Goal: Obtain resource: Download file/media

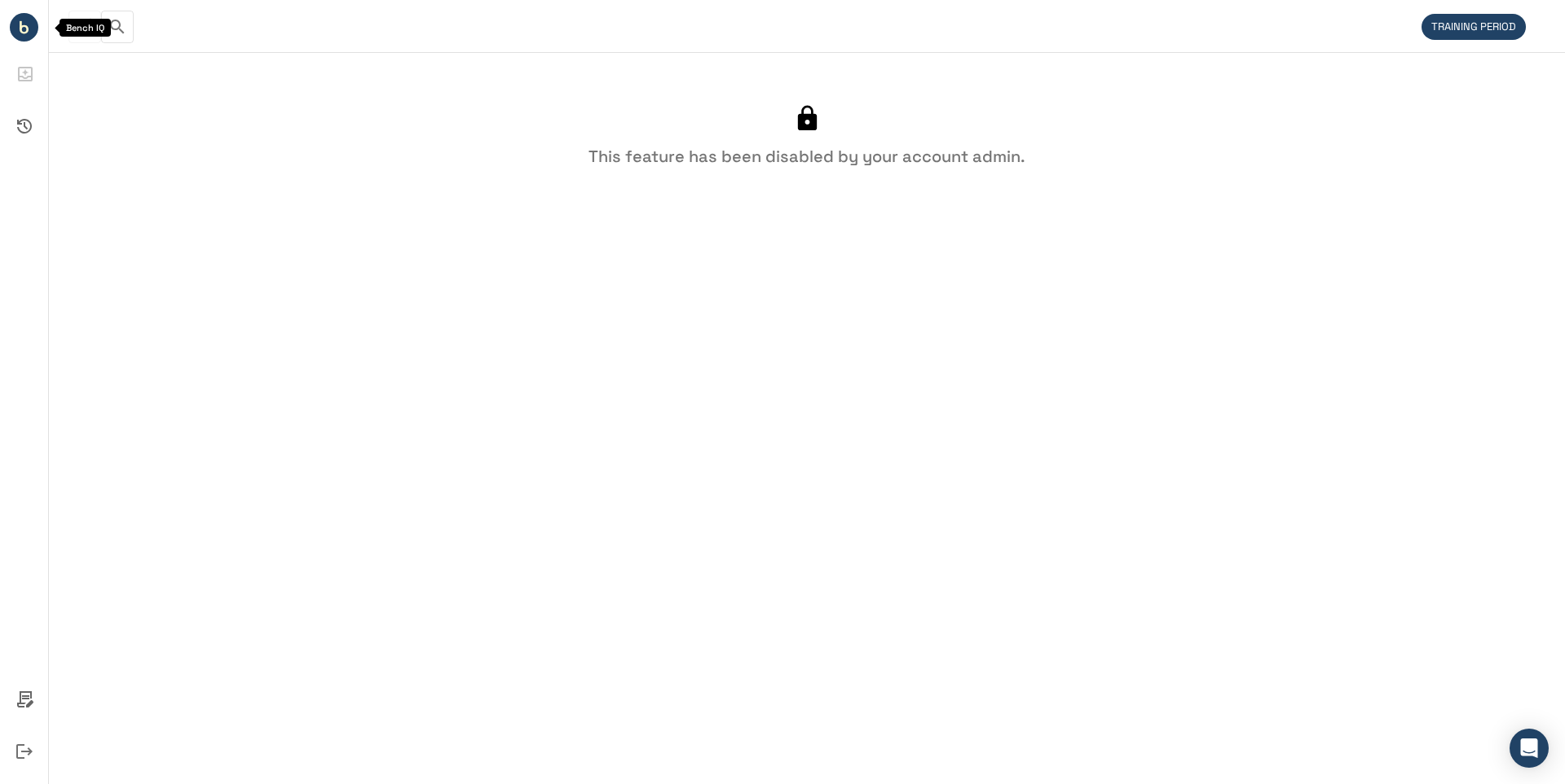
click at [27, 32] on icon "Bench IQ" at bounding box center [23, 29] width 9 height 9
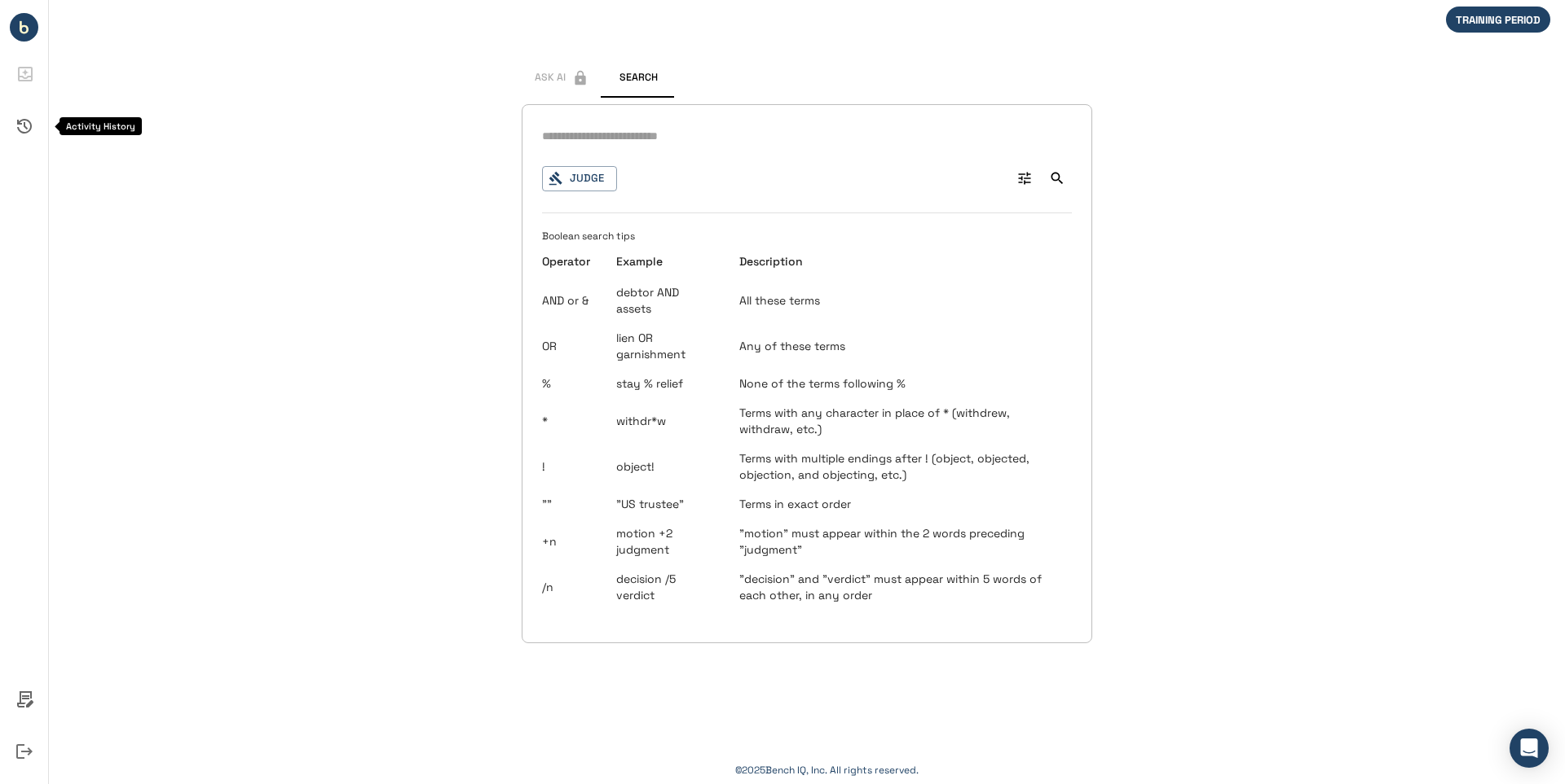
click at [24, 124] on icon "Activity History" at bounding box center [24, 126] width 14 height 14
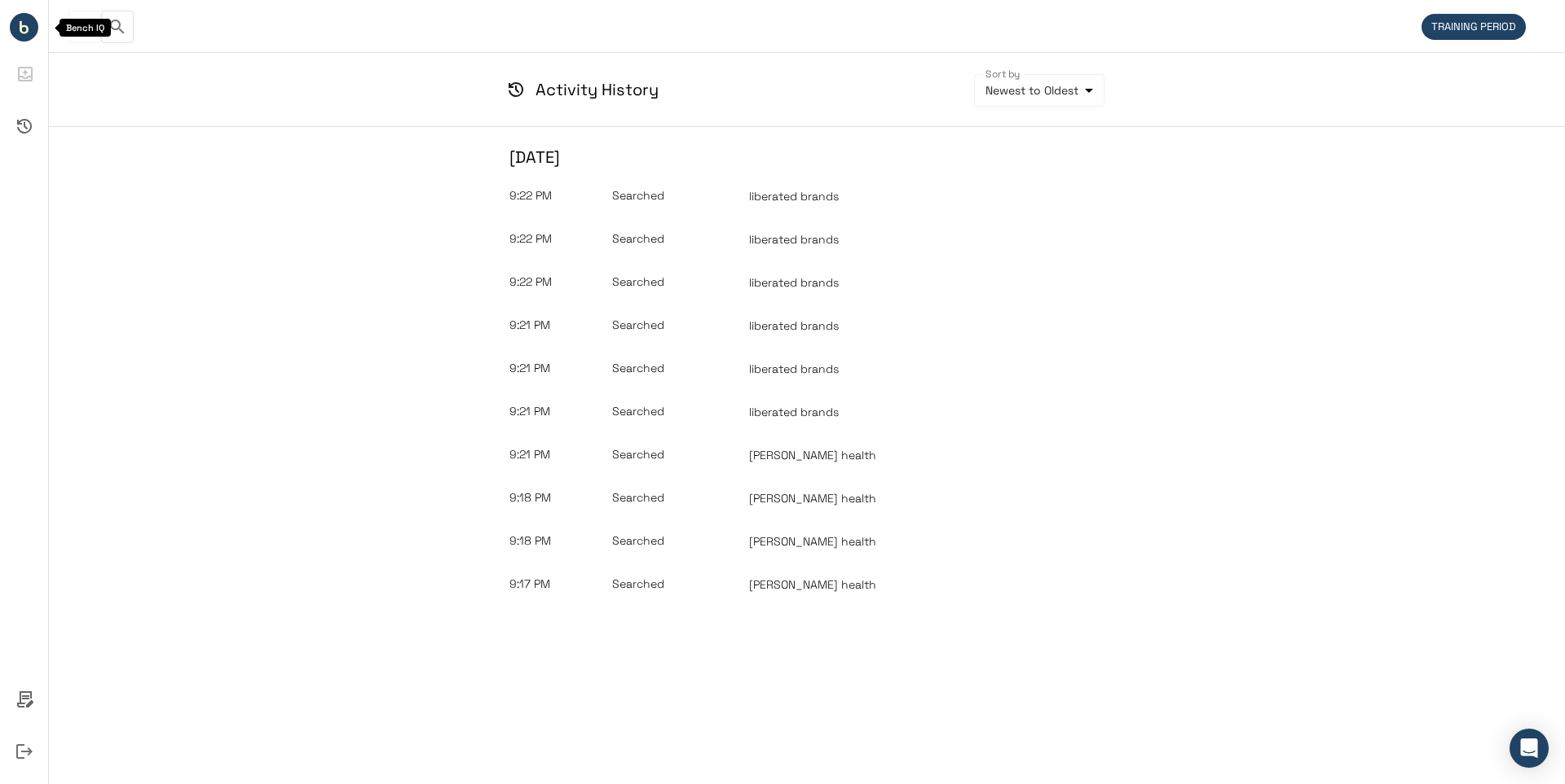
click at [26, 32] on icon "Bench IQ" at bounding box center [23, 29] width 9 height 9
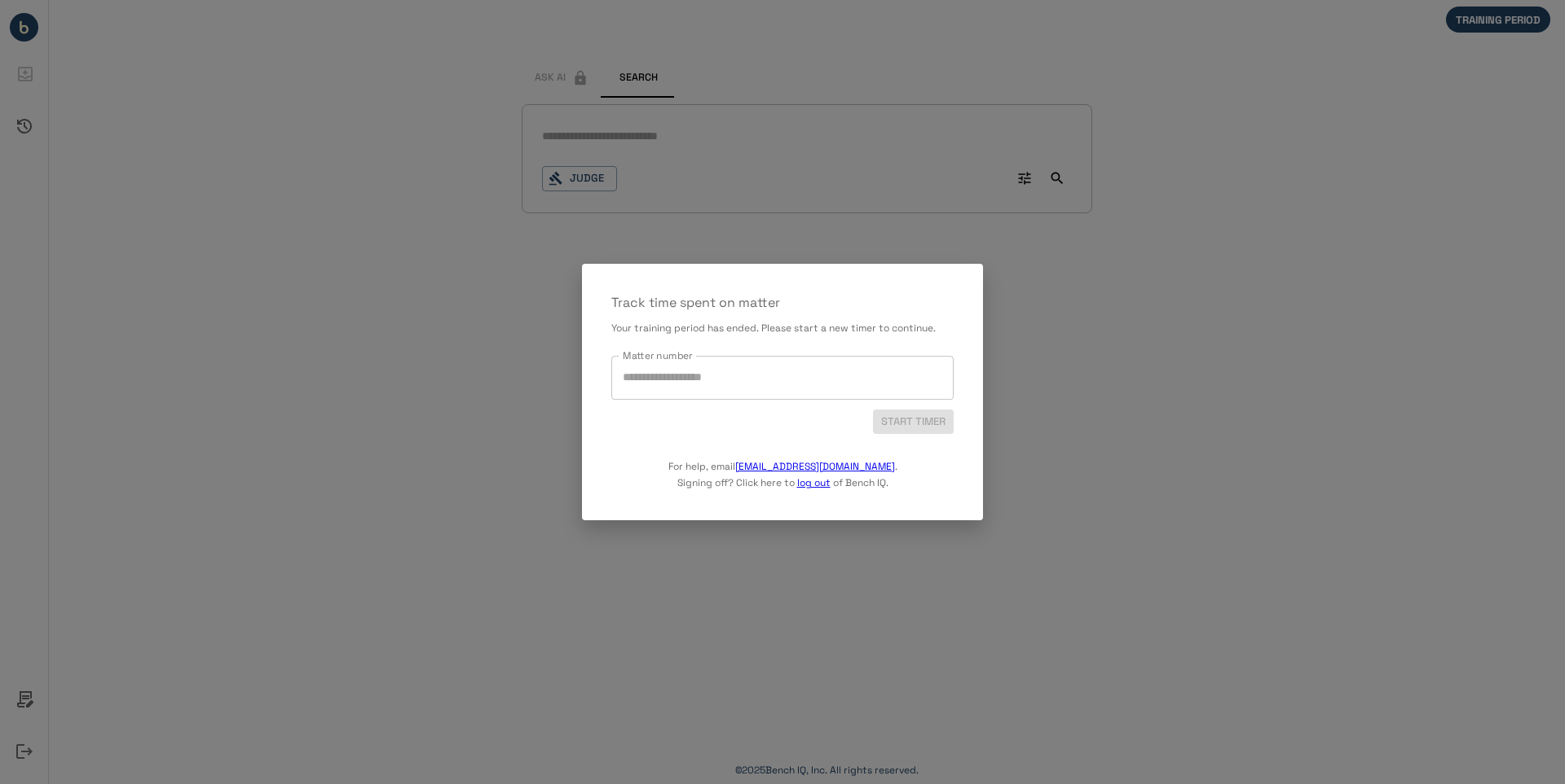
click at [731, 373] on input "Matter number" at bounding box center [782, 378] width 327 height 29
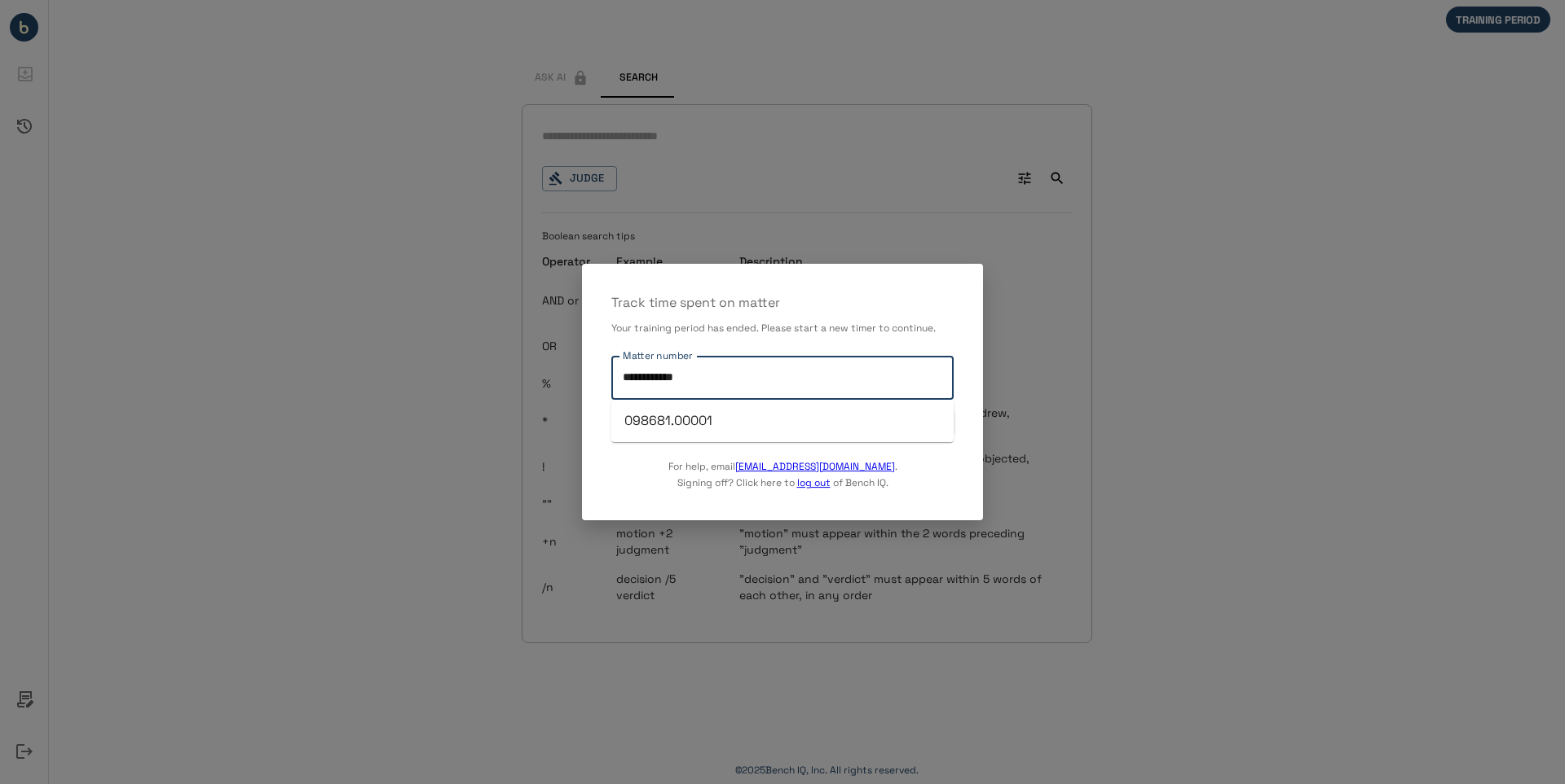
click at [679, 420] on li "098681.00001" at bounding box center [782, 420] width 343 height 29
type input "**********"
click at [912, 418] on button "START TIMER" at bounding box center [913, 422] width 81 height 25
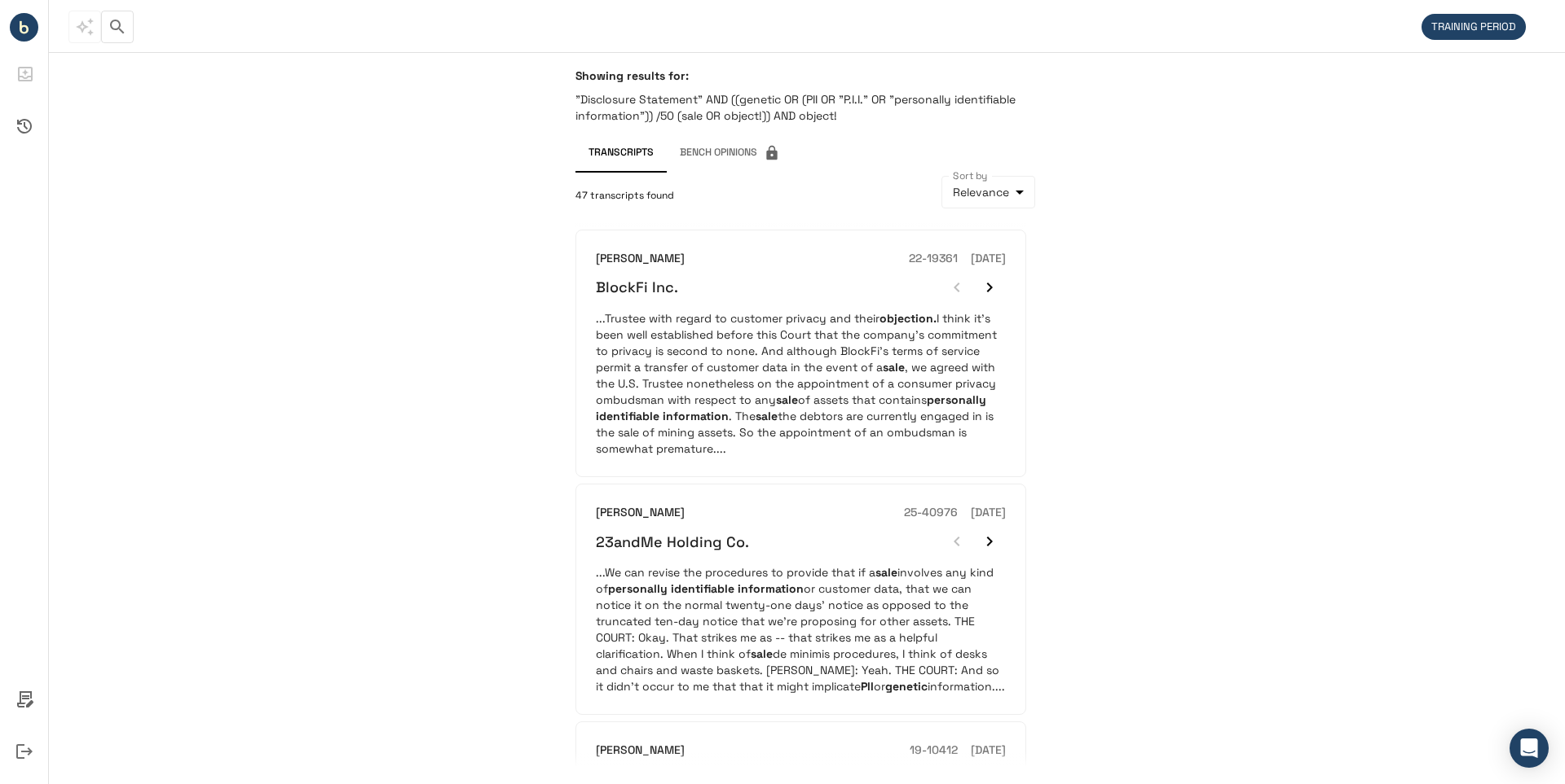
click at [327, 427] on div "Showing results for: "Disclosure Statement" AND ((genetic OR (PII OR "P.I.I." O…" at bounding box center [807, 417] width 1516 height 732
click at [1391, 376] on div "Showing results for: "Disclosure Statement" AND ((genetic OR (PII OR "P.I.I." O…" at bounding box center [807, 417] width 1516 height 732
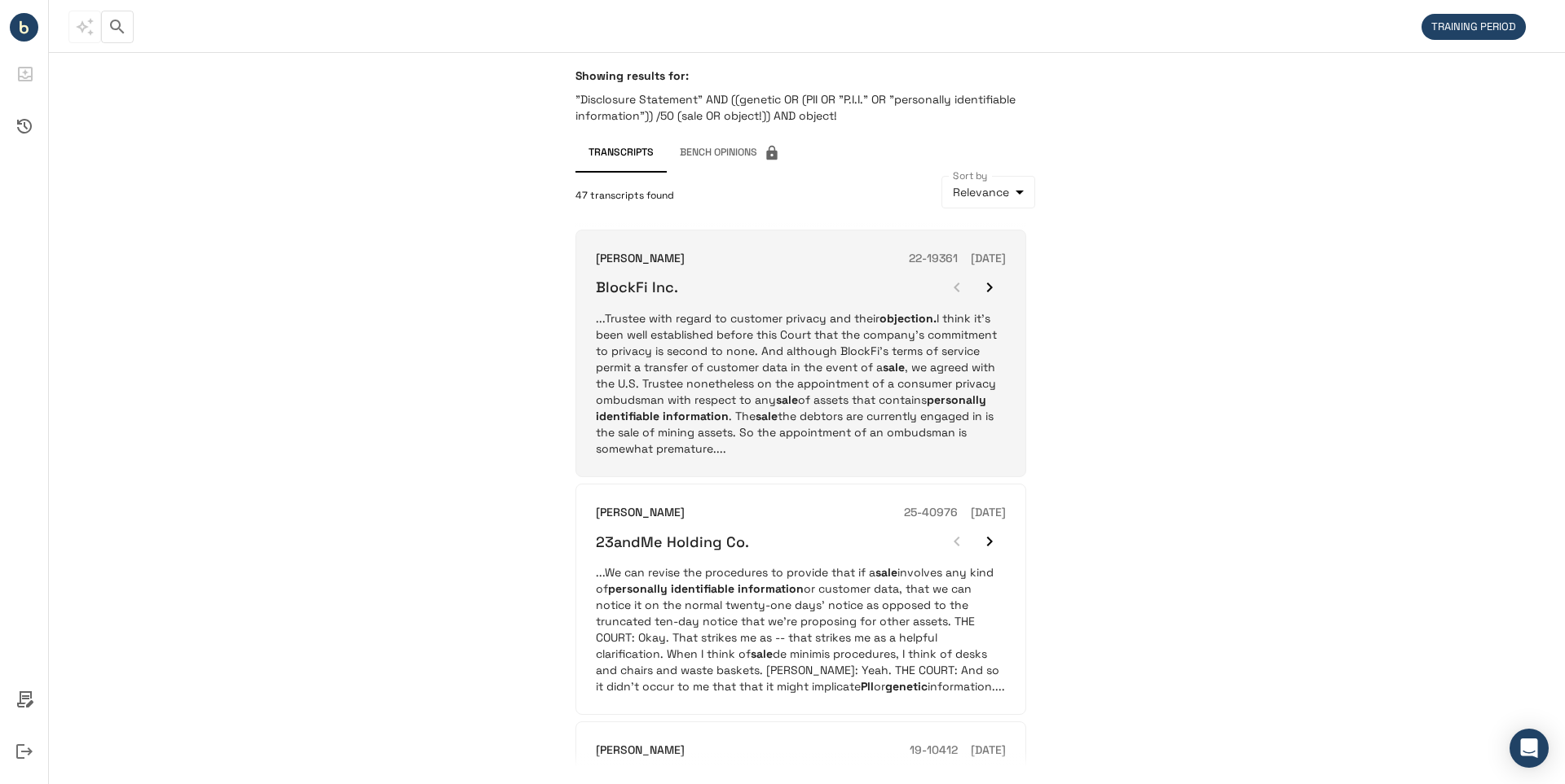
click at [640, 284] on h6 "BlockFi Inc." at bounding box center [637, 287] width 83 height 18
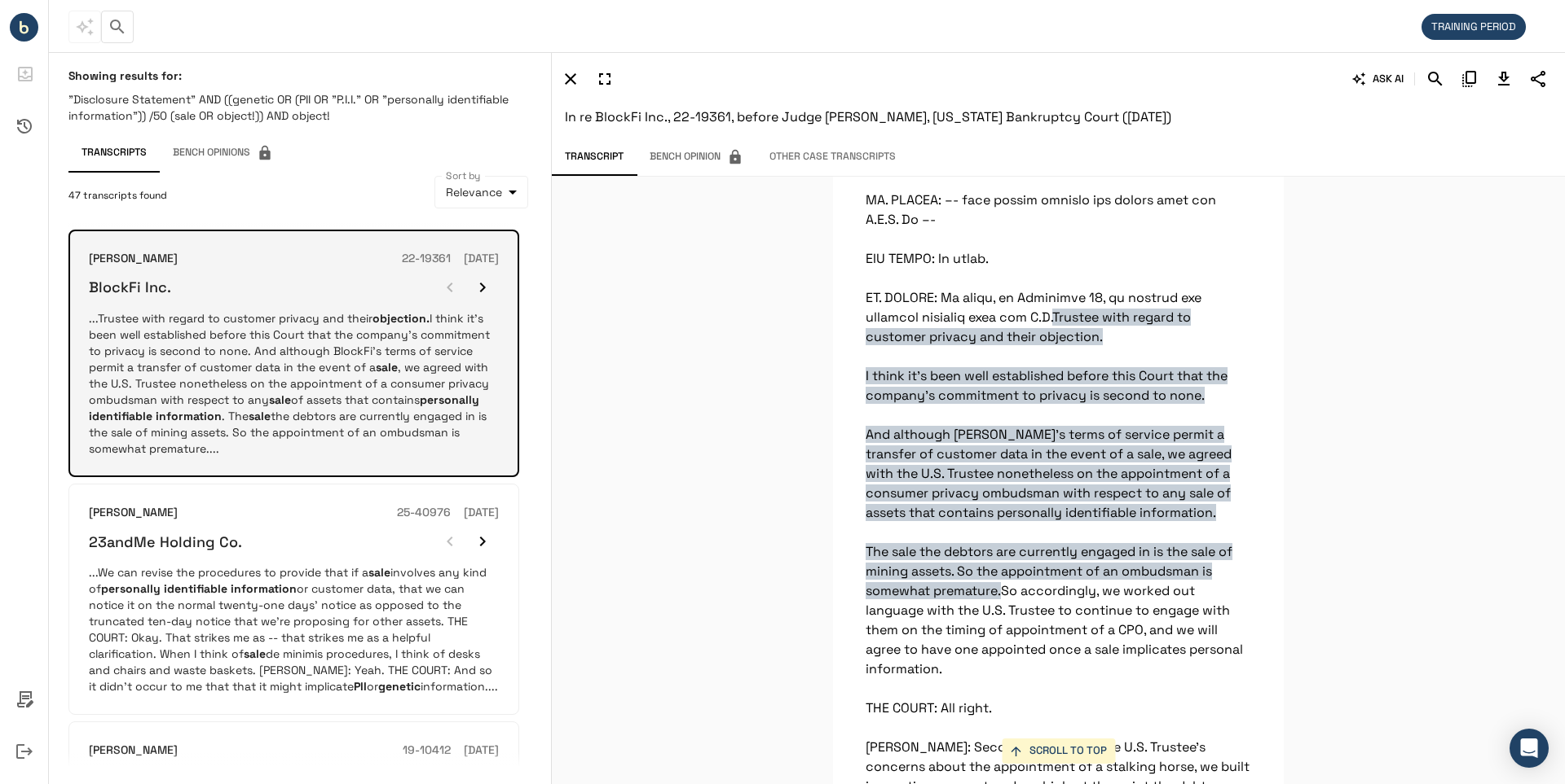
scroll to position [2346, 0]
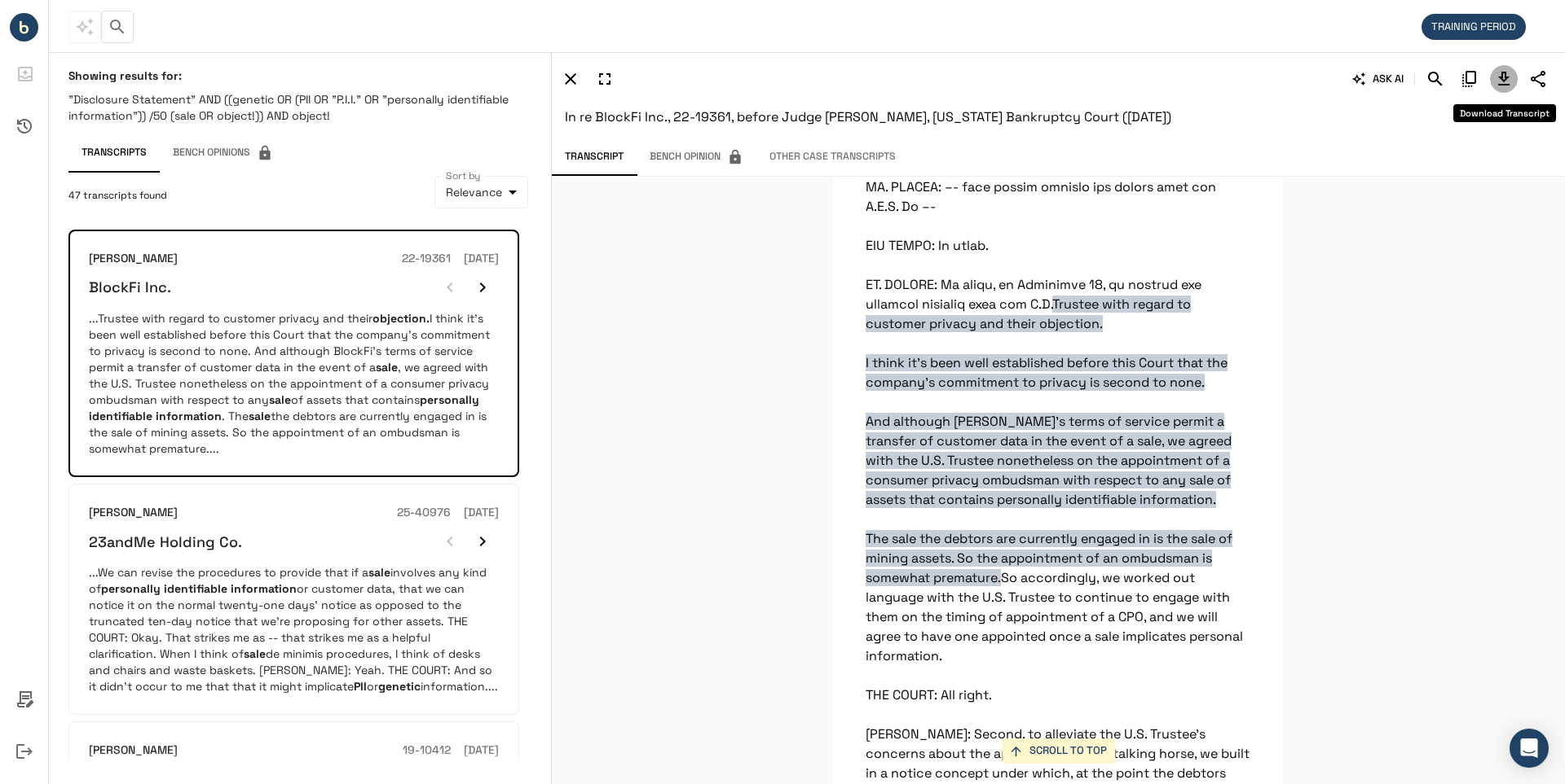
click at [1506, 78] on icon "Download Transcript" at bounding box center [1503, 79] width 12 height 13
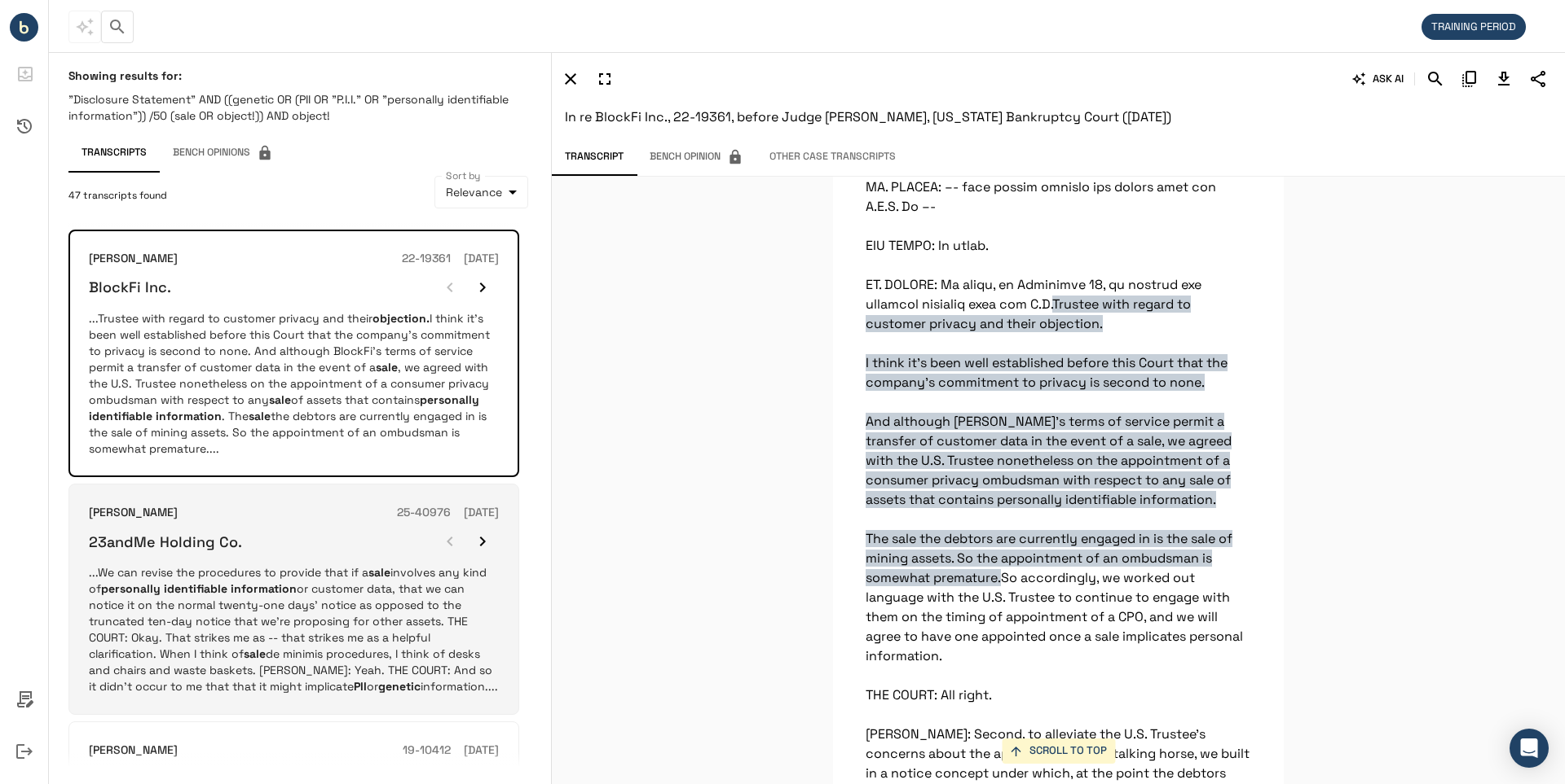
click at [165, 540] on h6 "23andMe Holding Co." at bounding box center [165, 542] width 153 height 18
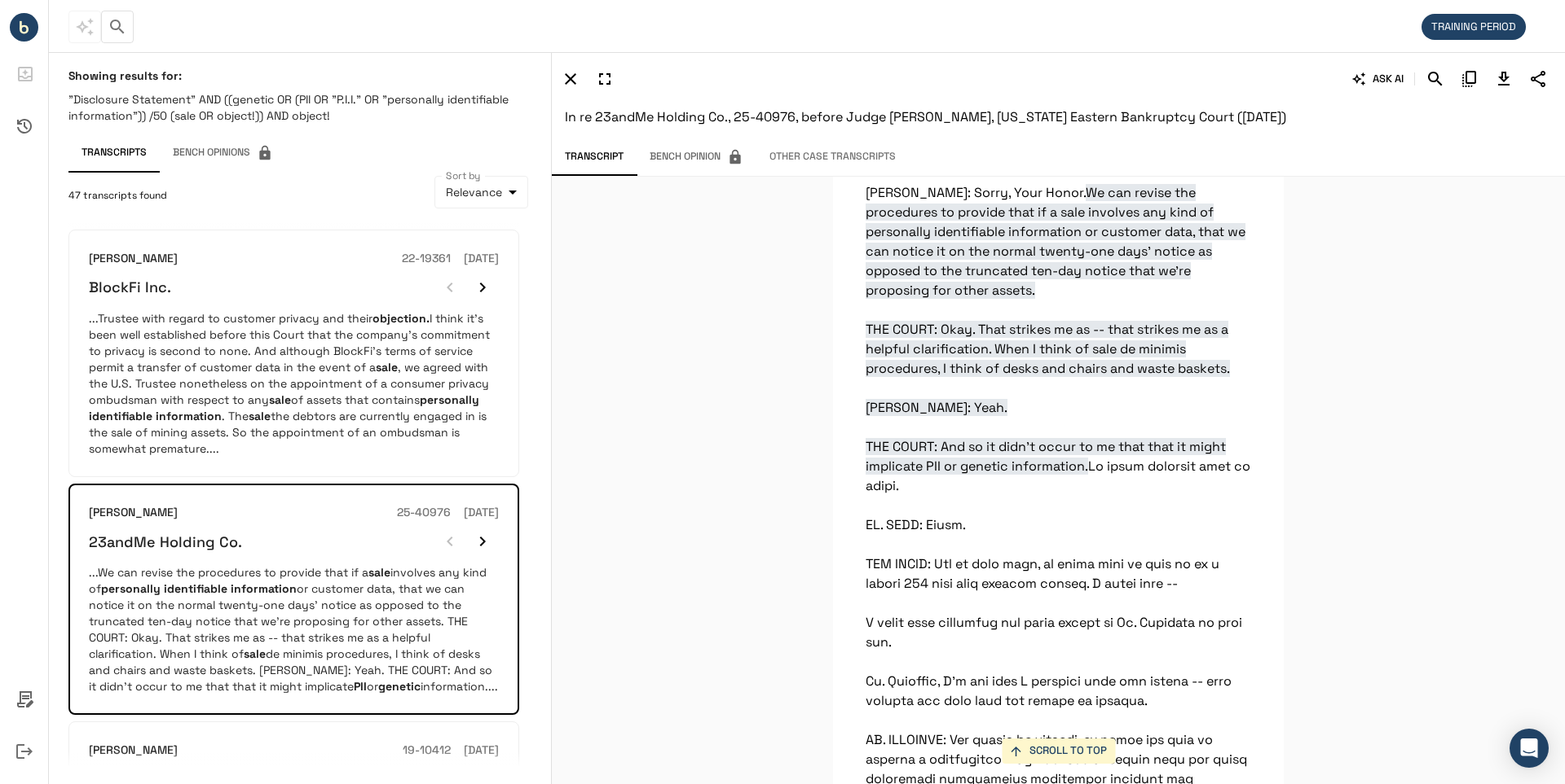
scroll to position [33329, 0]
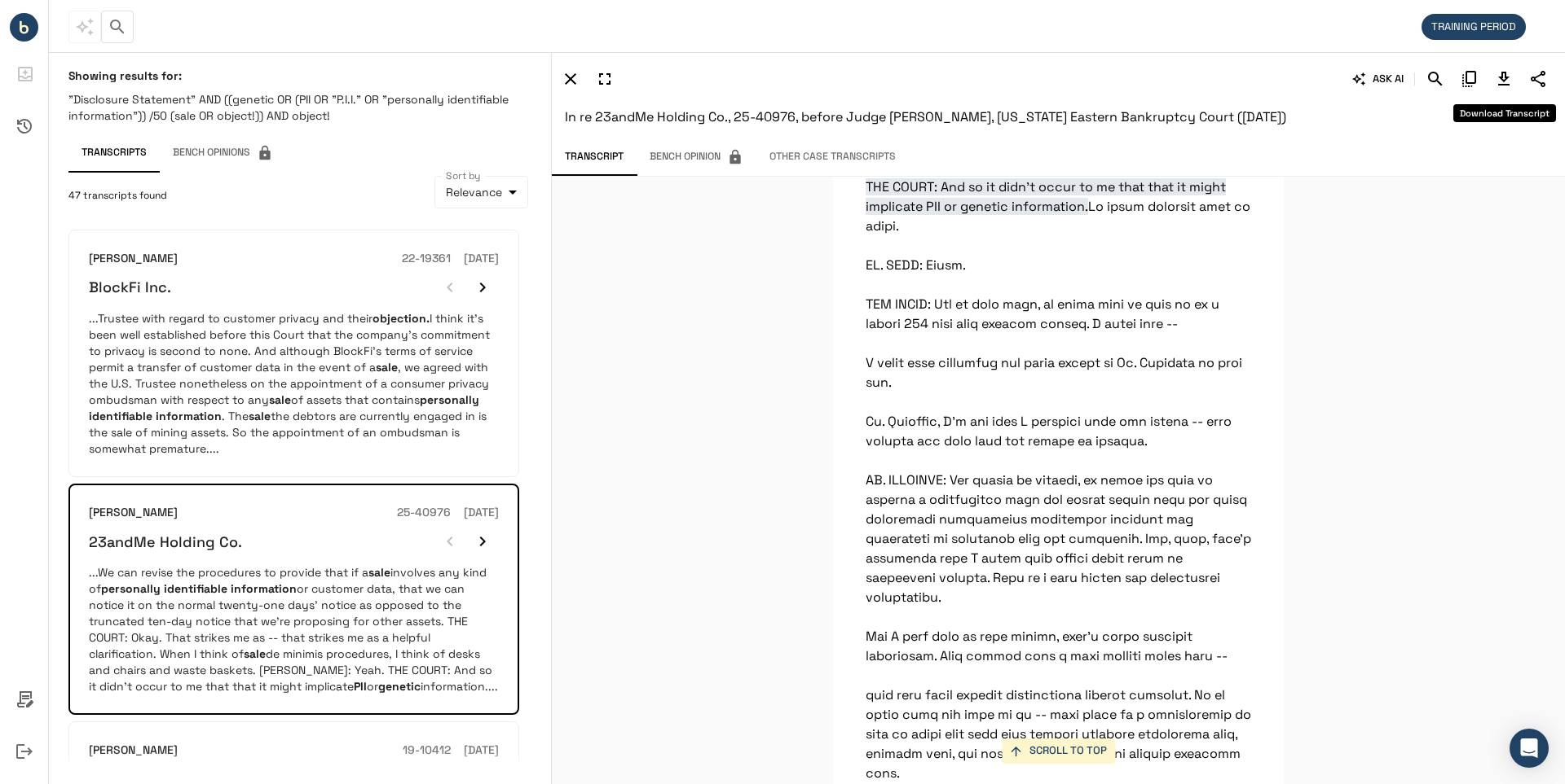
click at [1501, 80] on icon "Download Transcript" at bounding box center [1503, 79] width 12 height 13
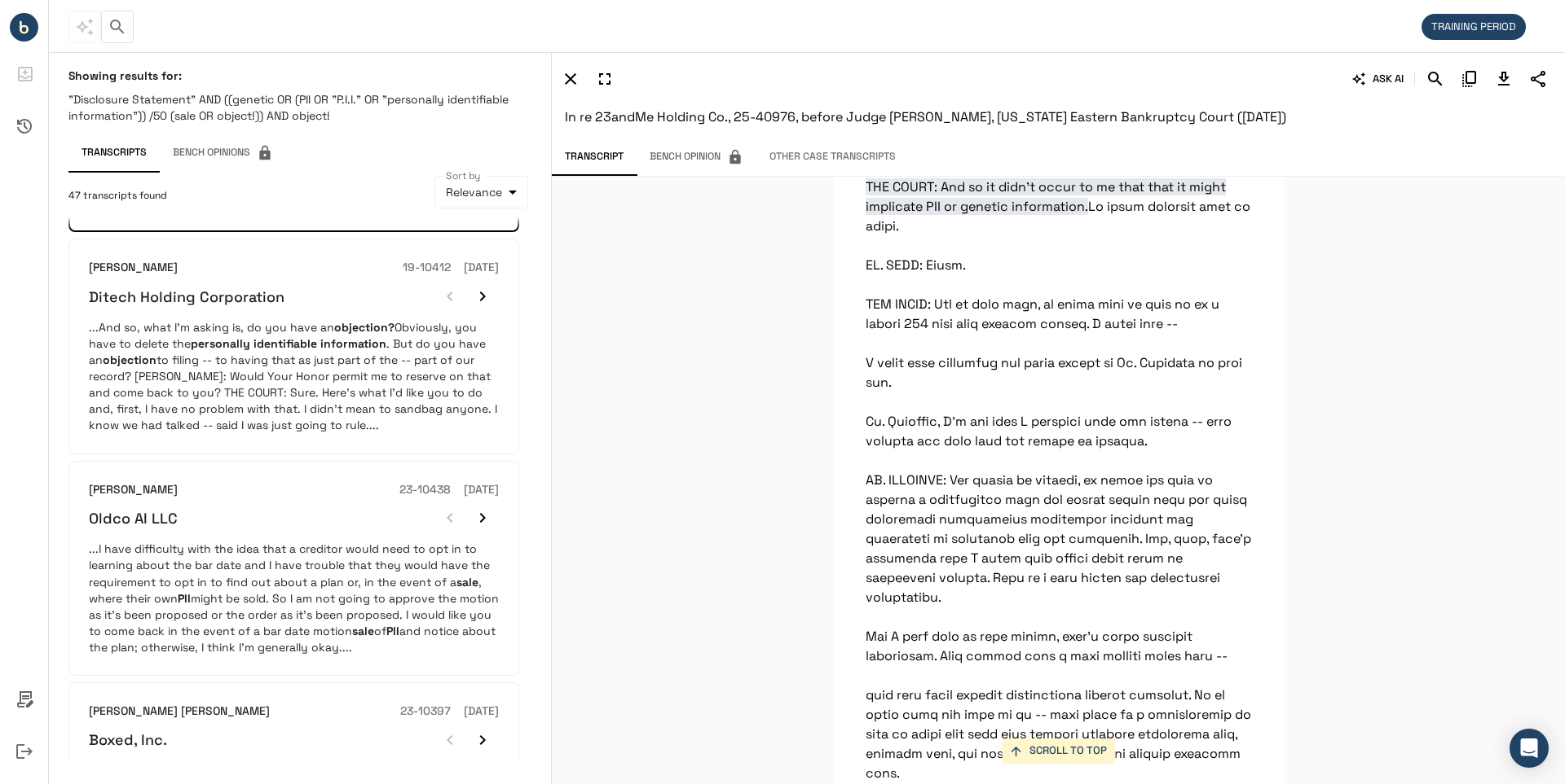
scroll to position [502, 0]
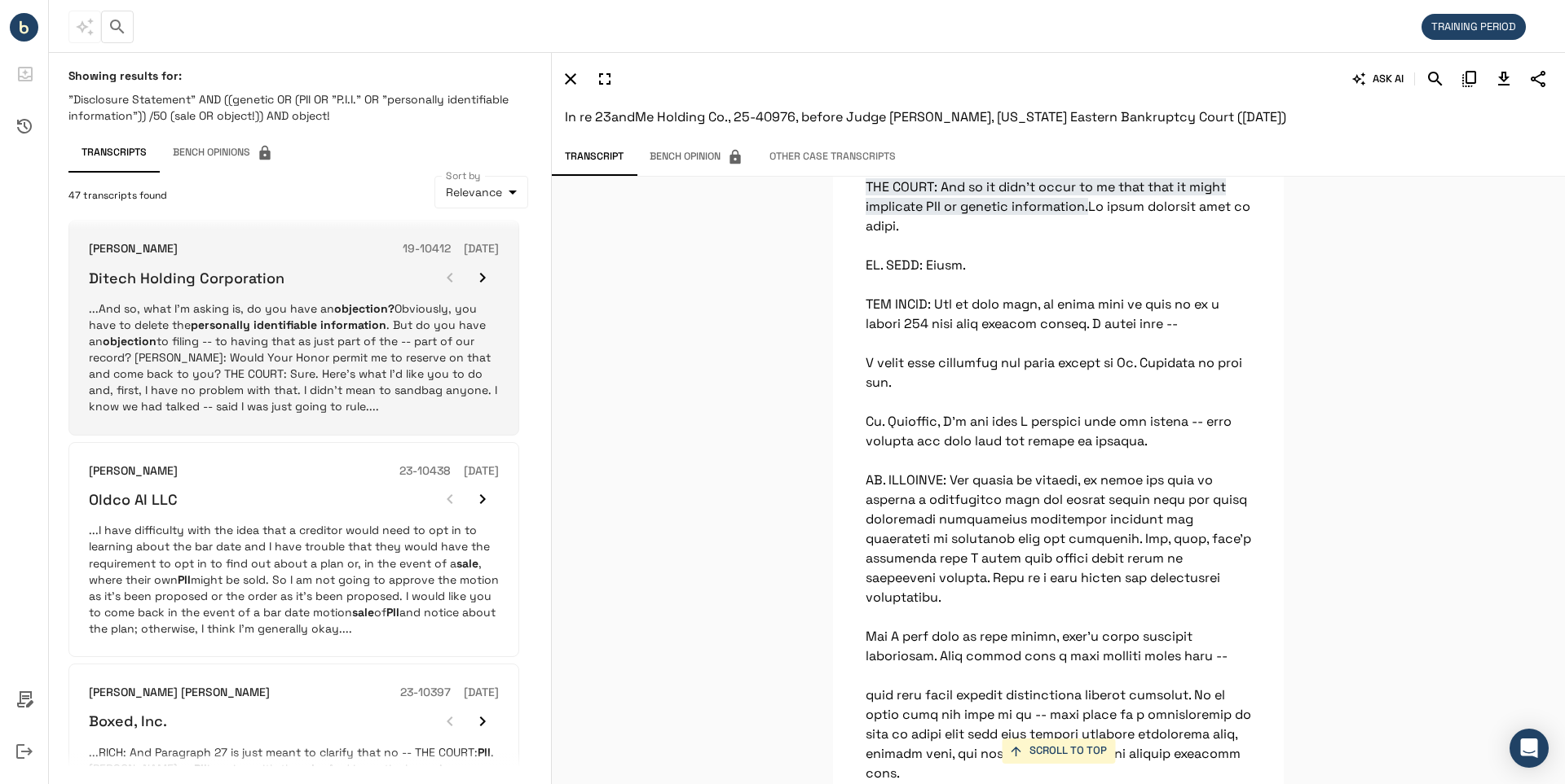
click at [172, 279] on h6 "Ditech Holding Corporation" at bounding box center [186, 277] width 195 height 18
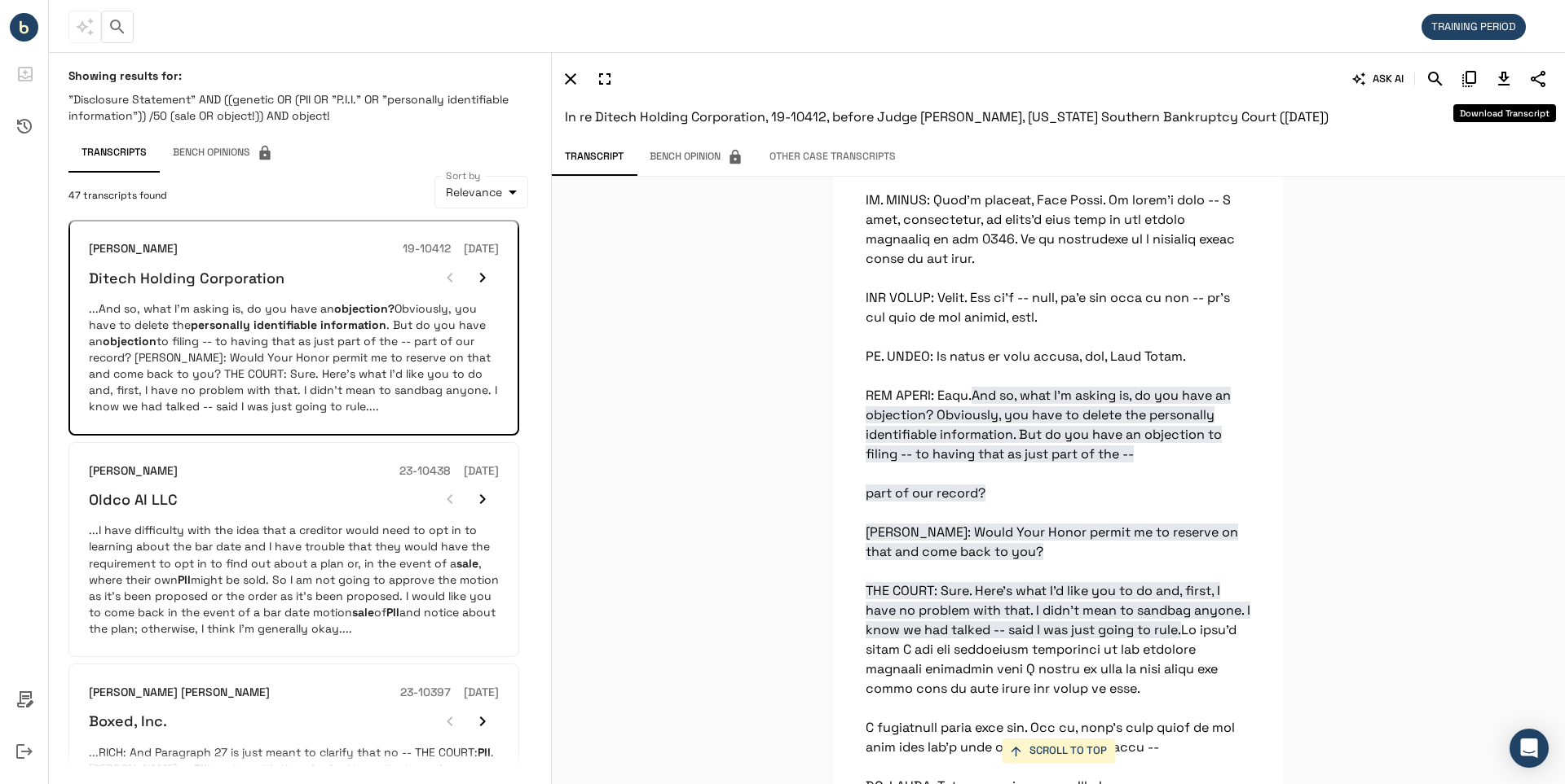
scroll to position [15013, 0]
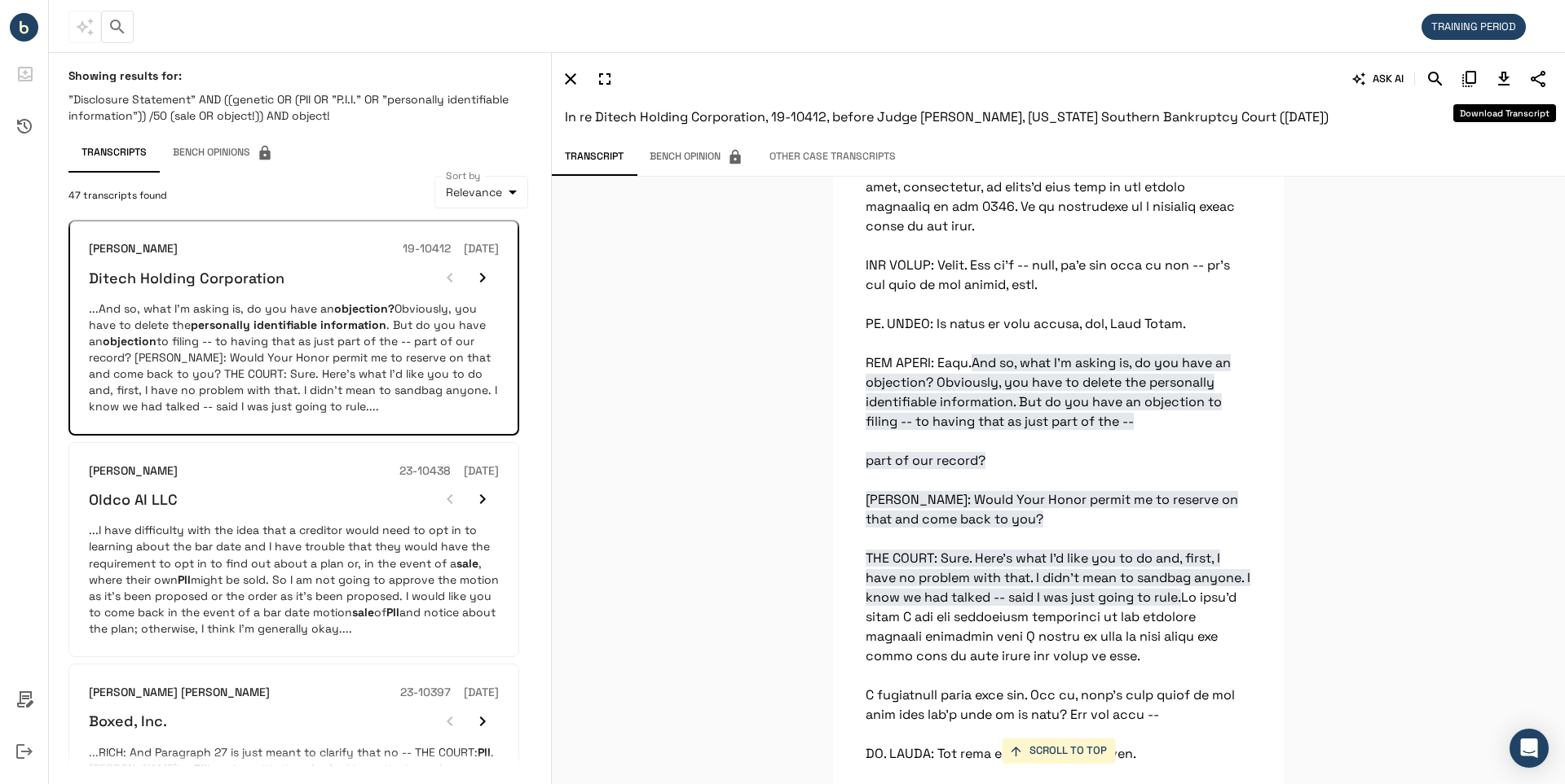
click at [1501, 76] on icon "Download Transcript" at bounding box center [1503, 79] width 12 height 13
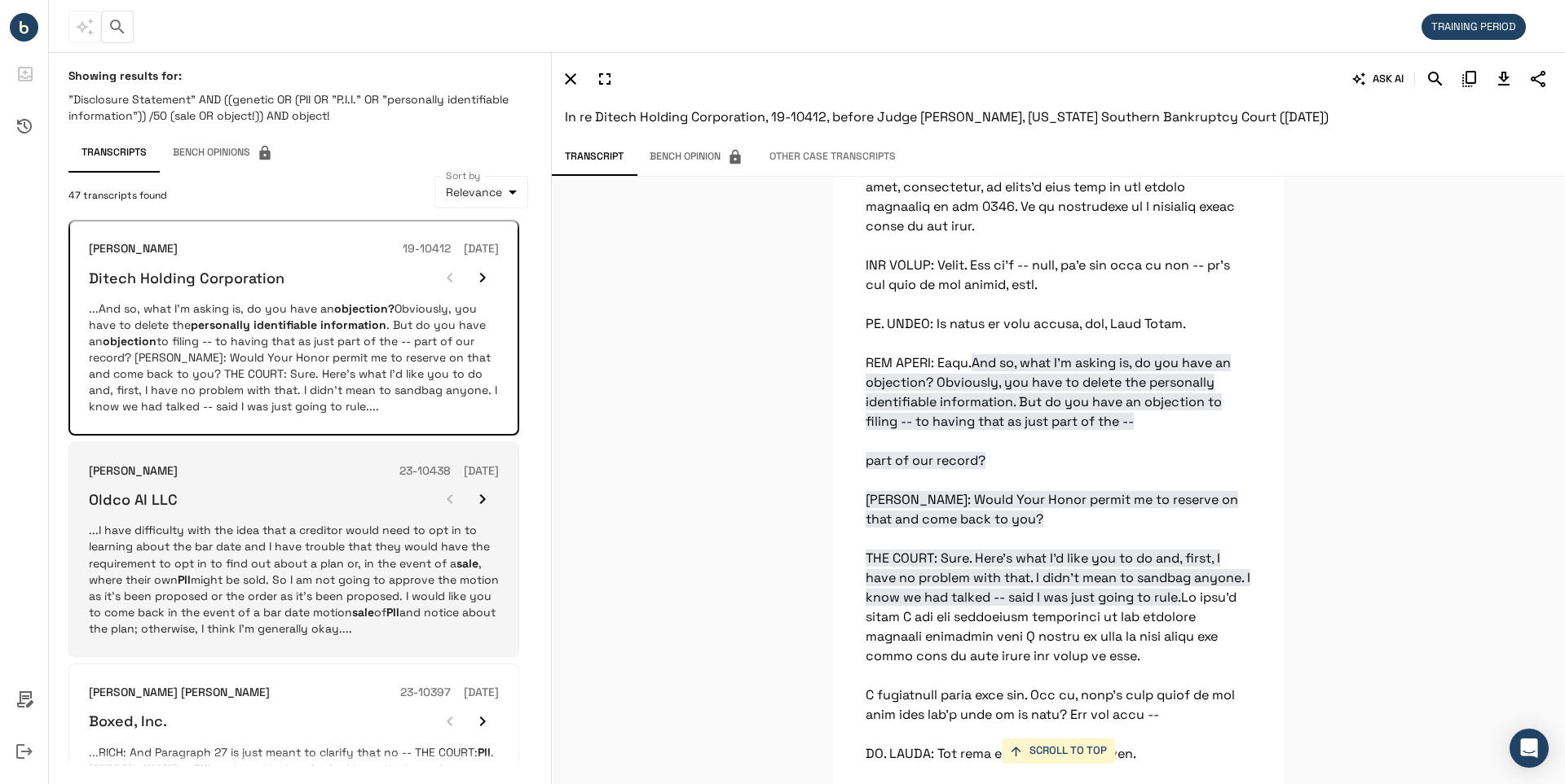
click at [133, 502] on h6 "Oldco AI LLC" at bounding box center [133, 499] width 89 height 18
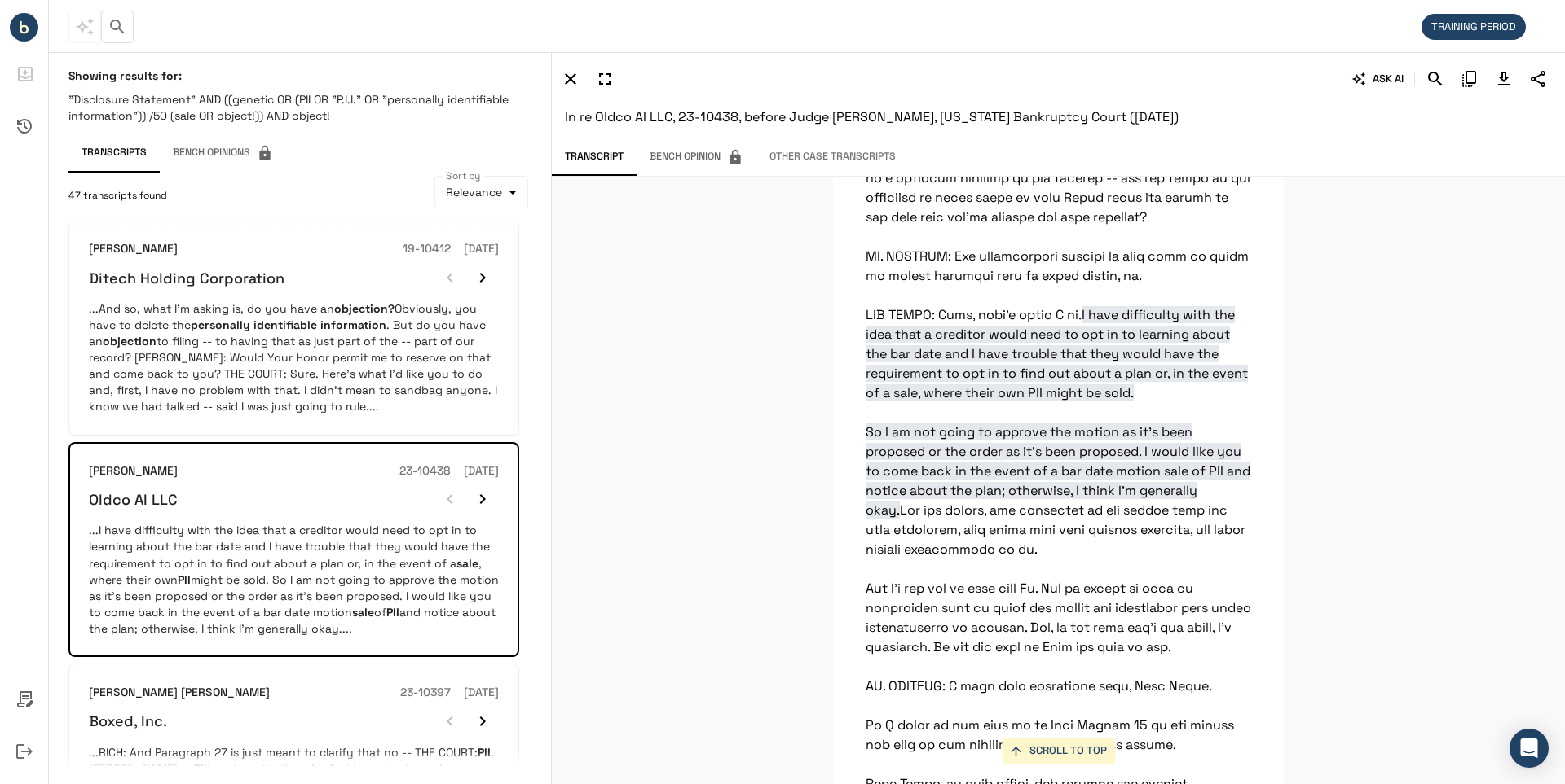
scroll to position [15873, 0]
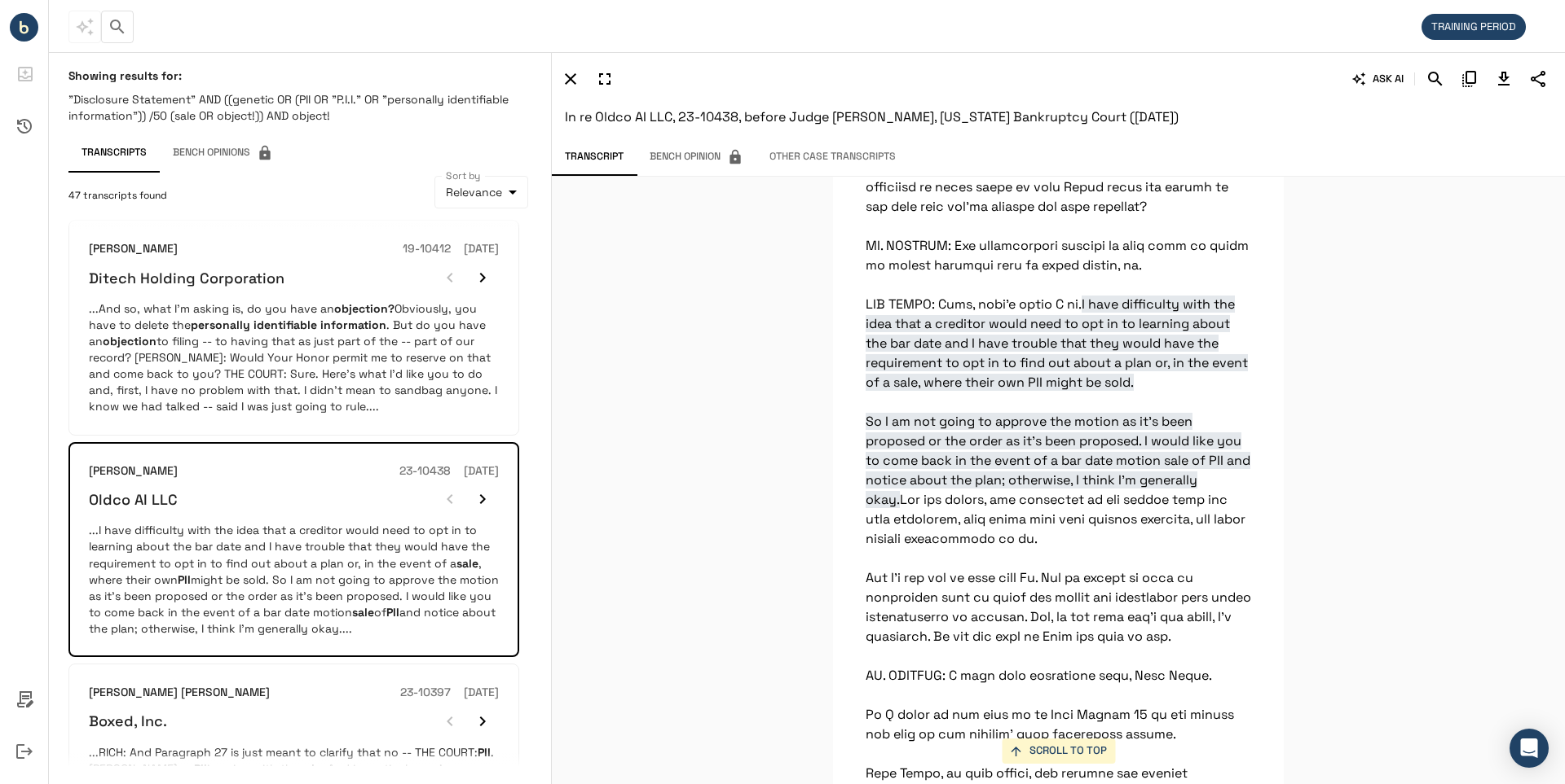
click at [1503, 78] on icon "Download Transcript" at bounding box center [1503, 79] width 19 height 19
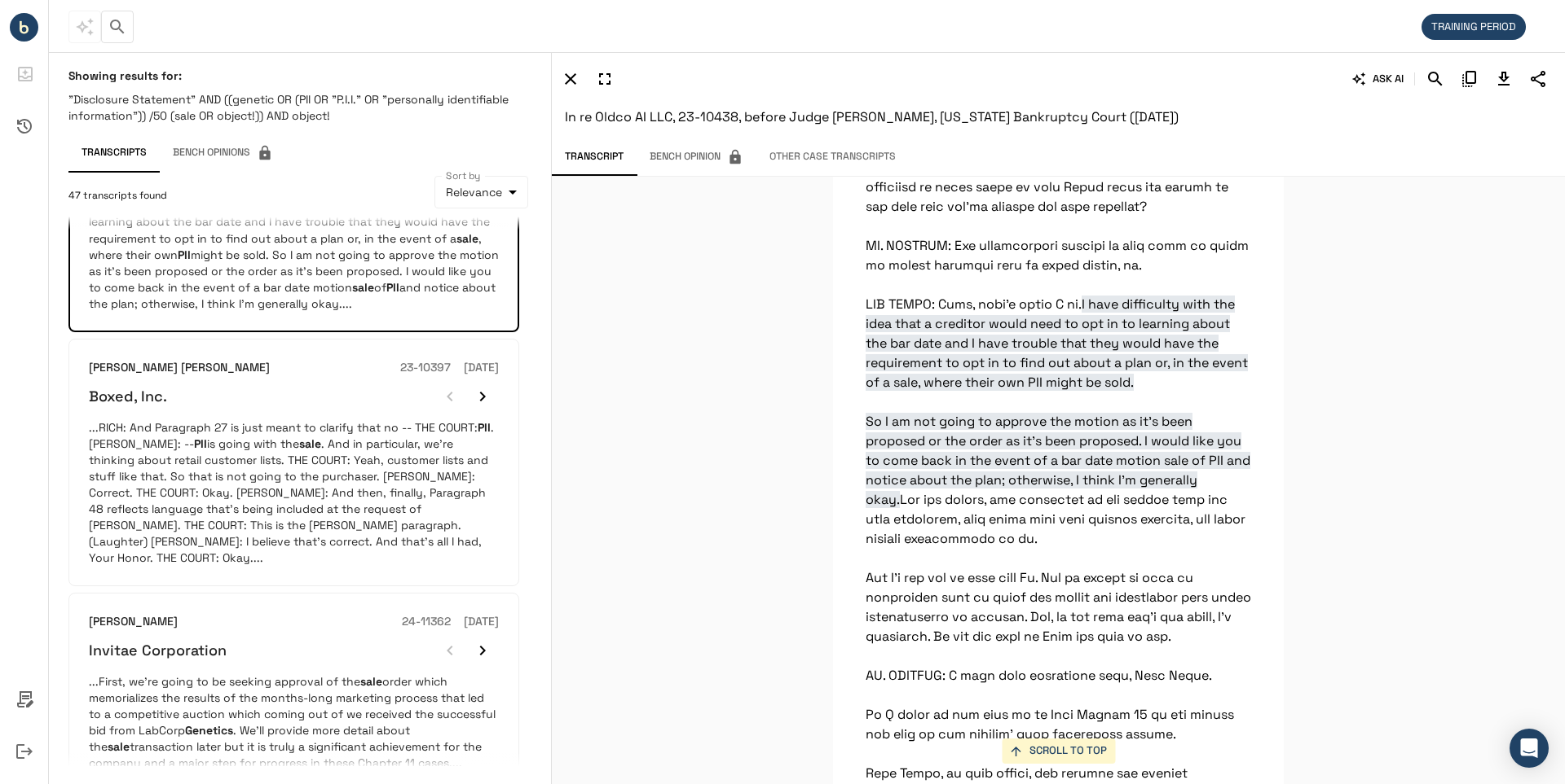
scroll to position [837, 0]
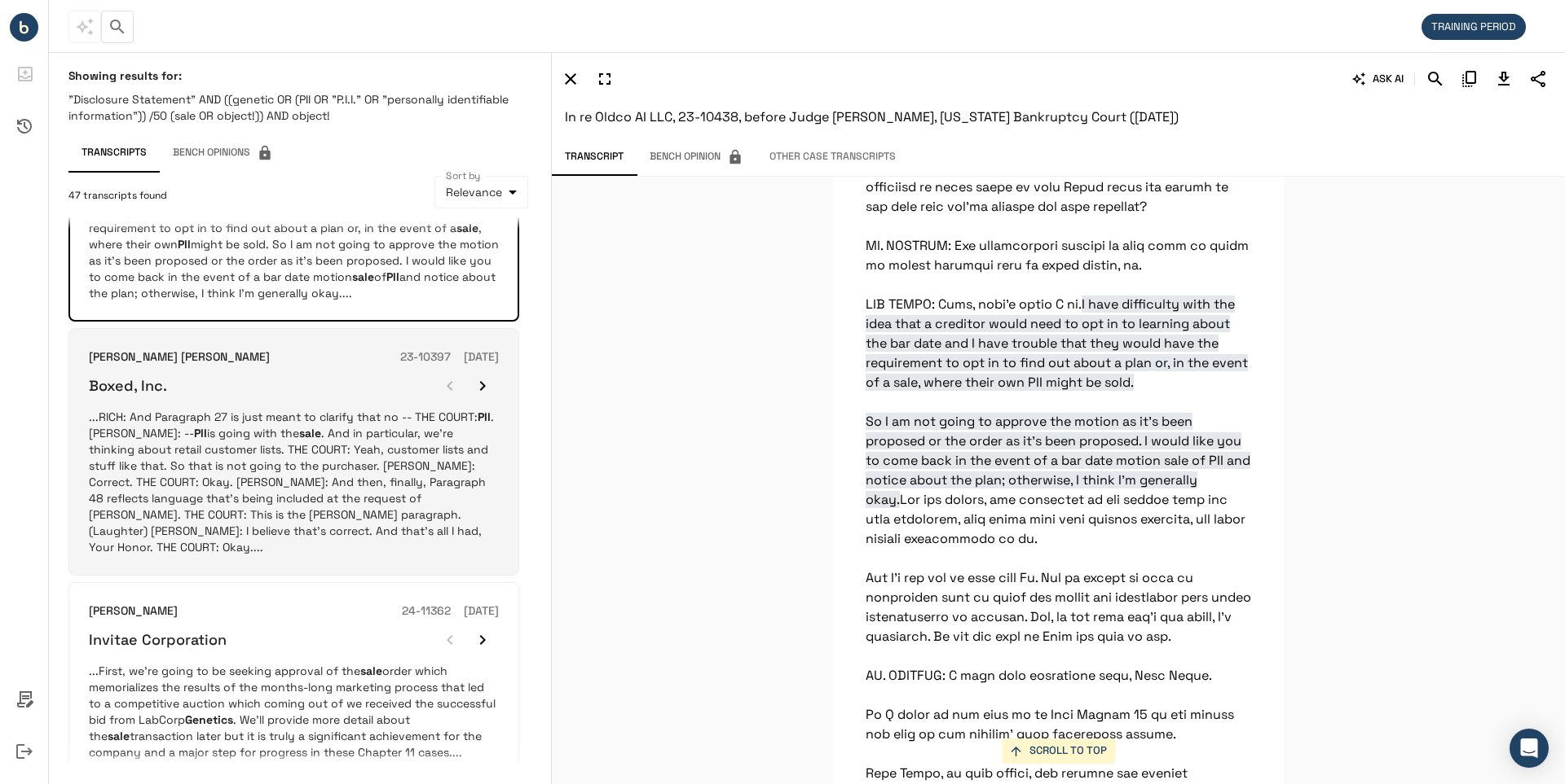
click at [141, 385] on h6 "Boxed, Inc." at bounding box center [127, 385] width 78 height 18
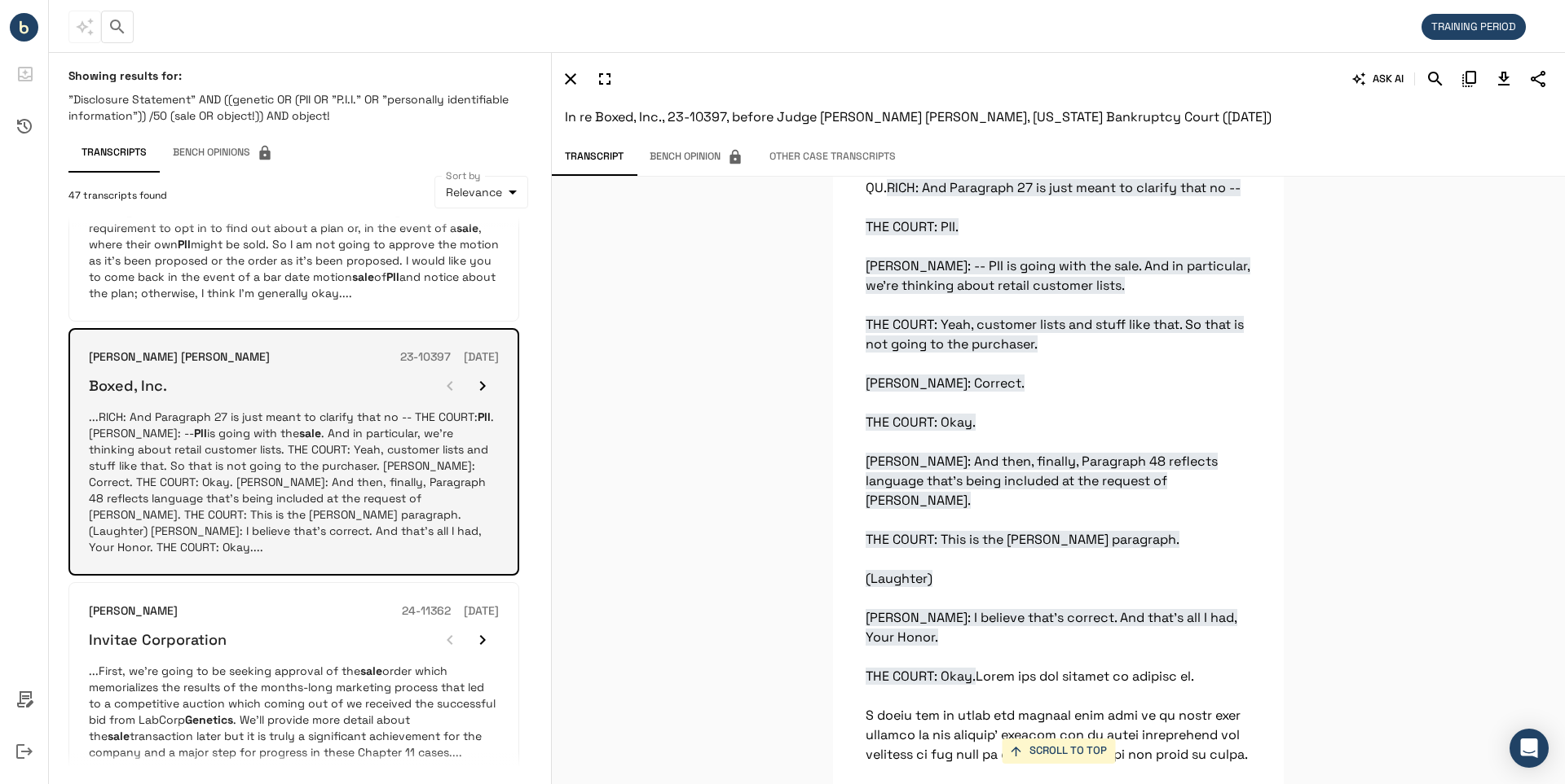
scroll to position [14779, 0]
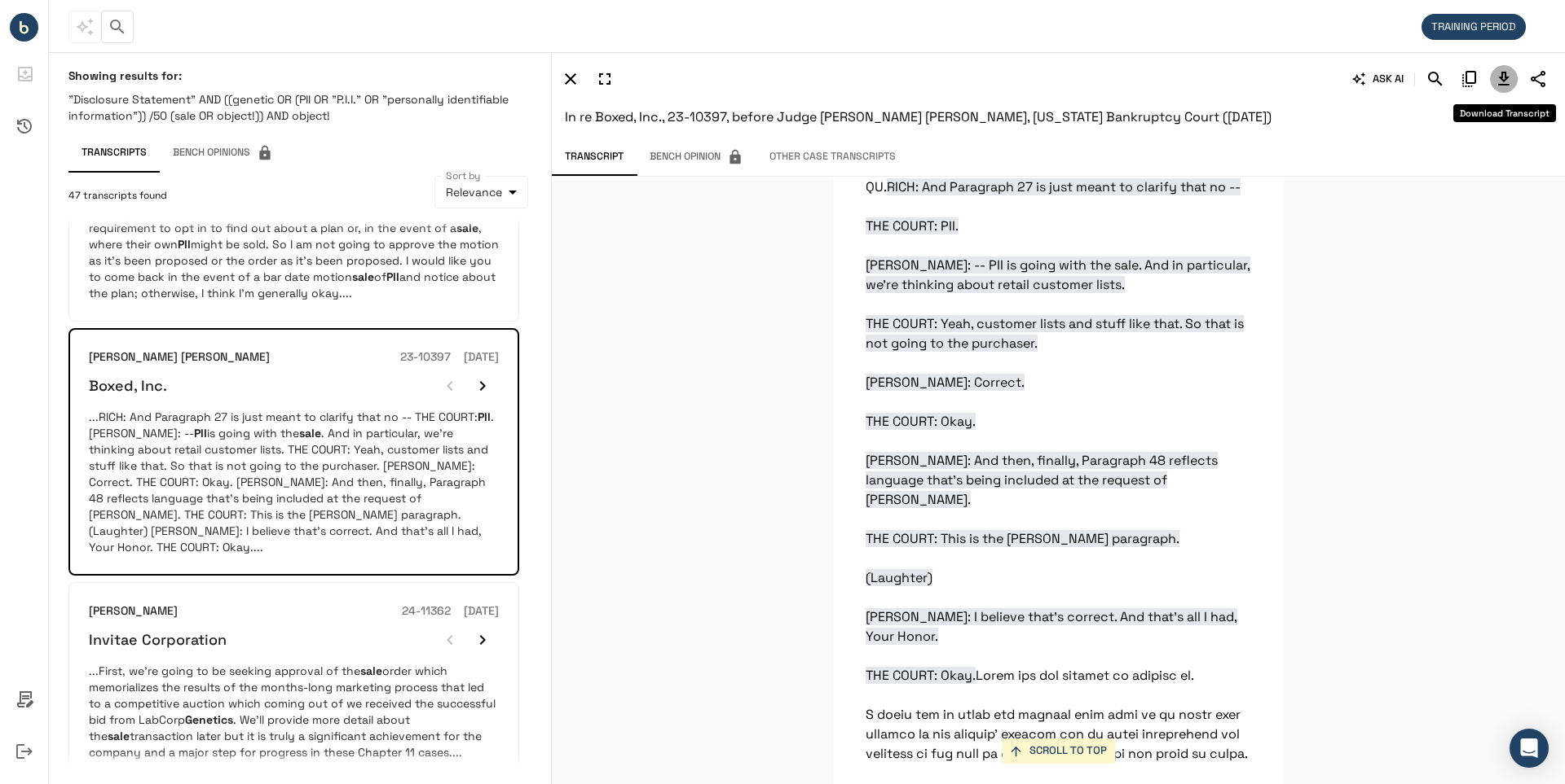
click at [1502, 76] on icon "Download Transcript" at bounding box center [1503, 79] width 12 height 13
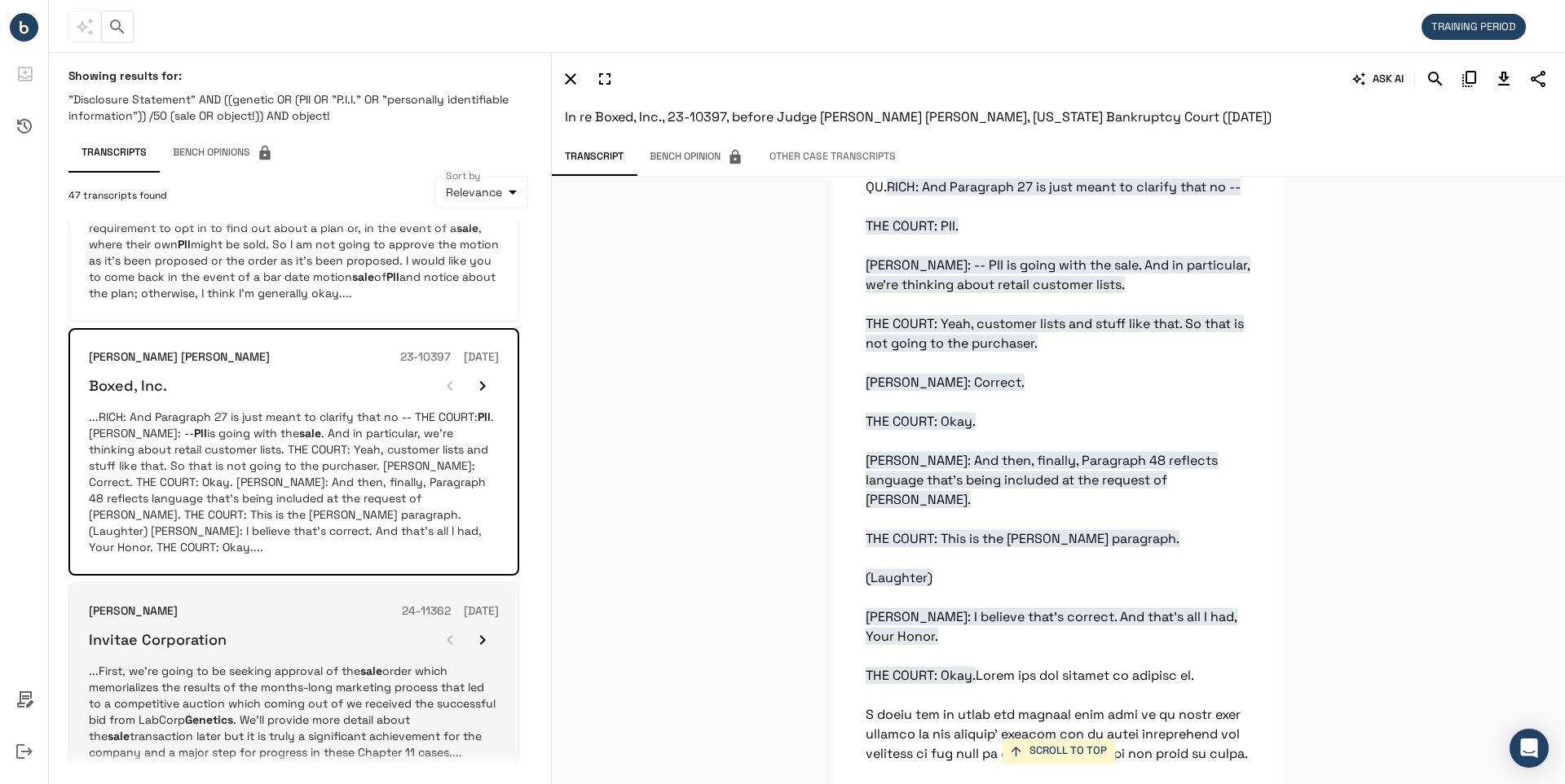
click at [147, 630] on h6 "Invitae Corporation" at bounding box center [157, 639] width 138 height 18
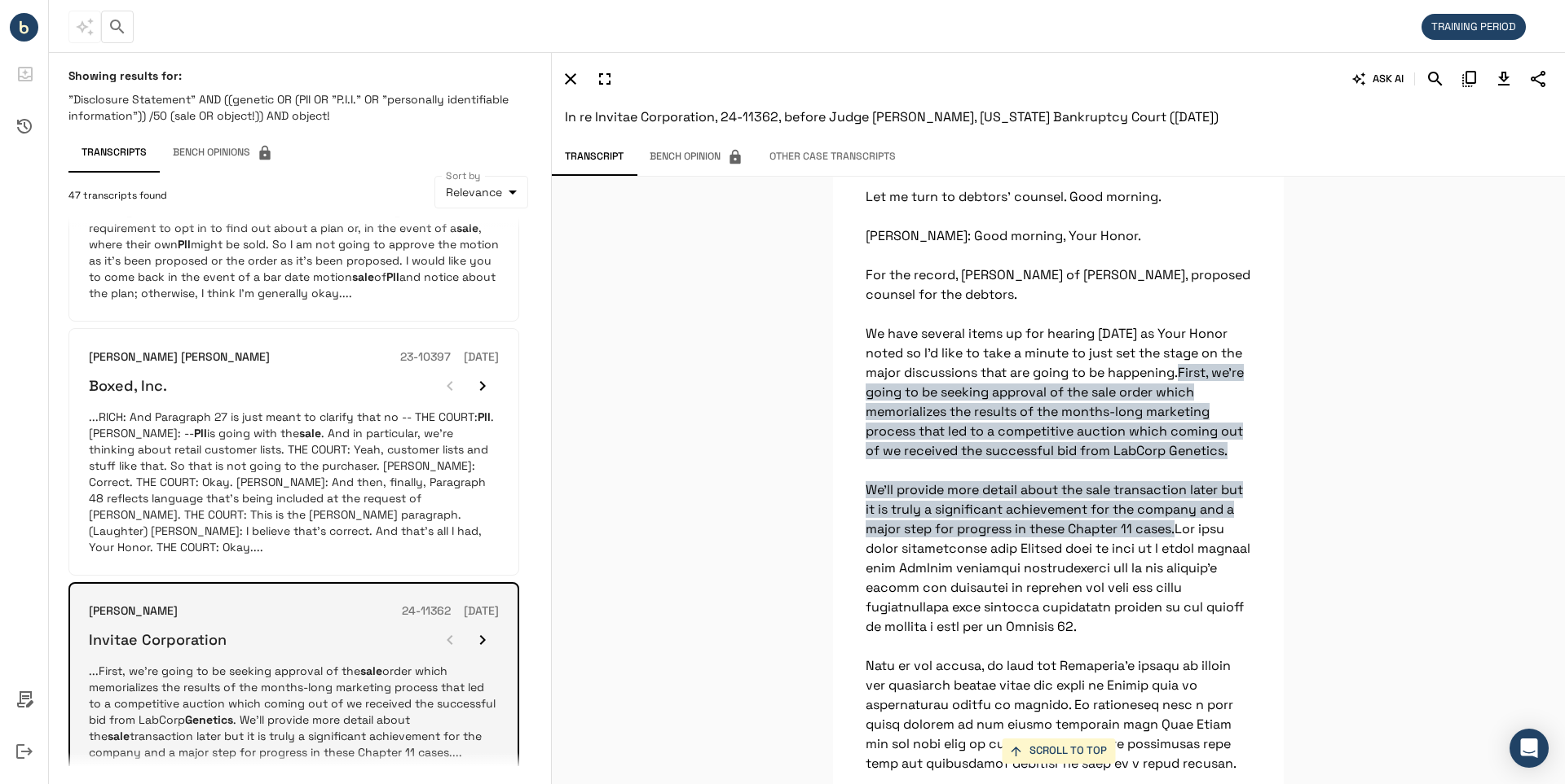
scroll to position [118, 0]
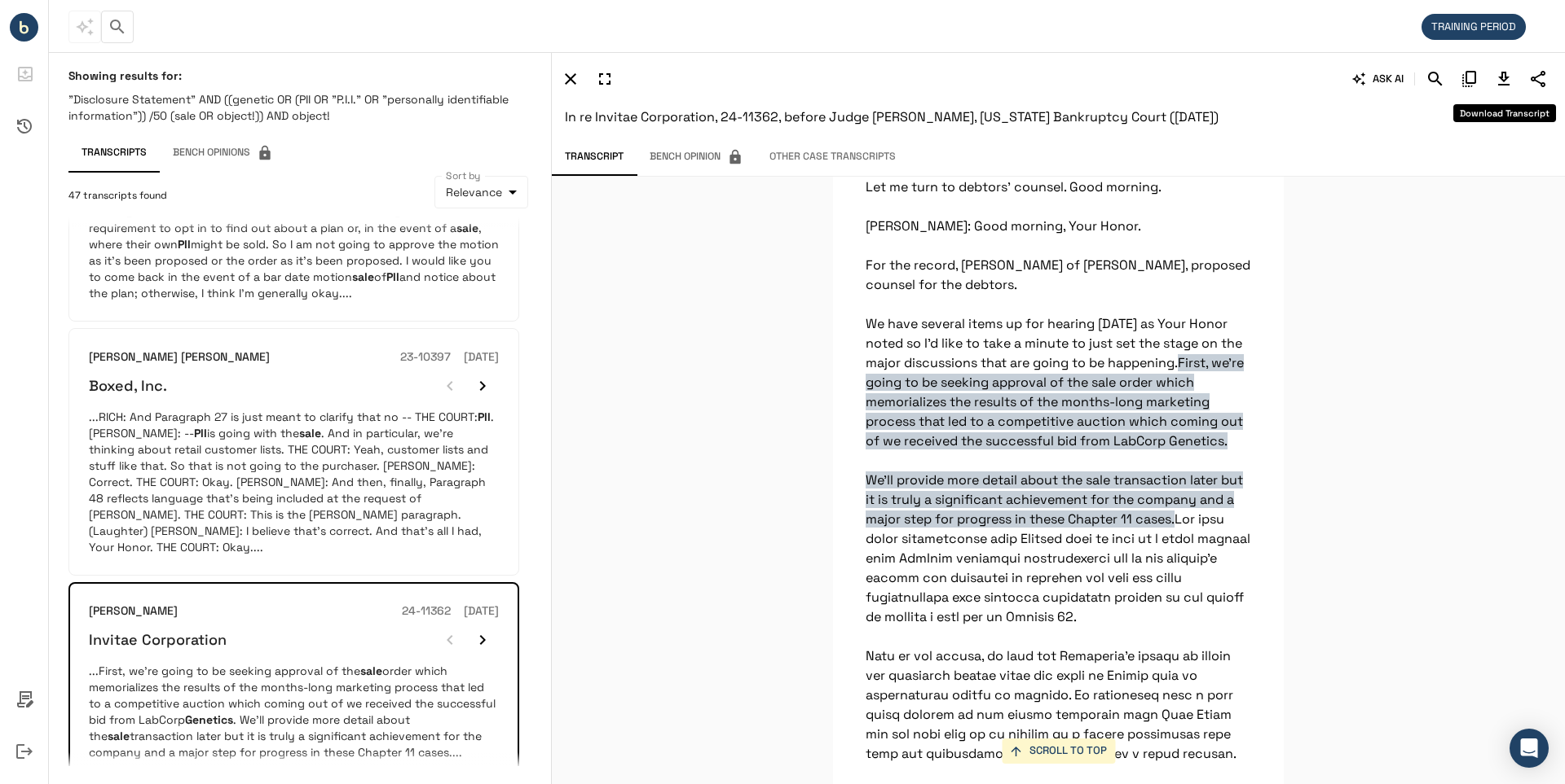
click at [1501, 72] on icon "Download Transcript" at bounding box center [1503, 79] width 19 height 19
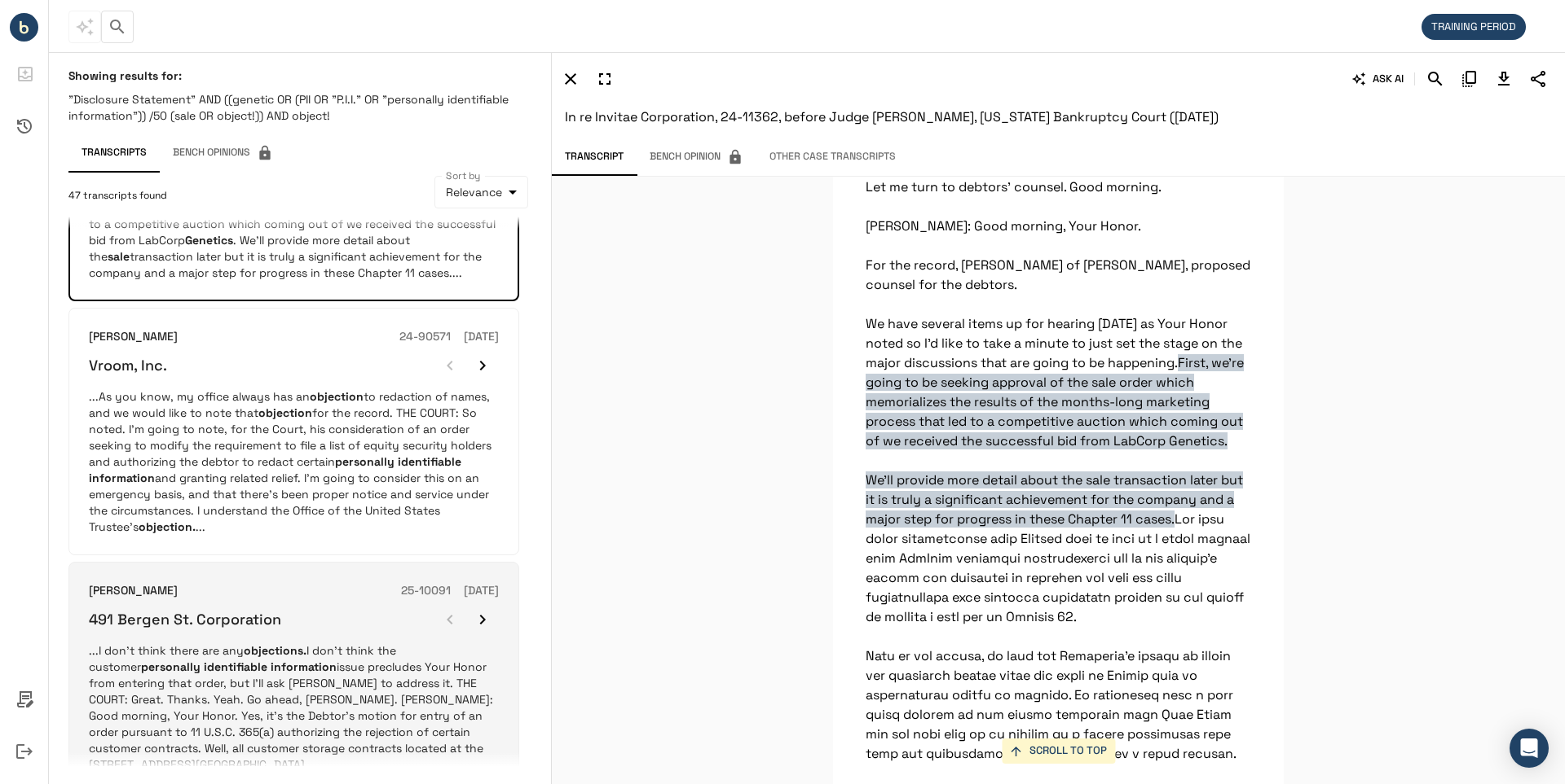
scroll to position [1326, 0]
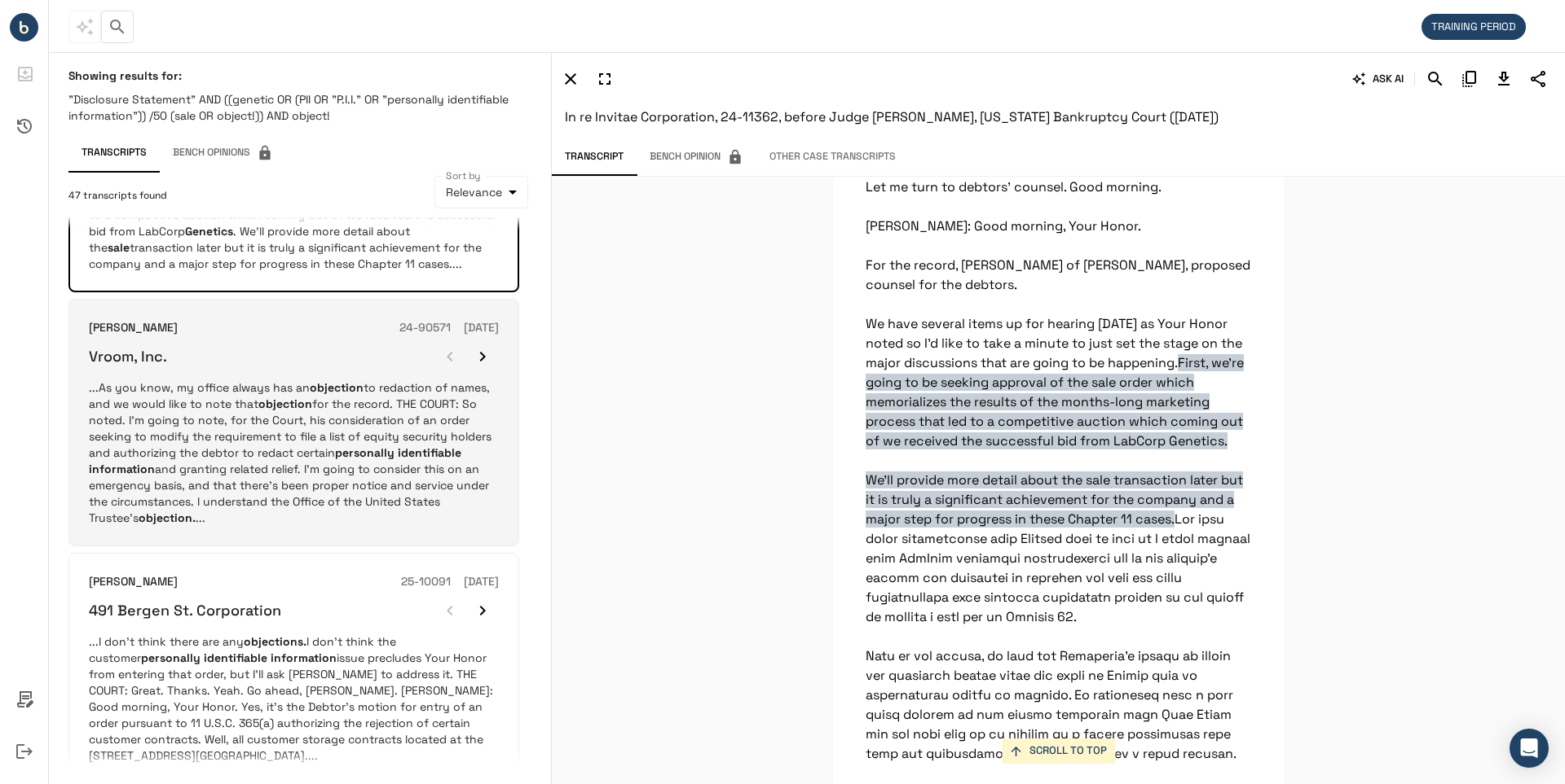
click at [136, 347] on h6 "Vroom, Inc." at bounding box center [127, 356] width 78 height 18
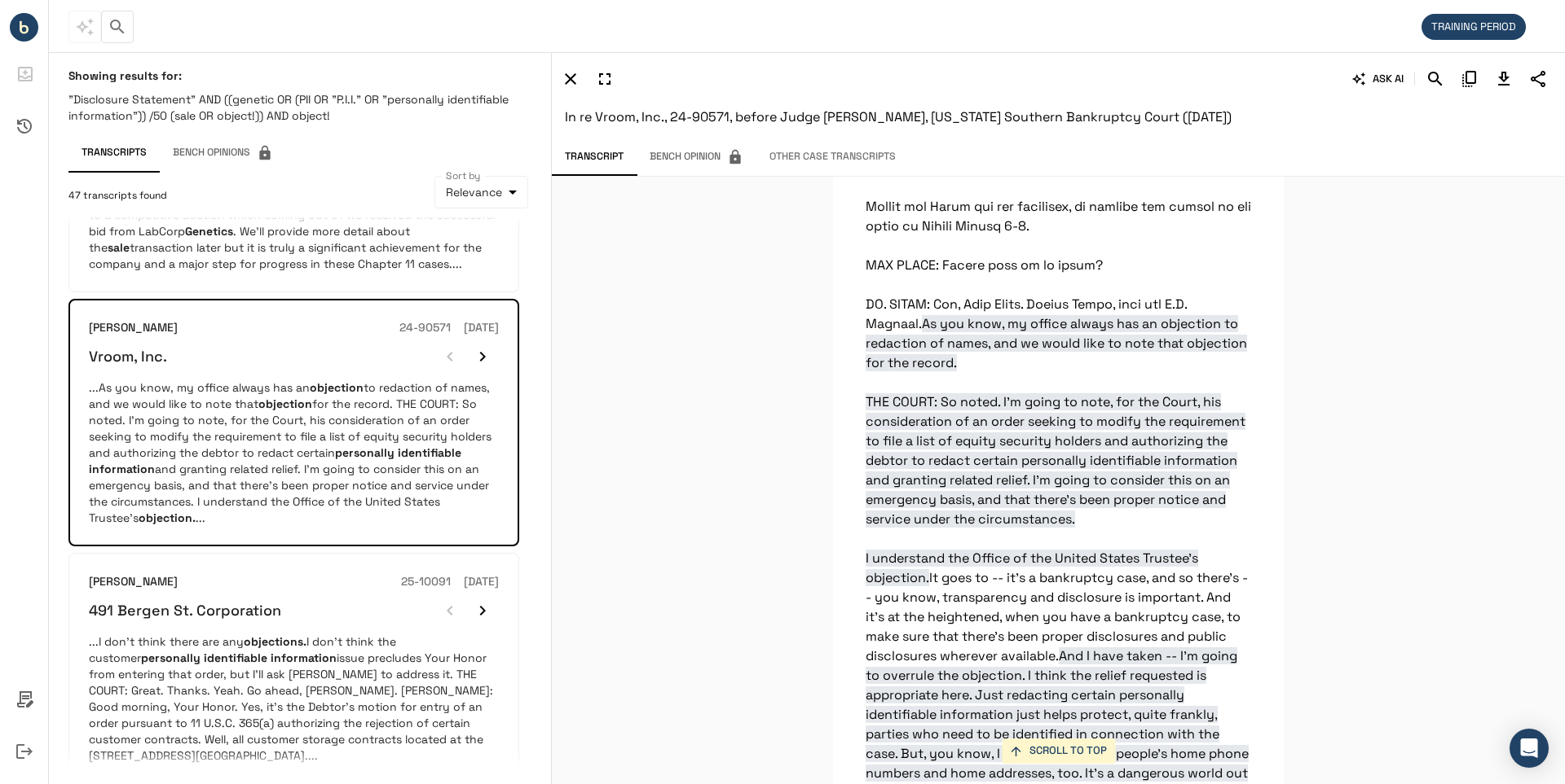
scroll to position [25617, 0]
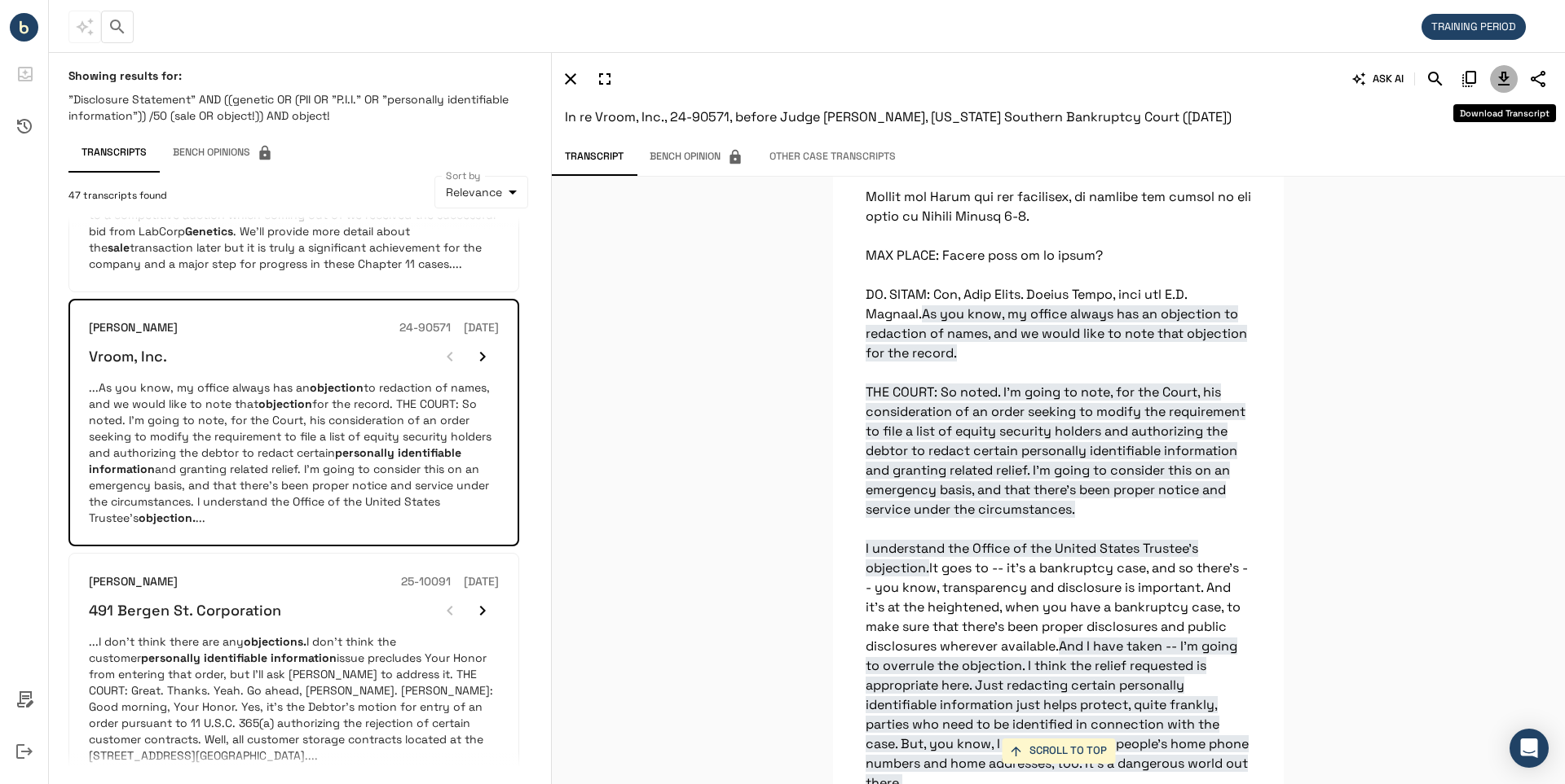
click at [1506, 77] on icon "Download Transcript" at bounding box center [1503, 79] width 12 height 13
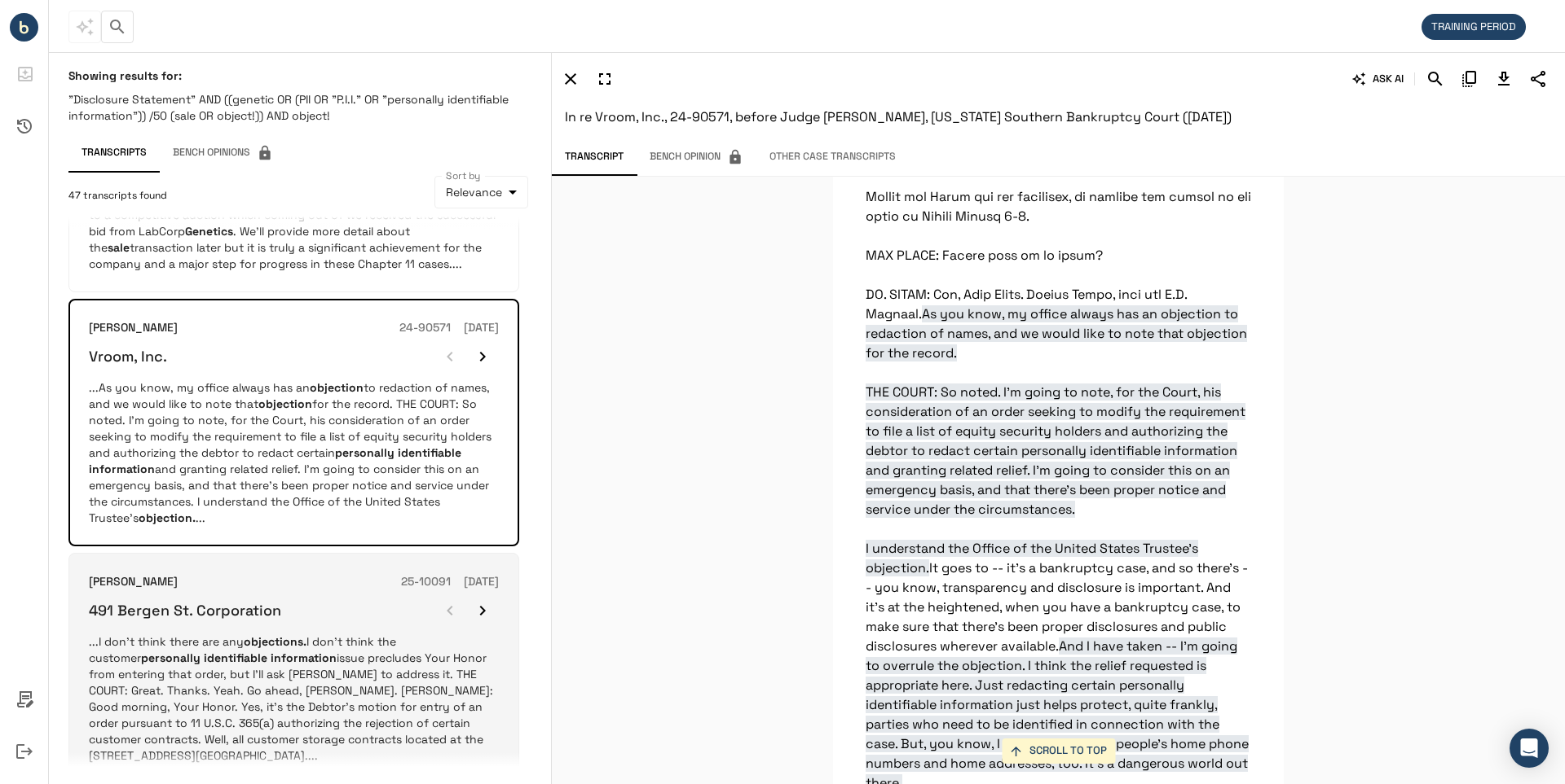
click at [191, 601] on h6 "491 Bergen St. Corporation" at bounding box center [185, 610] width 192 height 18
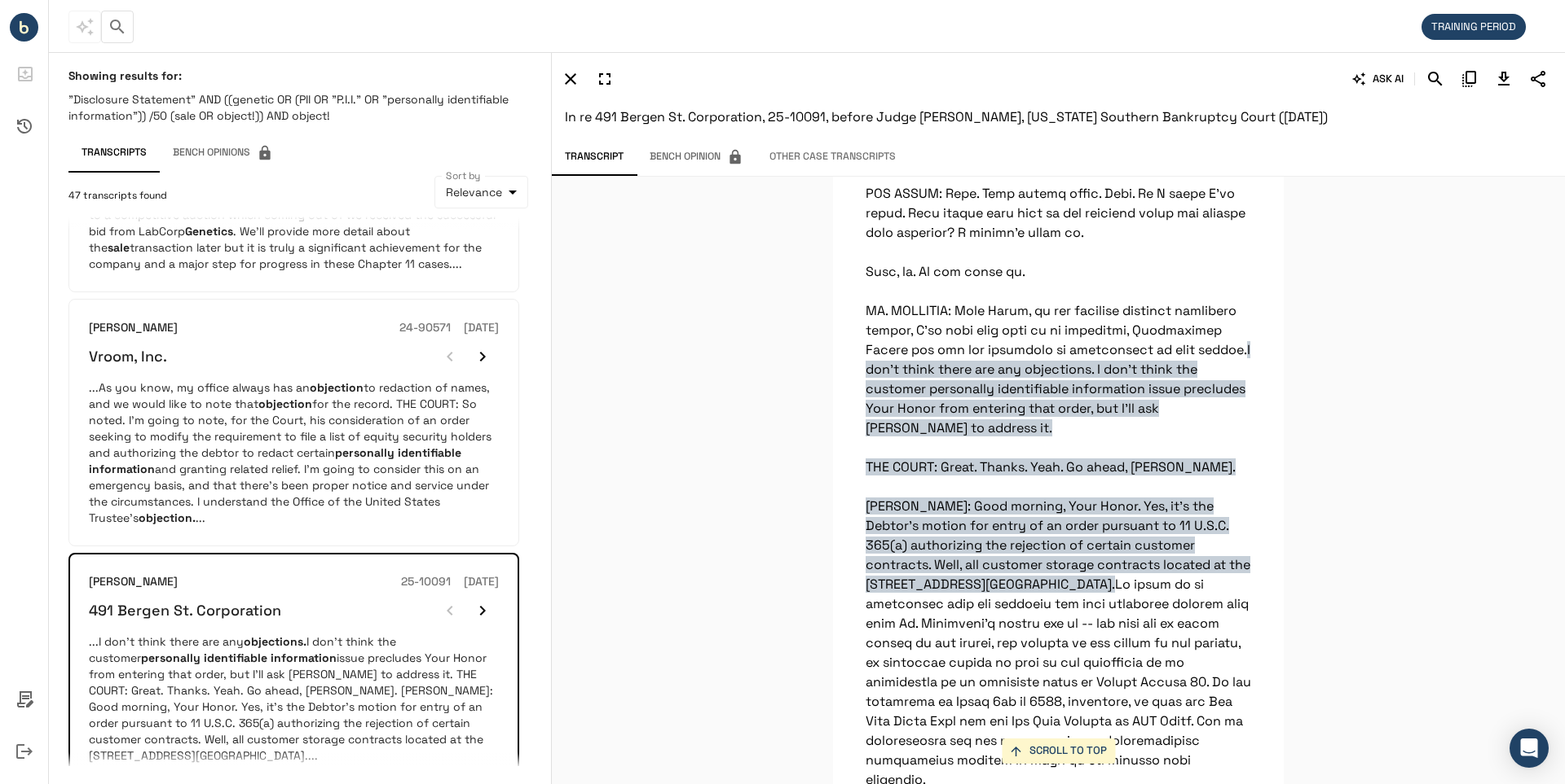
scroll to position [1985, 0]
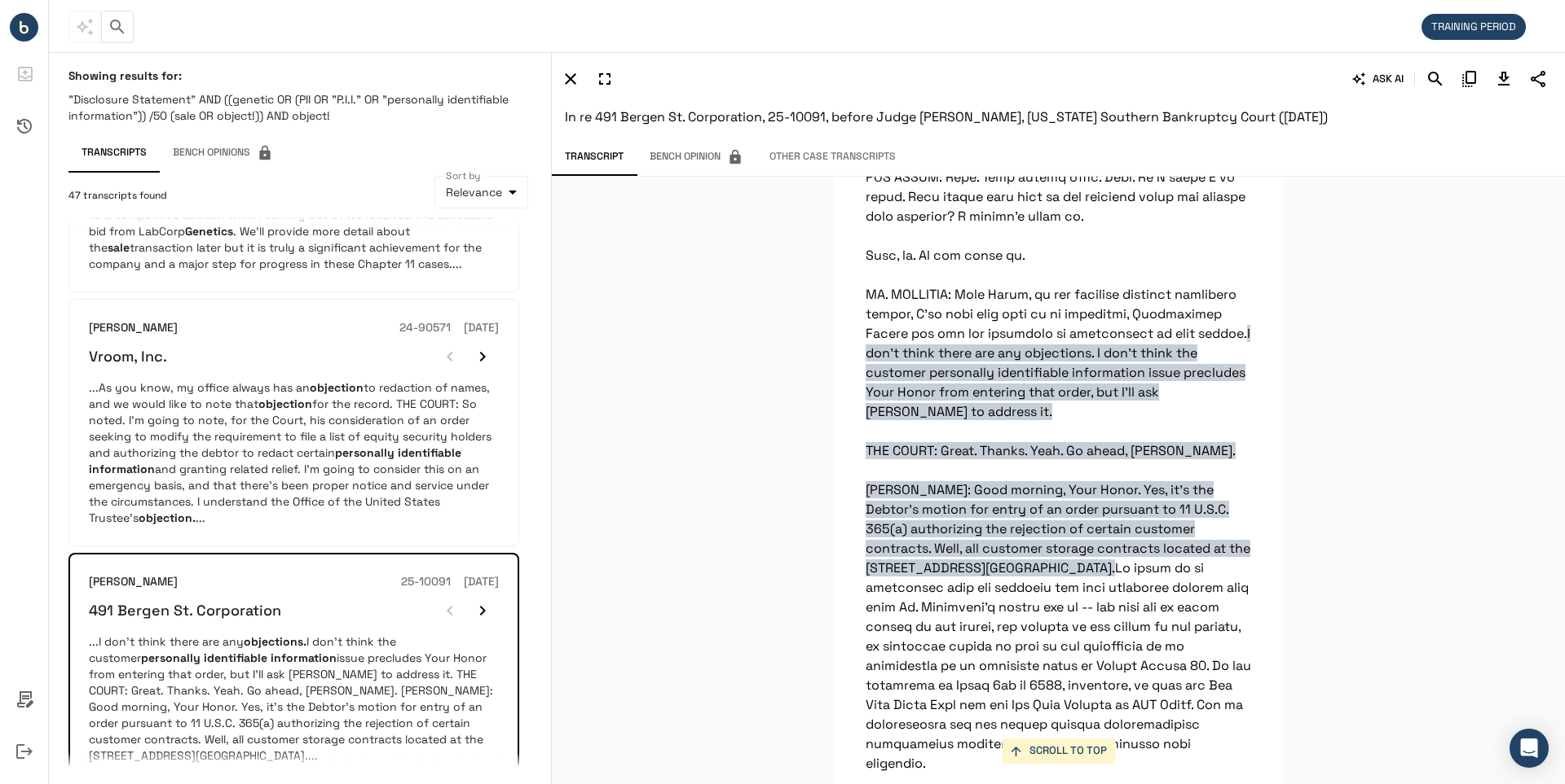
click at [1506, 75] on icon "Download Transcript" at bounding box center [1503, 79] width 12 height 13
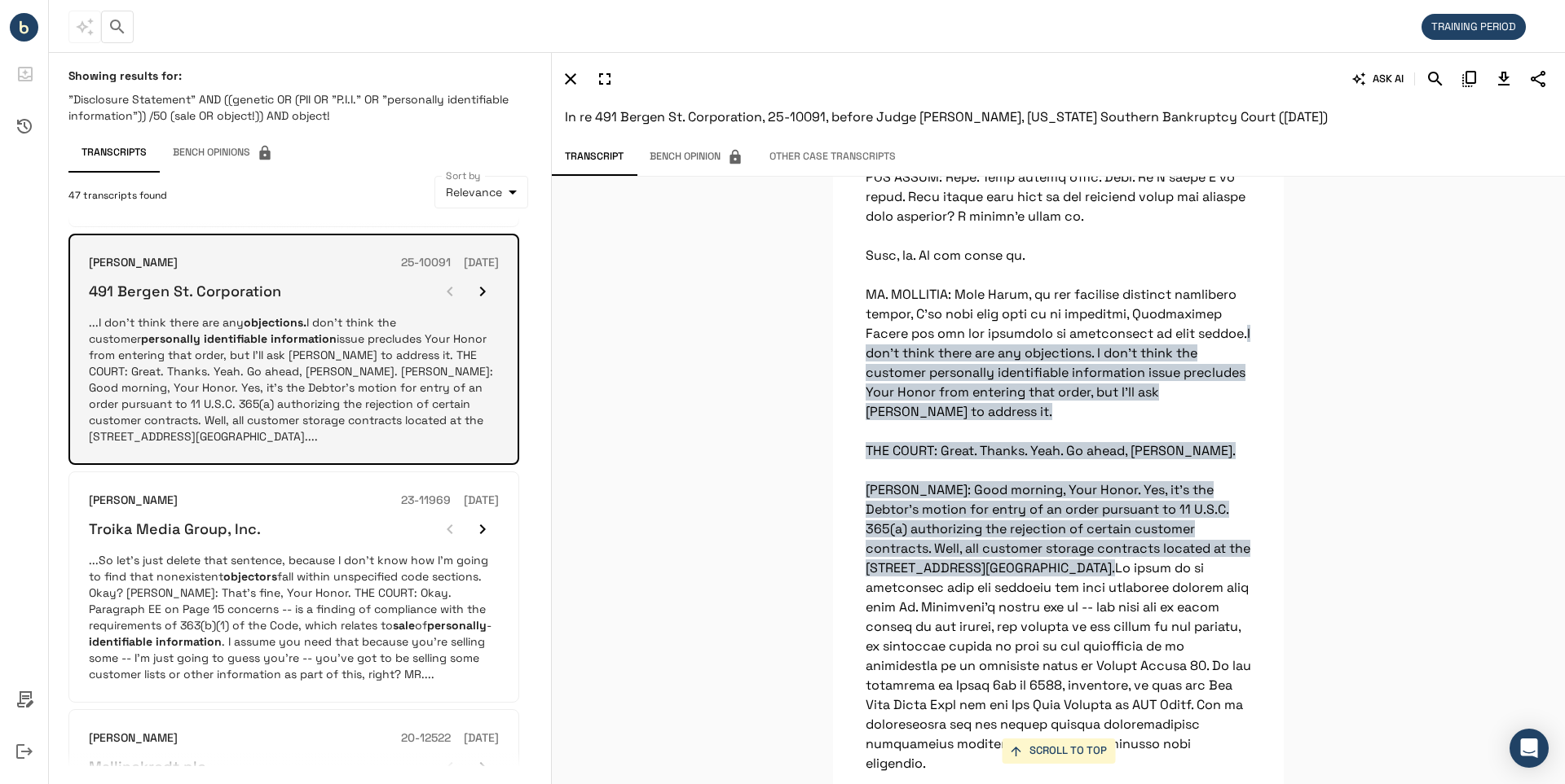
scroll to position [1652, 0]
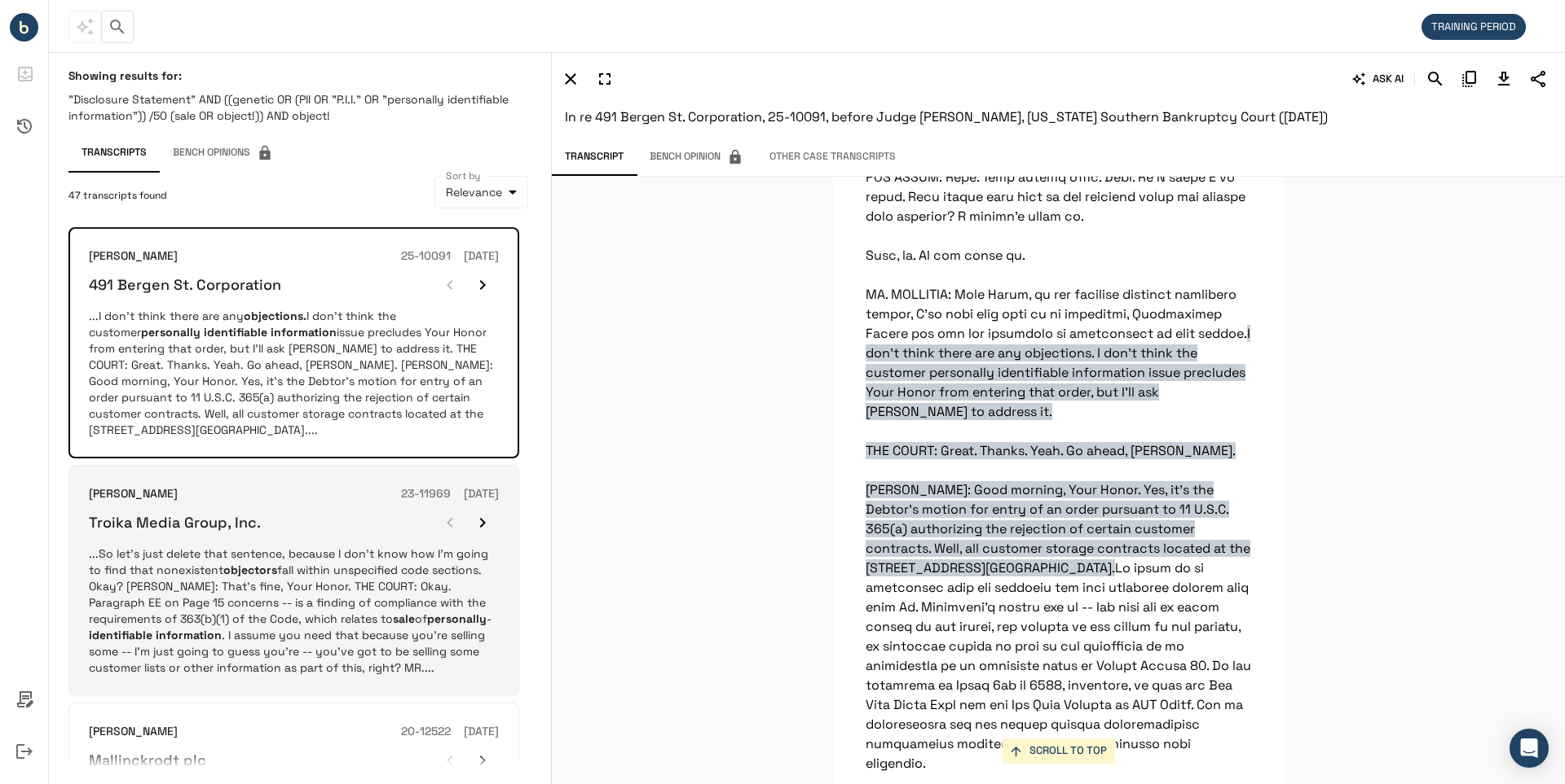
click at [162, 513] on h6 "Troika Media Group, Inc." at bounding box center [174, 521] width 172 height 18
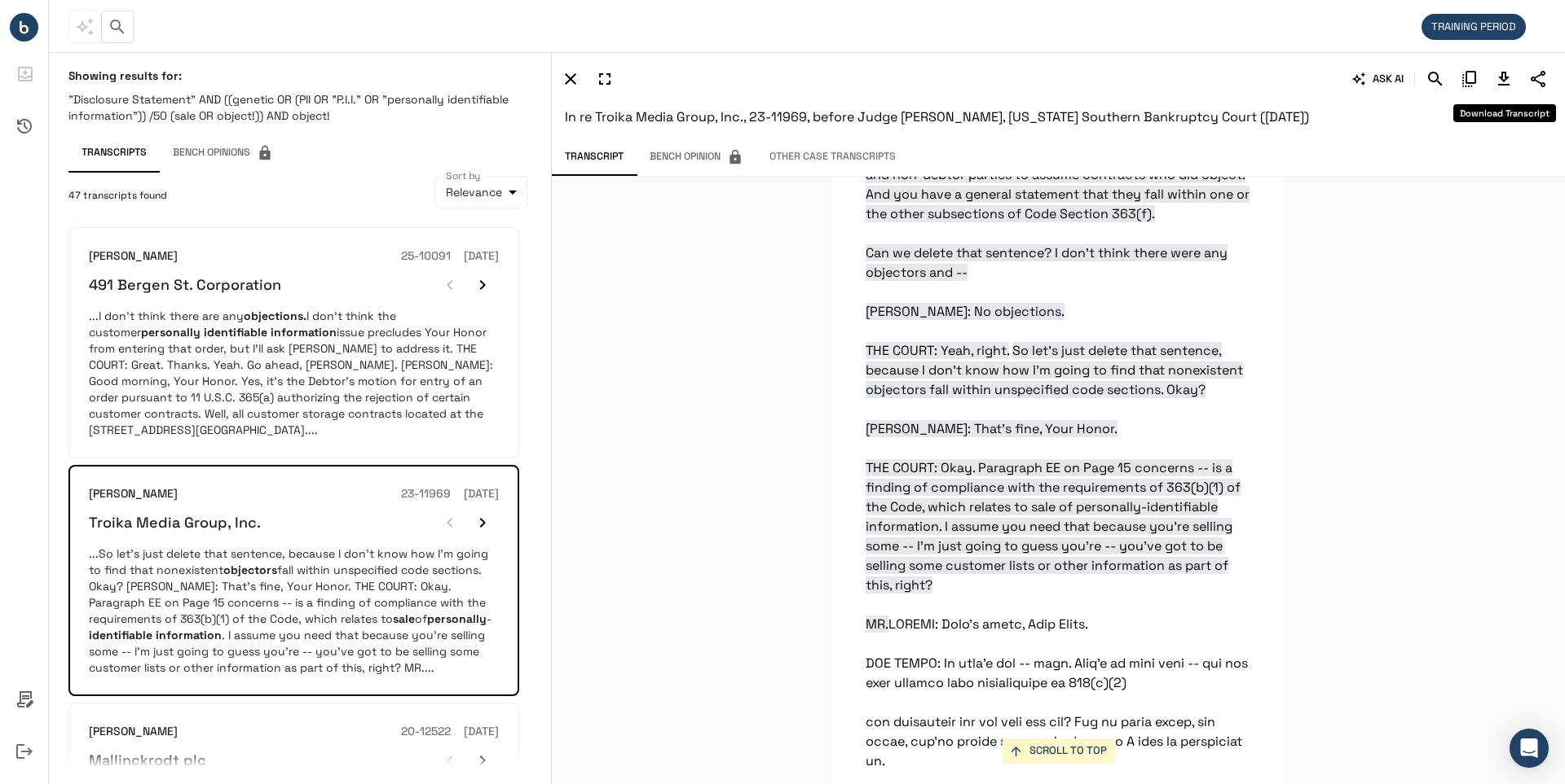
scroll to position [16675, 0]
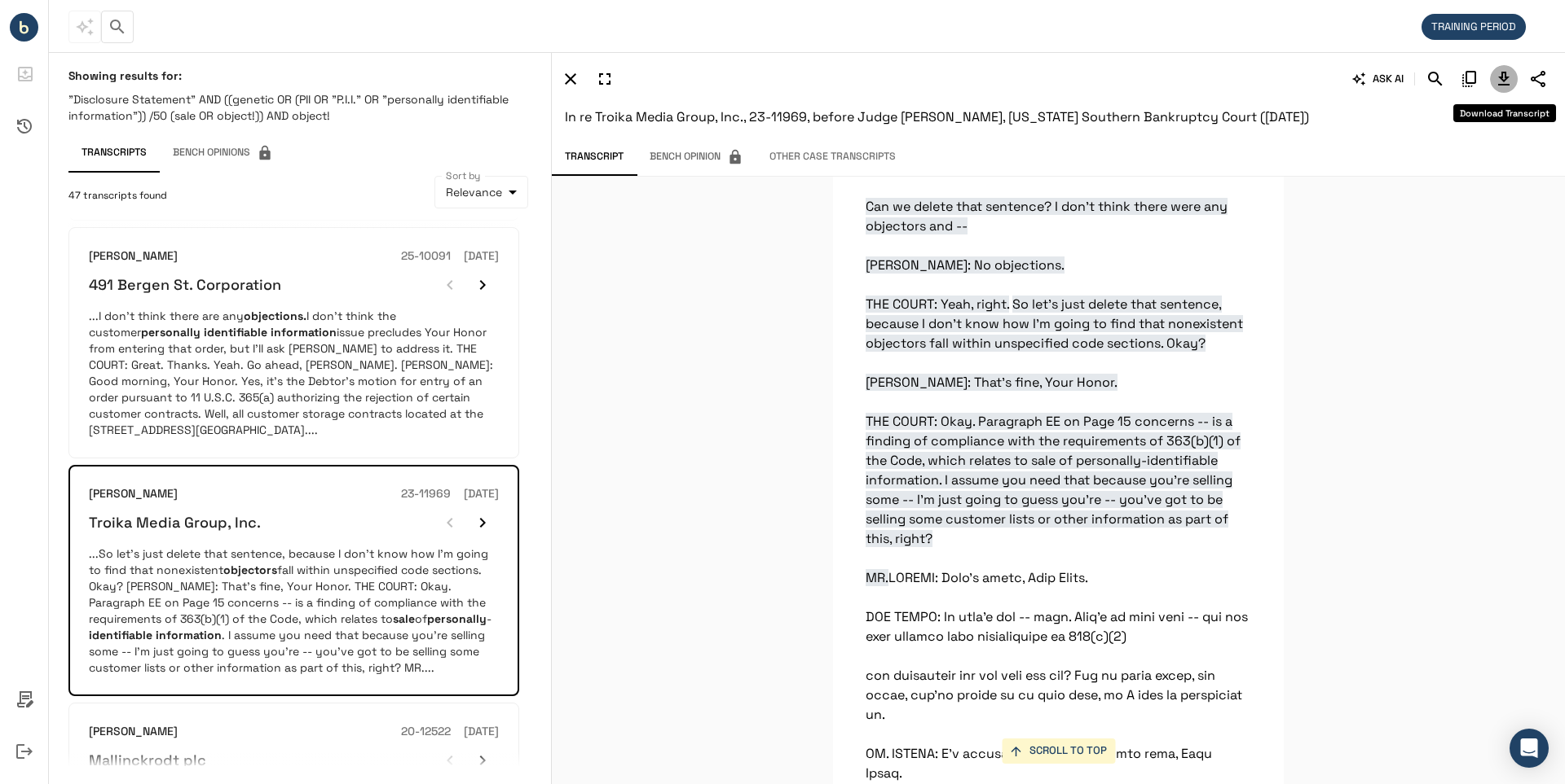
click at [1506, 80] on icon "Download Transcript" at bounding box center [1503, 79] width 12 height 13
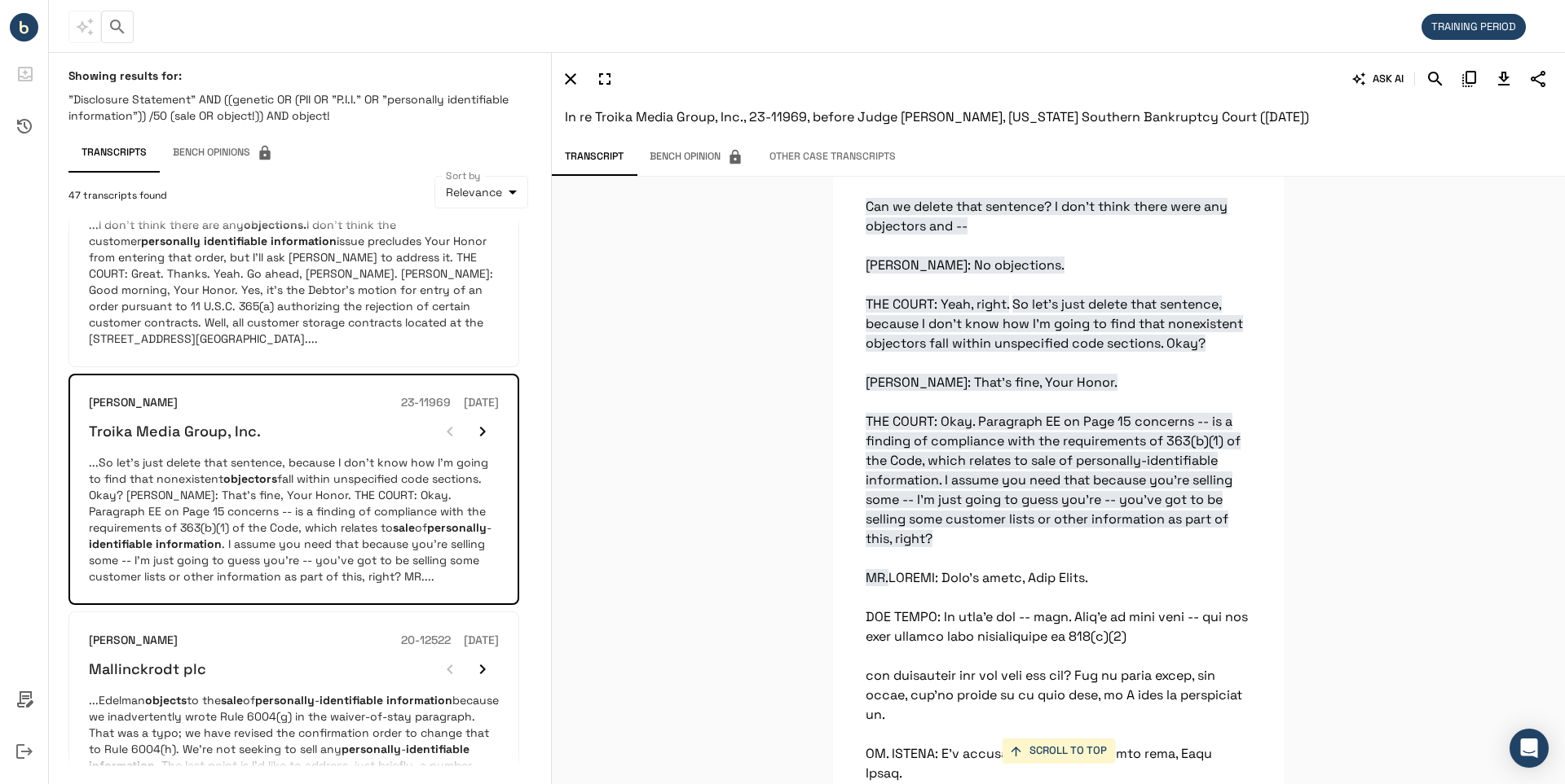
scroll to position [1860, 0]
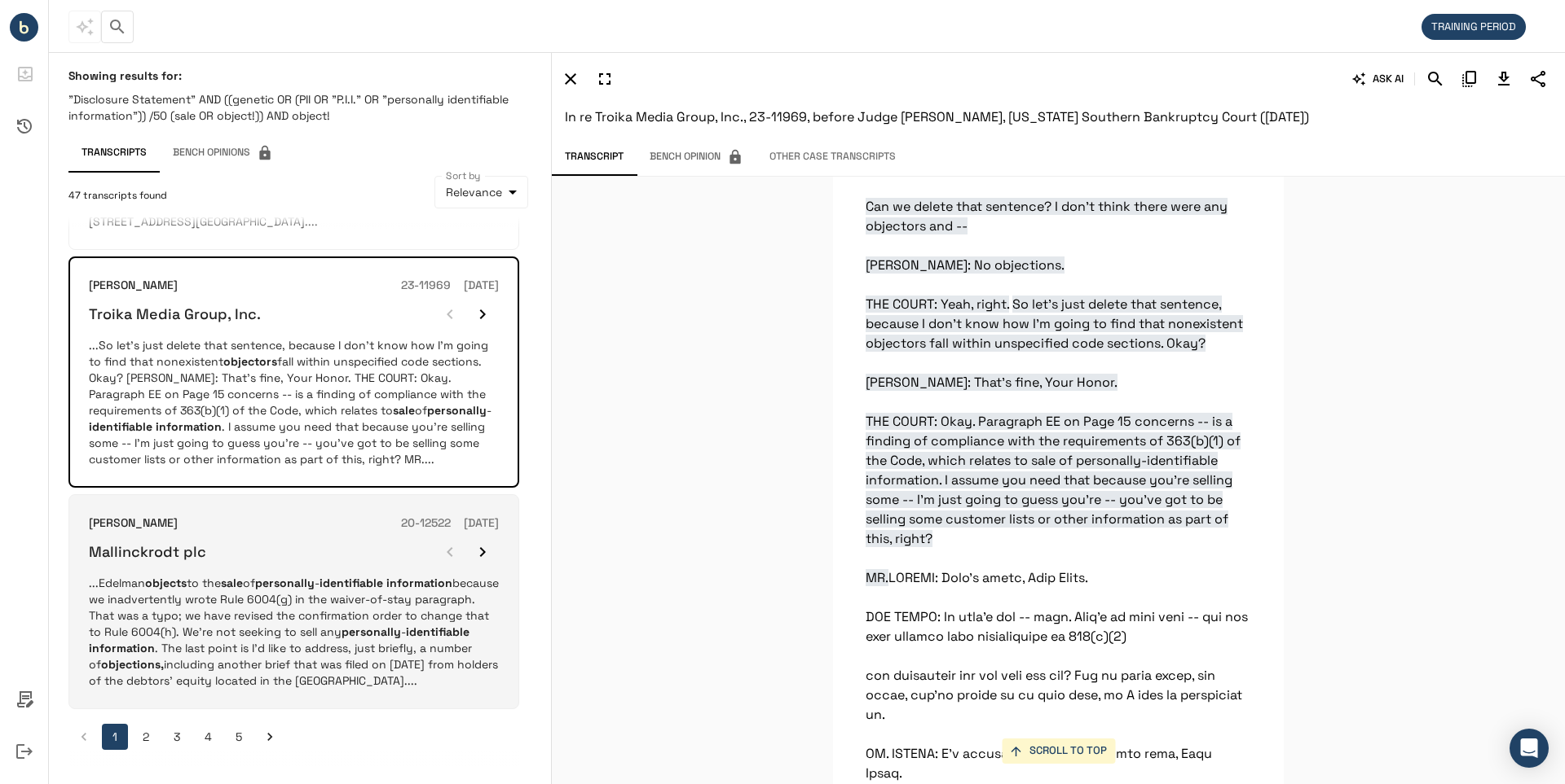
click at [176, 543] on h6 "Mallinckrodt plc" at bounding box center [147, 551] width 117 height 18
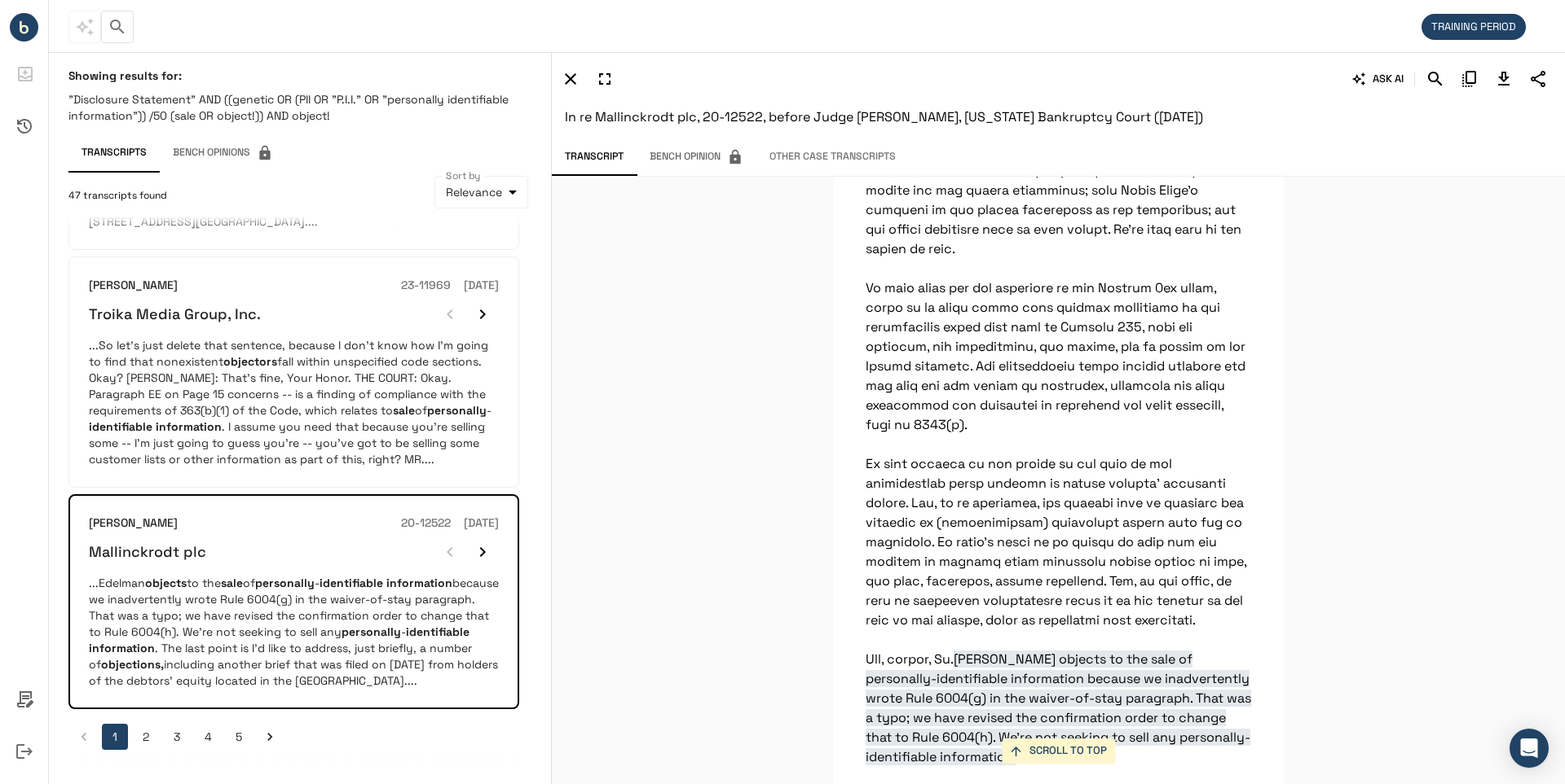
scroll to position [59678, 0]
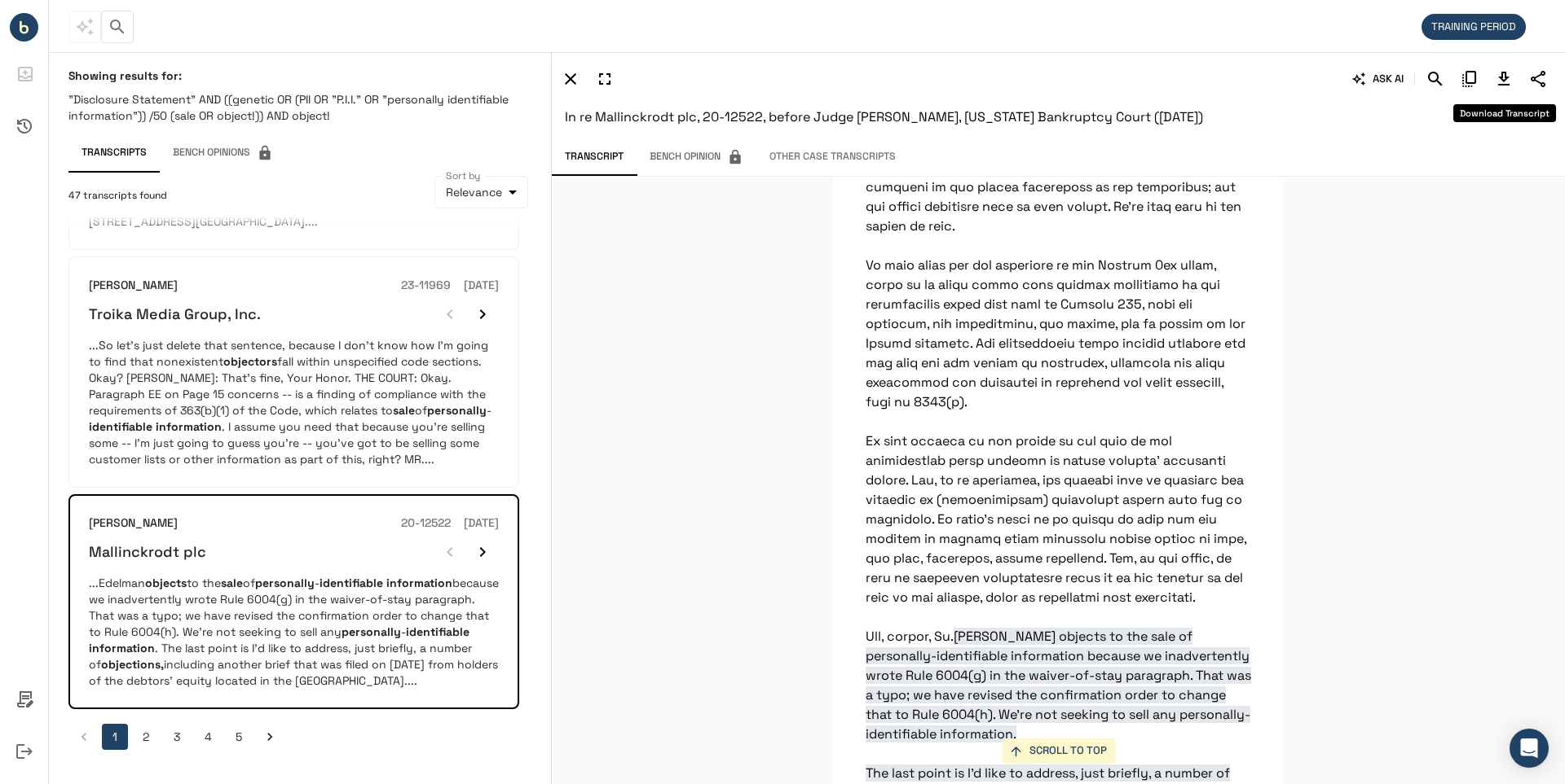
click at [1504, 78] on icon "Download Transcript" at bounding box center [1503, 79] width 12 height 13
click at [146, 739] on button "2" at bounding box center [145, 737] width 26 height 26
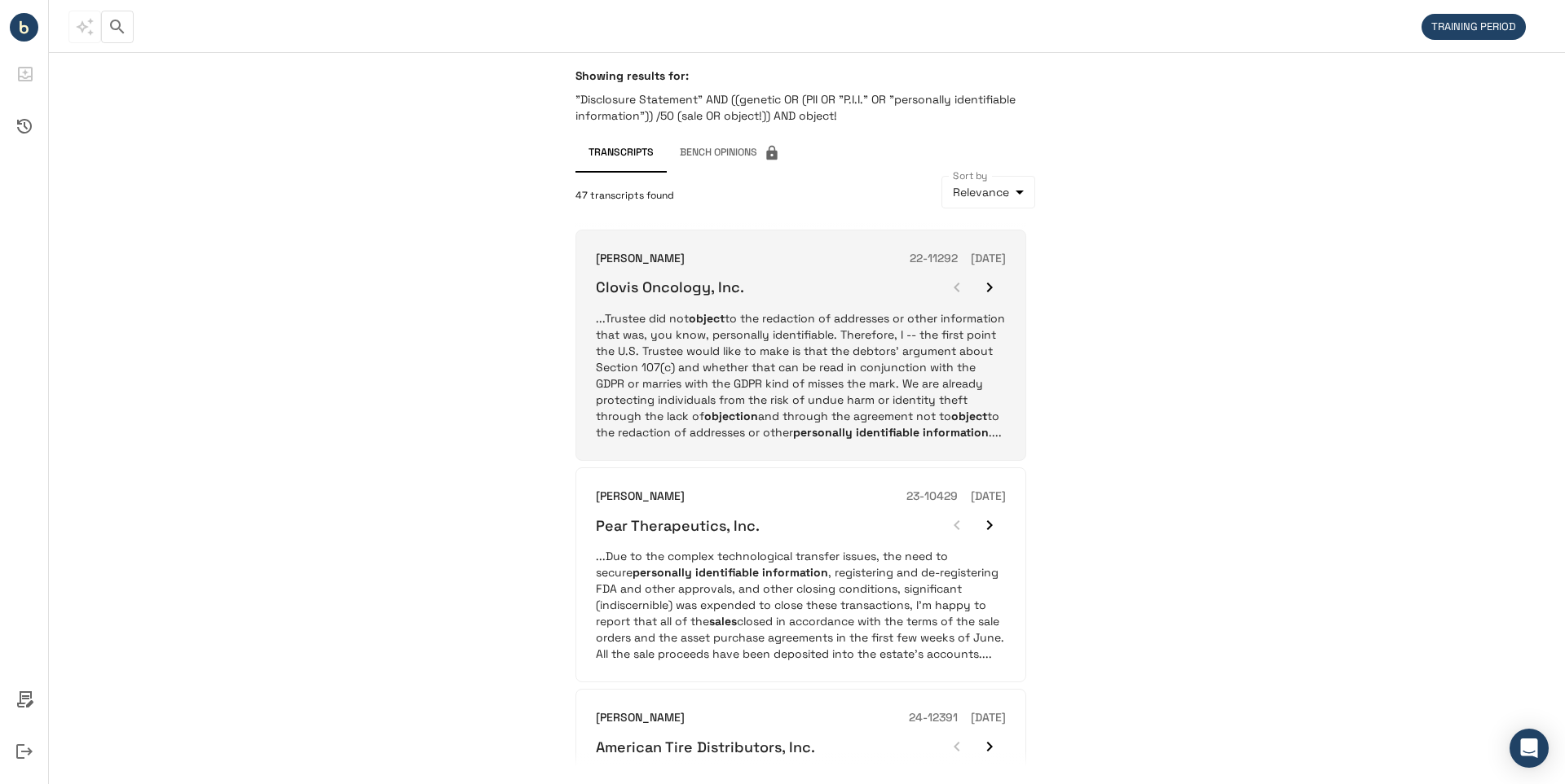
click at [709, 291] on h6 "Clovis Oncology, Inc." at bounding box center [670, 287] width 148 height 18
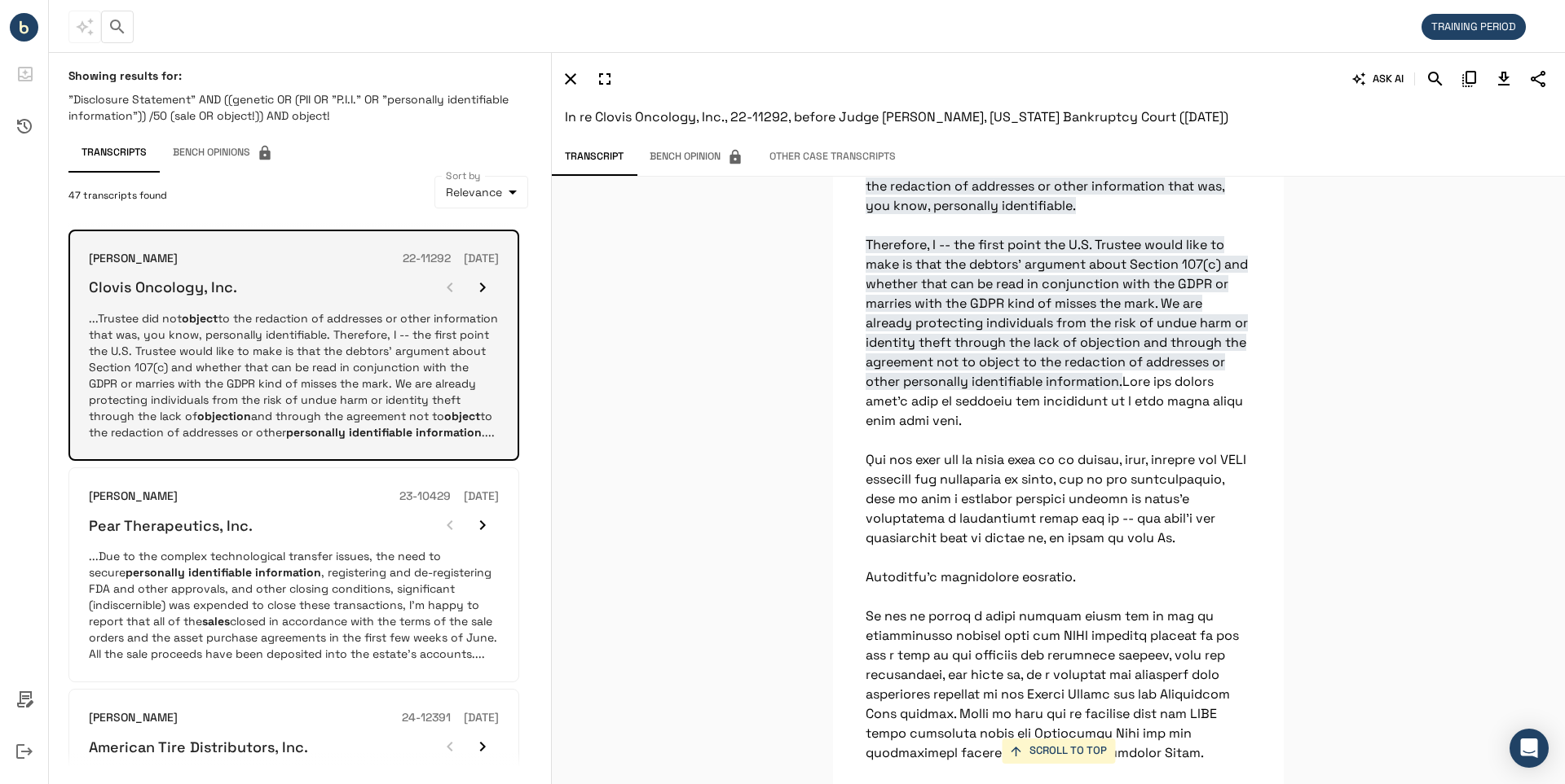
scroll to position [23604, 0]
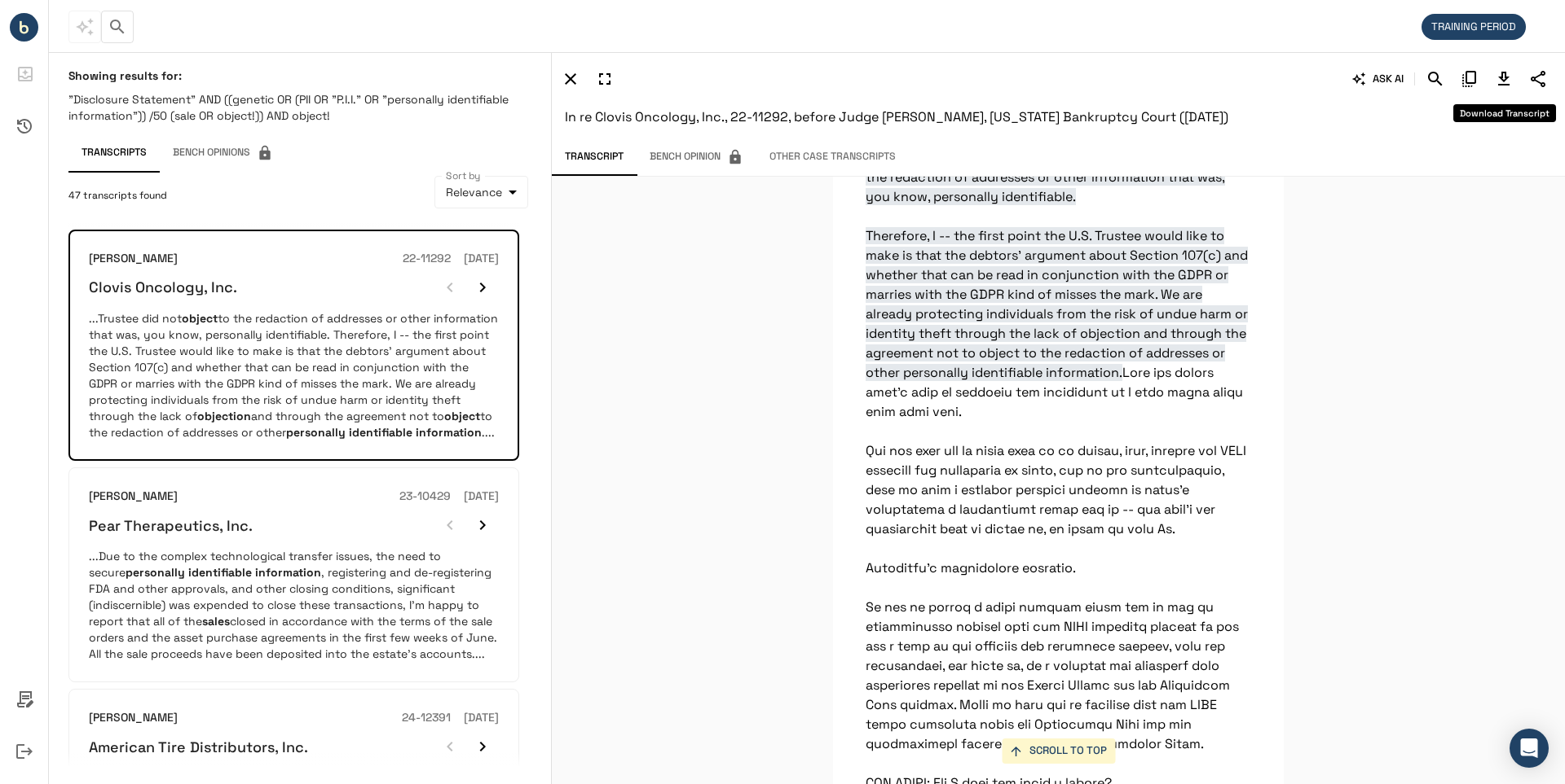
click at [1504, 77] on icon "Download Transcript" at bounding box center [1503, 79] width 12 height 13
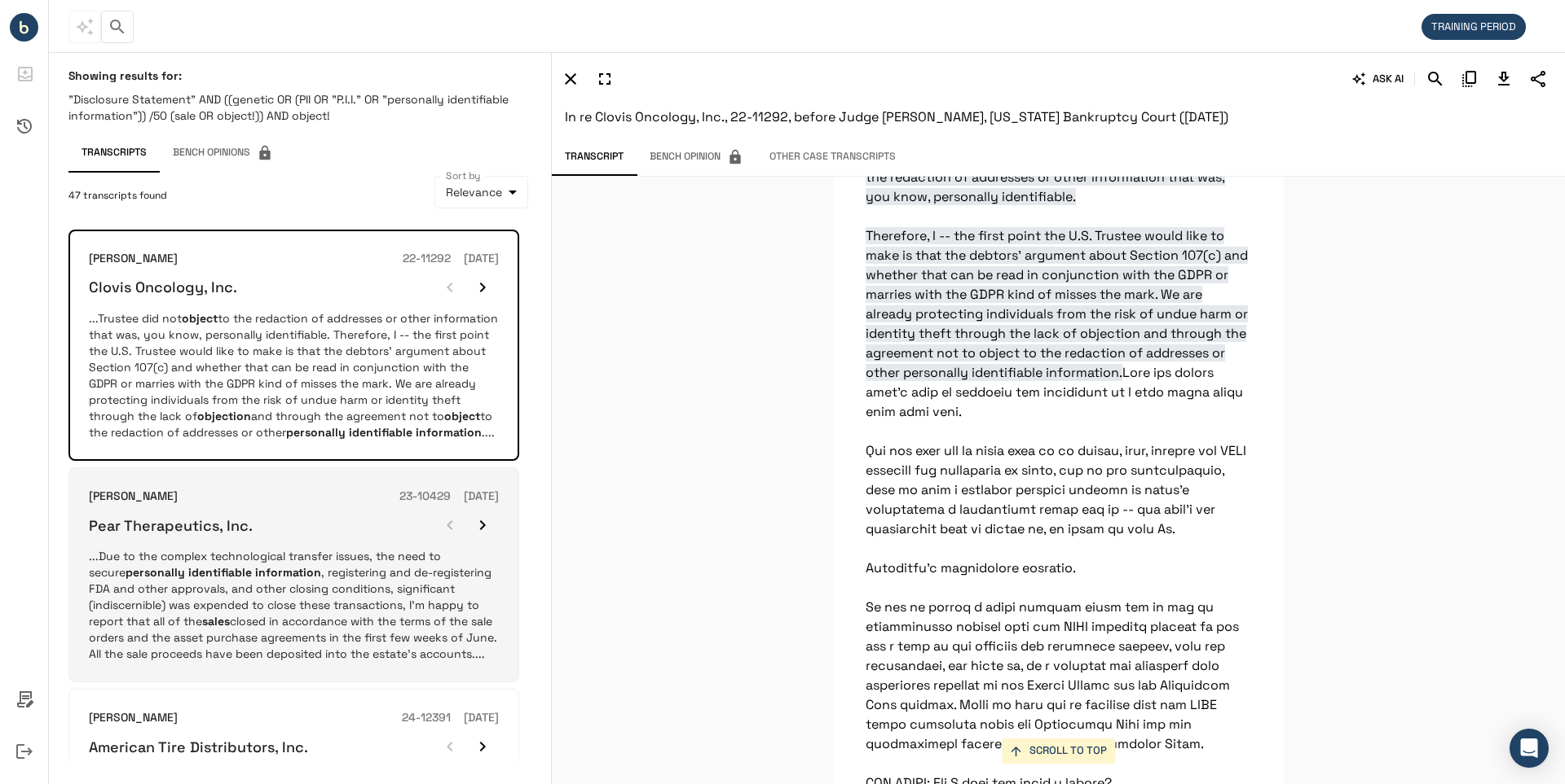
click at [207, 535] on h6 "Pear Therapeutics, Inc." at bounding box center [170, 525] width 164 height 18
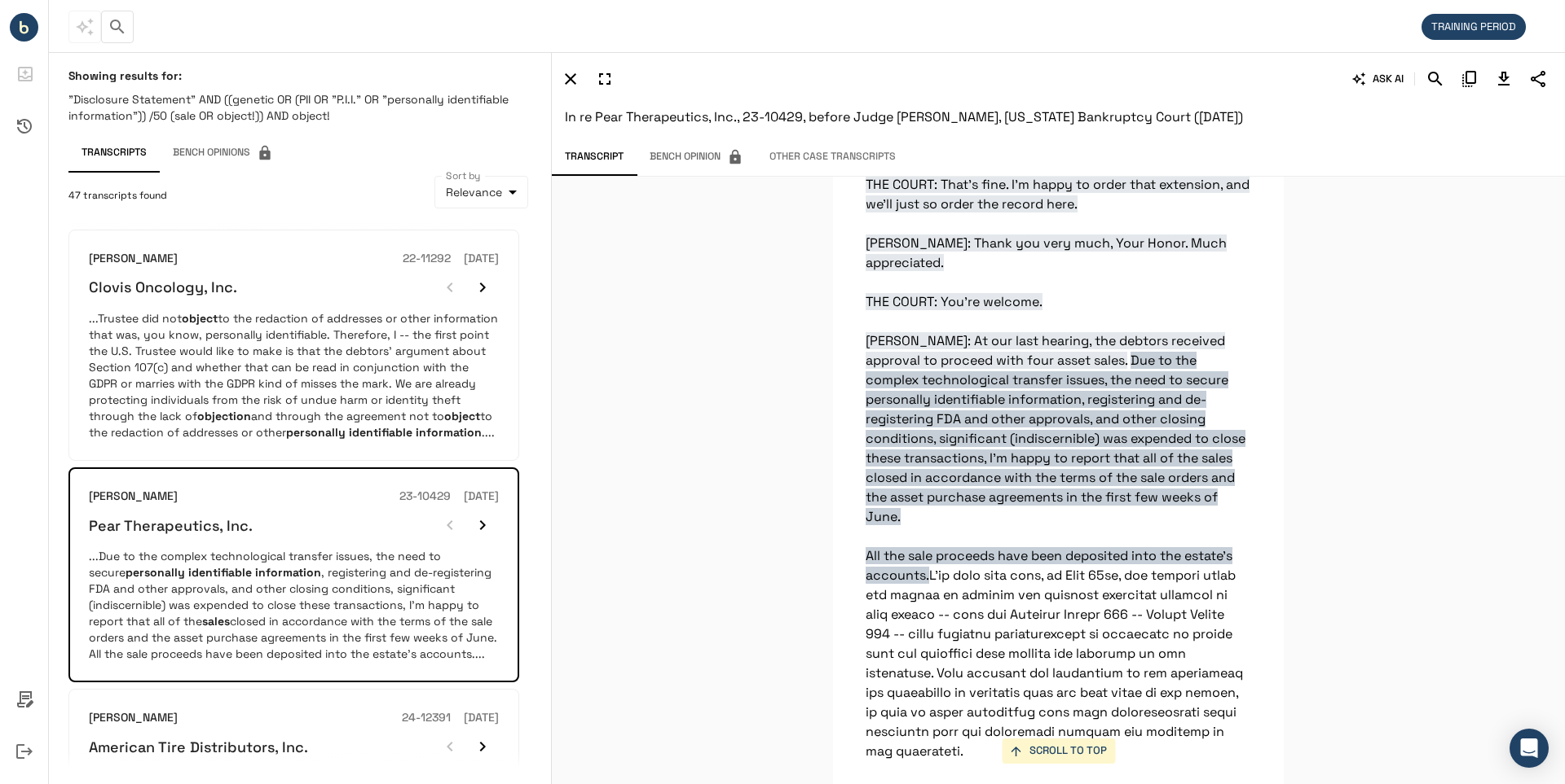
scroll to position [1994, 0]
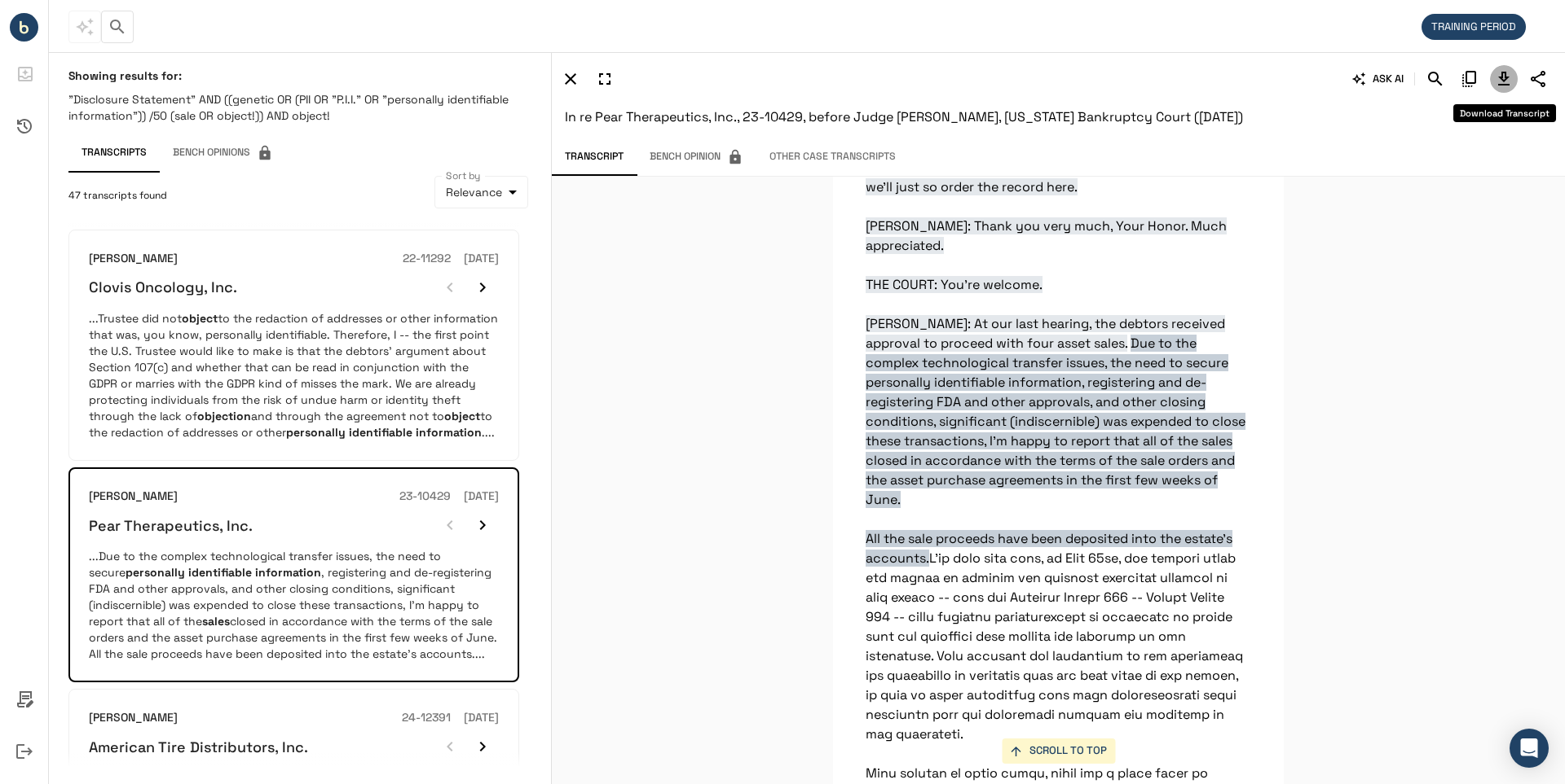
click at [1506, 80] on icon "Download Transcript" at bounding box center [1503, 79] width 19 height 19
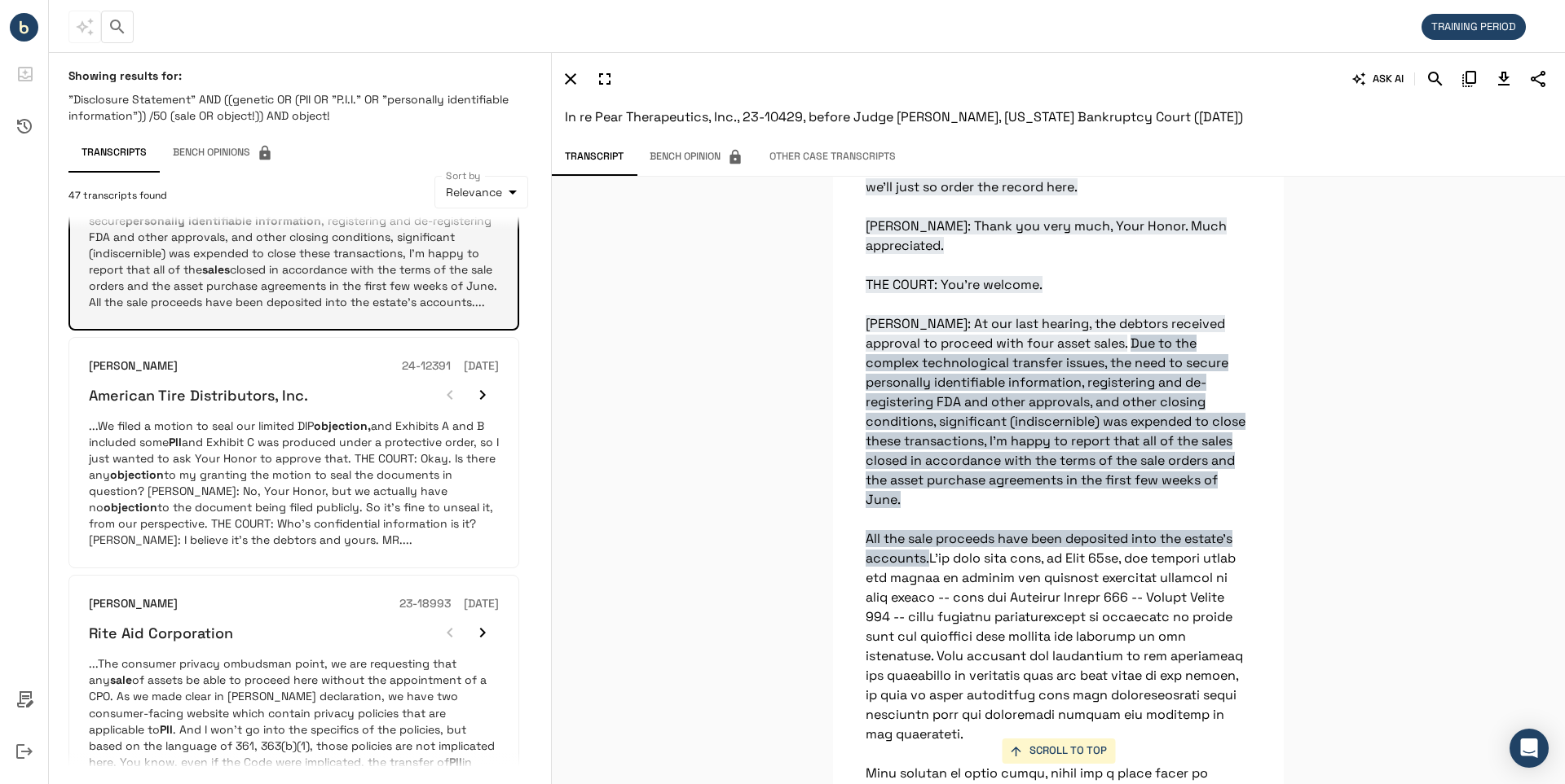
scroll to position [407, 0]
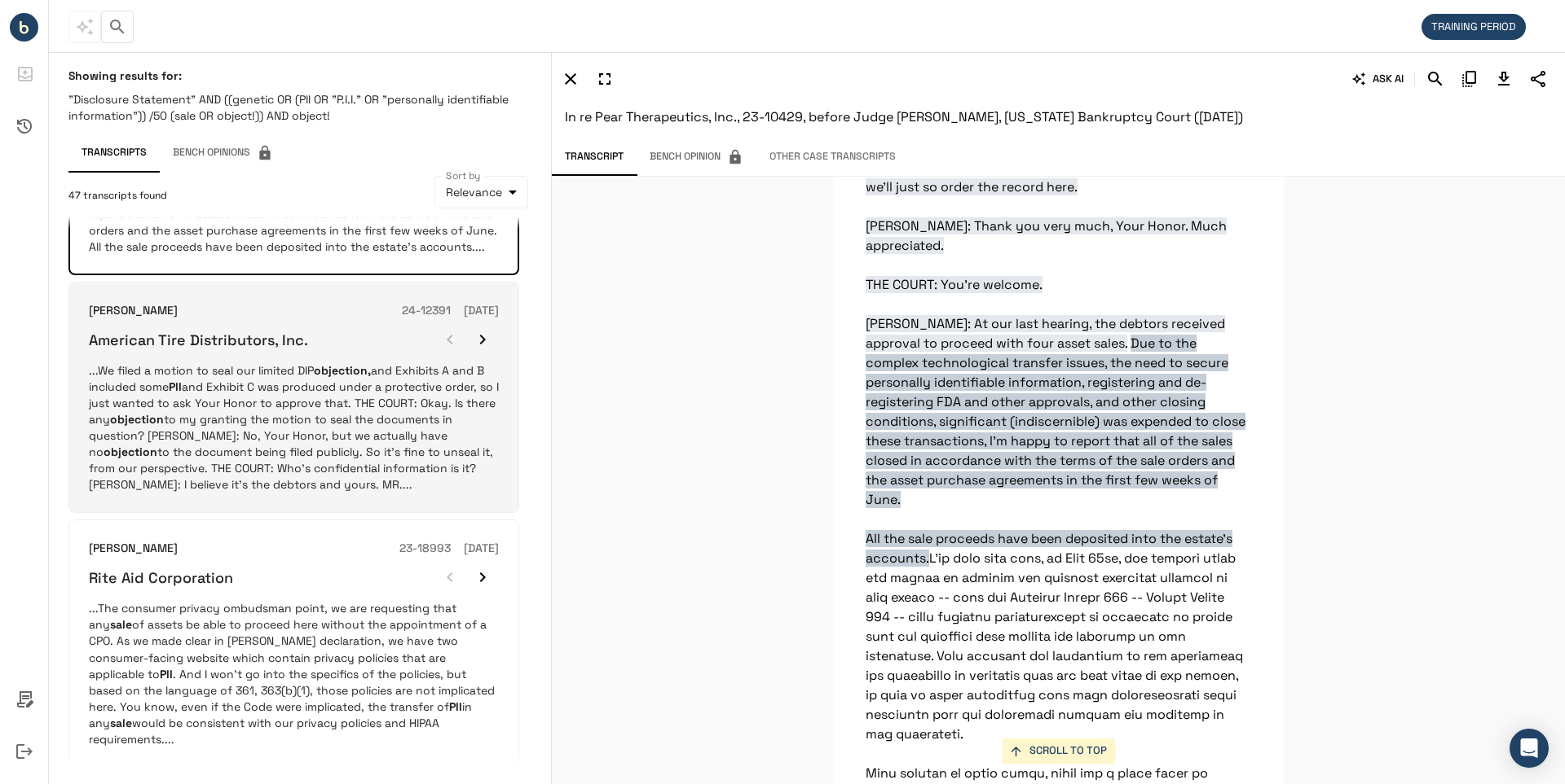
click at [224, 349] on h6 "American Tire Distributors, Inc." at bounding box center [198, 340] width 219 height 18
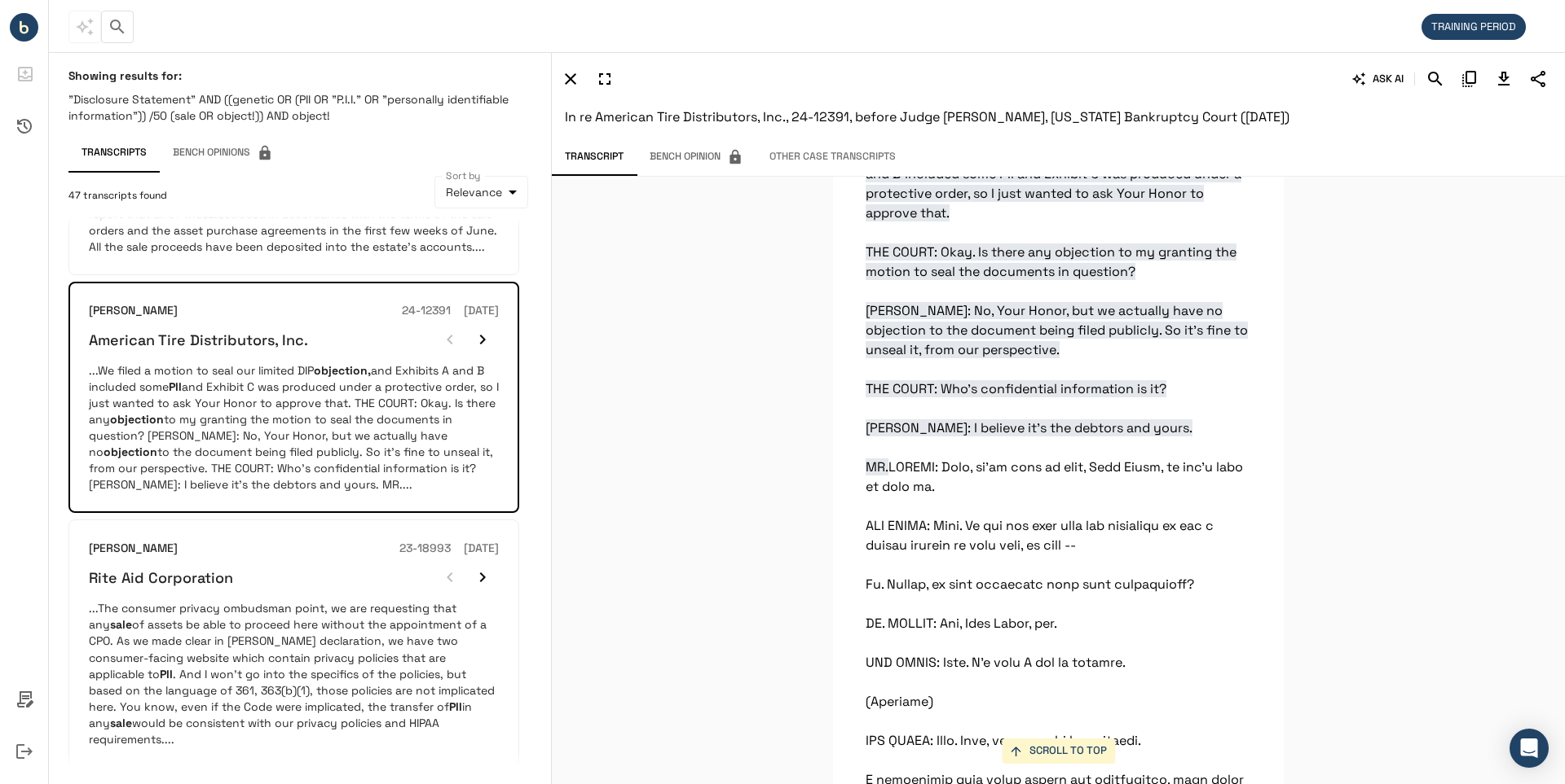
scroll to position [85745, 0]
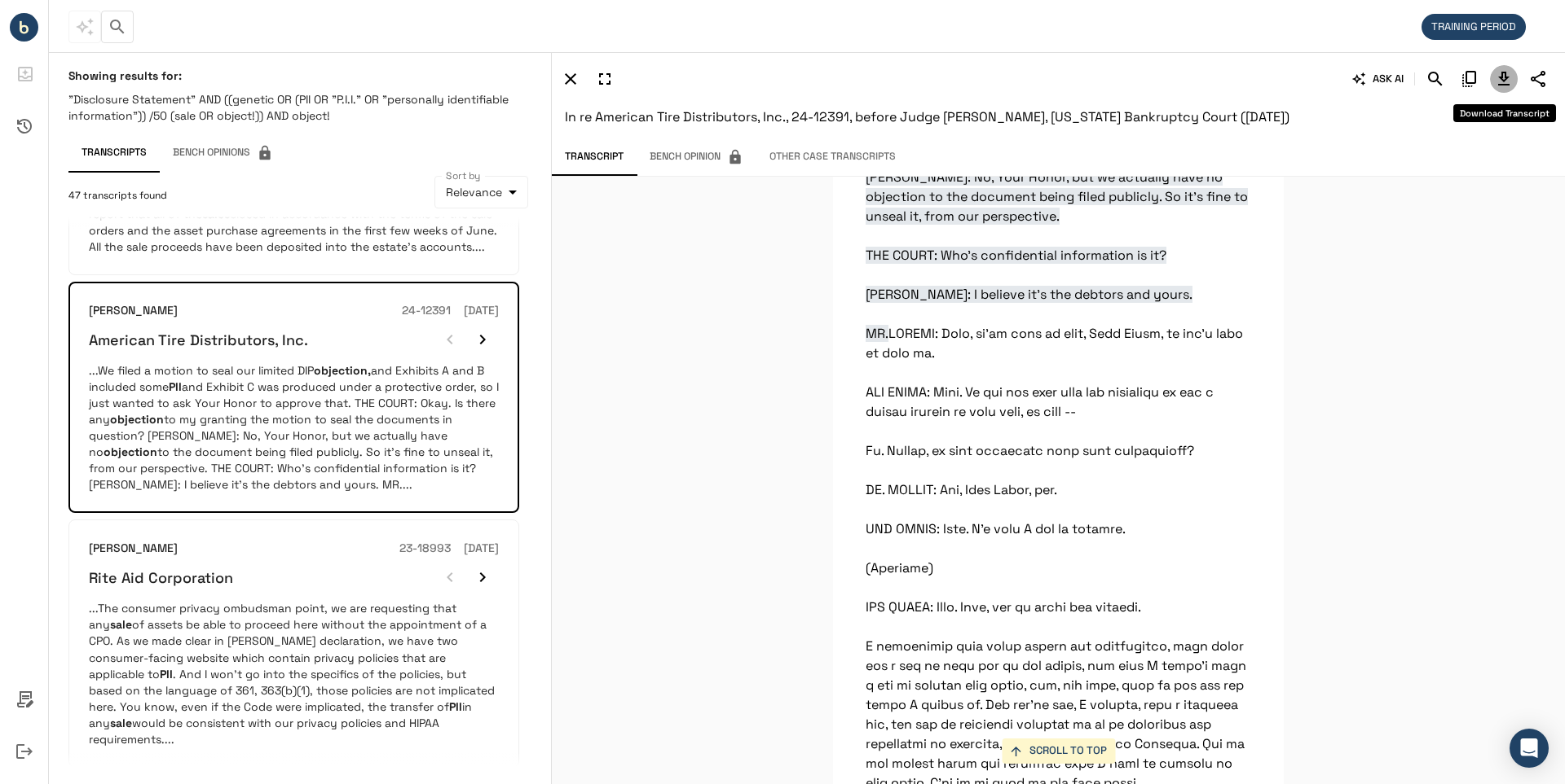
click at [1506, 78] on icon "Download Transcript" at bounding box center [1503, 79] width 12 height 13
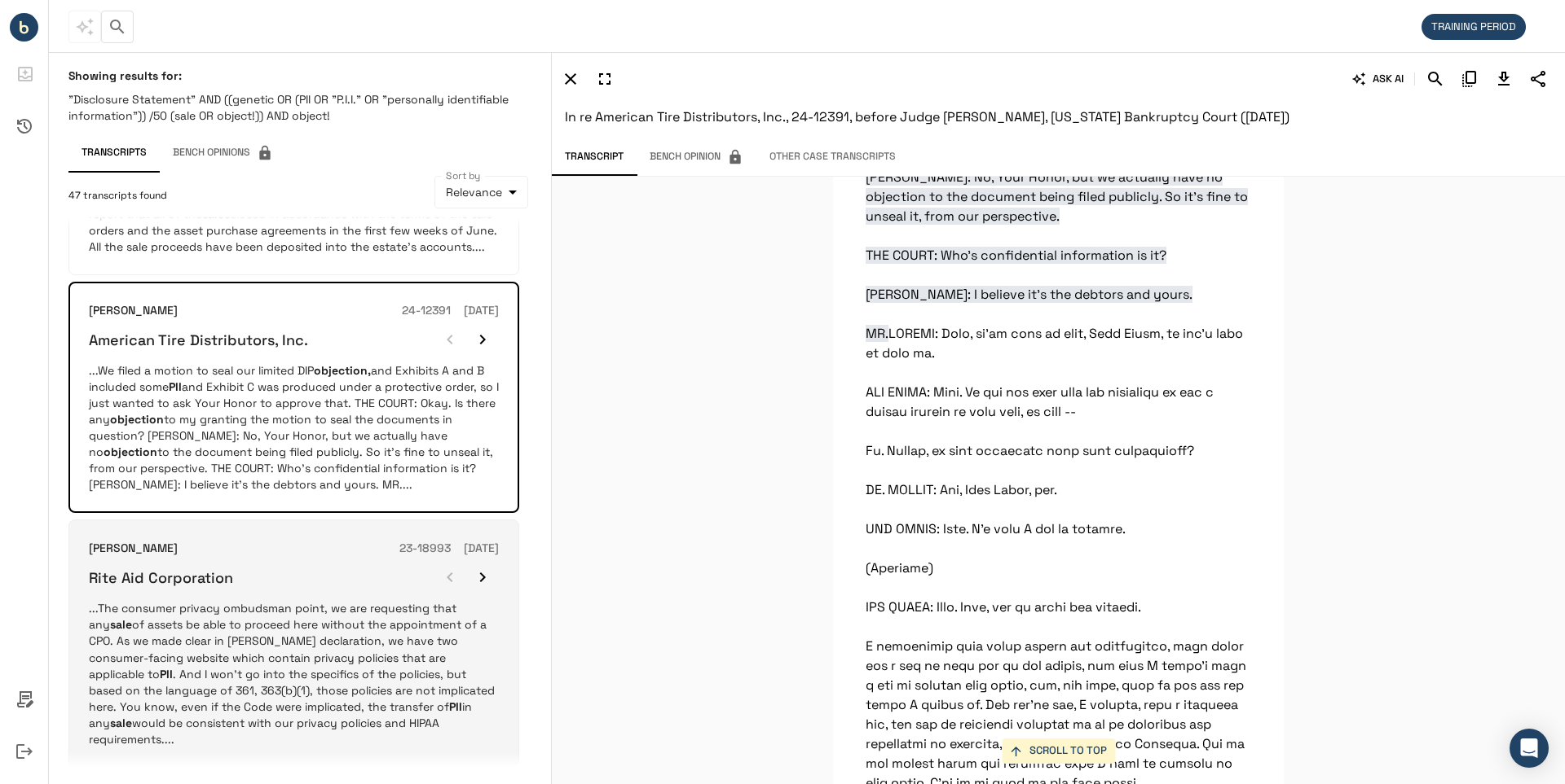
click at [212, 587] on h6 "Rite Aid Corporation" at bounding box center [161, 577] width 144 height 18
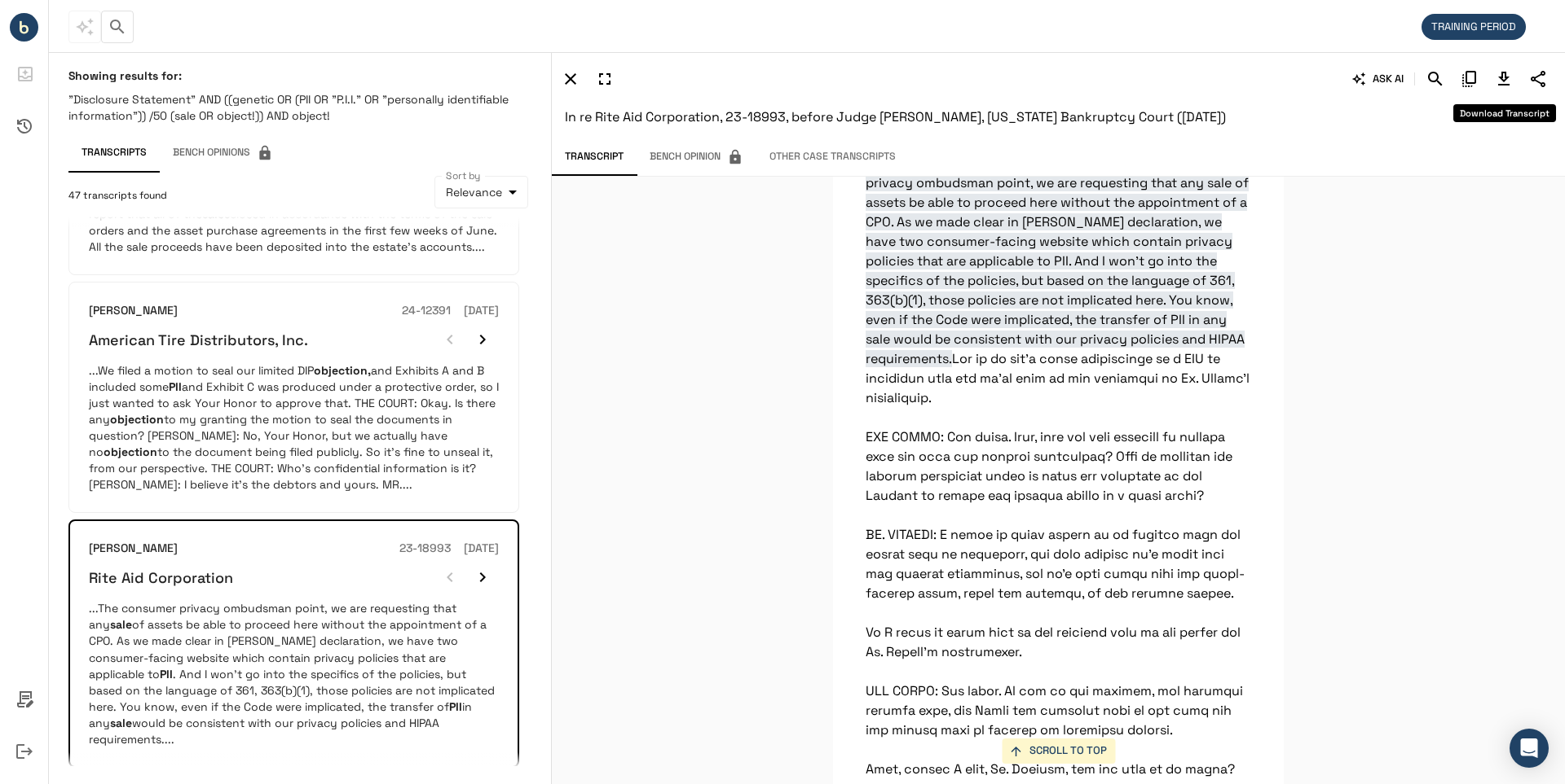
scroll to position [46914, 0]
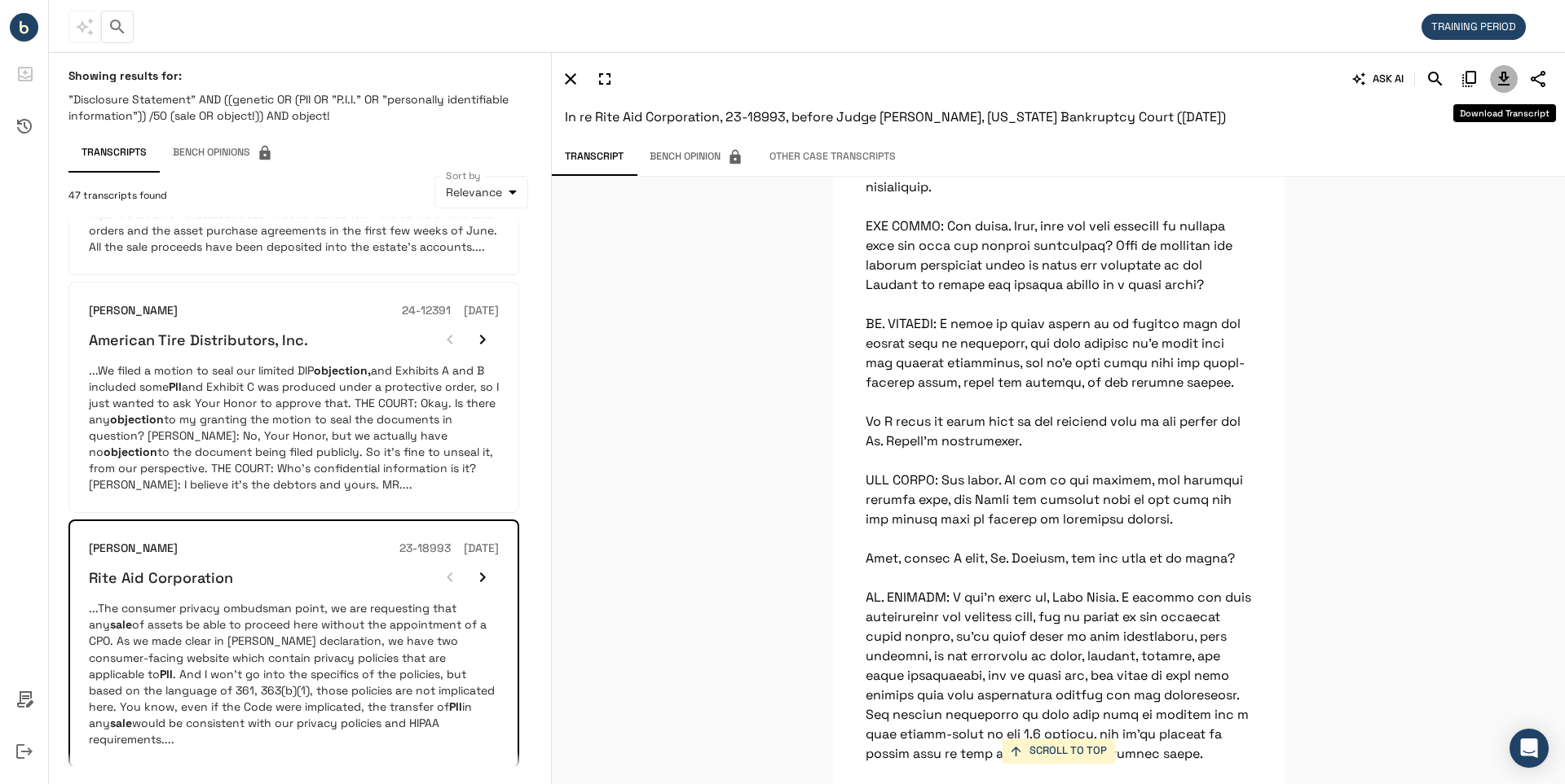
click at [1501, 74] on icon "Download Transcript" at bounding box center [1503, 79] width 12 height 13
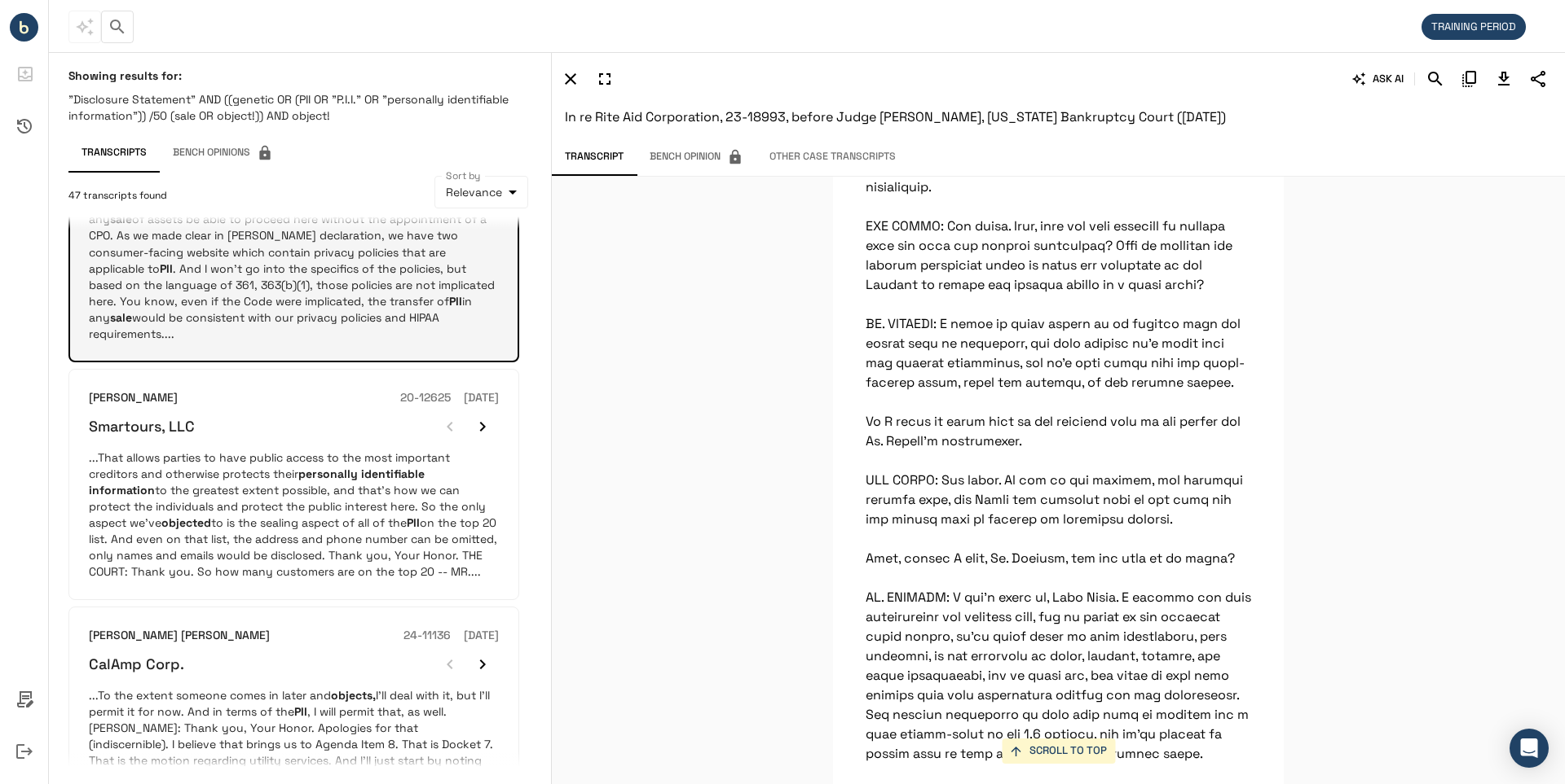
scroll to position [815, 0]
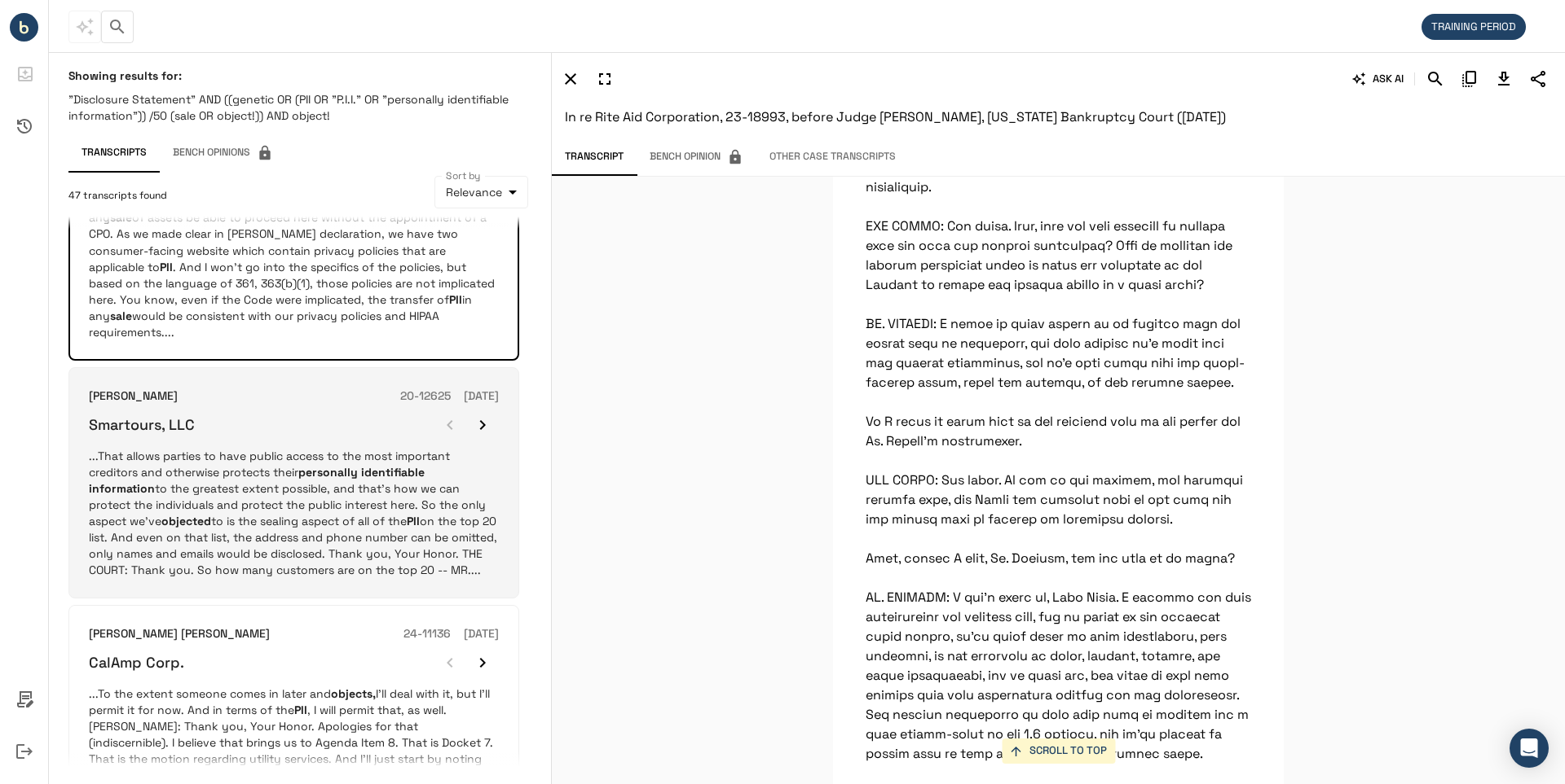
click at [162, 434] on h6 "Smartours, LLC" at bounding box center [141, 424] width 106 height 18
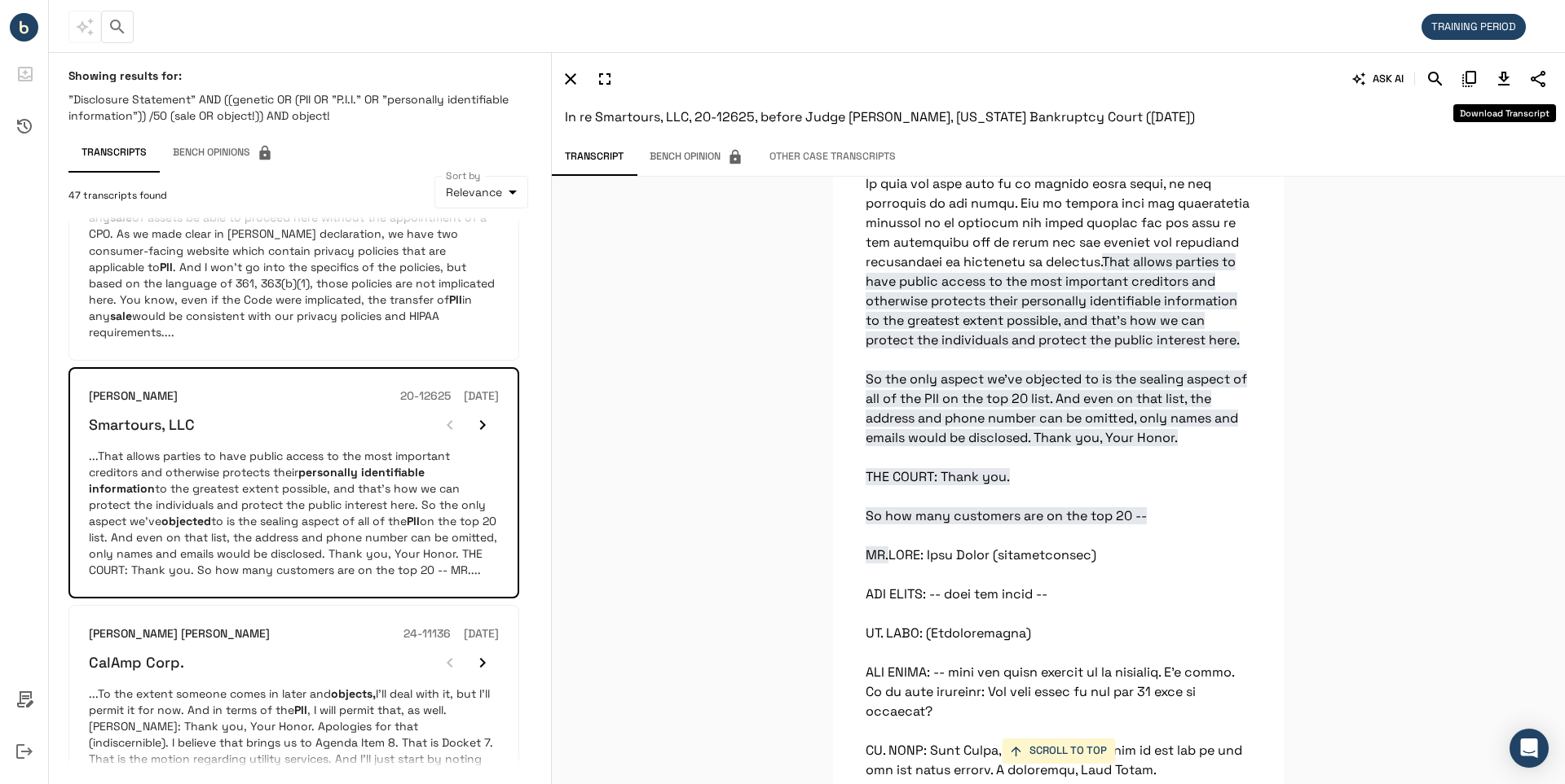
scroll to position [16254, 0]
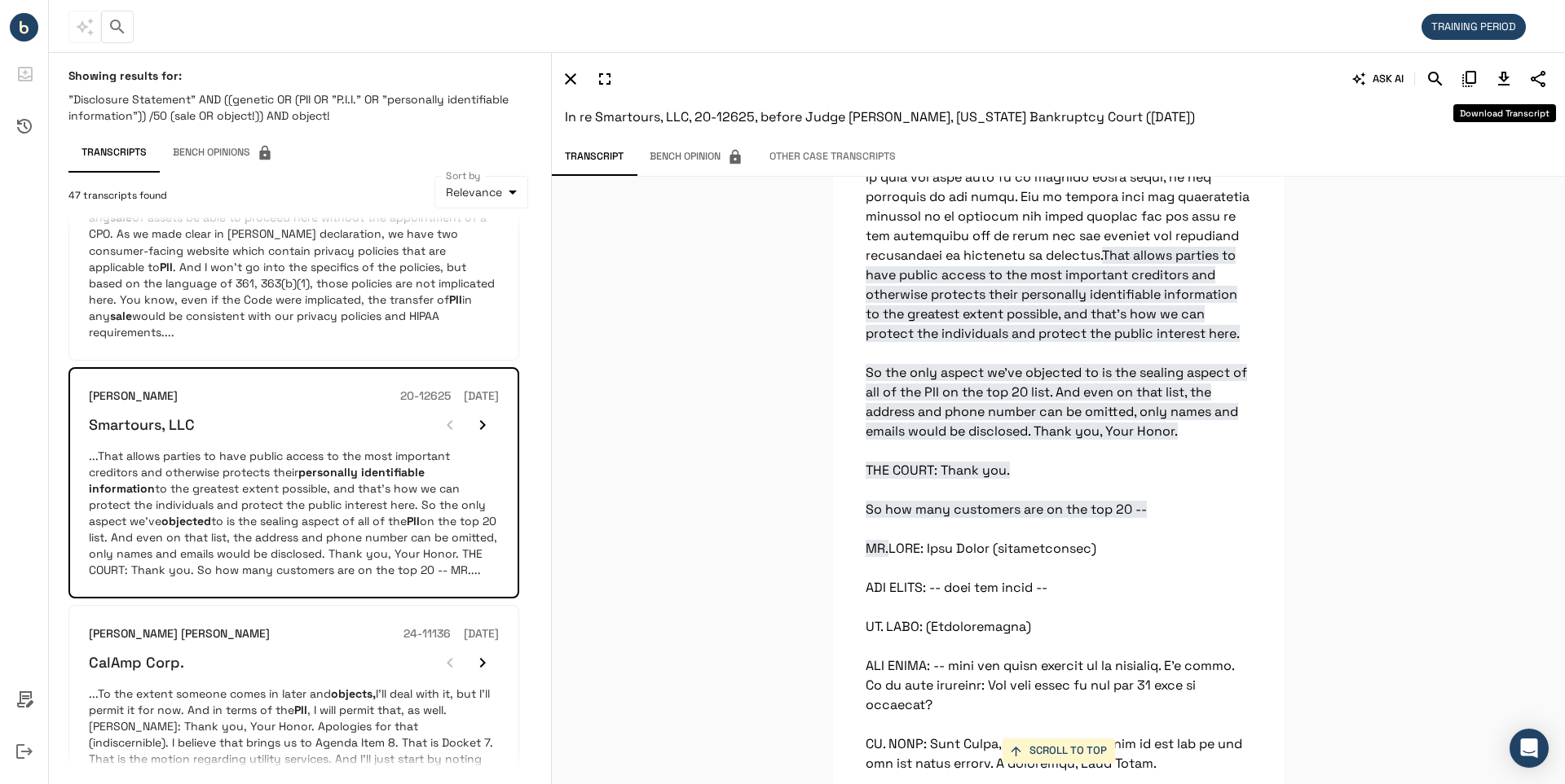
click at [1504, 79] on icon "Download Transcript" at bounding box center [1503, 79] width 19 height 19
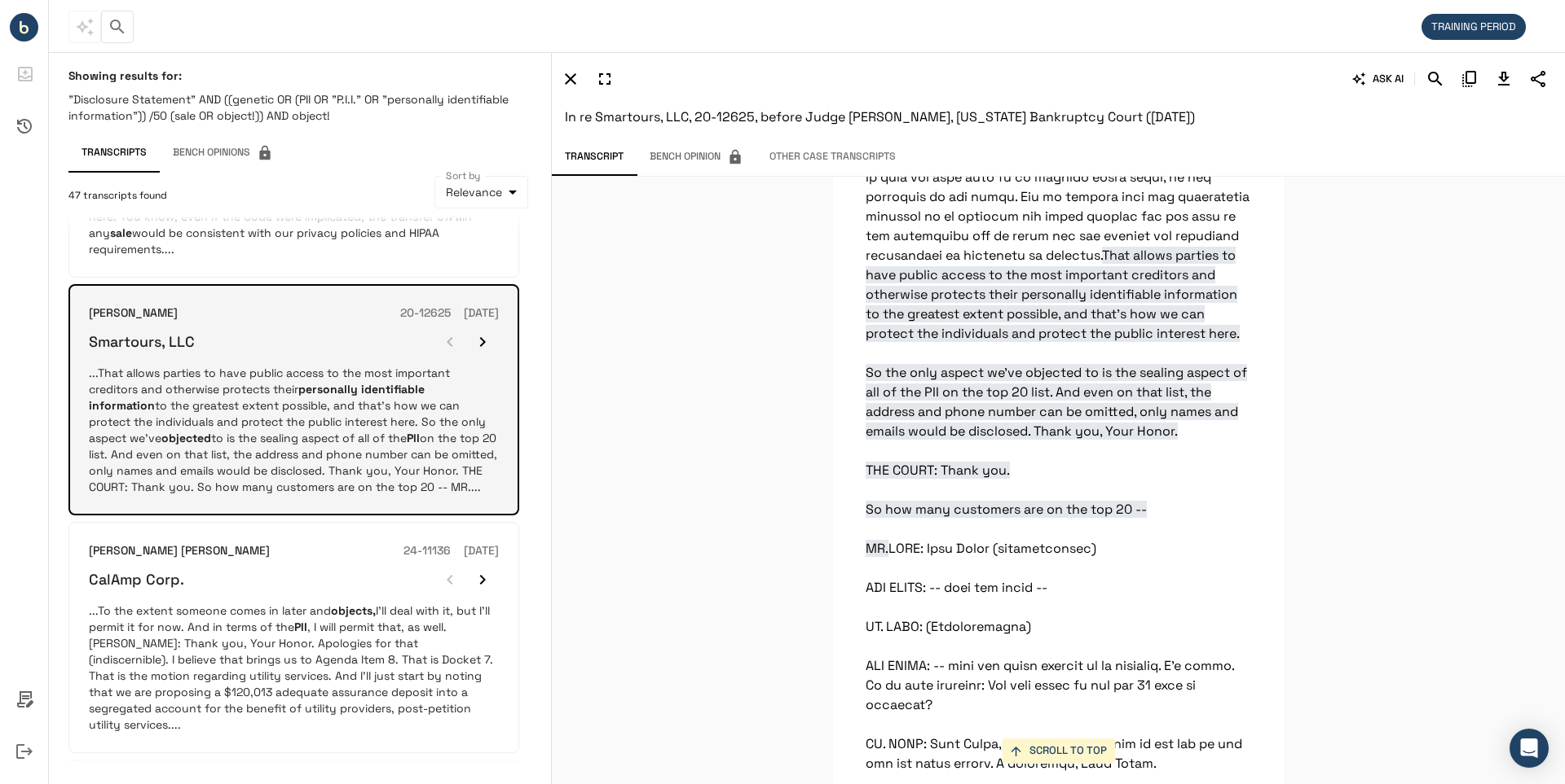
scroll to position [977, 0]
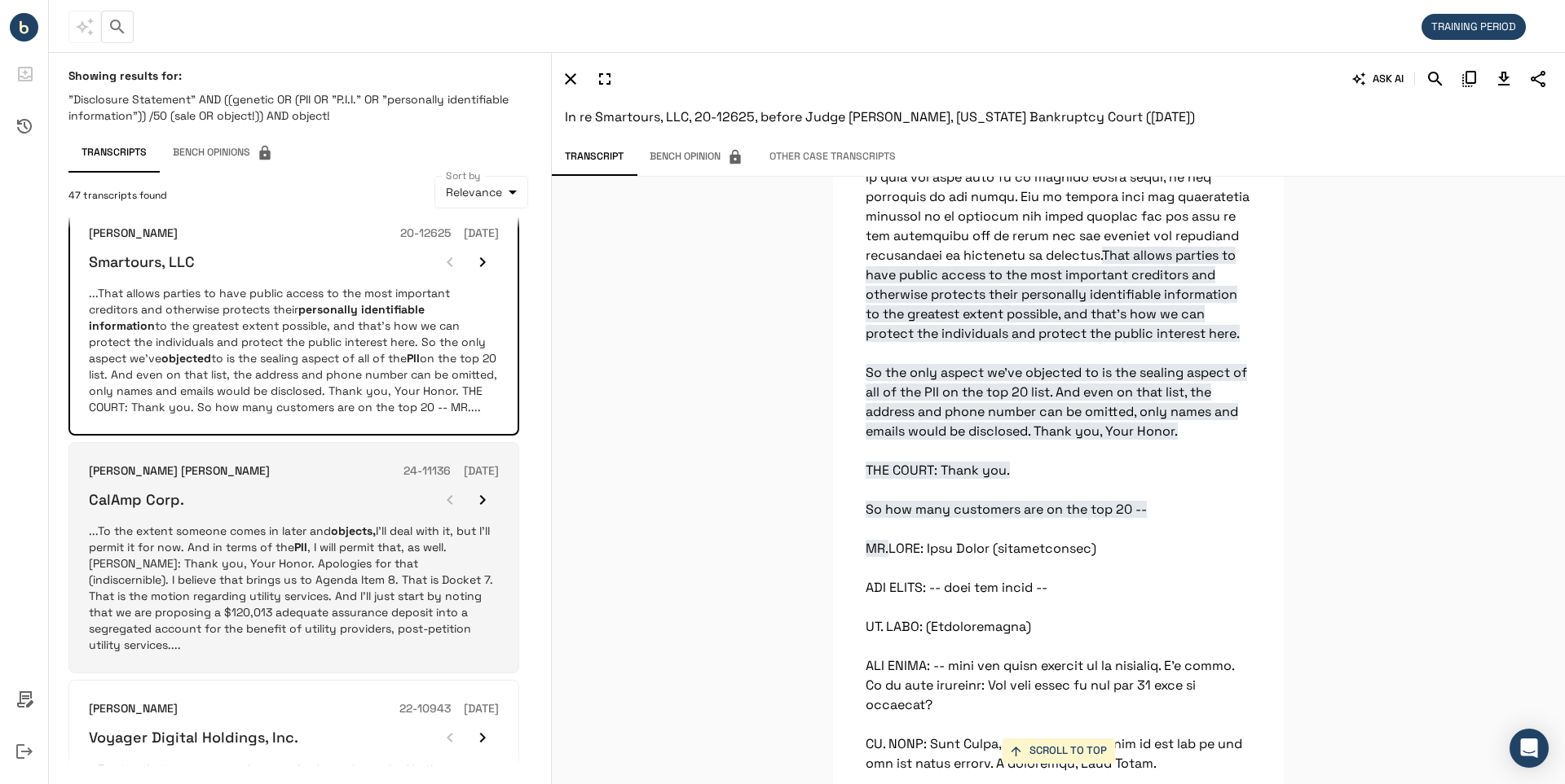
click at [134, 509] on h6 "CalAmp Corp." at bounding box center [136, 499] width 95 height 18
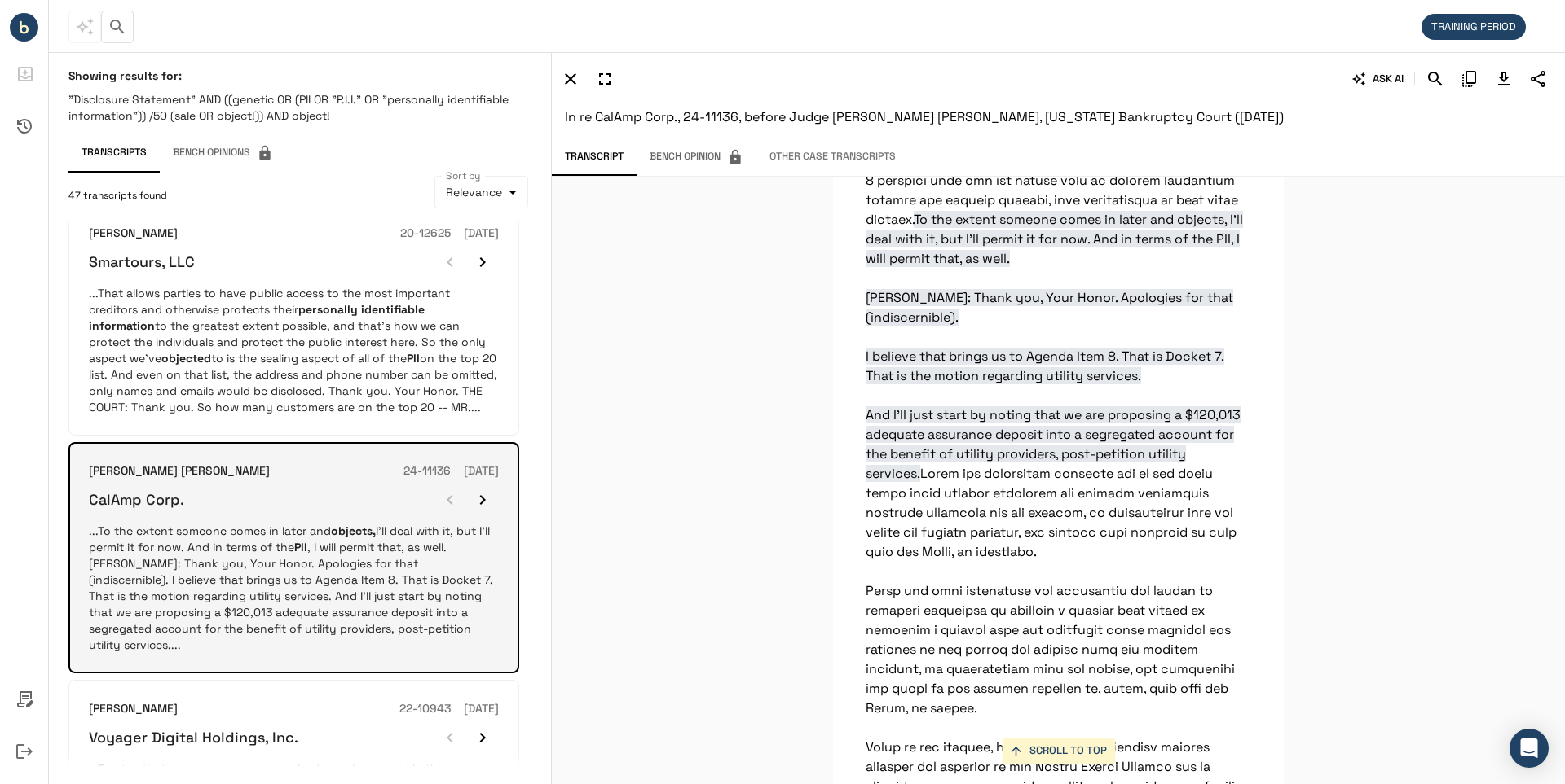
scroll to position [19235, 0]
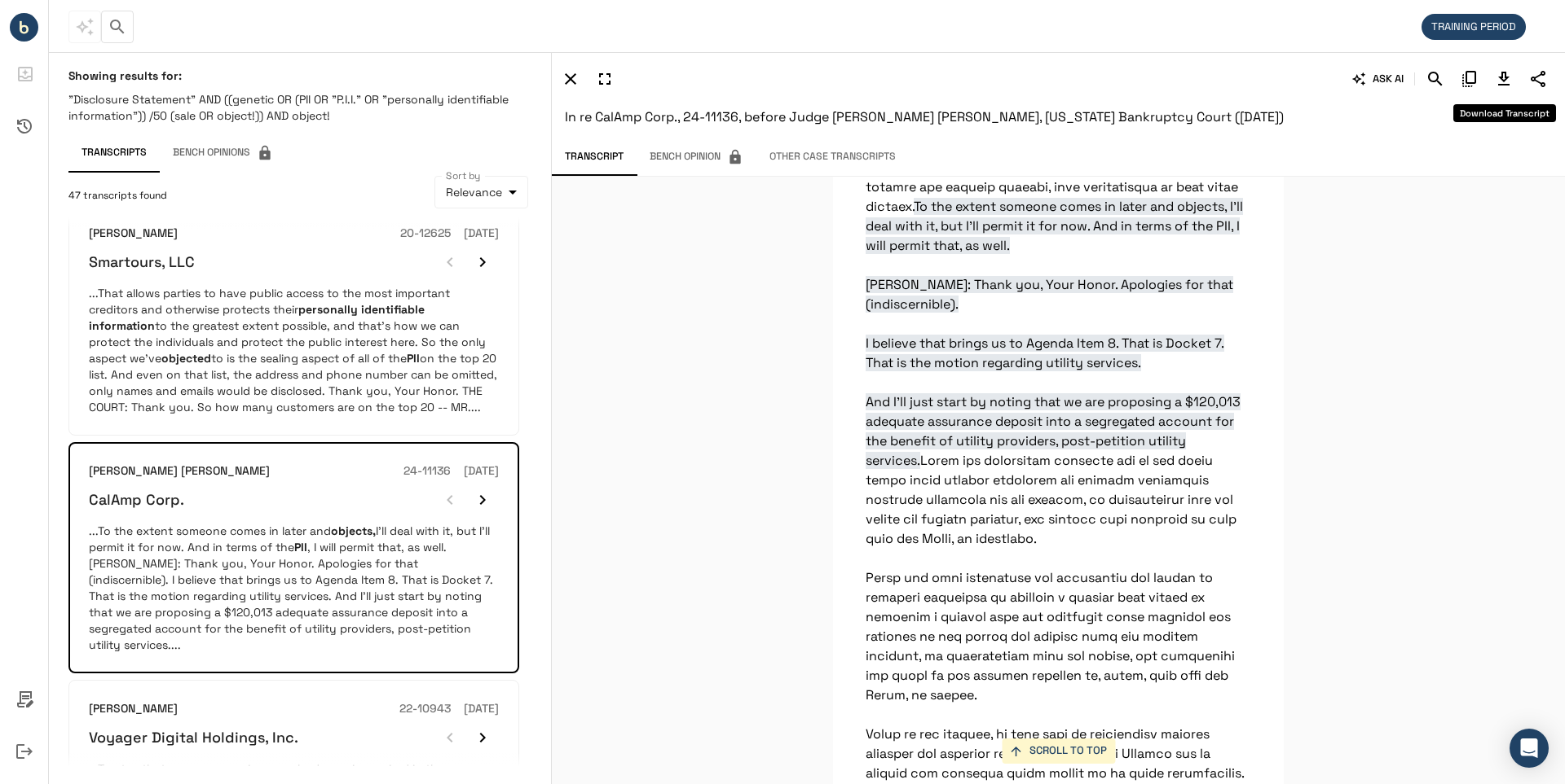
click at [1501, 79] on icon "Download Transcript" at bounding box center [1503, 79] width 12 height 13
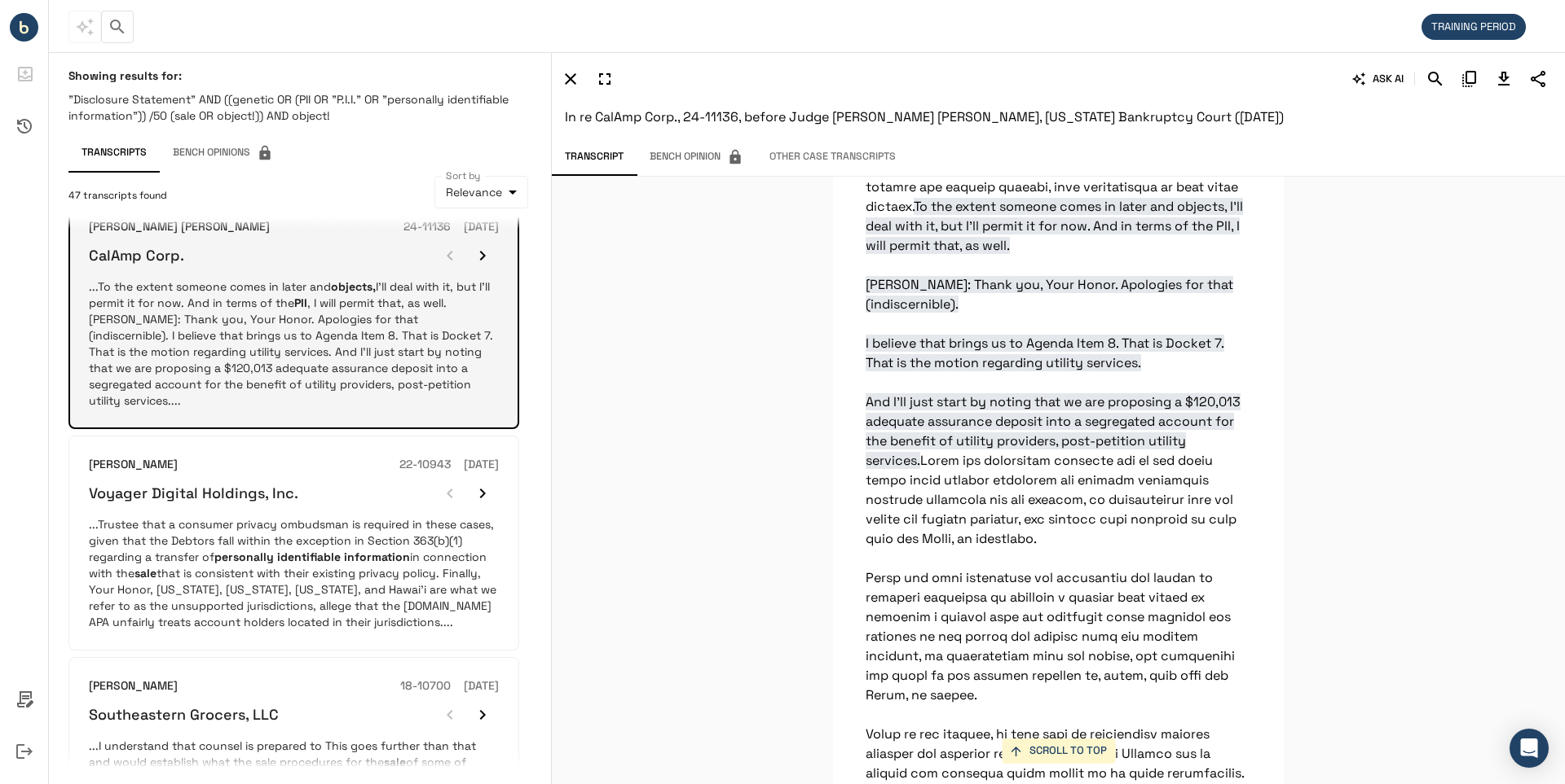
scroll to position [1303, 0]
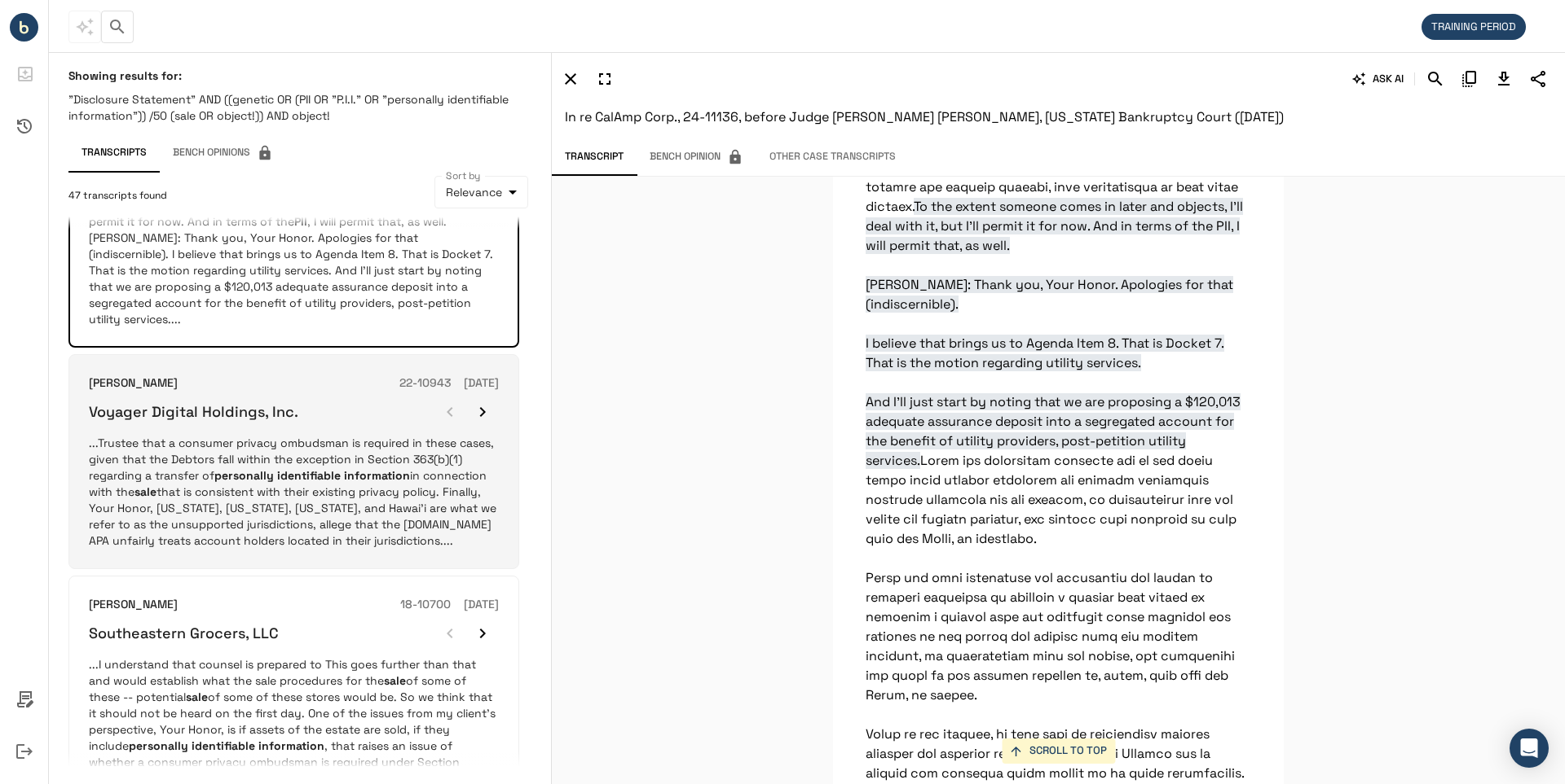
click at [219, 421] on h6 "Voyager Digital Holdings, Inc." at bounding box center [193, 411] width 210 height 18
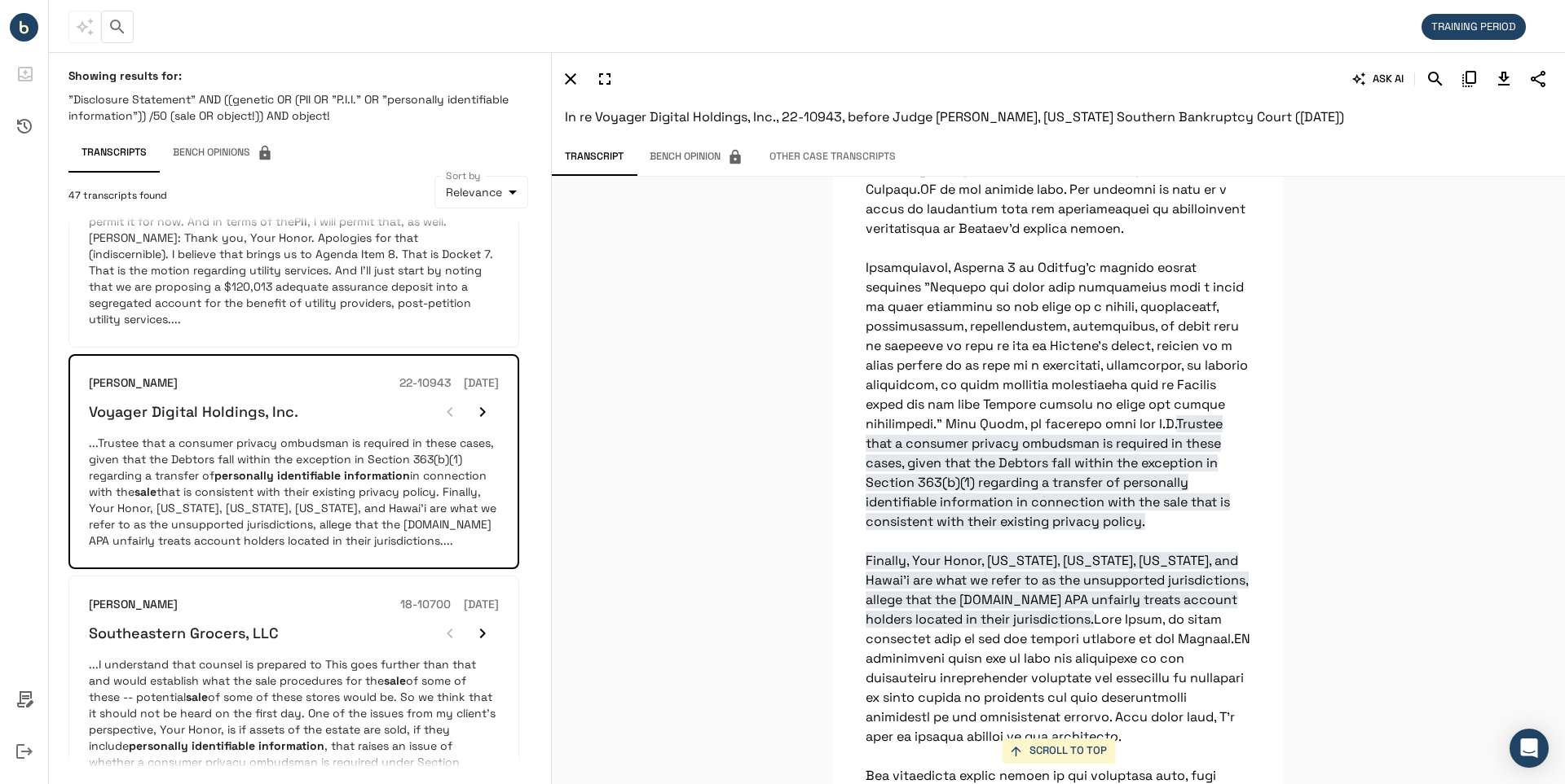
scroll to position [39408, 0]
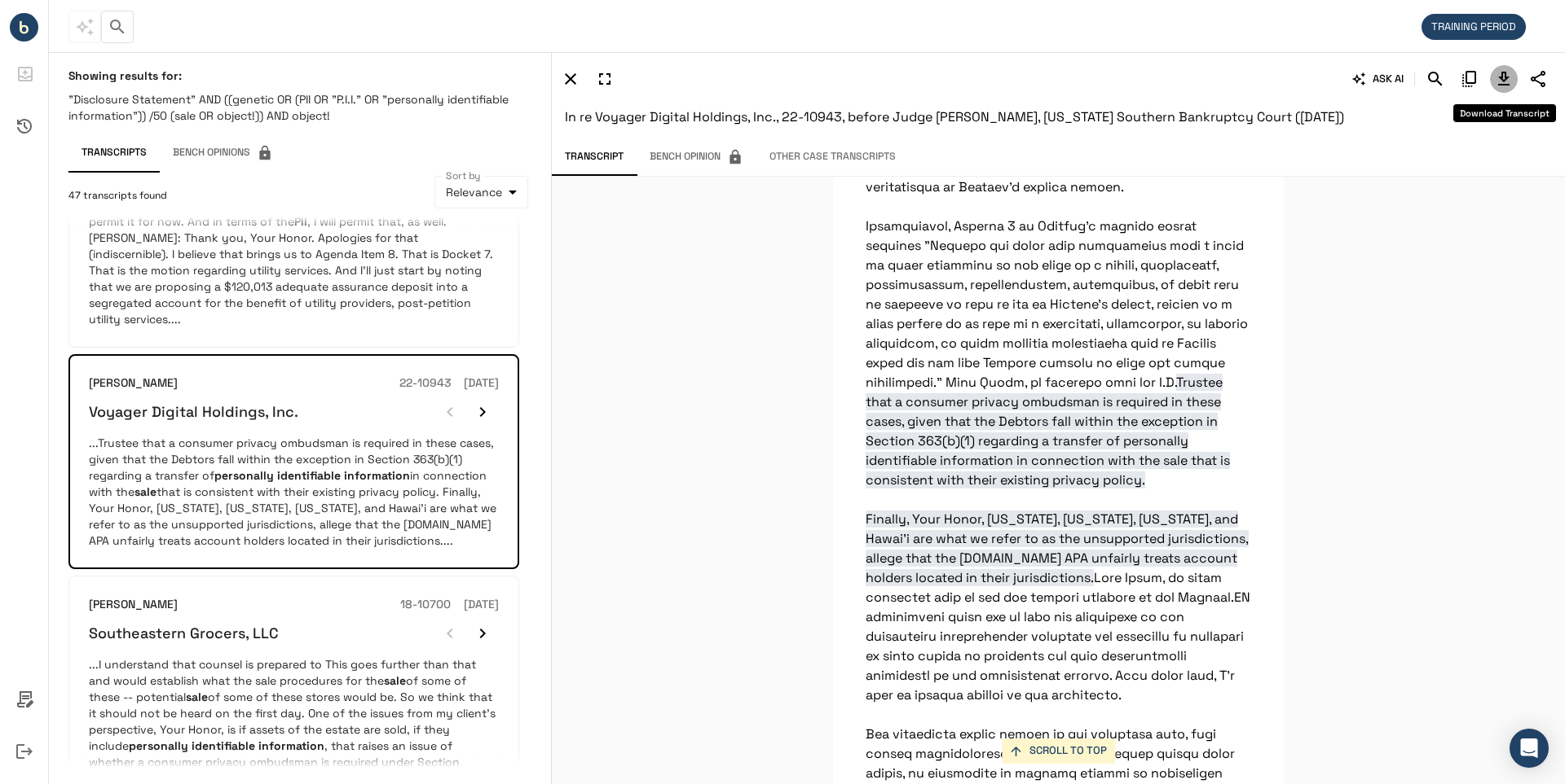
click at [1501, 79] on icon "Download Transcript" at bounding box center [1503, 79] width 12 height 13
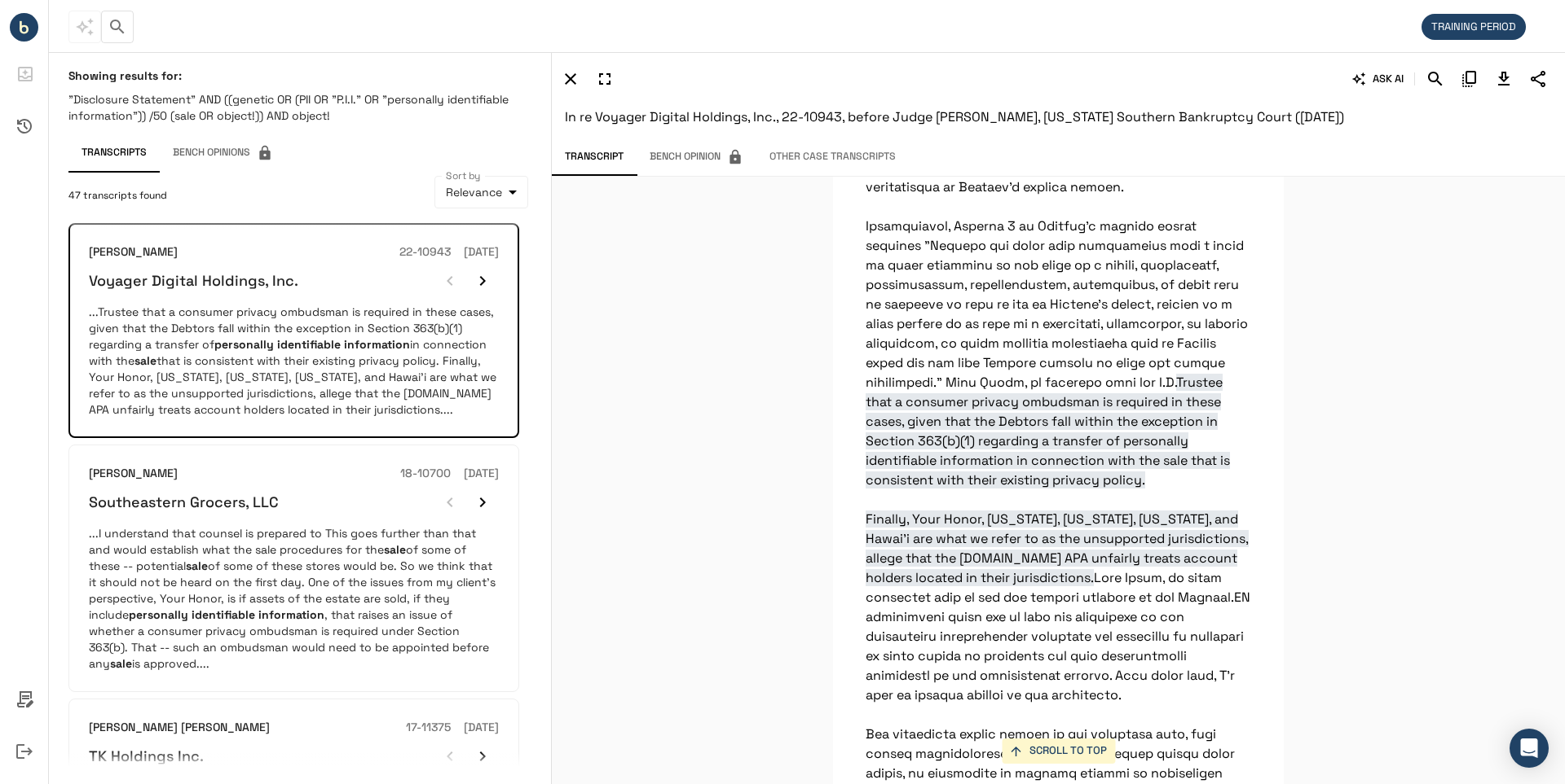
scroll to position [1430, 0]
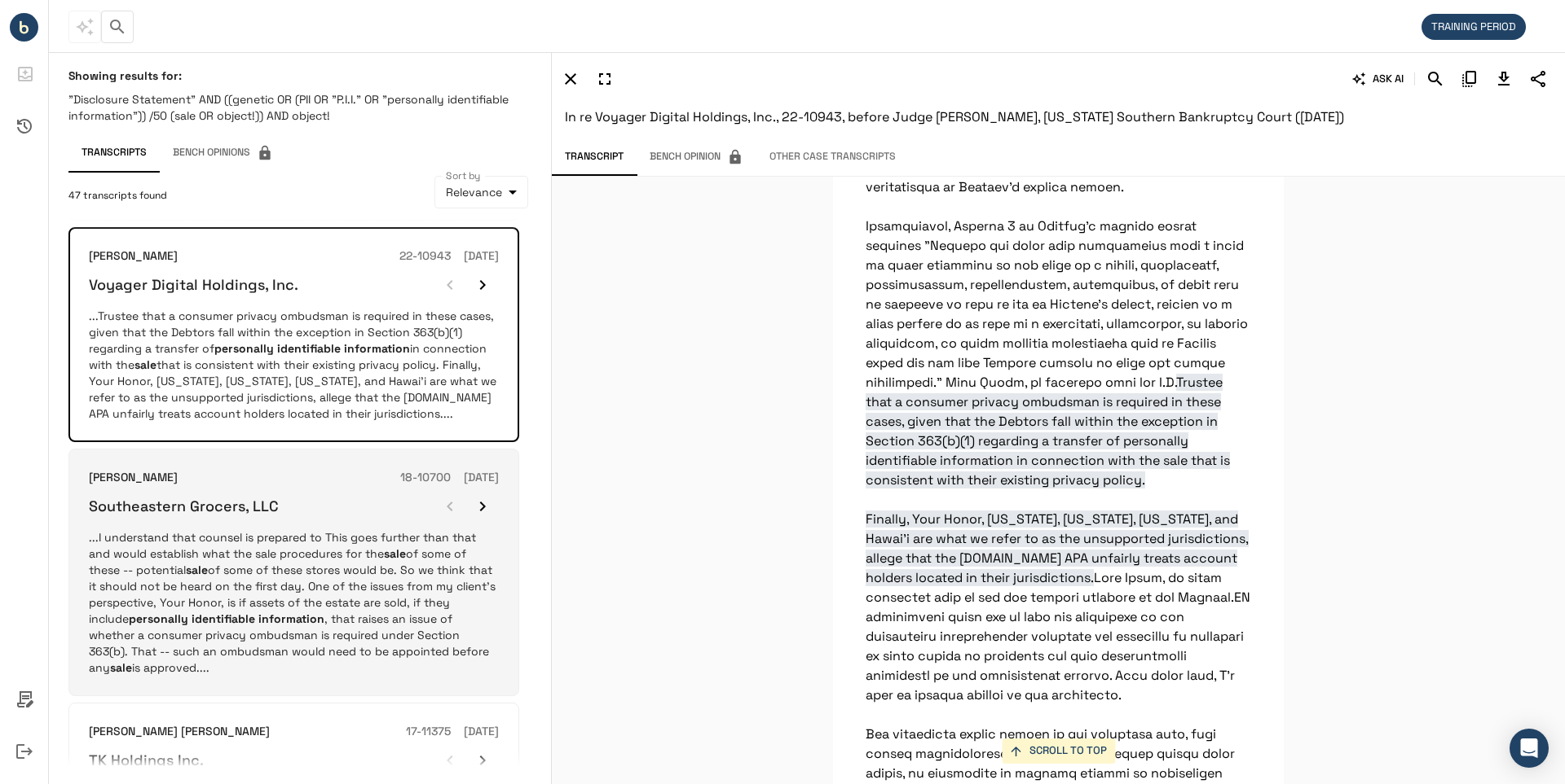
click at [144, 516] on h6 "Southeastern Grocers, LLC" at bounding box center [183, 505] width 190 height 18
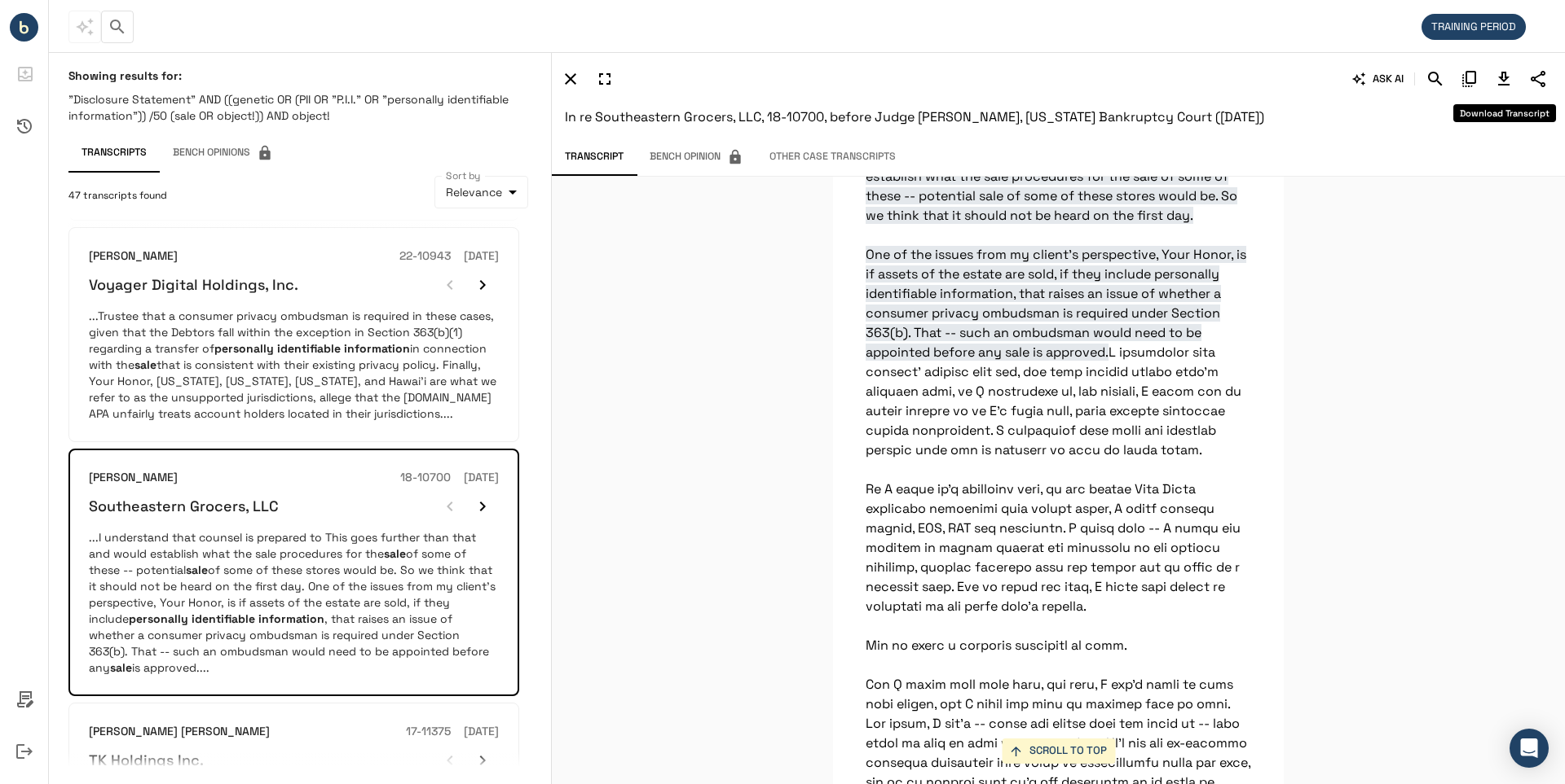
scroll to position [49660, 0]
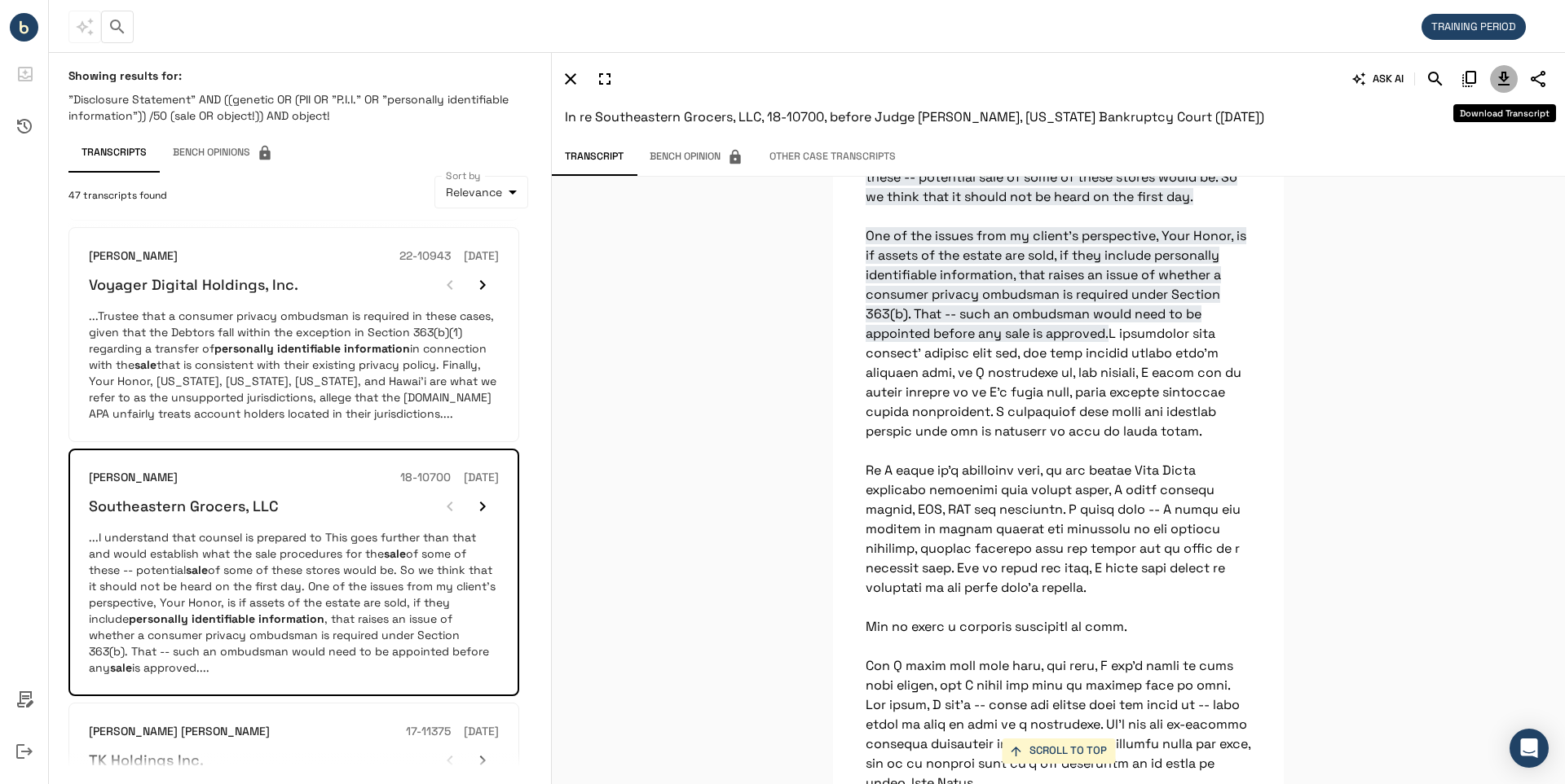
click at [1504, 80] on icon "Download Transcript" at bounding box center [1503, 79] width 12 height 13
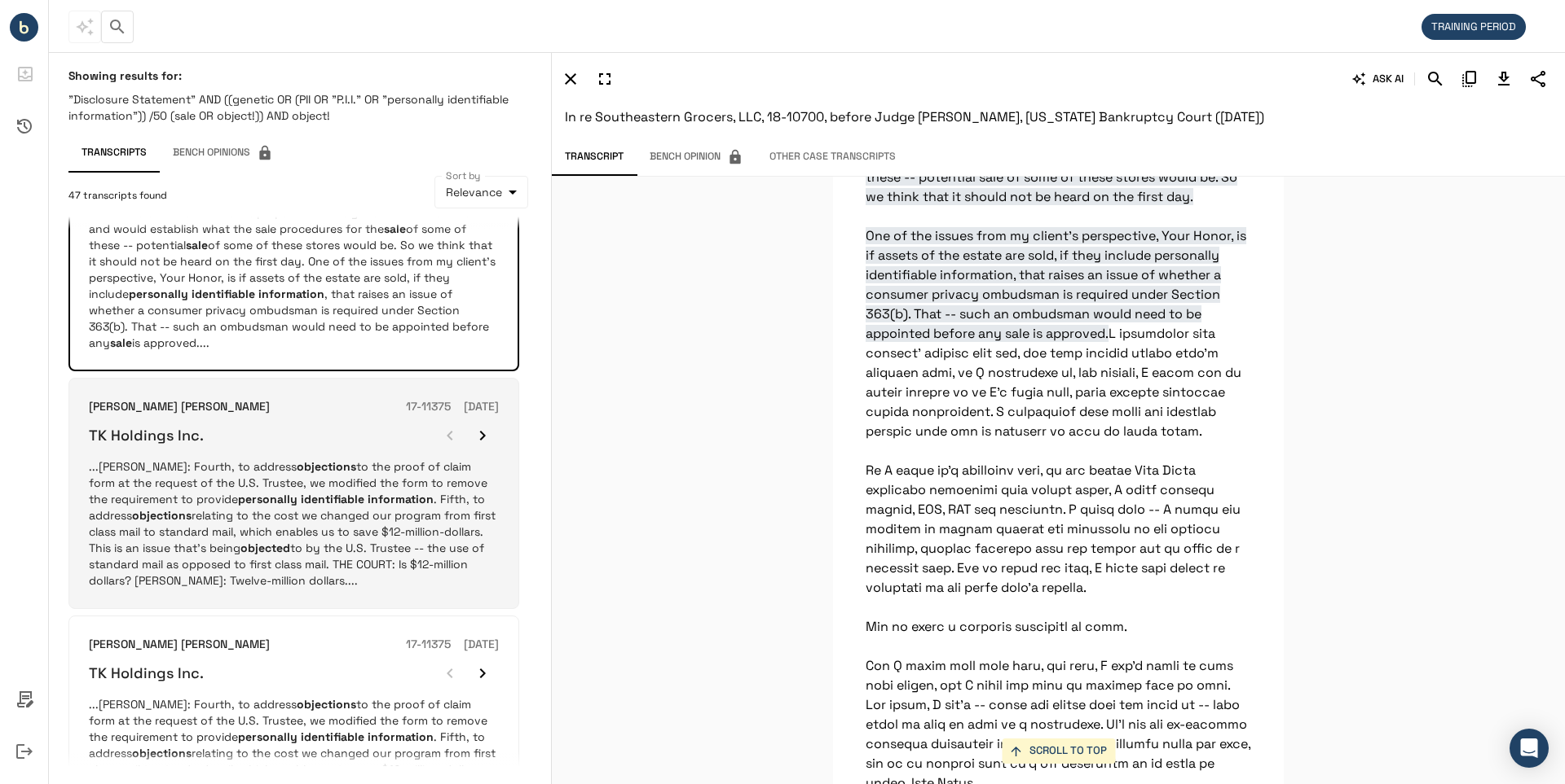
scroll to position [1756, 0]
click at [175, 443] on h6 "TK Holdings Inc." at bounding box center [145, 434] width 115 height 18
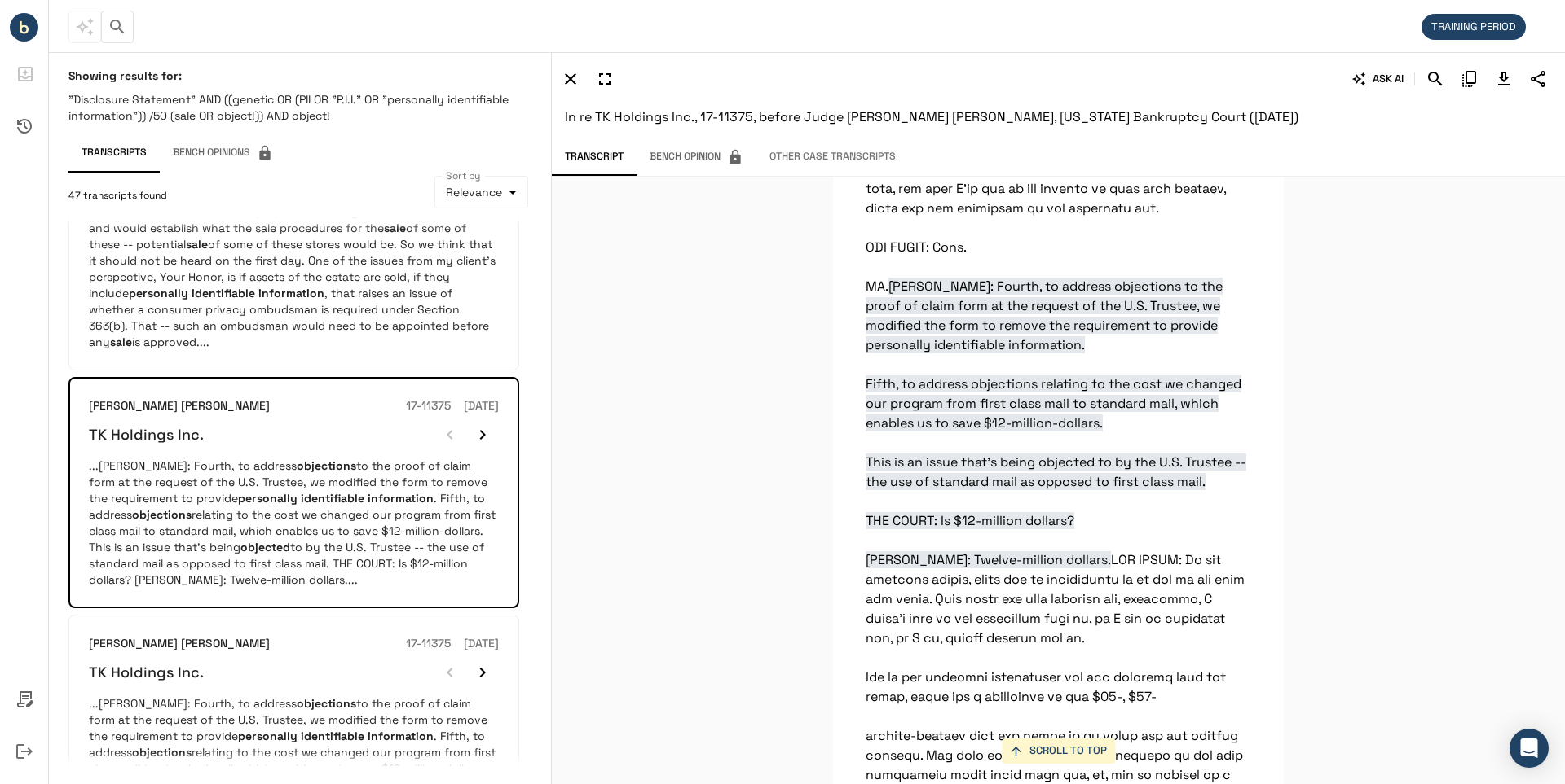
scroll to position [9872, 0]
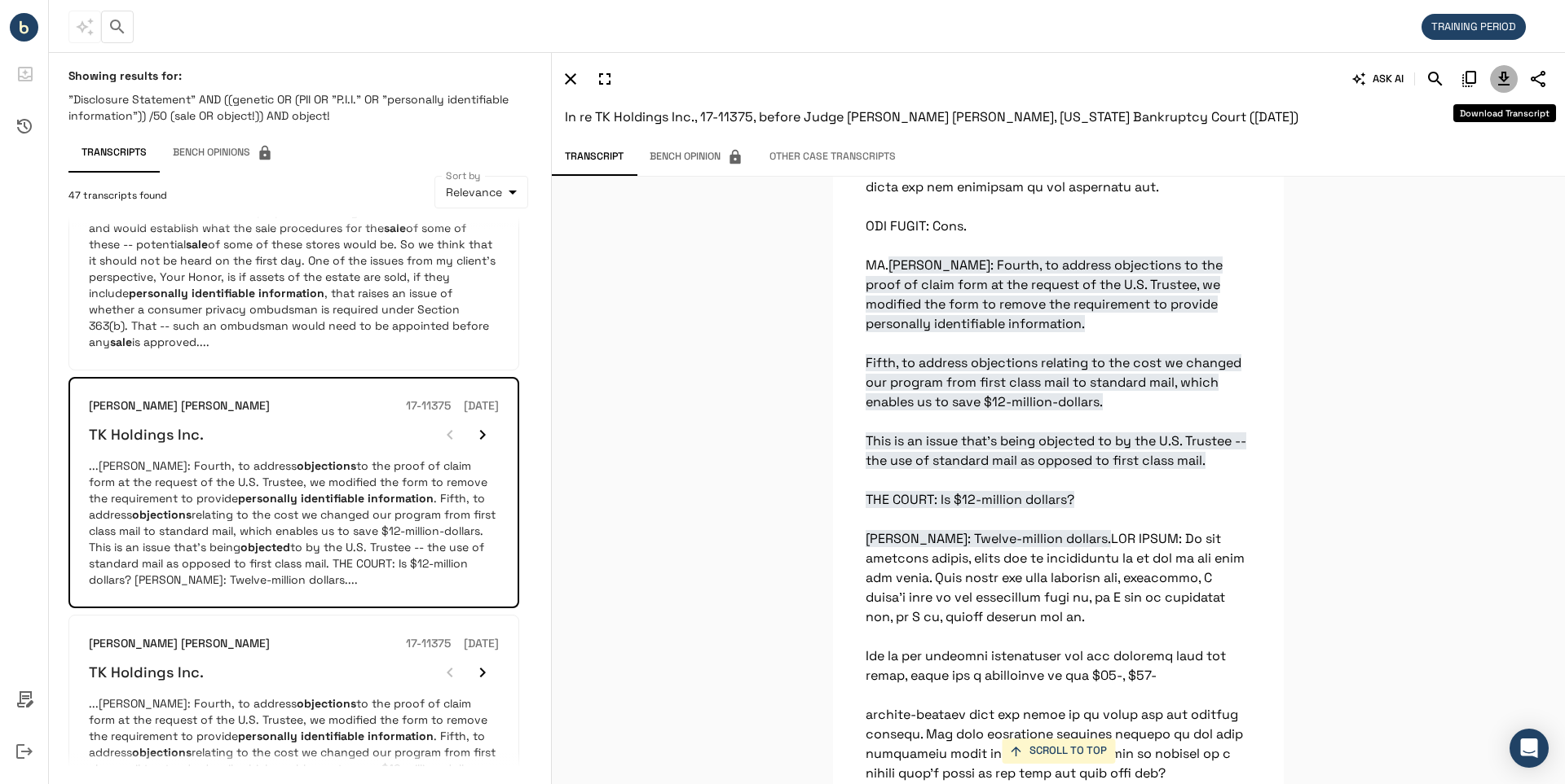
click at [1503, 82] on icon "Download Transcript" at bounding box center [1503, 79] width 12 height 13
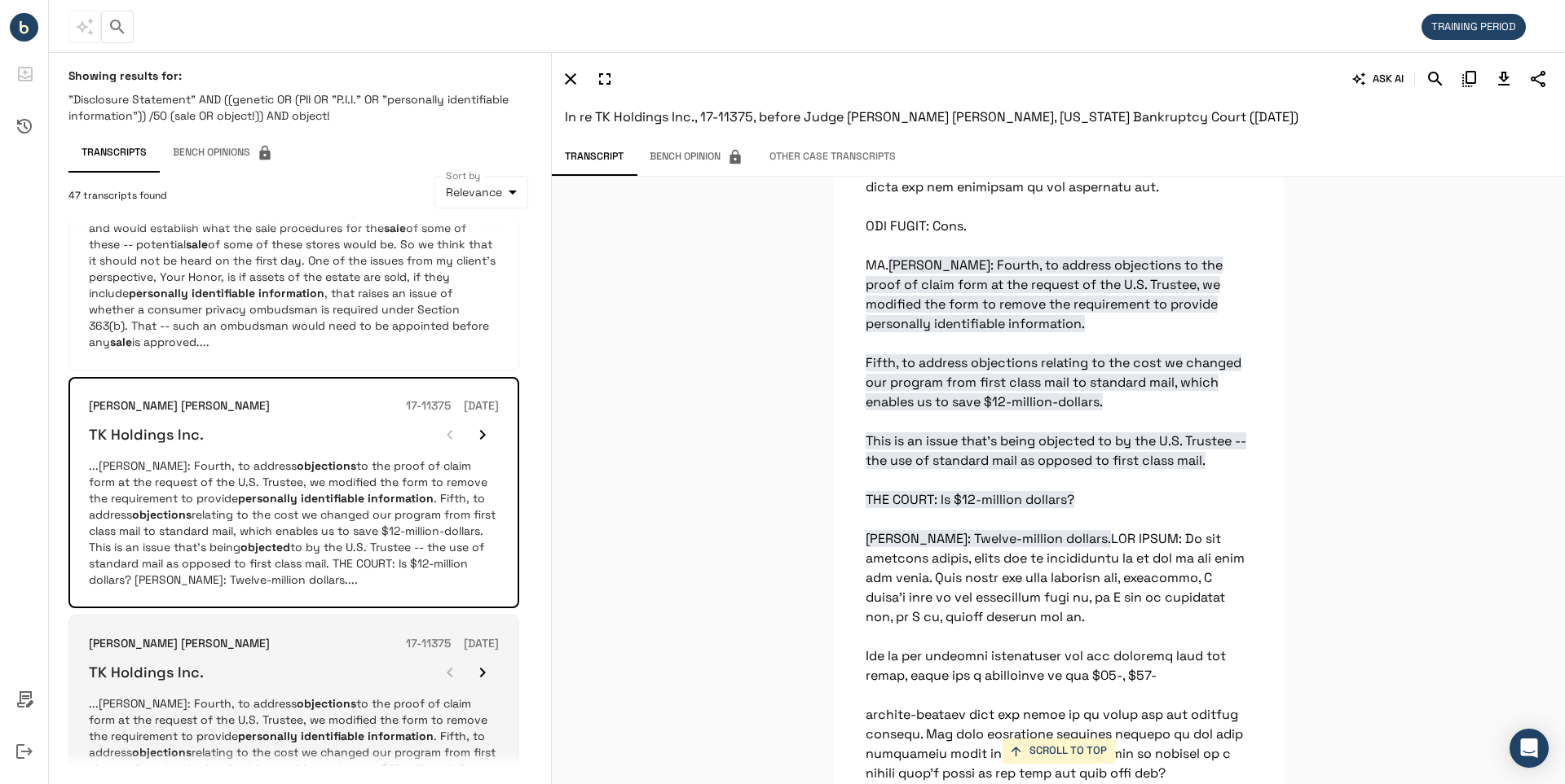
click at [128, 682] on h6 "TK Holdings Inc." at bounding box center [145, 671] width 115 height 18
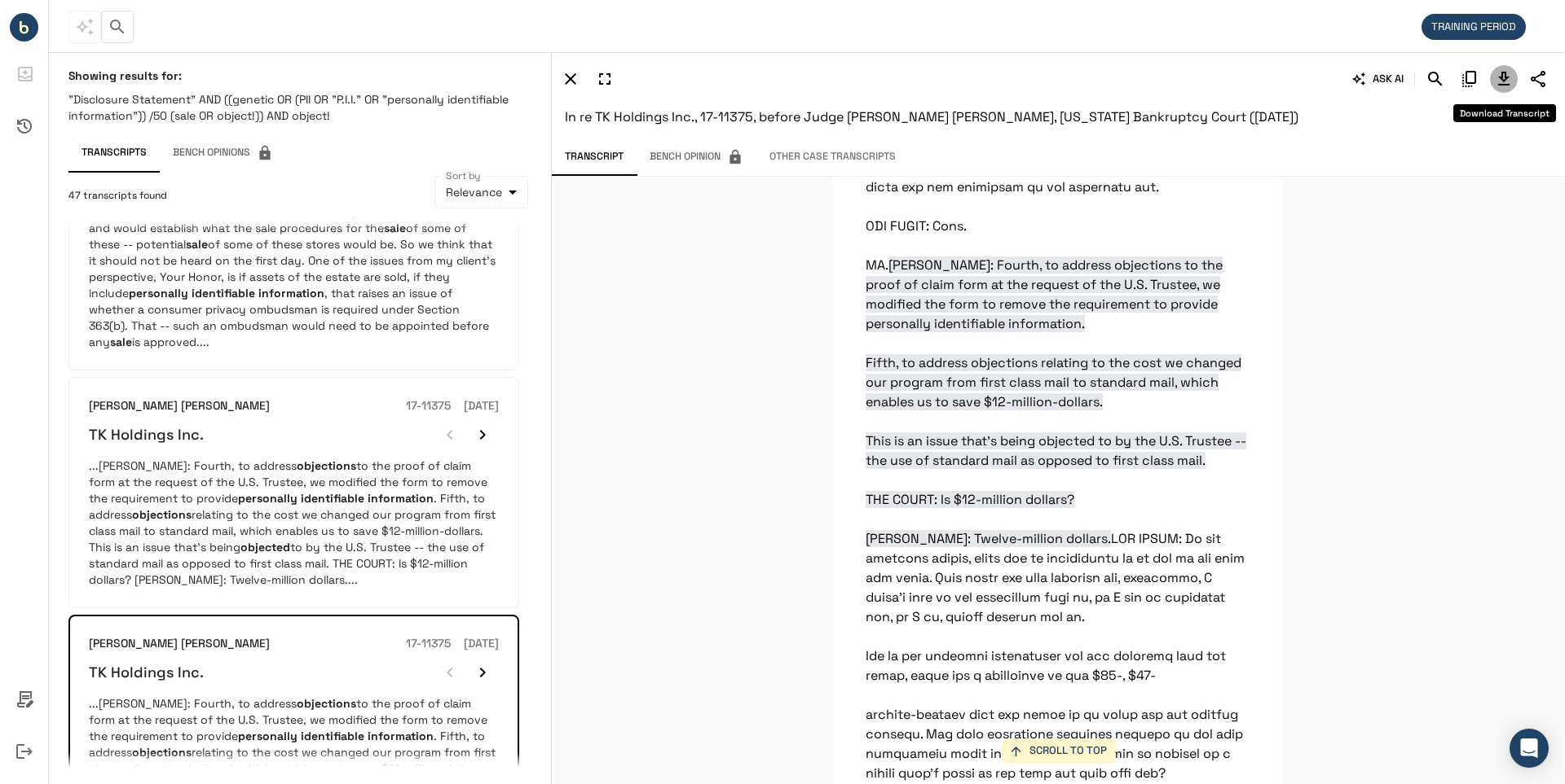
click at [1506, 77] on icon "Download Transcript" at bounding box center [1503, 79] width 12 height 13
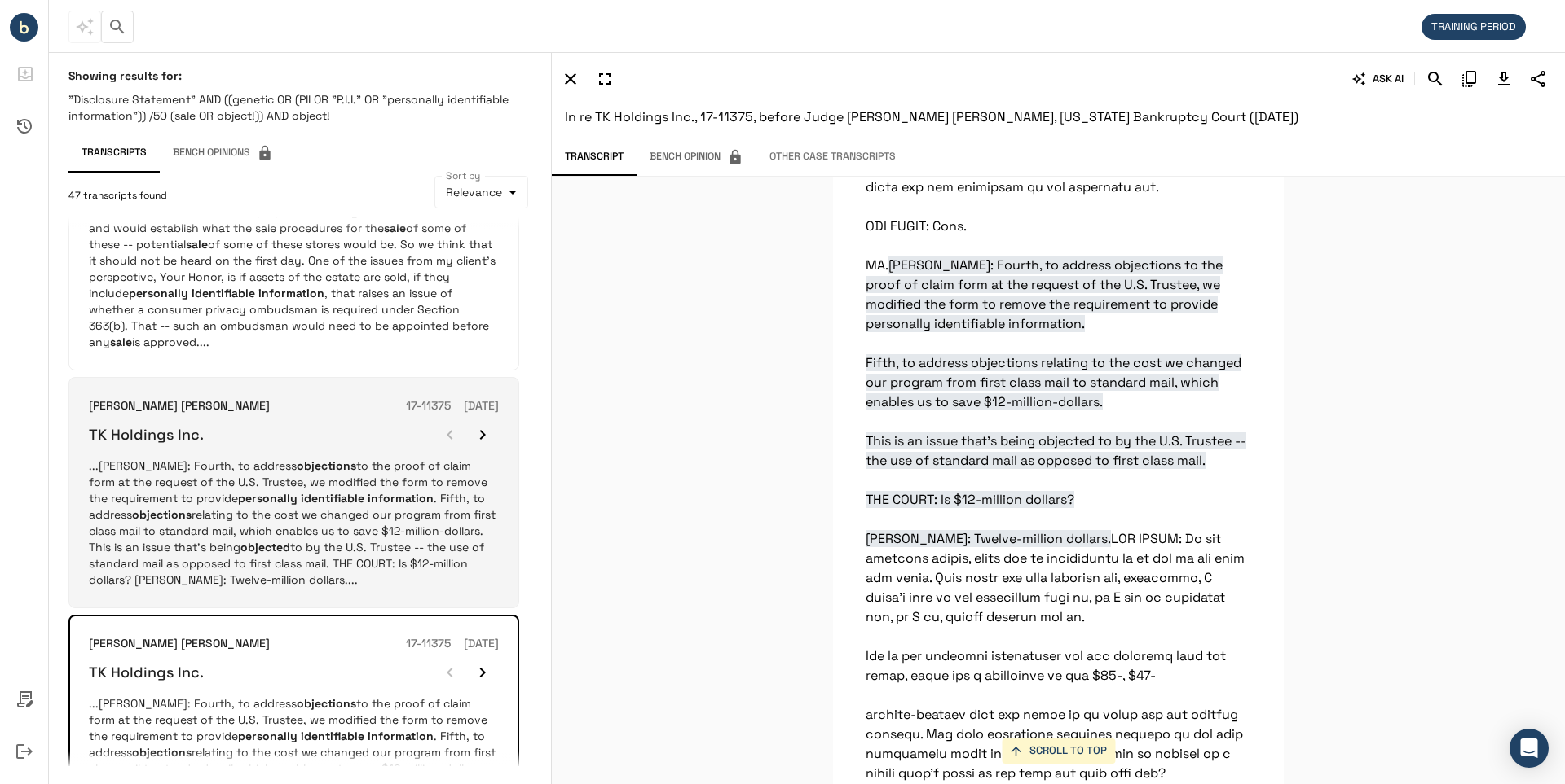
scroll to position [1909, 0]
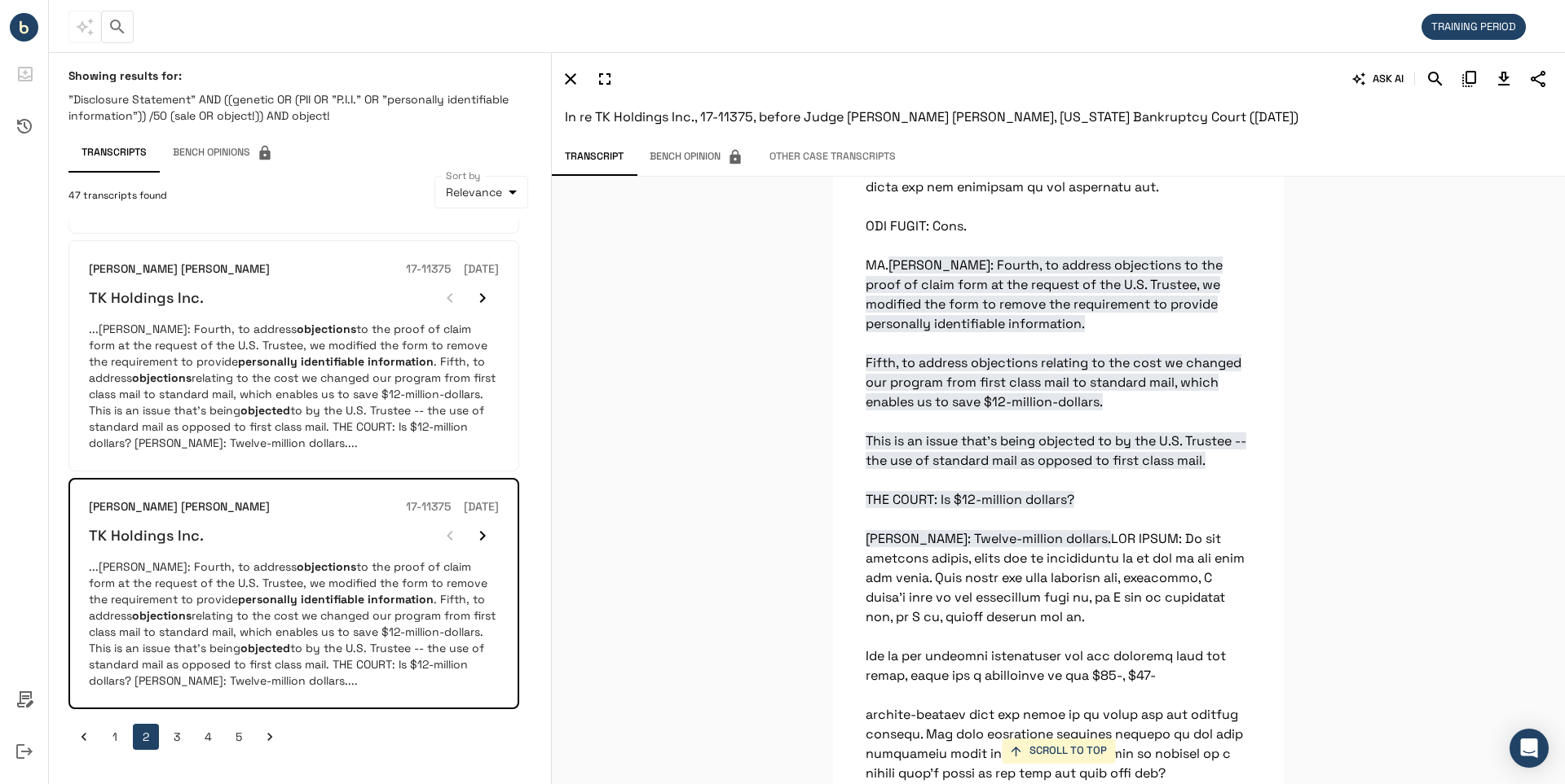
click at [172, 734] on button "3" at bounding box center [176, 737] width 26 height 26
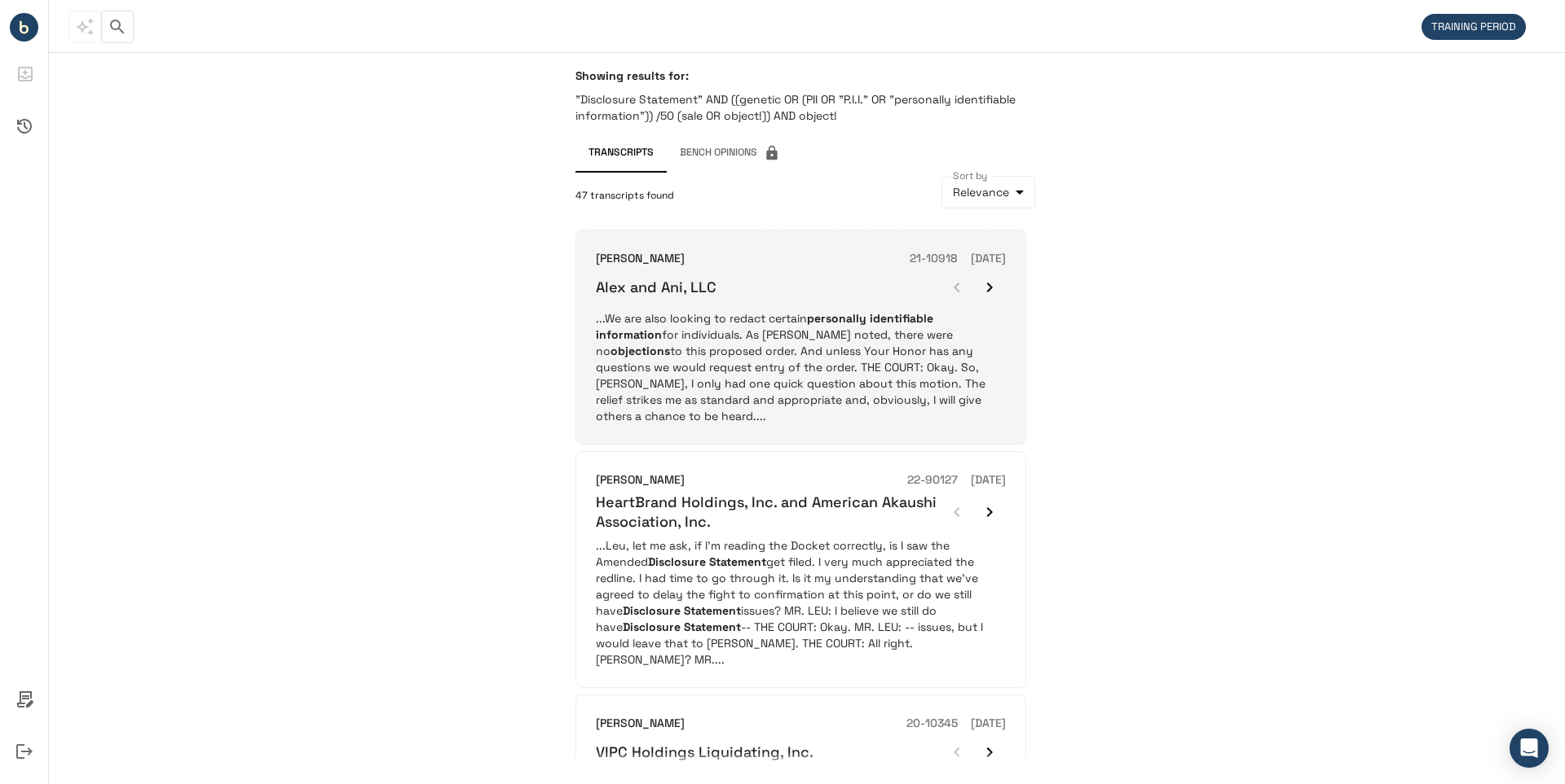
click at [664, 288] on h6 "Alex and Ani, LLC" at bounding box center [655, 287] width 120 height 18
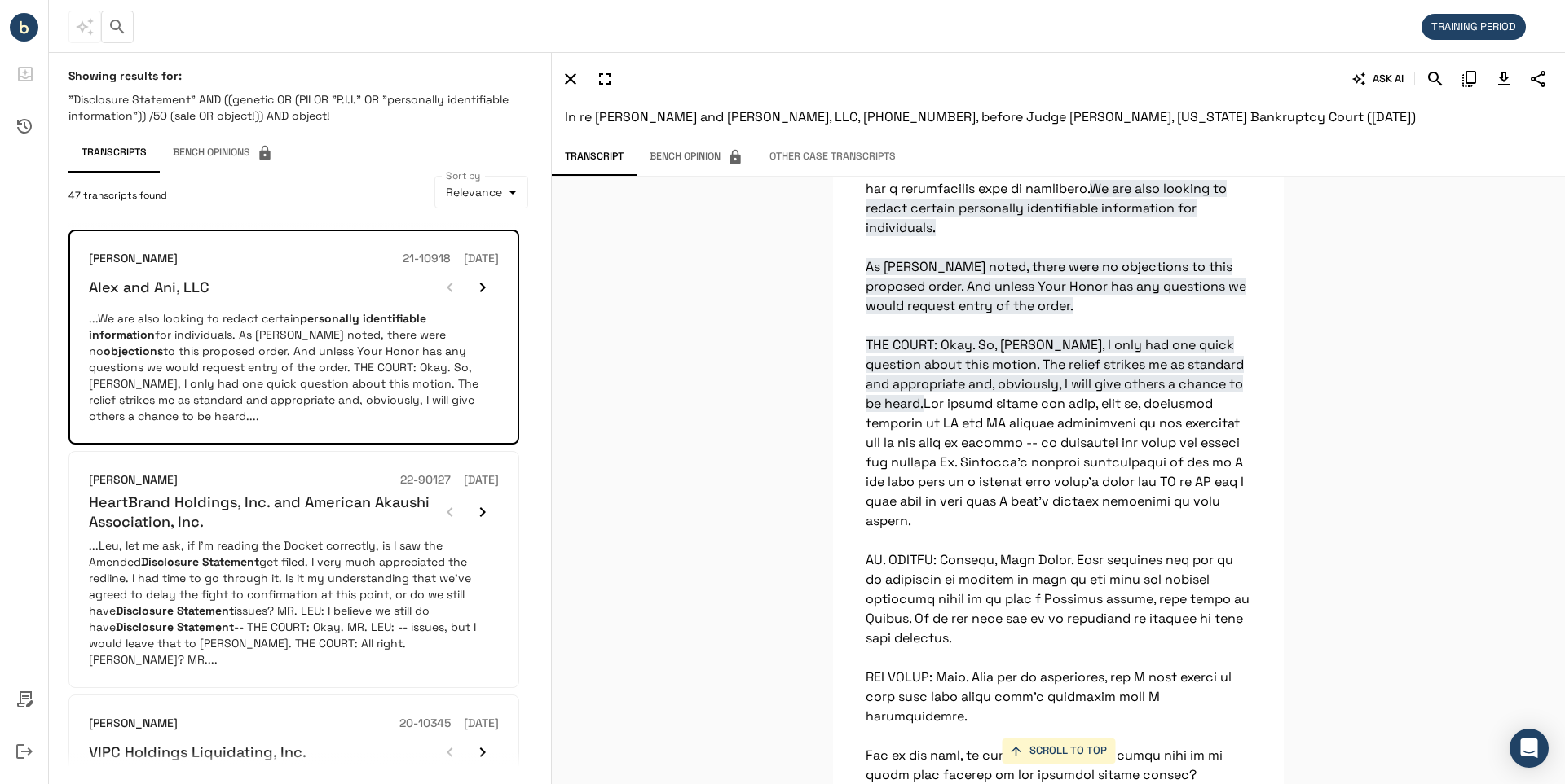
scroll to position [19040, 0]
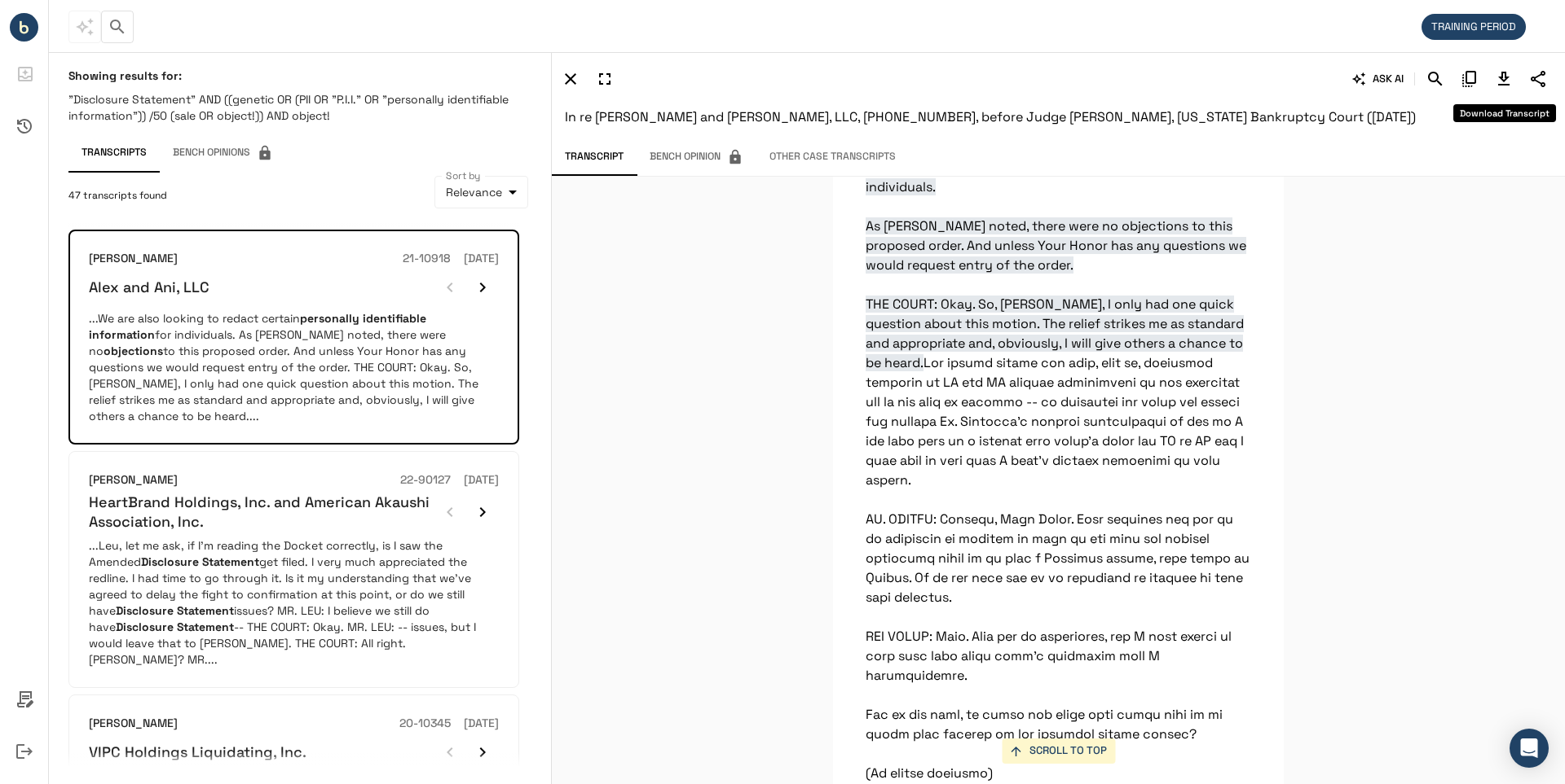
click at [1501, 82] on icon "Download Transcript" at bounding box center [1503, 79] width 19 height 19
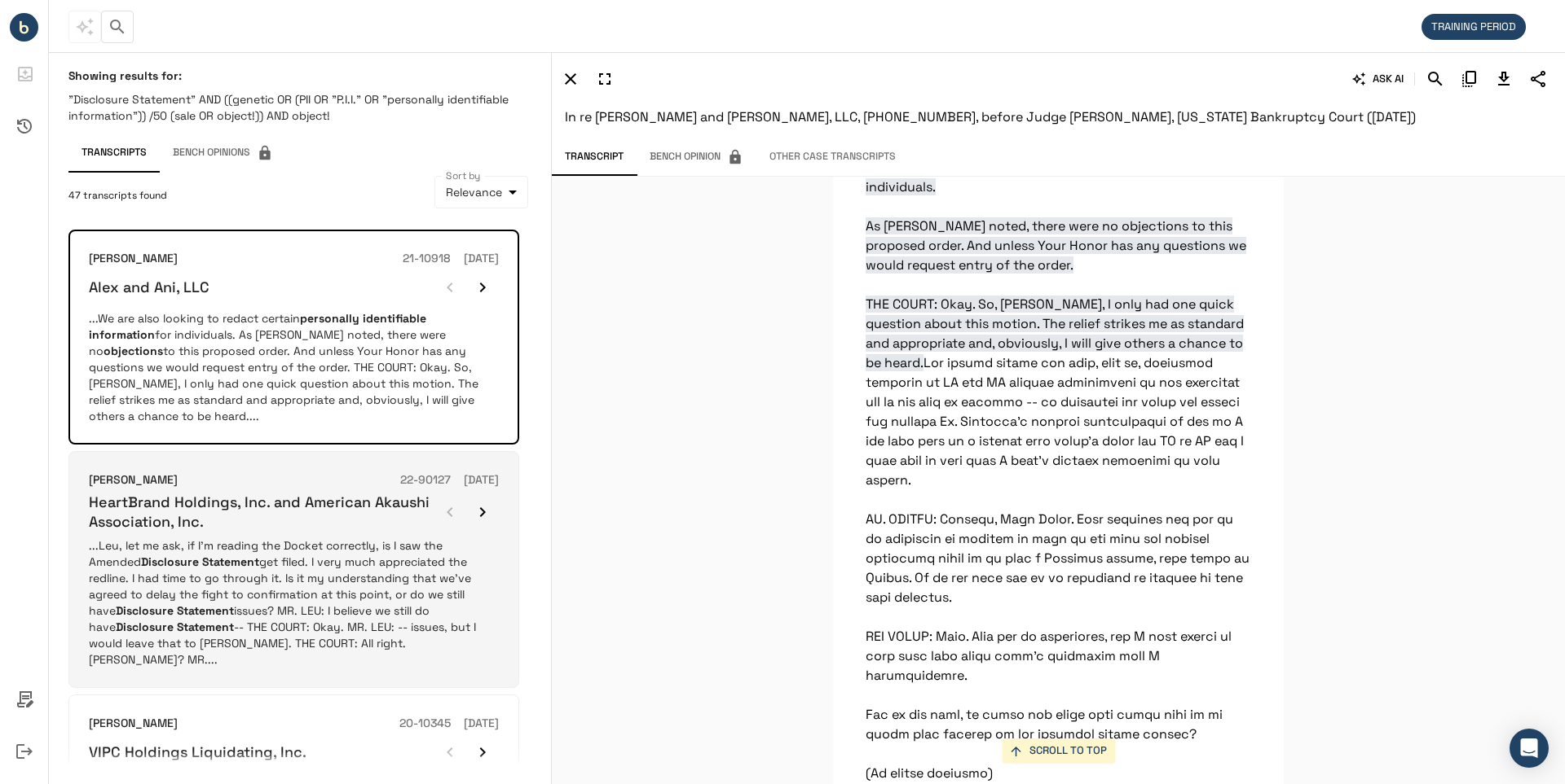
click at [174, 493] on h6 "HeartBrand Holdings, Inc. and American Akaushi Association, Inc." at bounding box center [261, 512] width 345 height 38
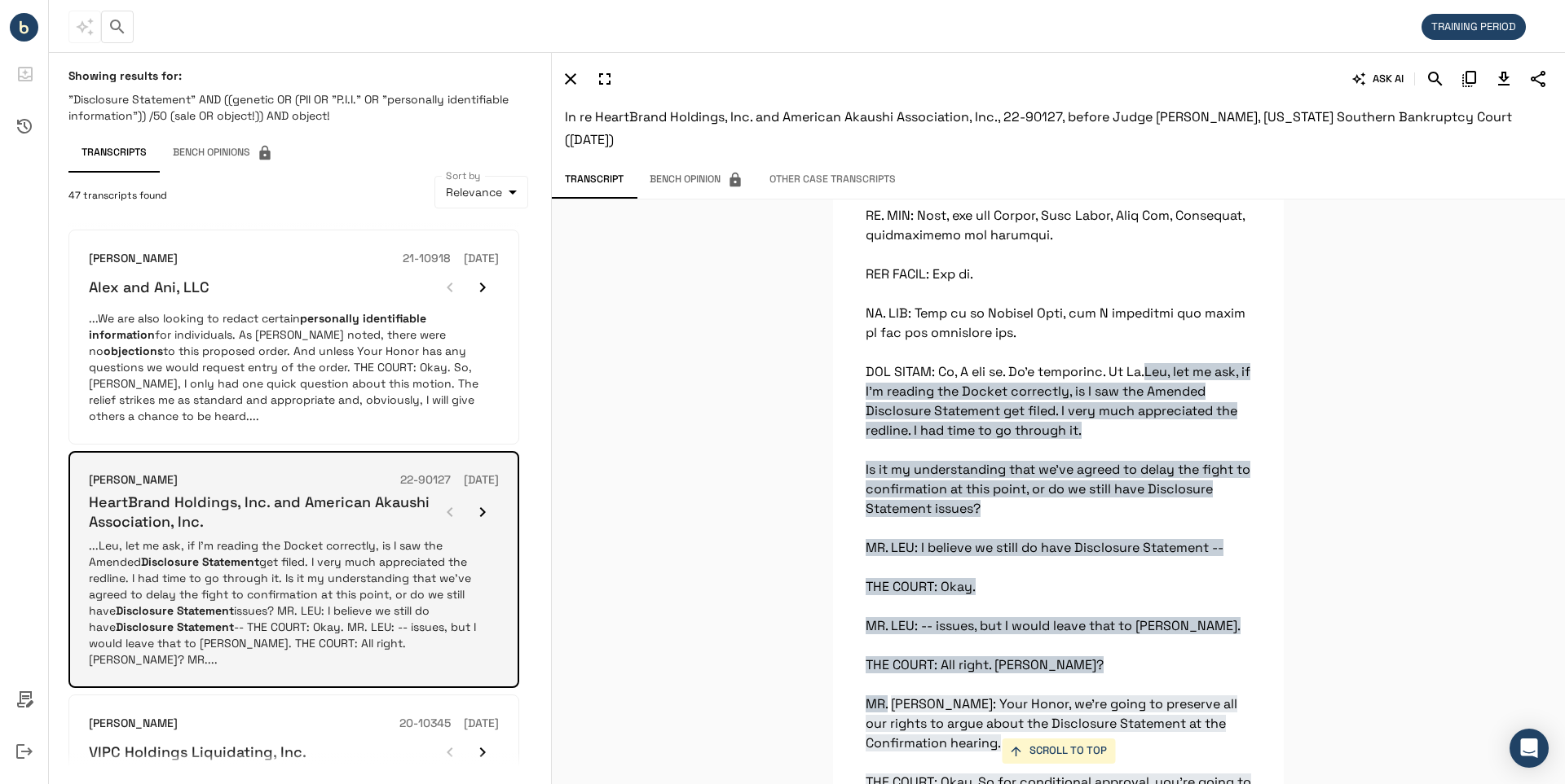
scroll to position [1019, 0]
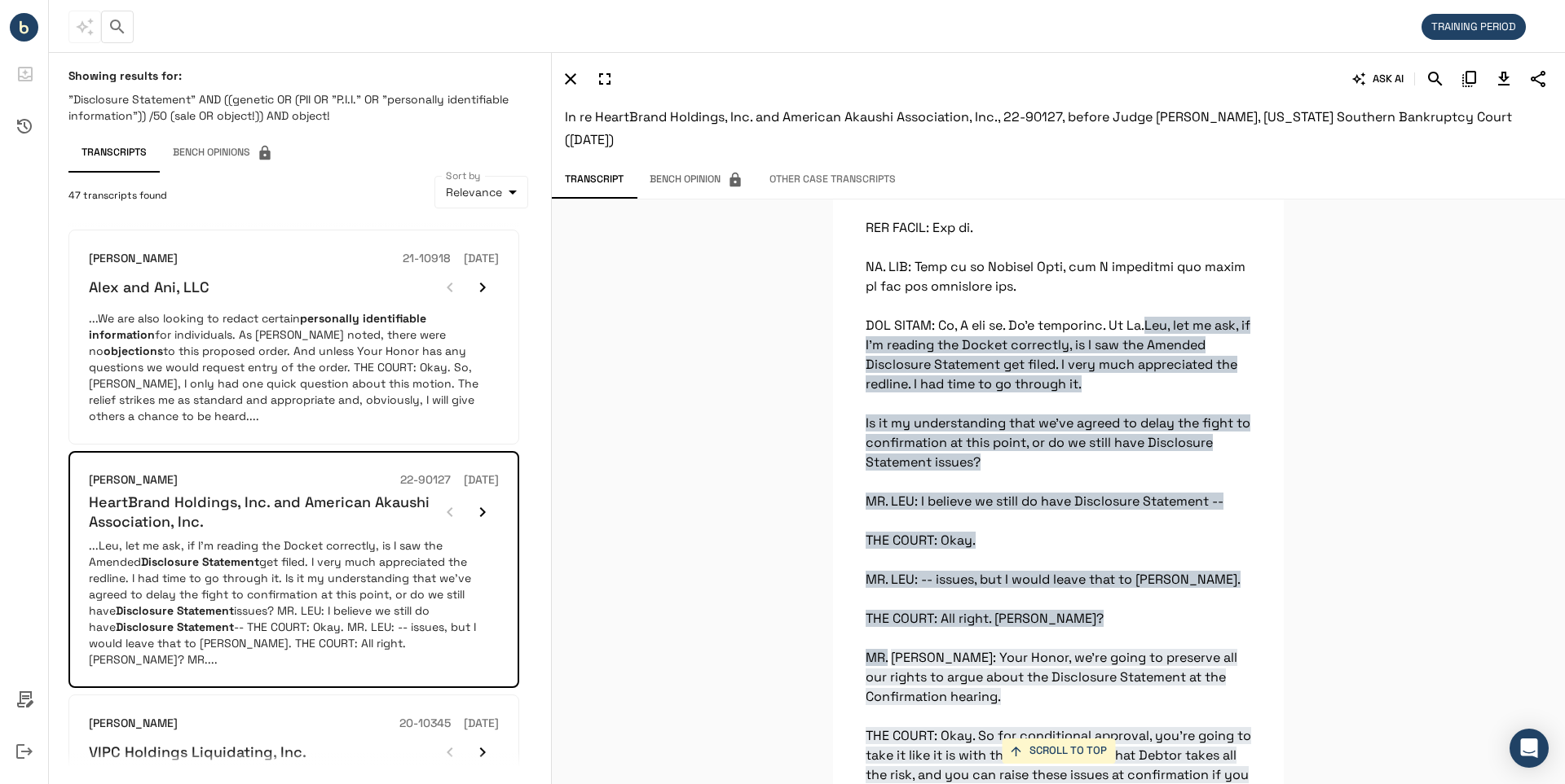
click at [1468, 352] on div "SCROLL TO TOP Leu, let me ask, if I'm reading the Docket correctly, is I saw th…" at bounding box center [1058, 492] width 1013 height 585
click at [1501, 83] on icon "Download Transcript" at bounding box center [1503, 79] width 19 height 19
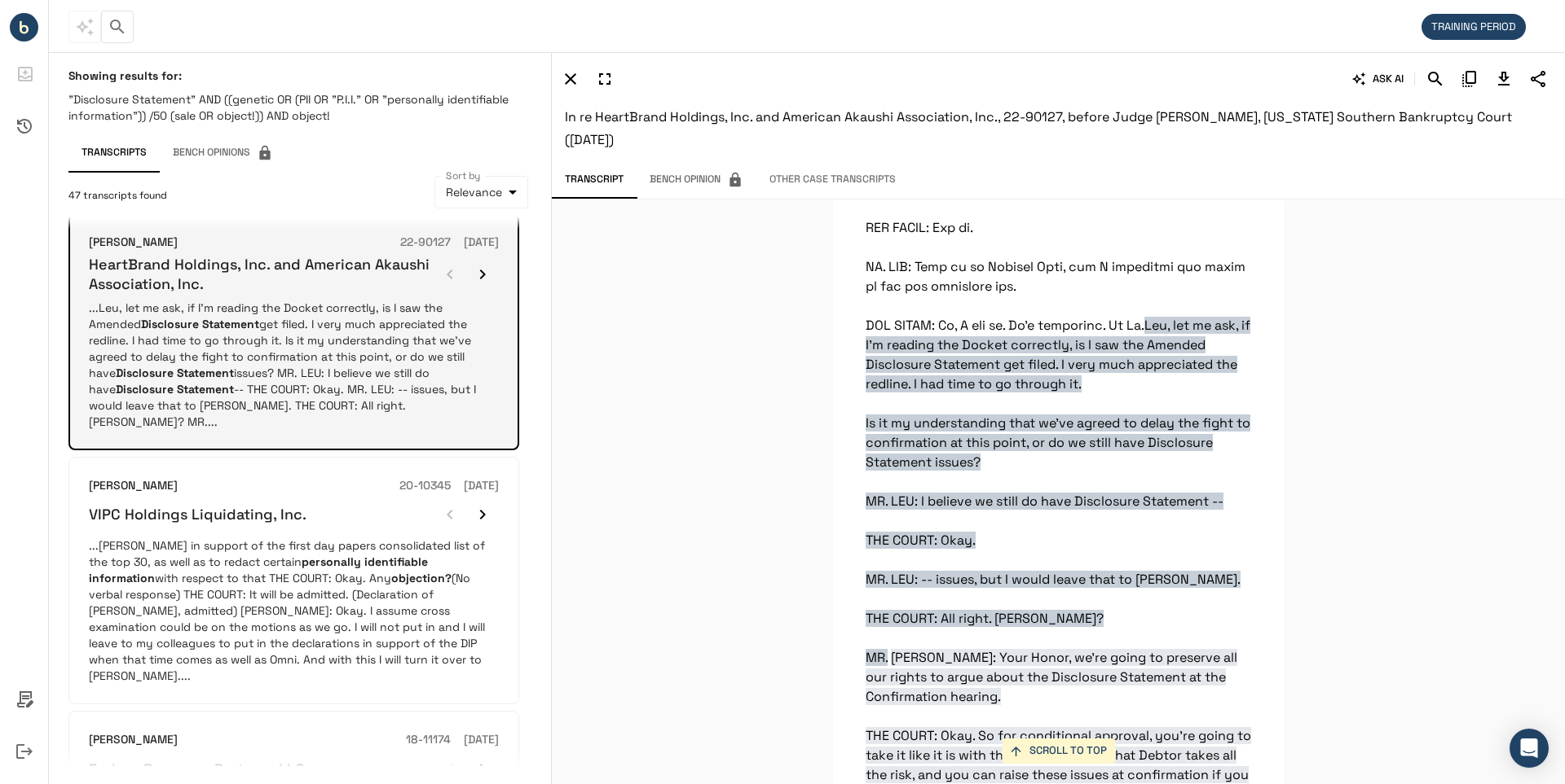
scroll to position [244, 0]
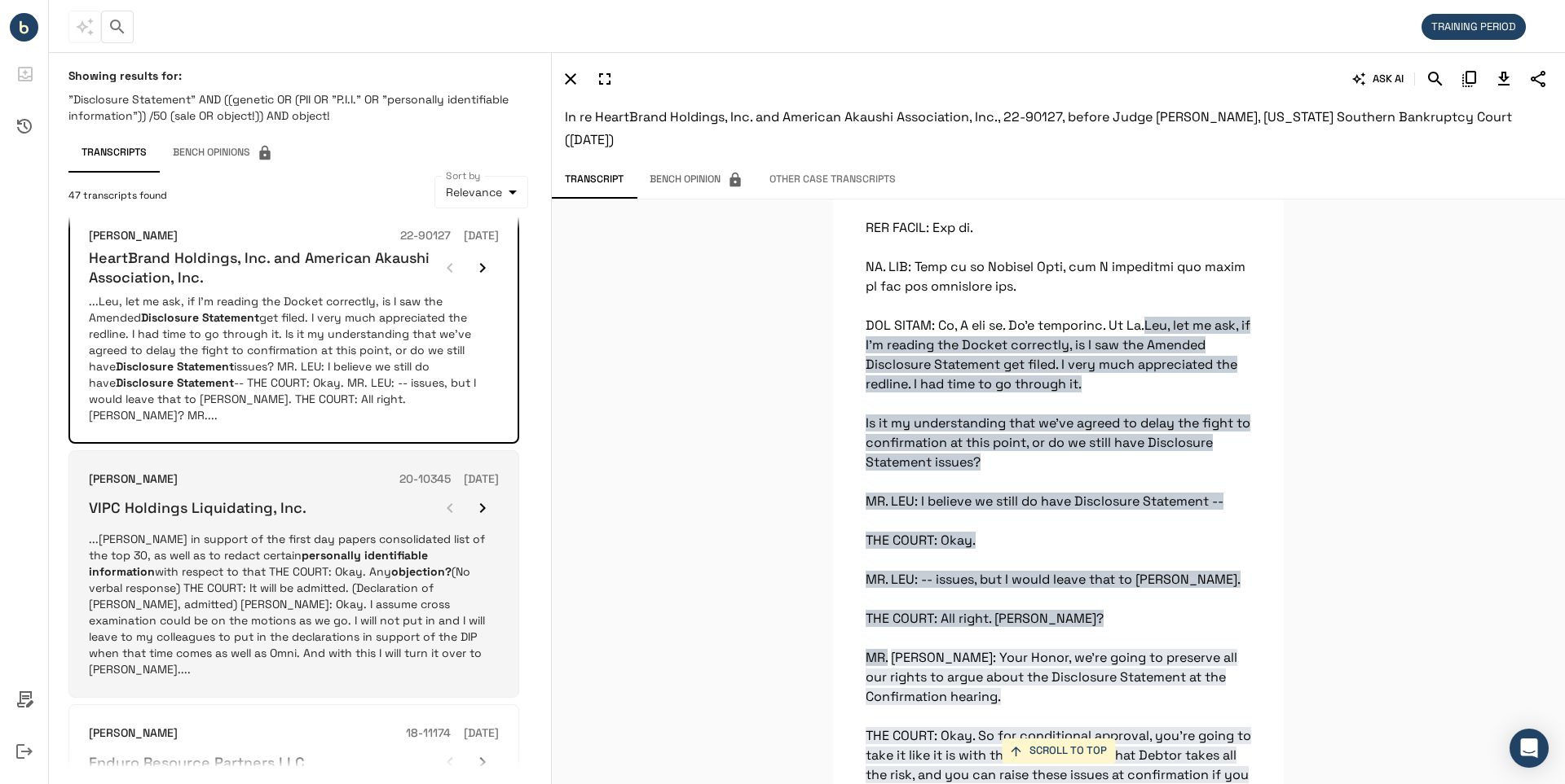
click at [168, 498] on h6 "VIPC Holdings Liquidating, Inc." at bounding box center [197, 507] width 218 height 18
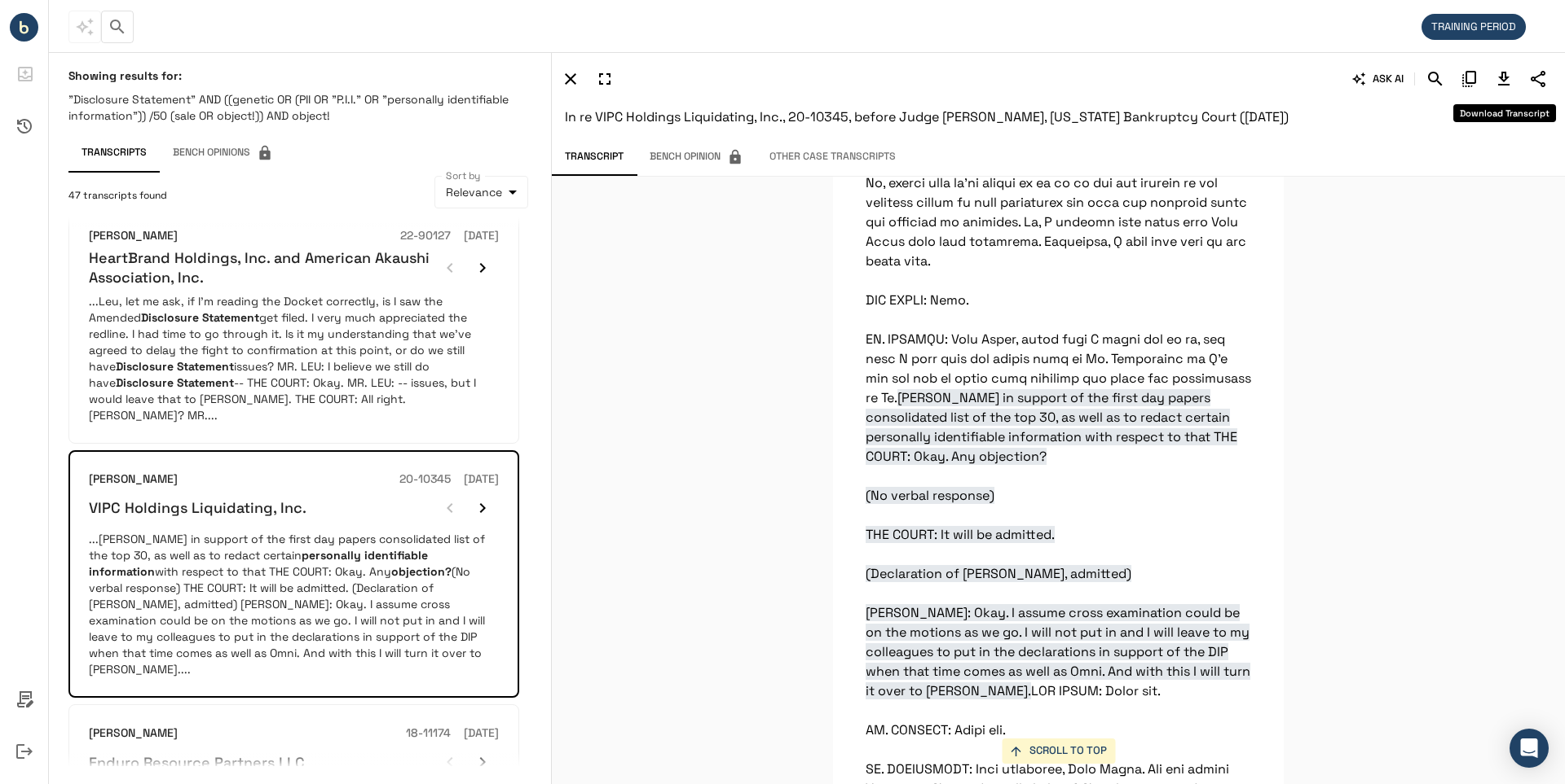
scroll to position [9872, 0]
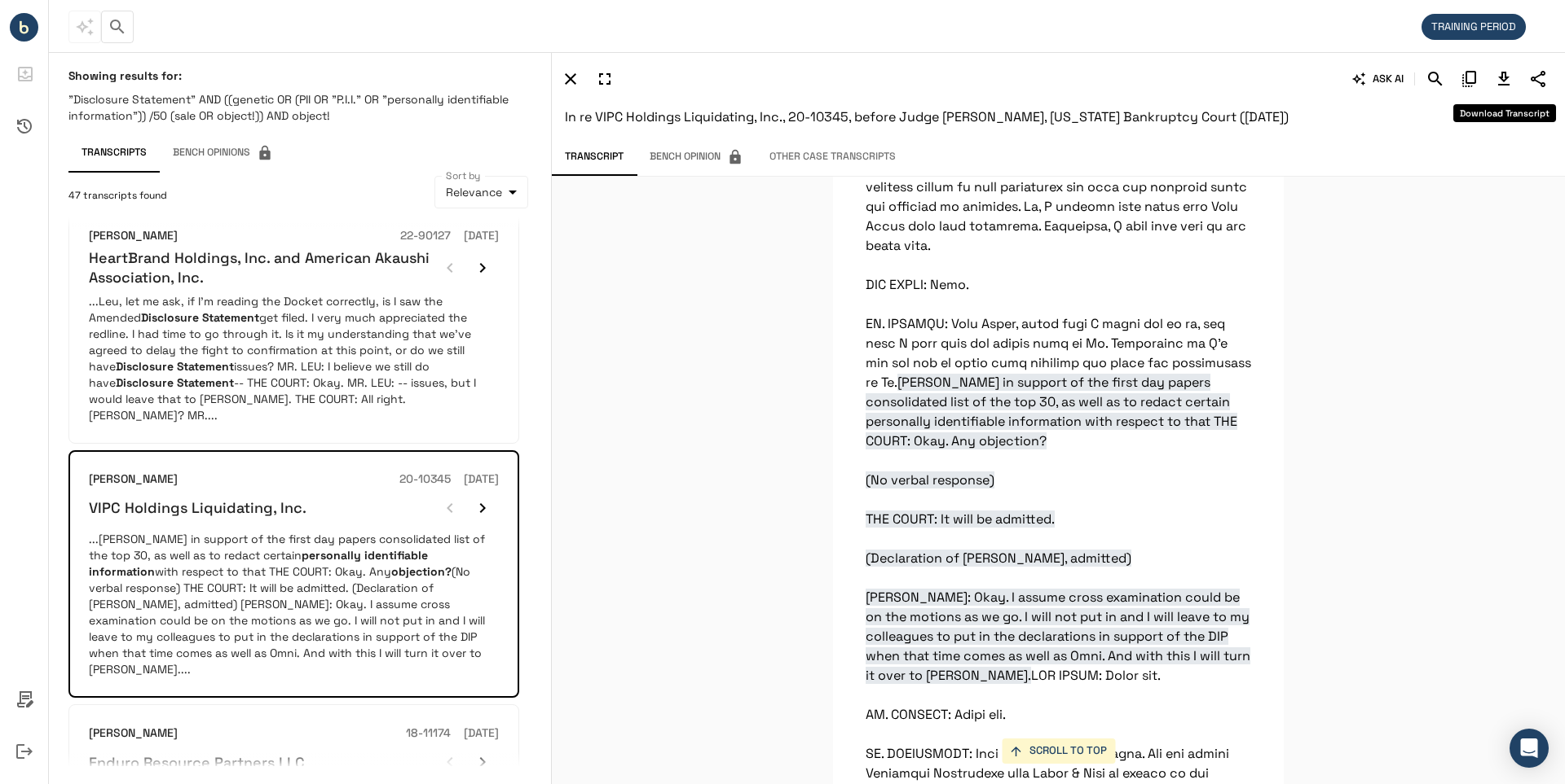
click at [1506, 79] on icon "Download Transcript" at bounding box center [1503, 79] width 12 height 13
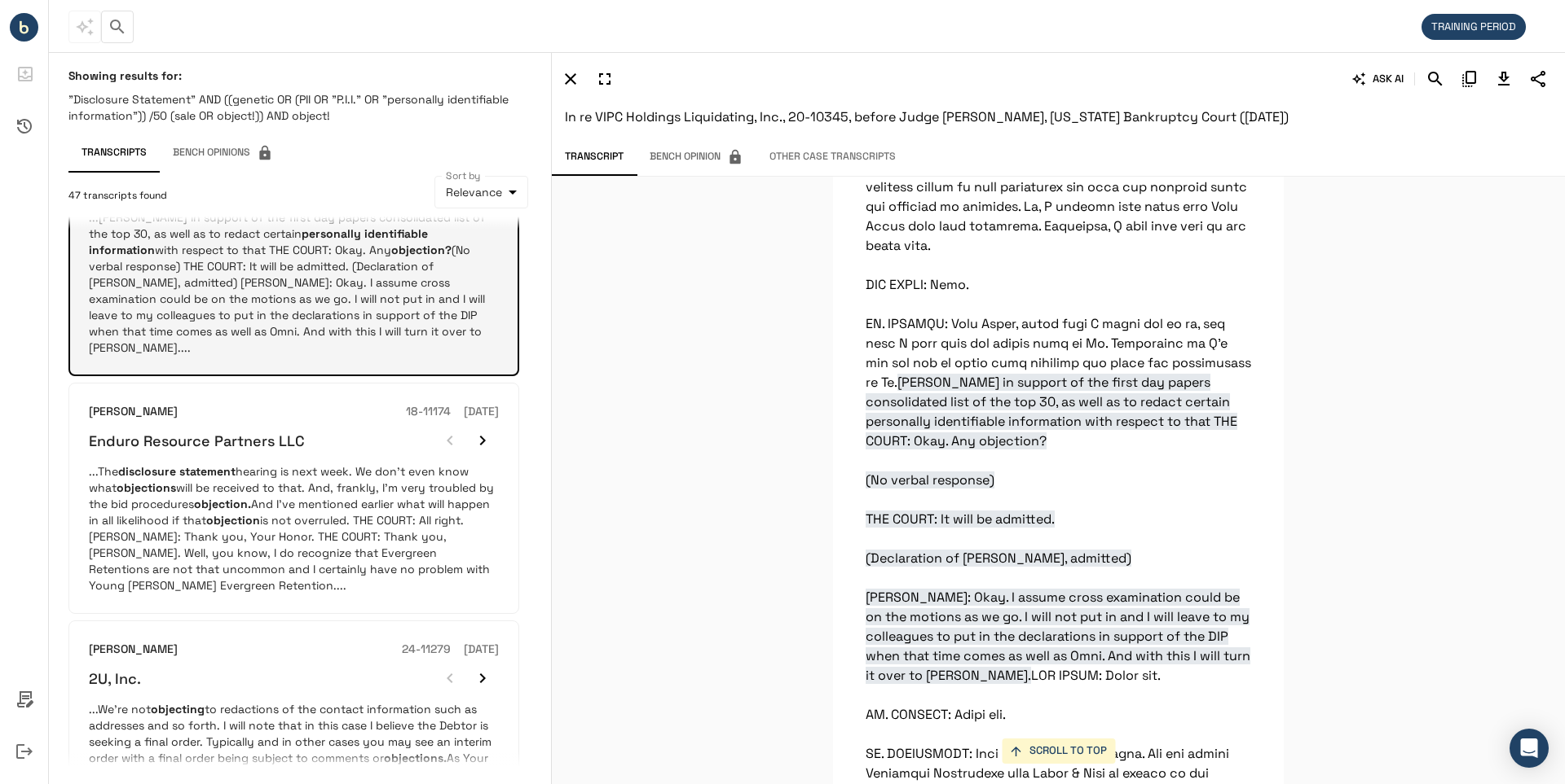
scroll to position [570, 0]
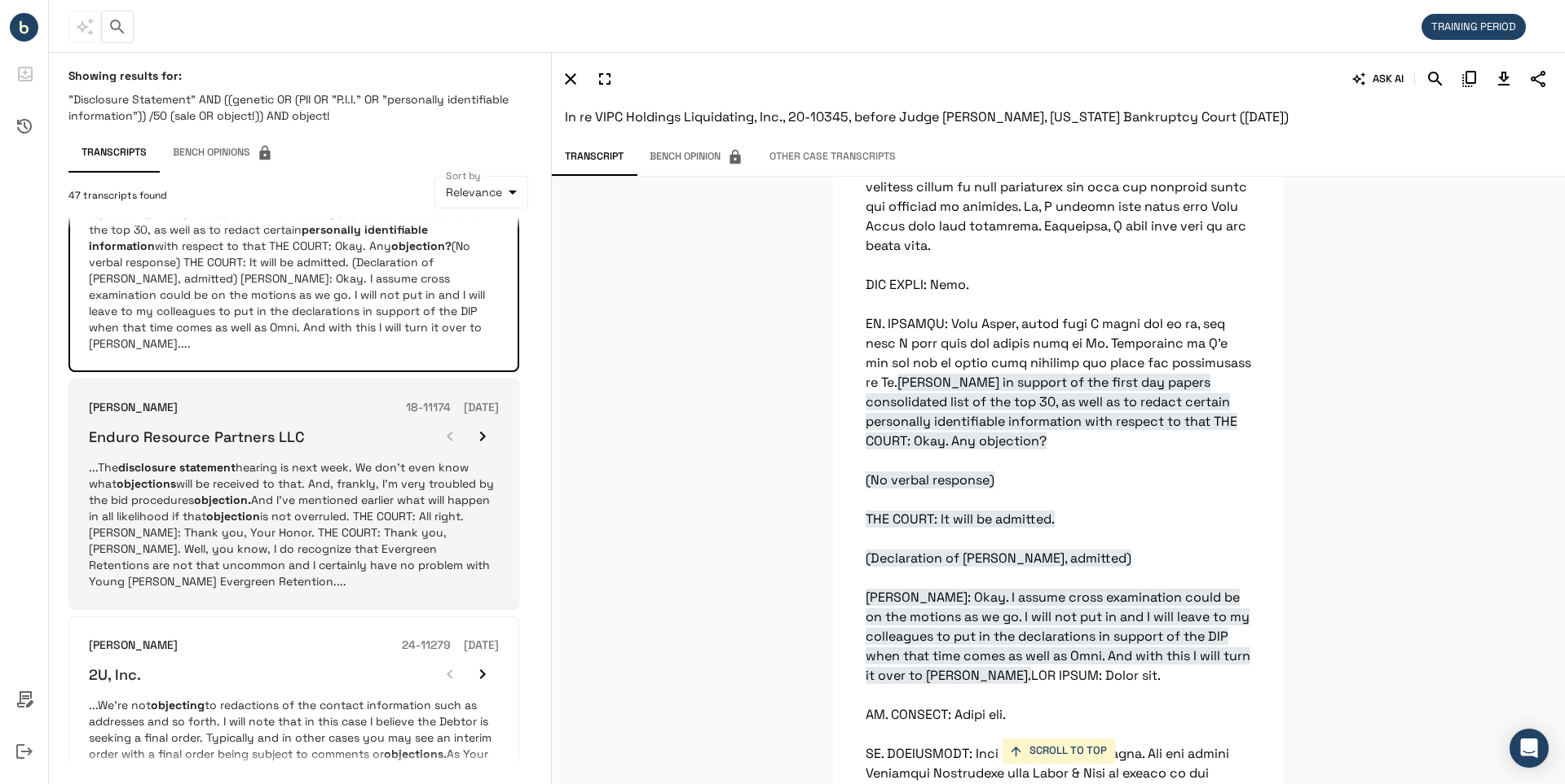
click at [237, 428] on h6 "Enduro Resource Partners LLC" at bounding box center [196, 437] width 216 height 18
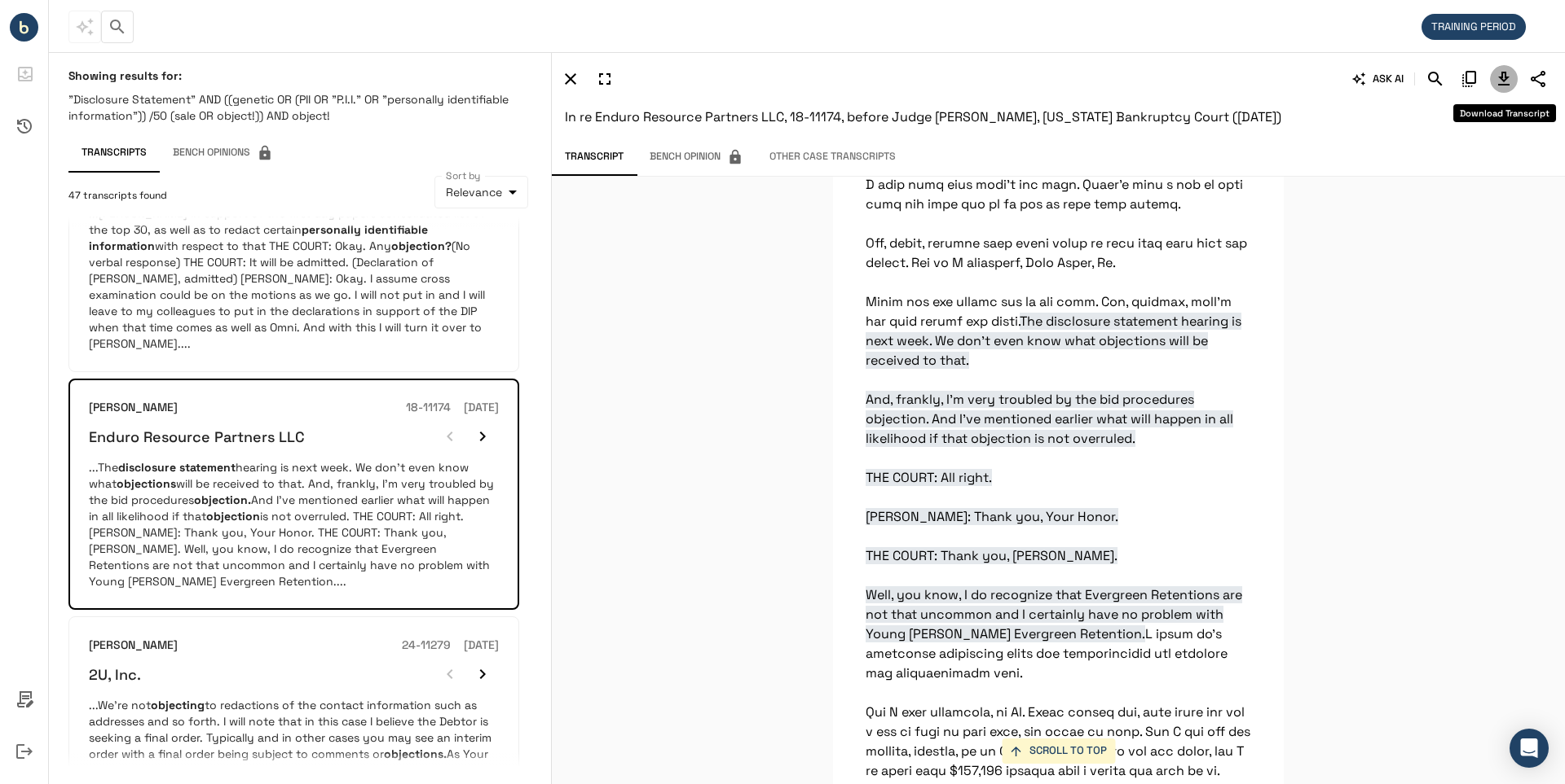
click at [1503, 81] on icon "Download Transcript" at bounding box center [1503, 79] width 12 height 13
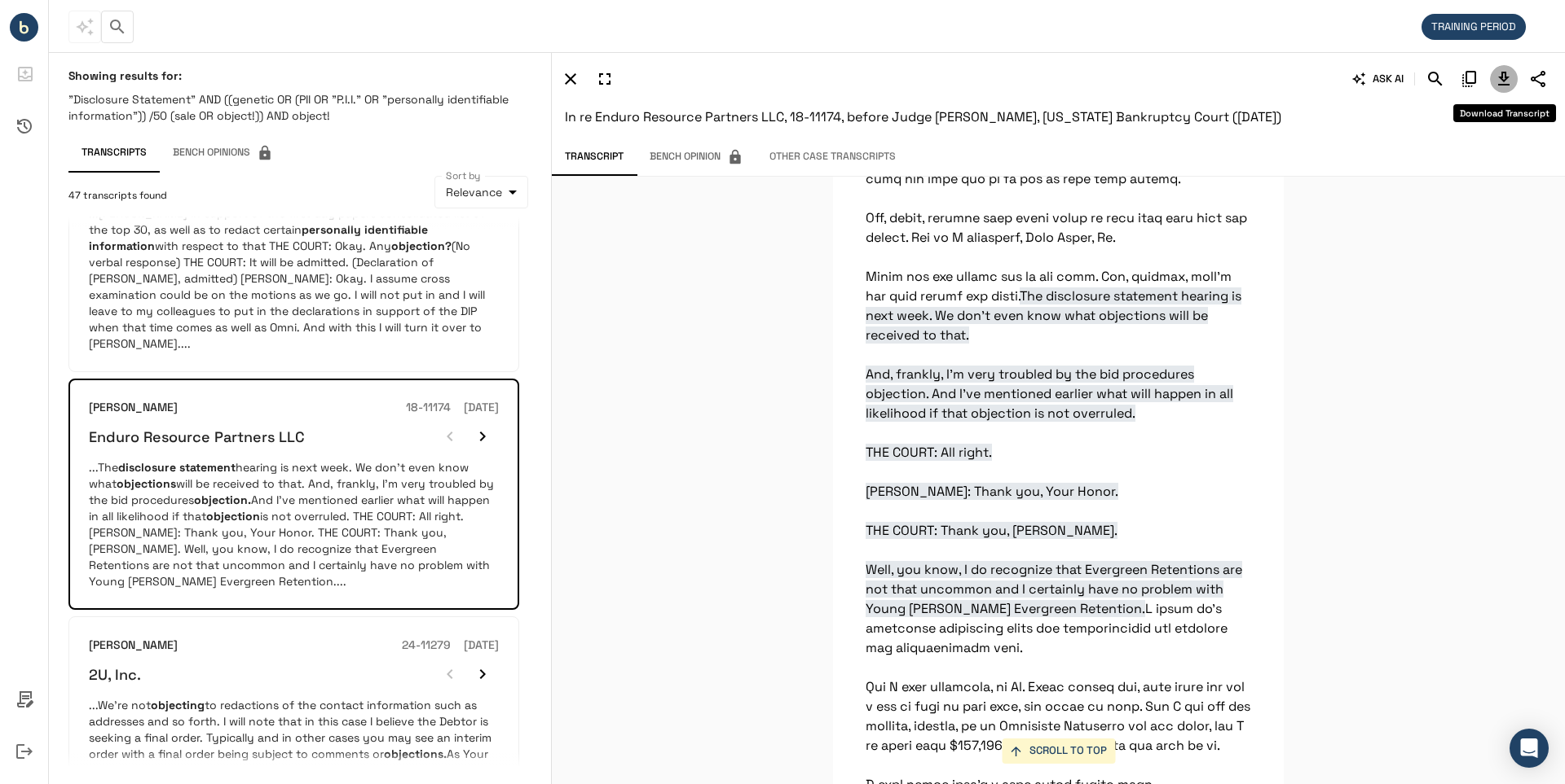
scroll to position [7595, 0]
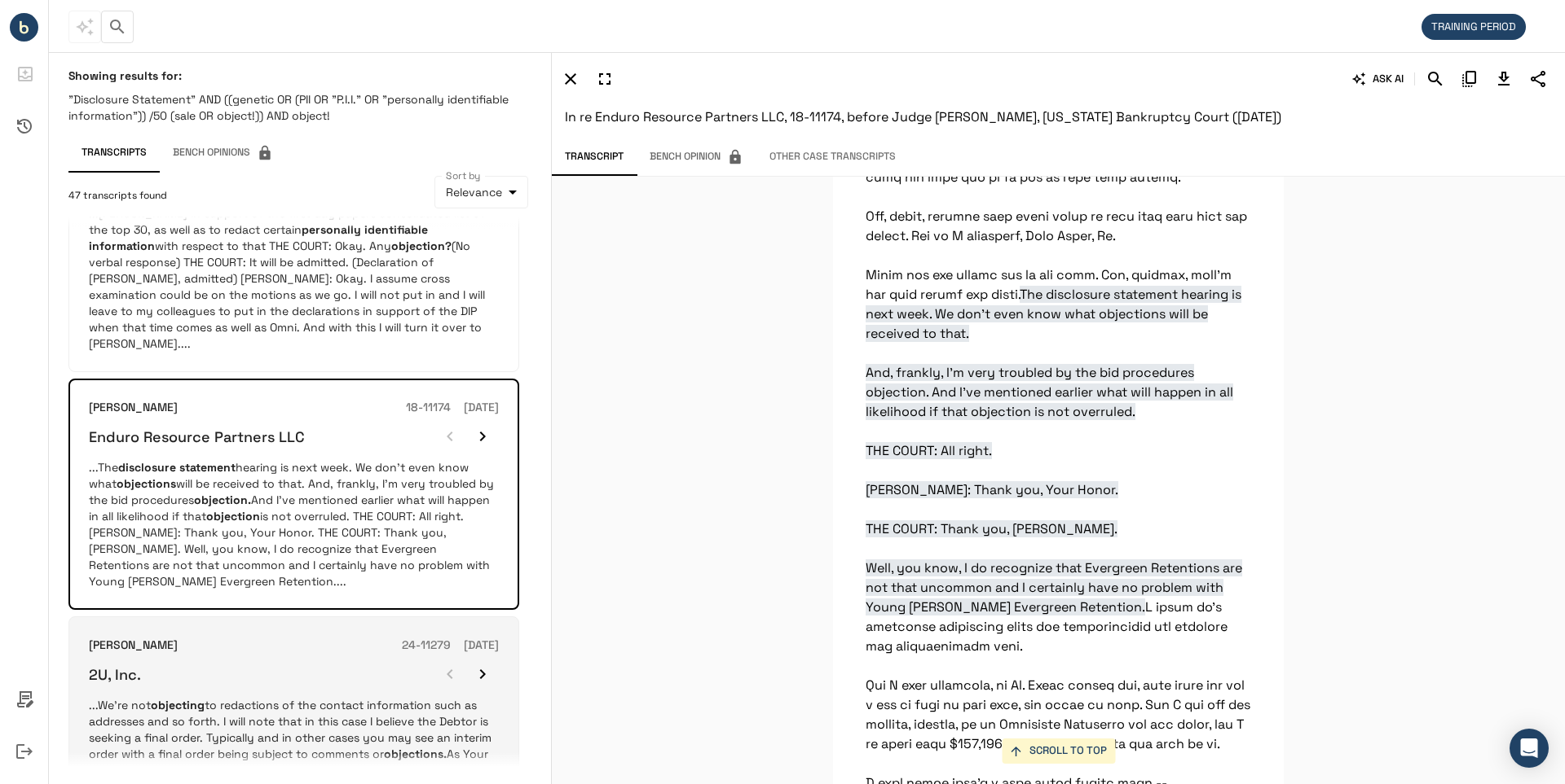
click at [104, 666] on h6 "2U, Inc." at bounding box center [115, 674] width 52 height 18
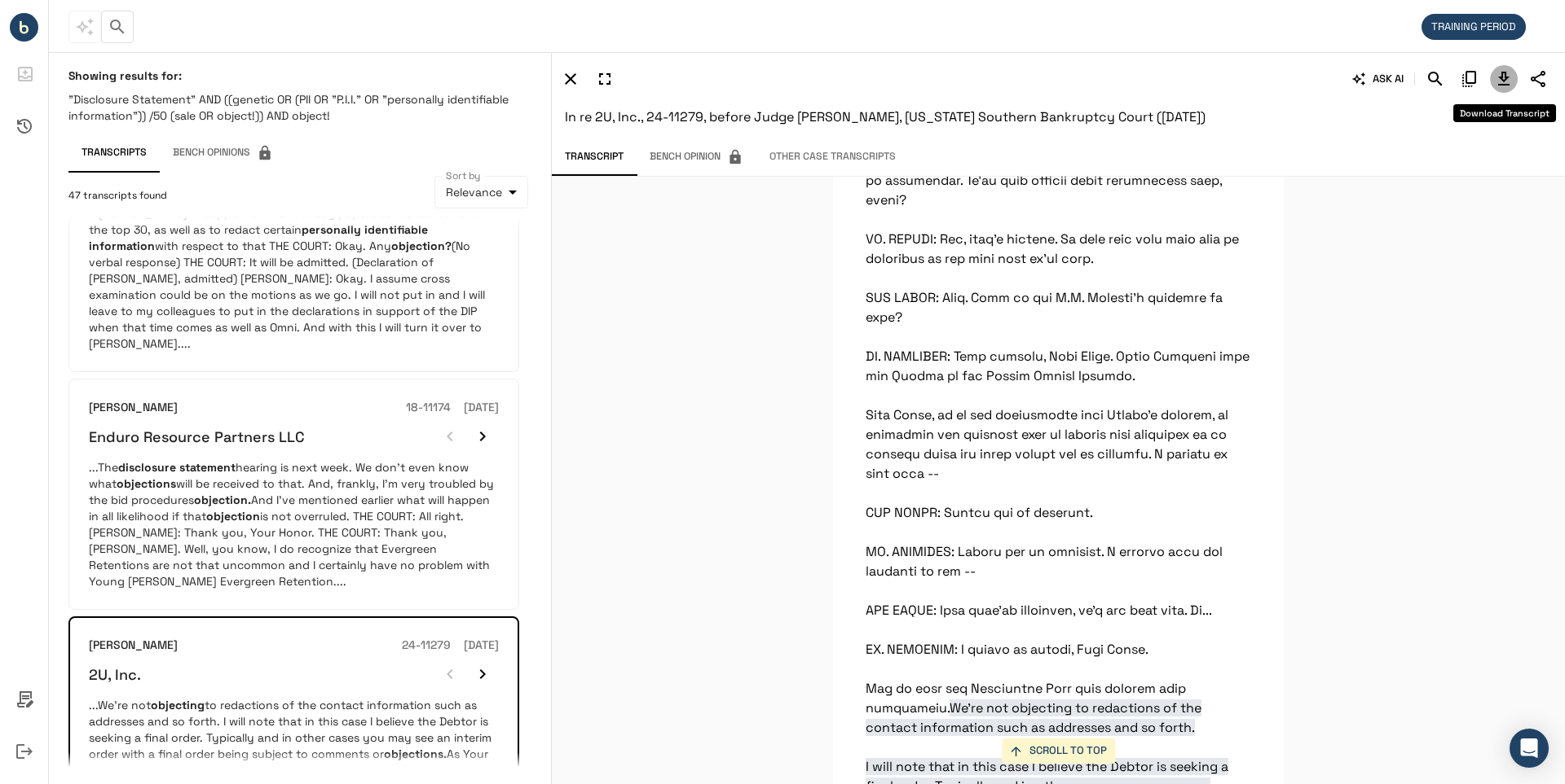
click at [1506, 80] on icon "Download Transcript" at bounding box center [1503, 79] width 19 height 19
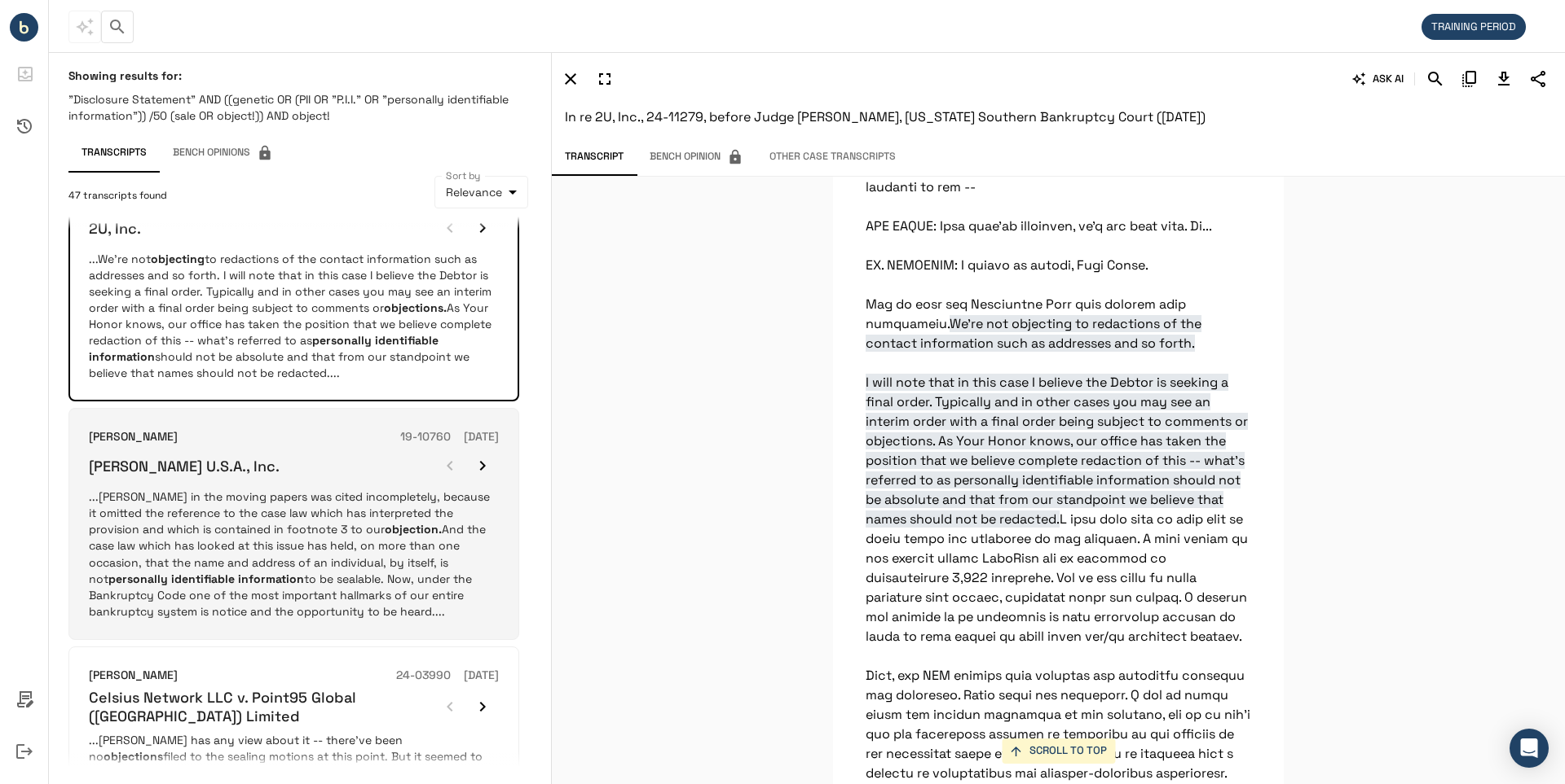
scroll to position [1059, 0]
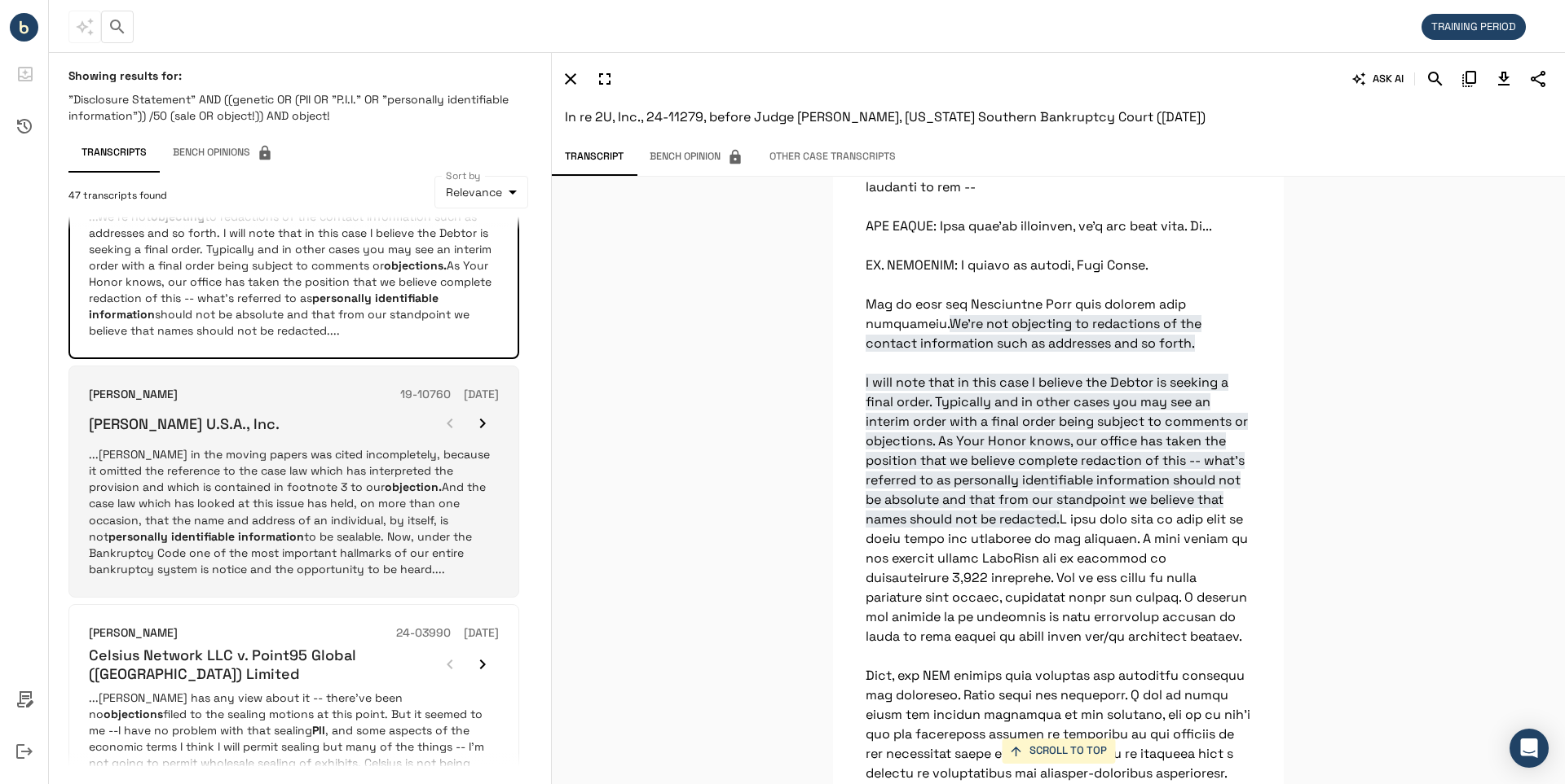
click at [205, 415] on h6 "L.K. Bennett U.S.A., Inc." at bounding box center [184, 423] width 191 height 18
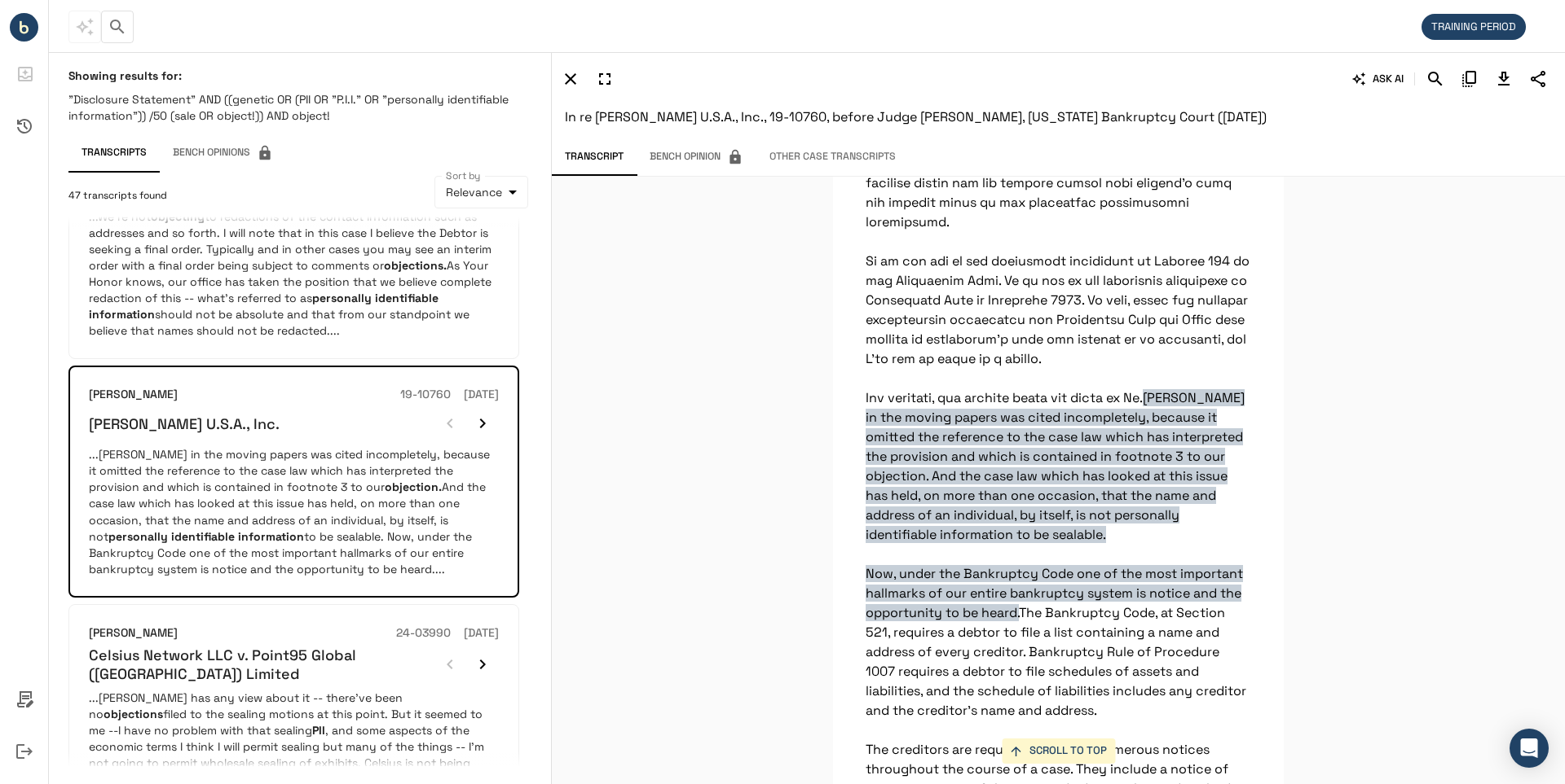
scroll to position [2884, 0]
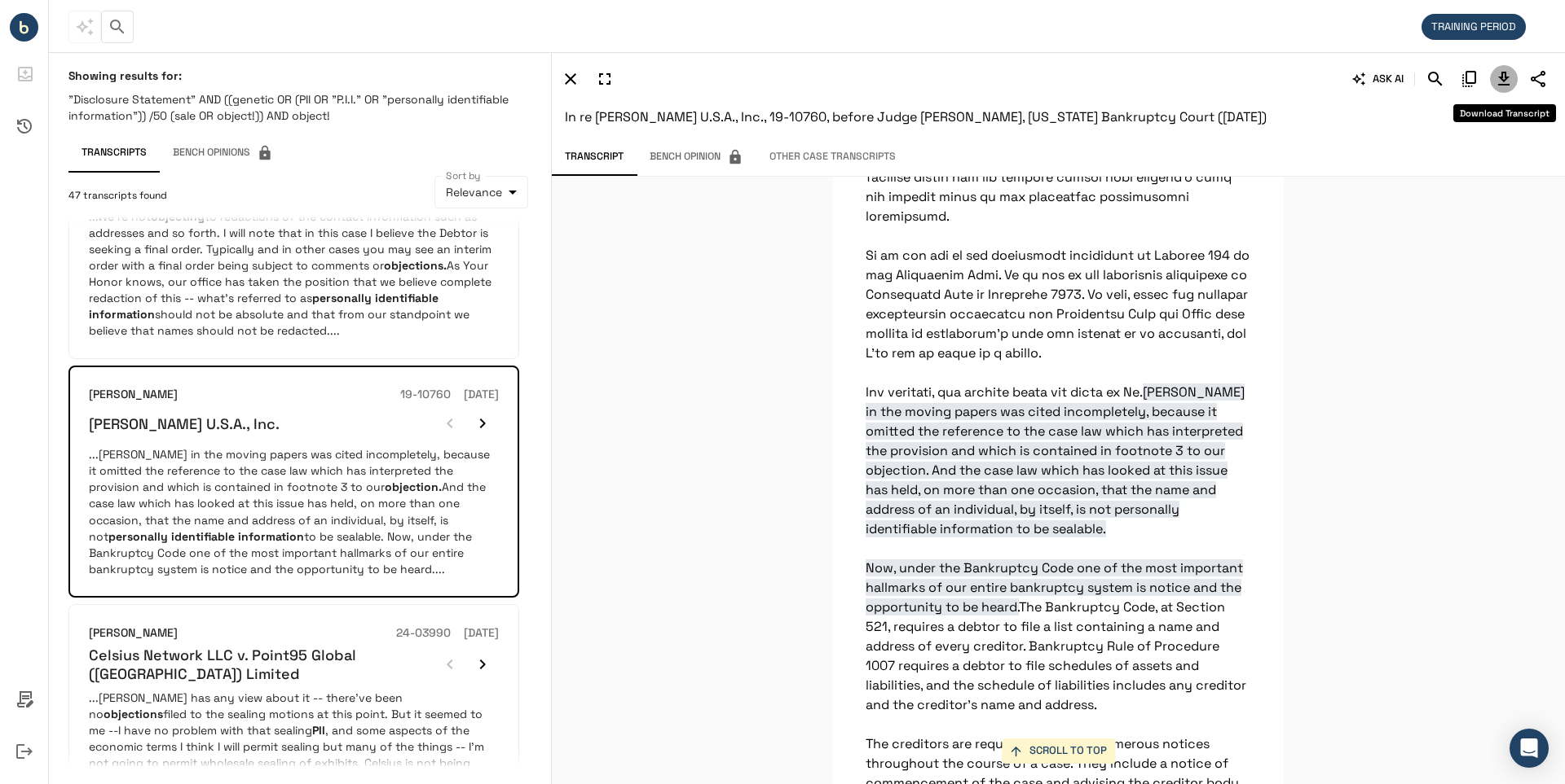
click at [1499, 78] on icon "Download Transcript" at bounding box center [1503, 79] width 19 height 19
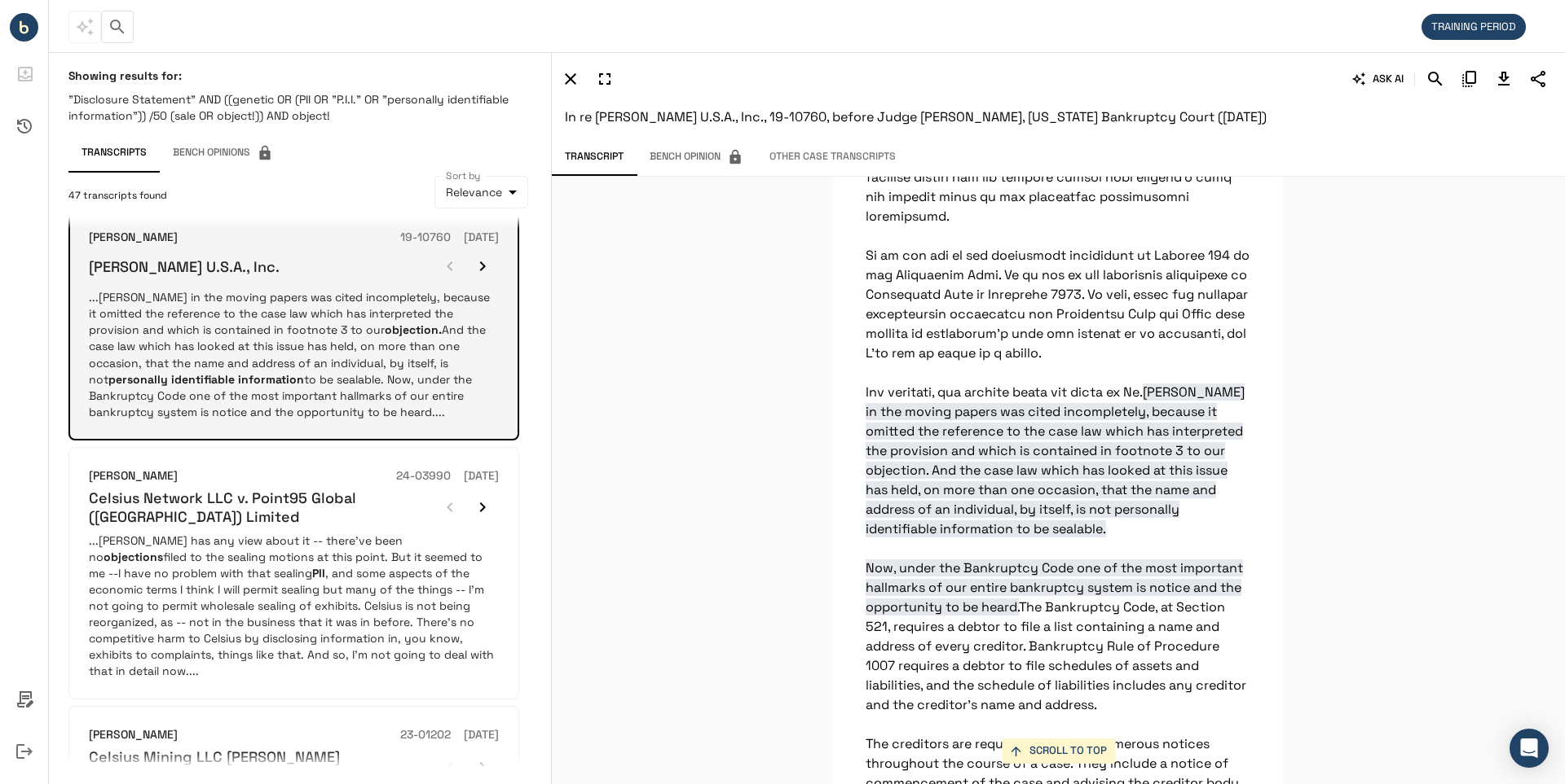
scroll to position [1222, 0]
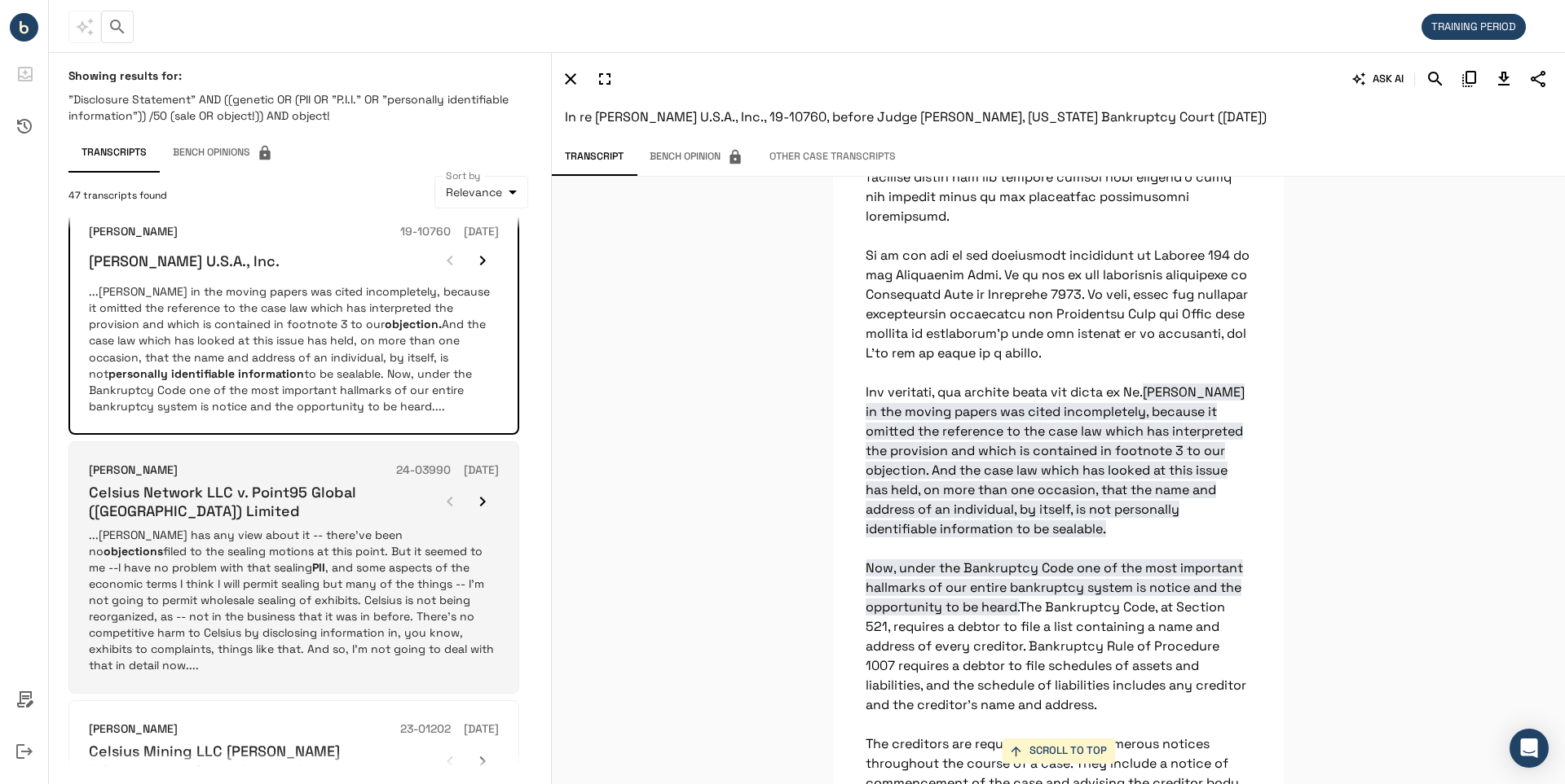
click at [210, 483] on h6 "Celsius Network LLC v. Point95 Global (Hong Kong) Limited" at bounding box center [261, 502] width 345 height 38
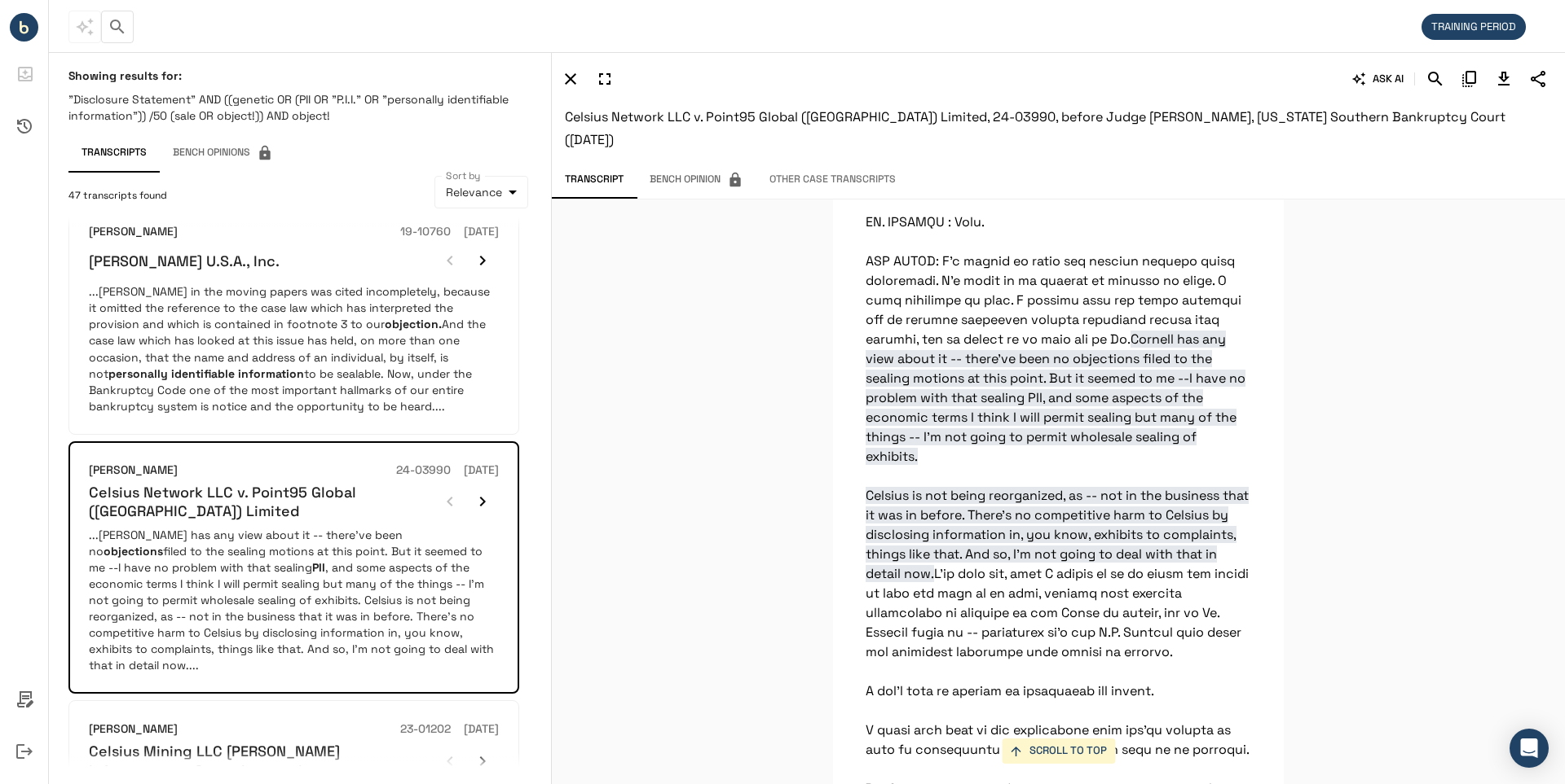
scroll to position [3431, 0]
click at [1507, 77] on icon "Download Transcript" at bounding box center [1503, 79] width 12 height 13
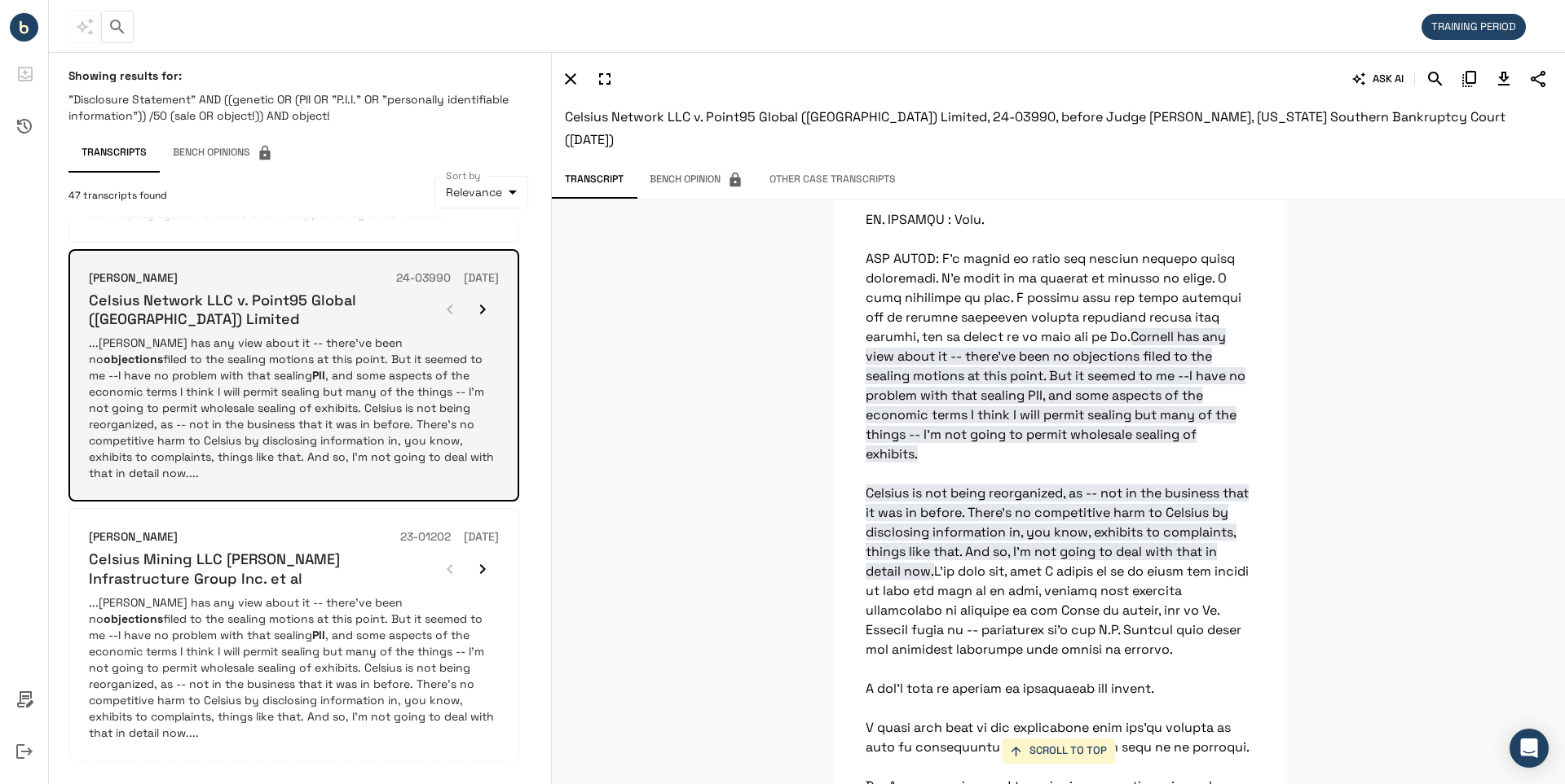
scroll to position [1466, 0]
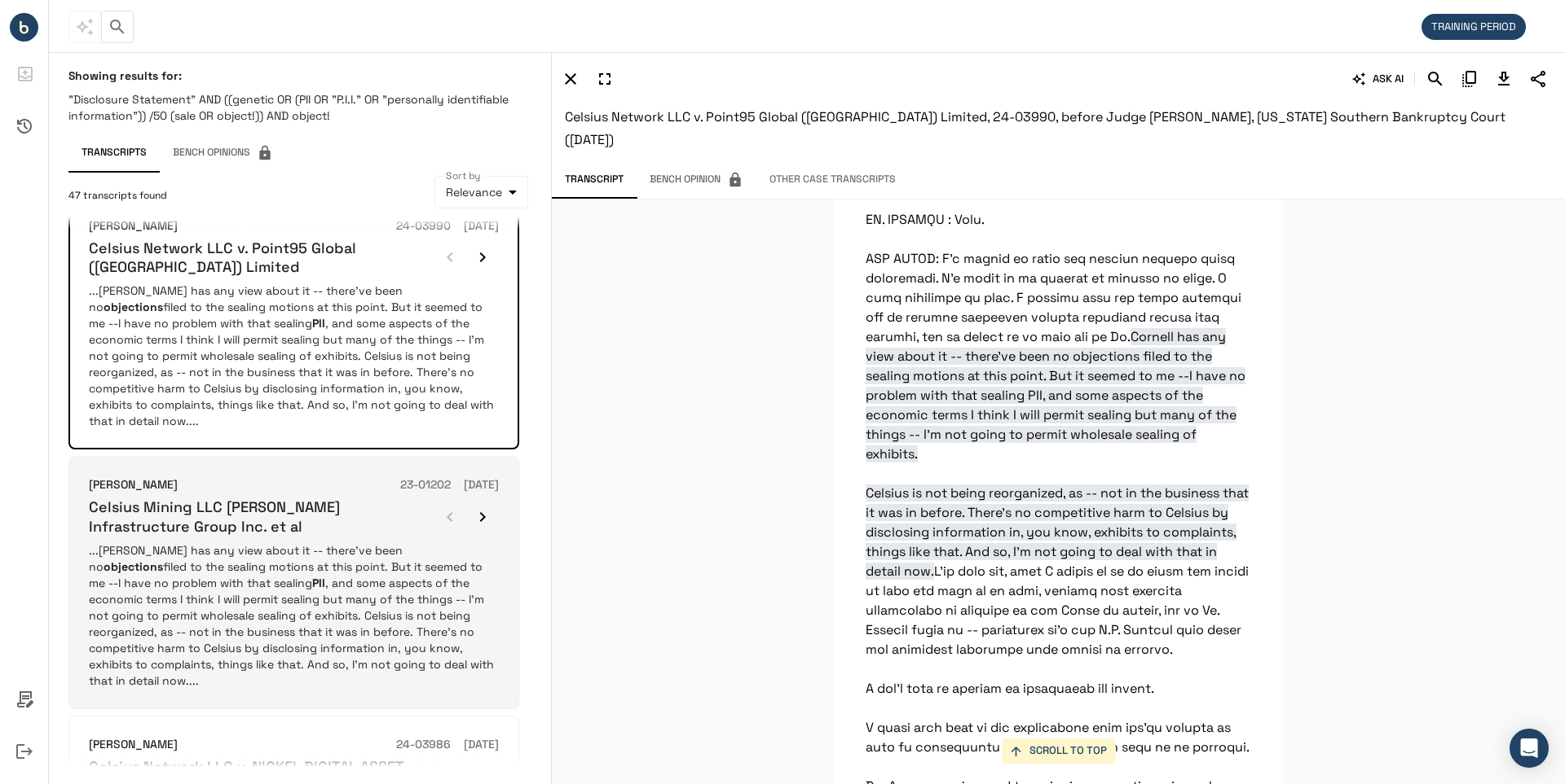
click at [160, 497] on h6 "Celsius Mining LLC v. Mawson Infrastructure Group Inc. et al" at bounding box center [261, 517] width 345 height 38
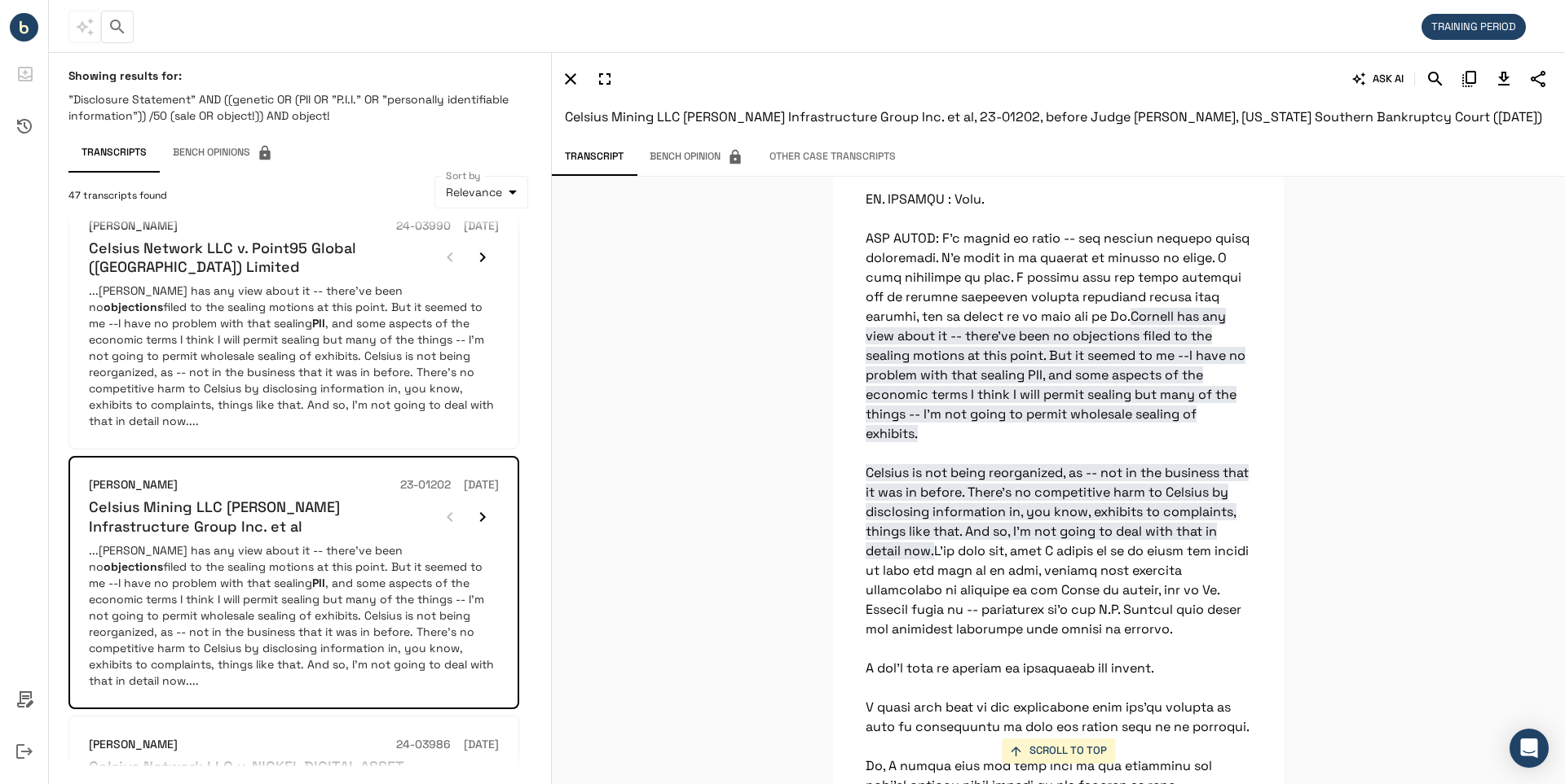
scroll to position [3431, 0]
click at [1502, 79] on icon "Download Transcript" at bounding box center [1503, 79] width 19 height 19
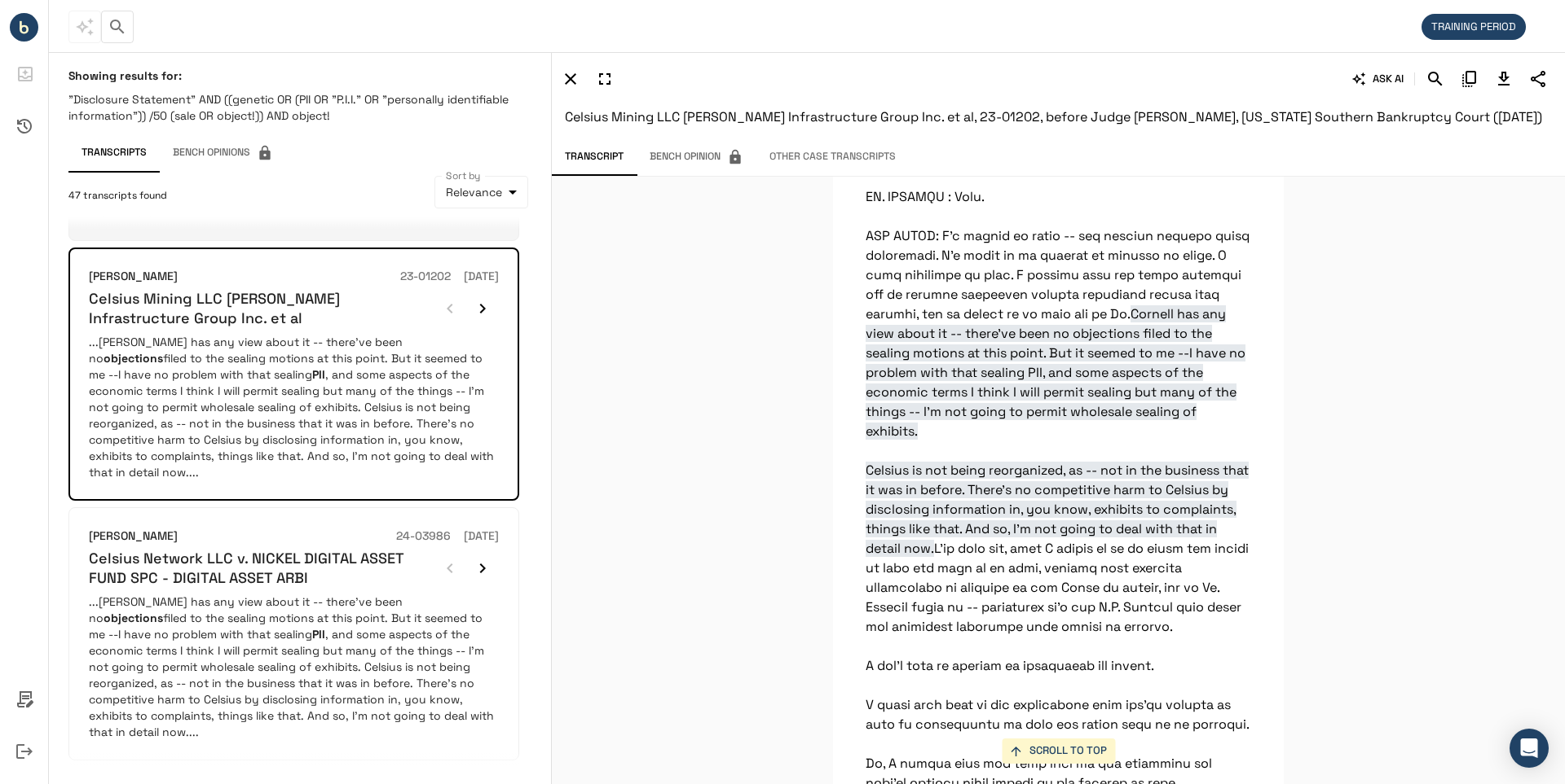
scroll to position [1710, 0]
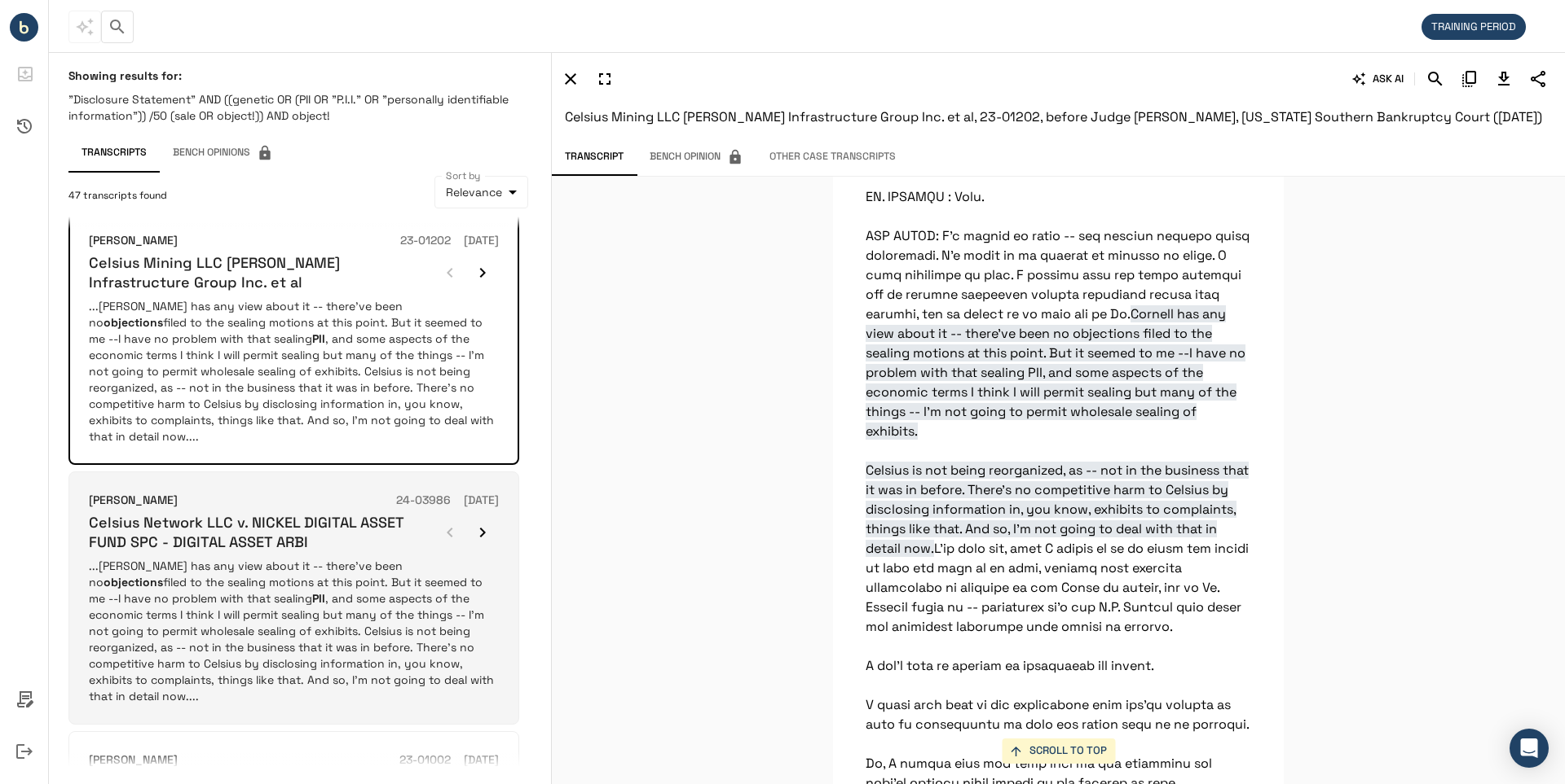
click at [257, 513] on h6 "Celsius Network LLC v. NICKEL DIGITAL ASSET FUND SPC - DIGITAL ASSET ARBI" at bounding box center [261, 532] width 345 height 38
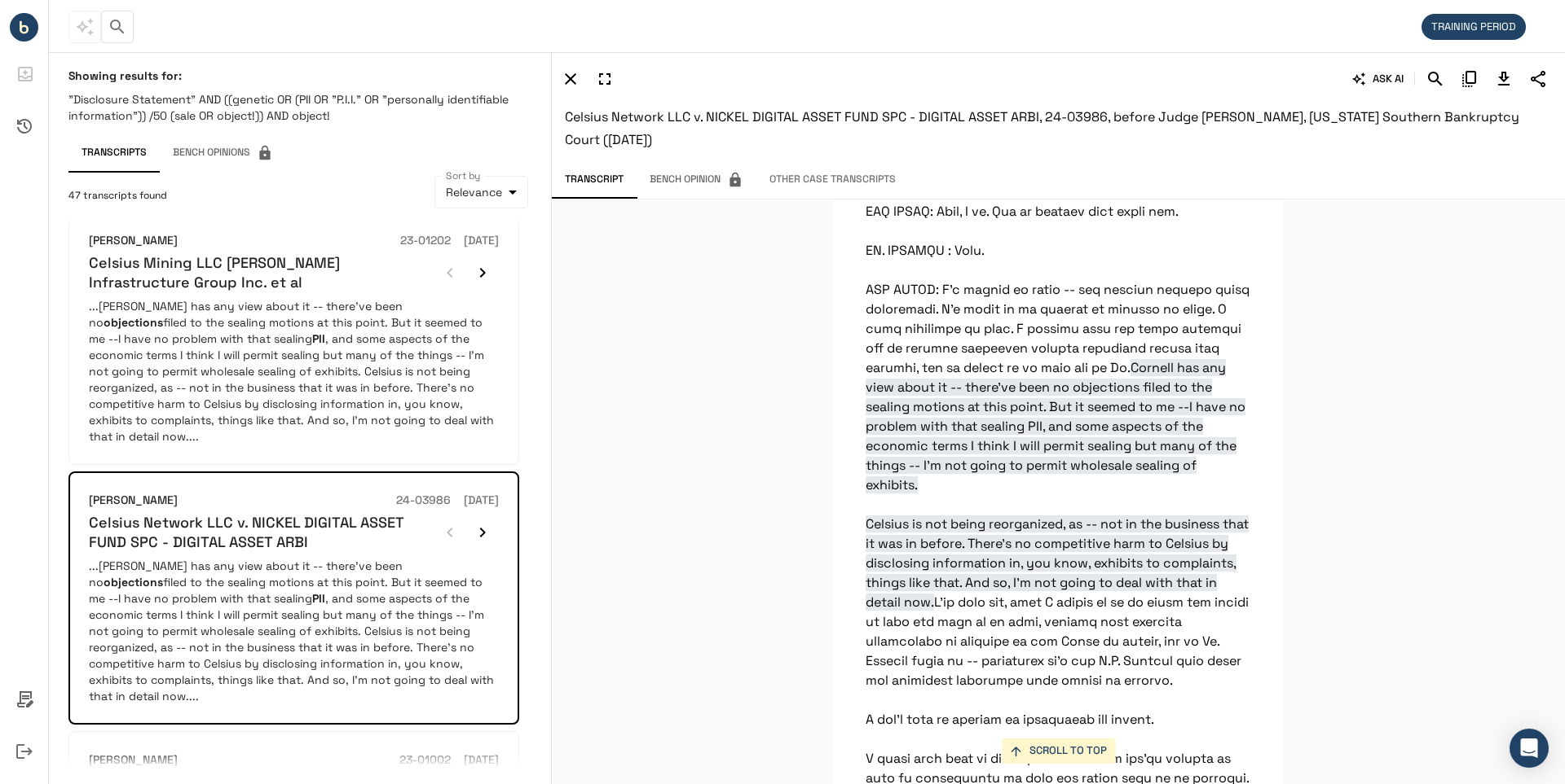
scroll to position [3424, 0]
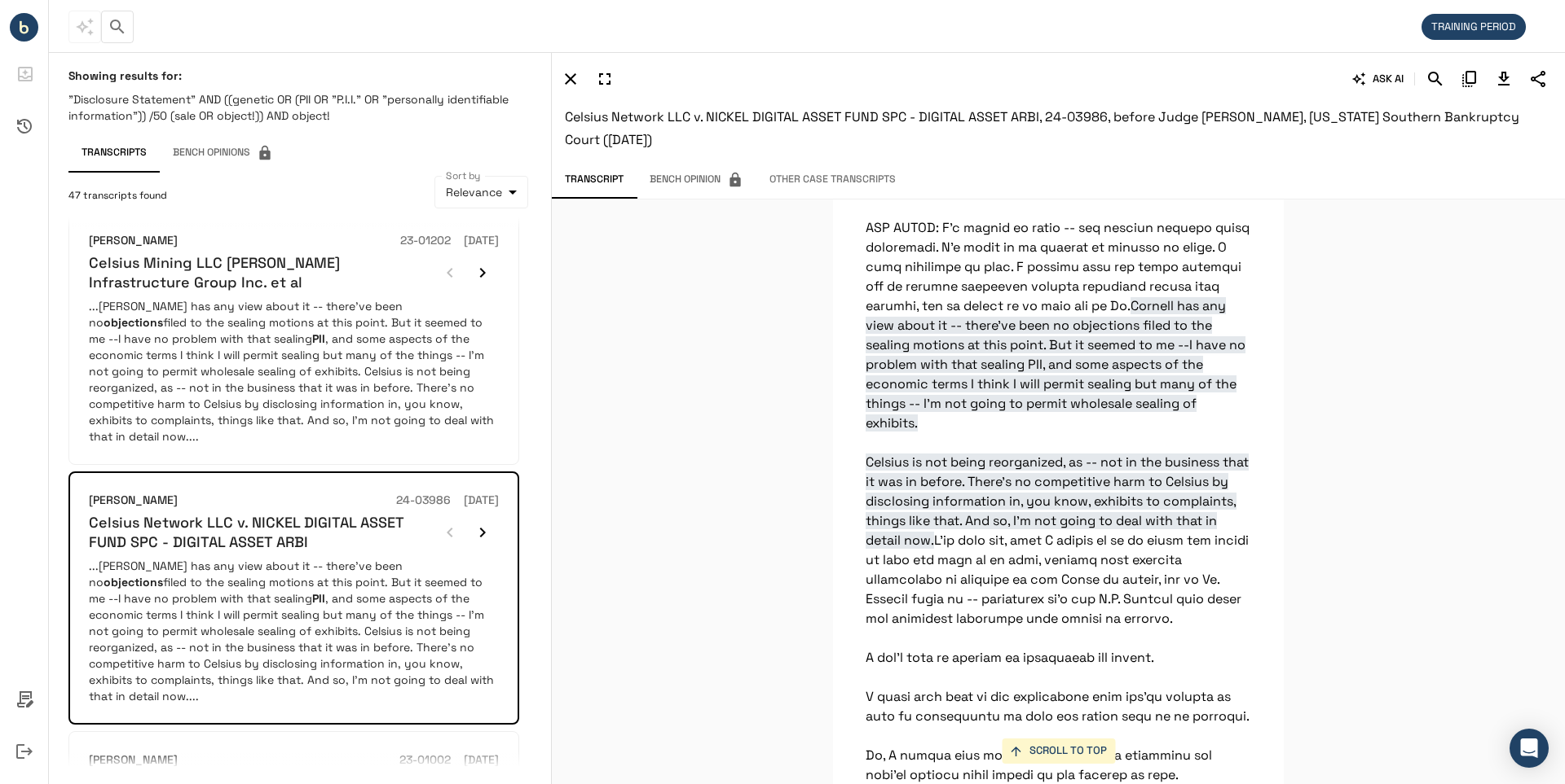
click at [1503, 76] on icon "Download Transcript" at bounding box center [1503, 79] width 19 height 19
click at [1492, 481] on div "SCROLL TO TOP Cornell has any view about it -- there've been no objections file…" at bounding box center [1058, 492] width 1013 height 585
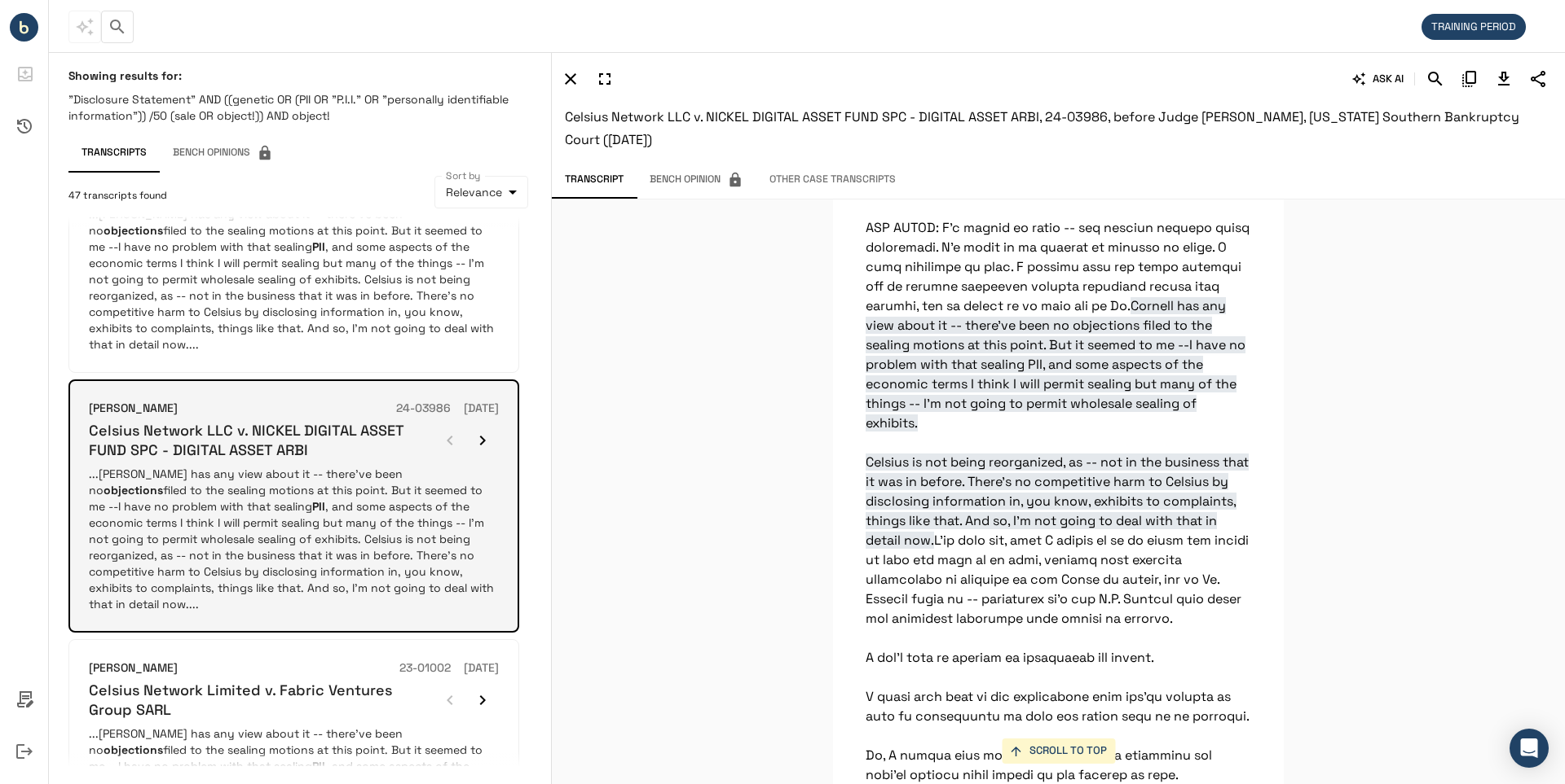
scroll to position [1872, 0]
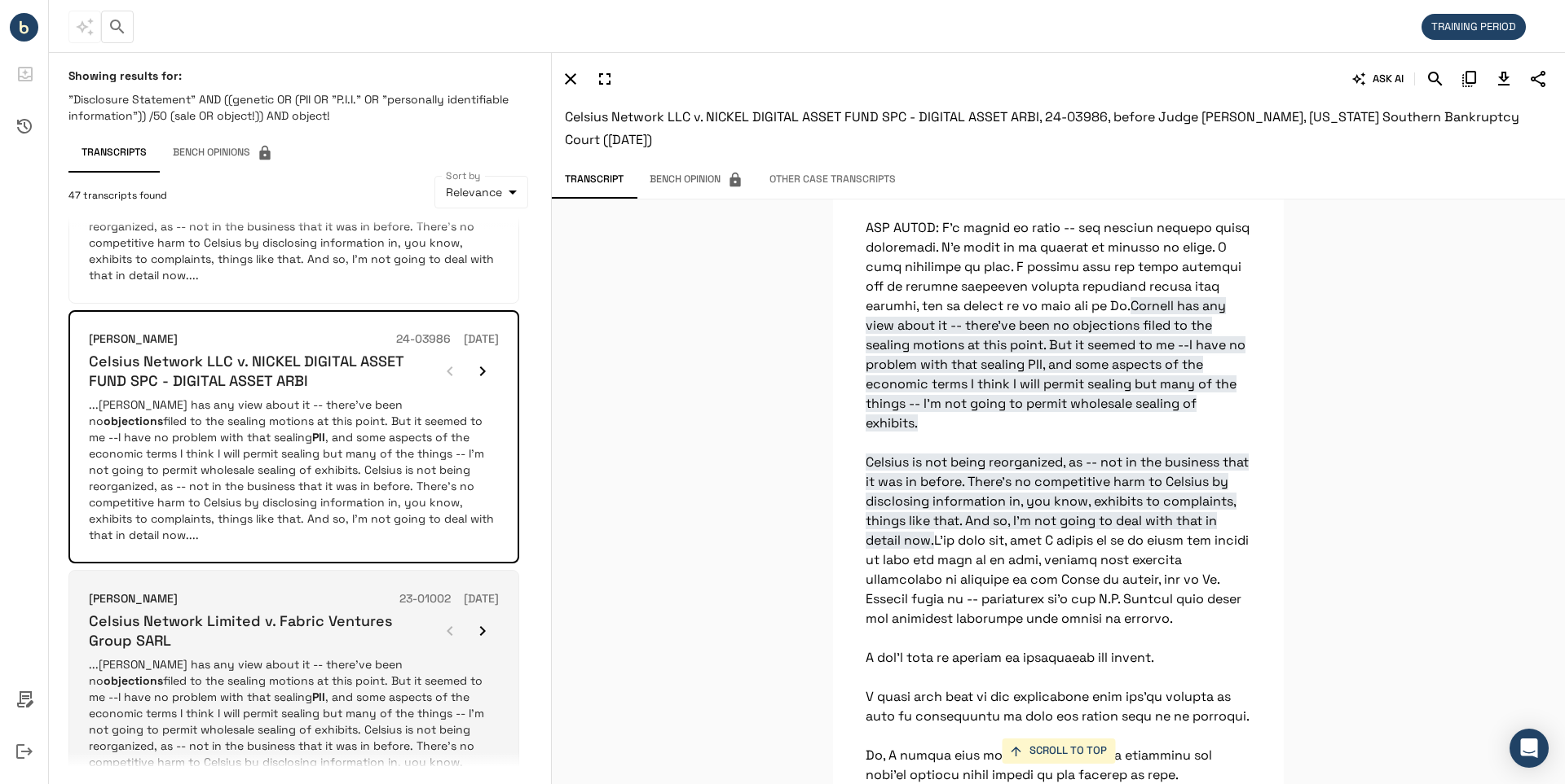
click at [319, 612] on h6 "Celsius Network Limited v. Fabric Ventures Group SARL" at bounding box center [261, 631] width 345 height 38
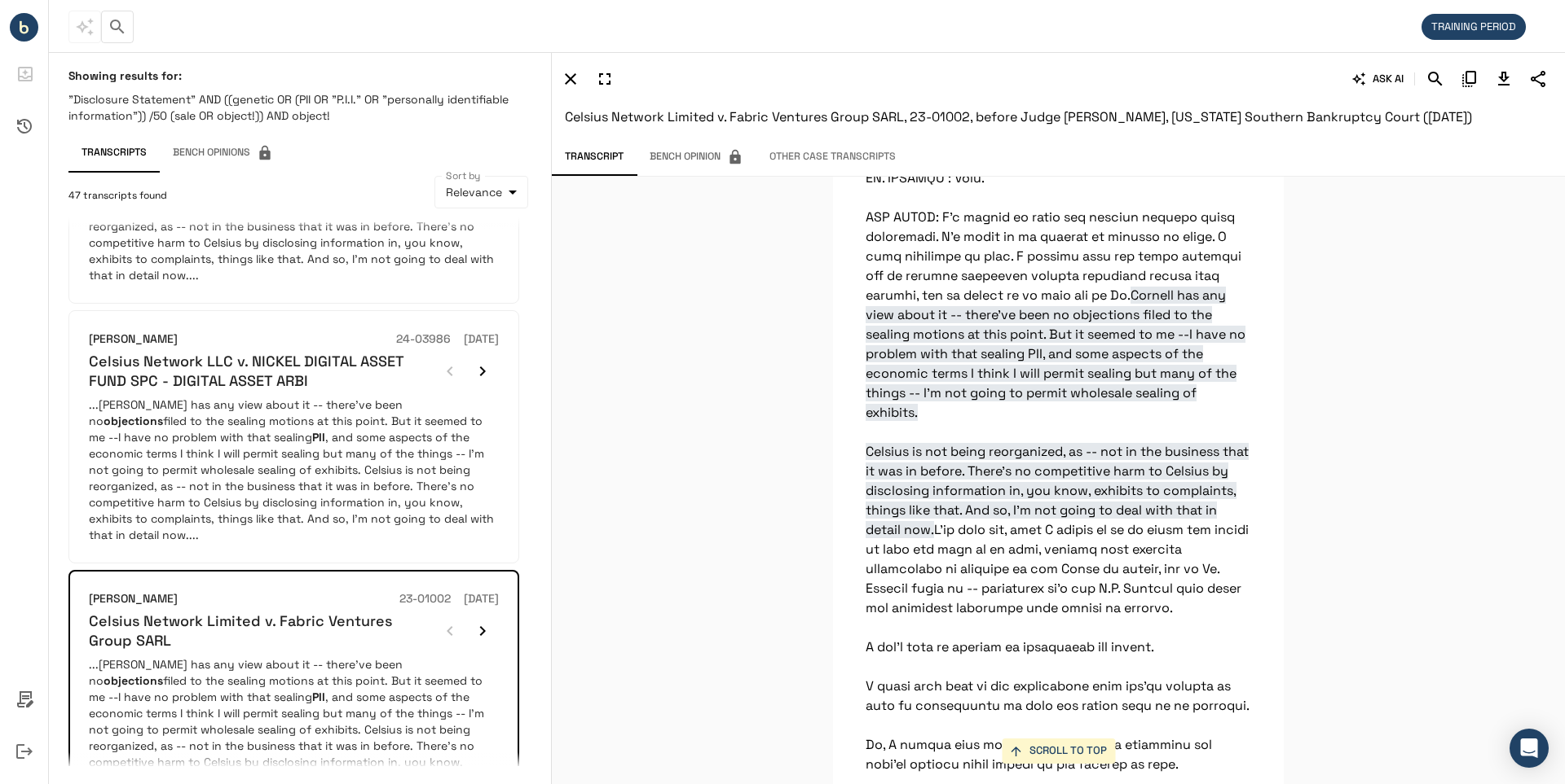
scroll to position [3431, 0]
click at [1504, 77] on icon "Download Transcript" at bounding box center [1503, 79] width 12 height 13
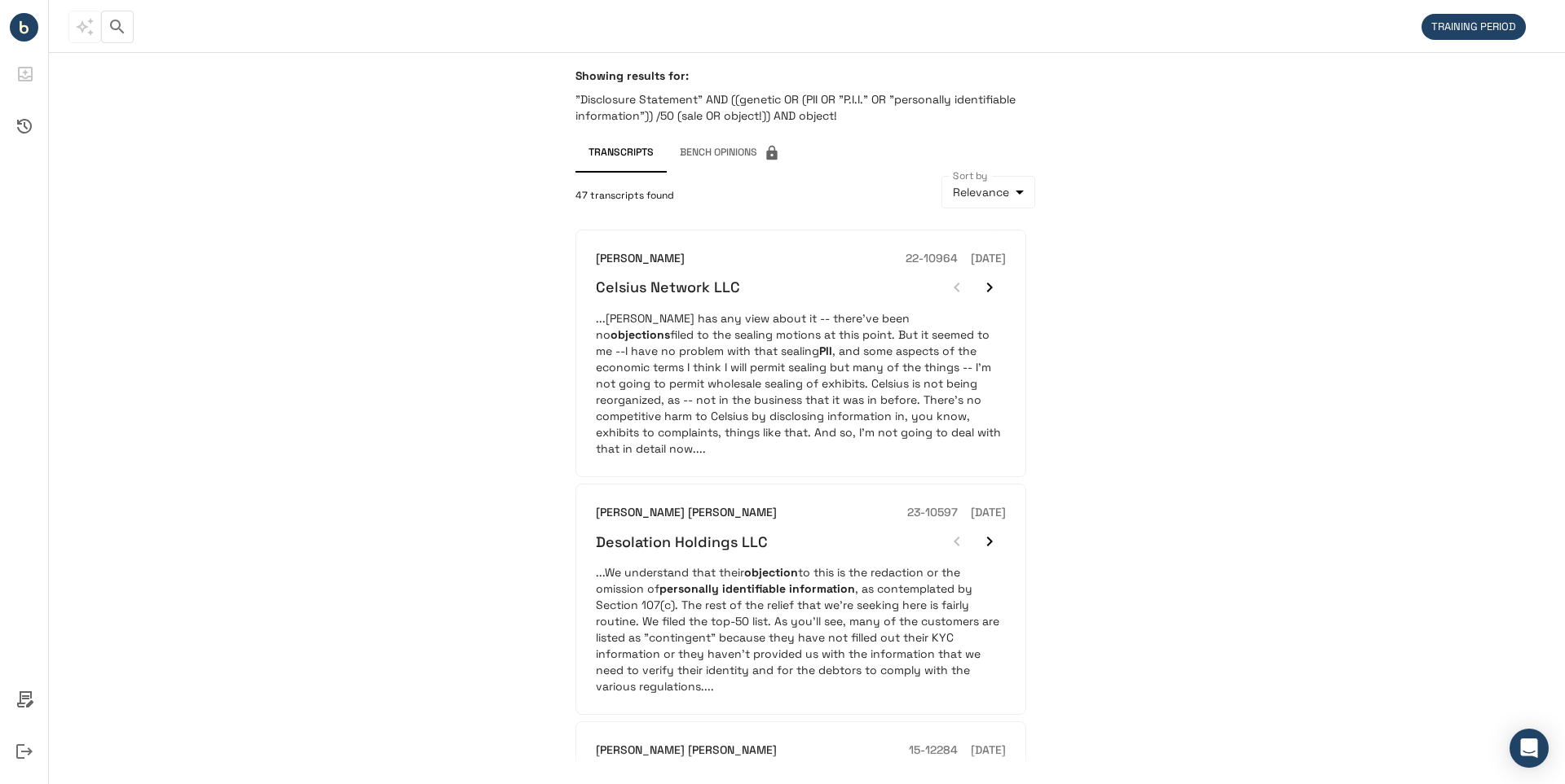
click at [380, 268] on div "Showing results for: "Disclosure Statement" AND ((genetic OR (PII OR "P.I.I." O…" at bounding box center [807, 417] width 1516 height 732
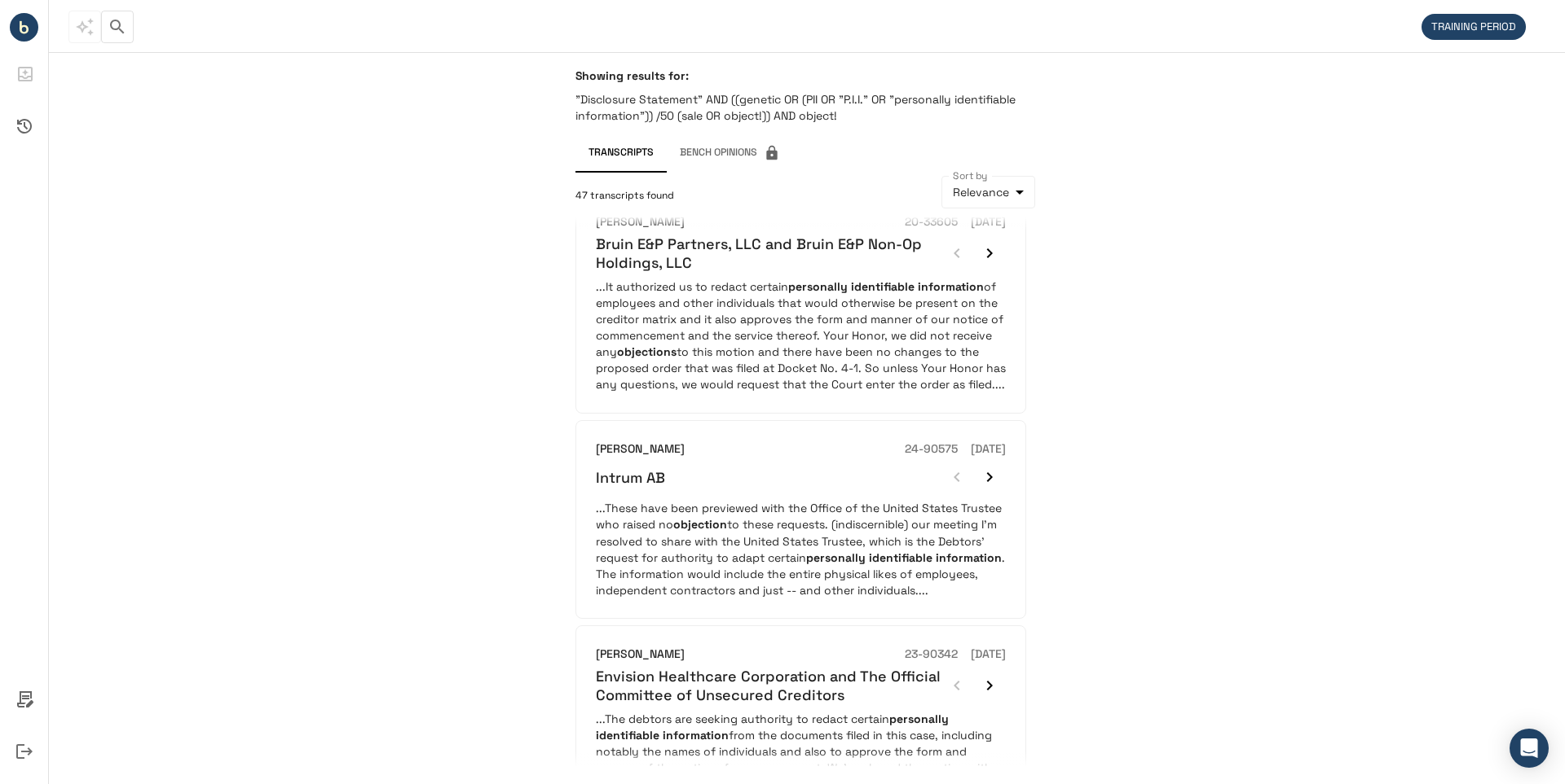
scroll to position [1828, 0]
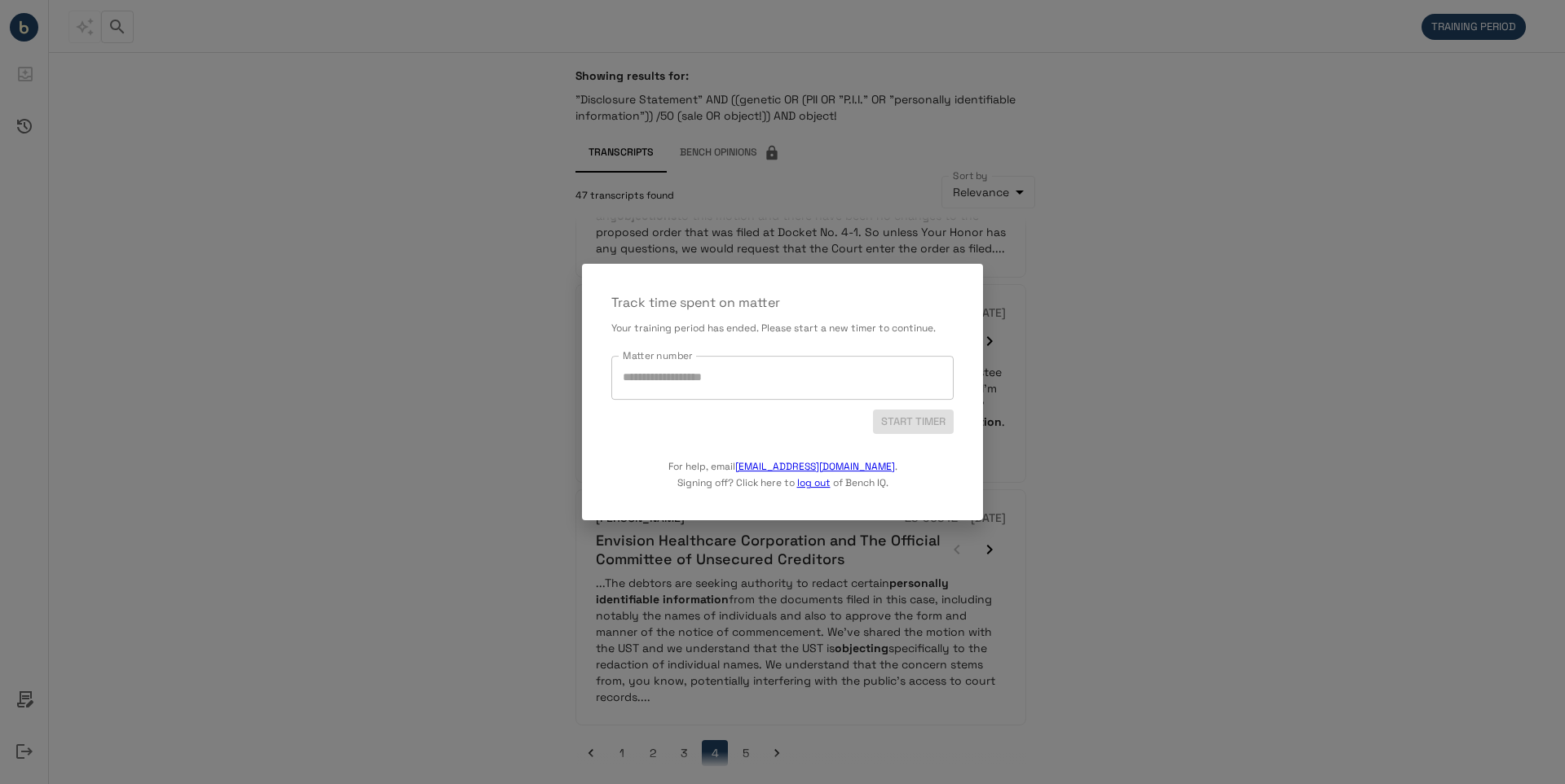
click at [671, 380] on input "Matter number" at bounding box center [782, 378] width 327 height 29
type input "**********"
click at [911, 419] on button "START TIMER" at bounding box center [913, 422] width 81 height 25
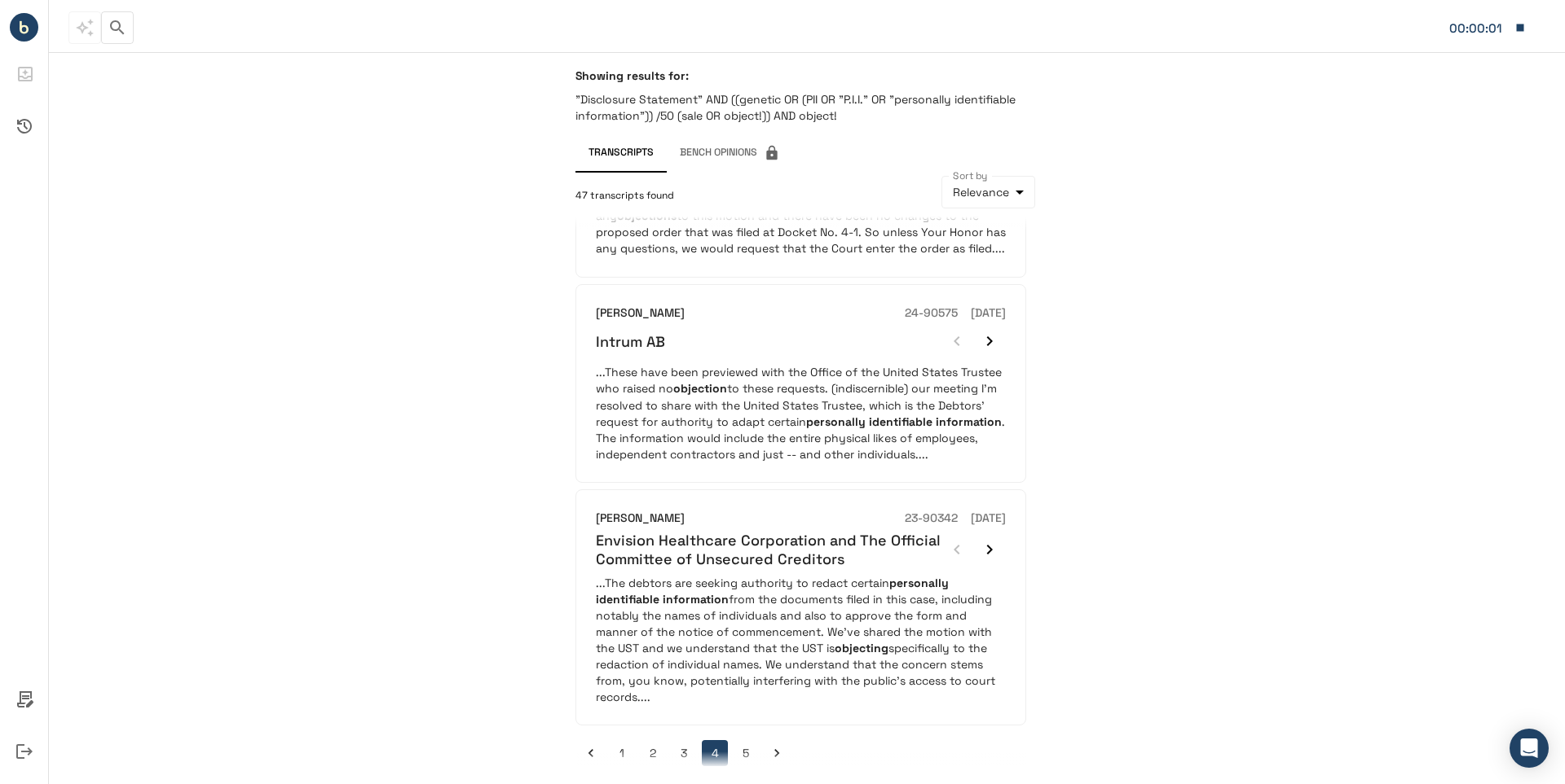
click at [680, 741] on button "3" at bounding box center [683, 753] width 26 height 26
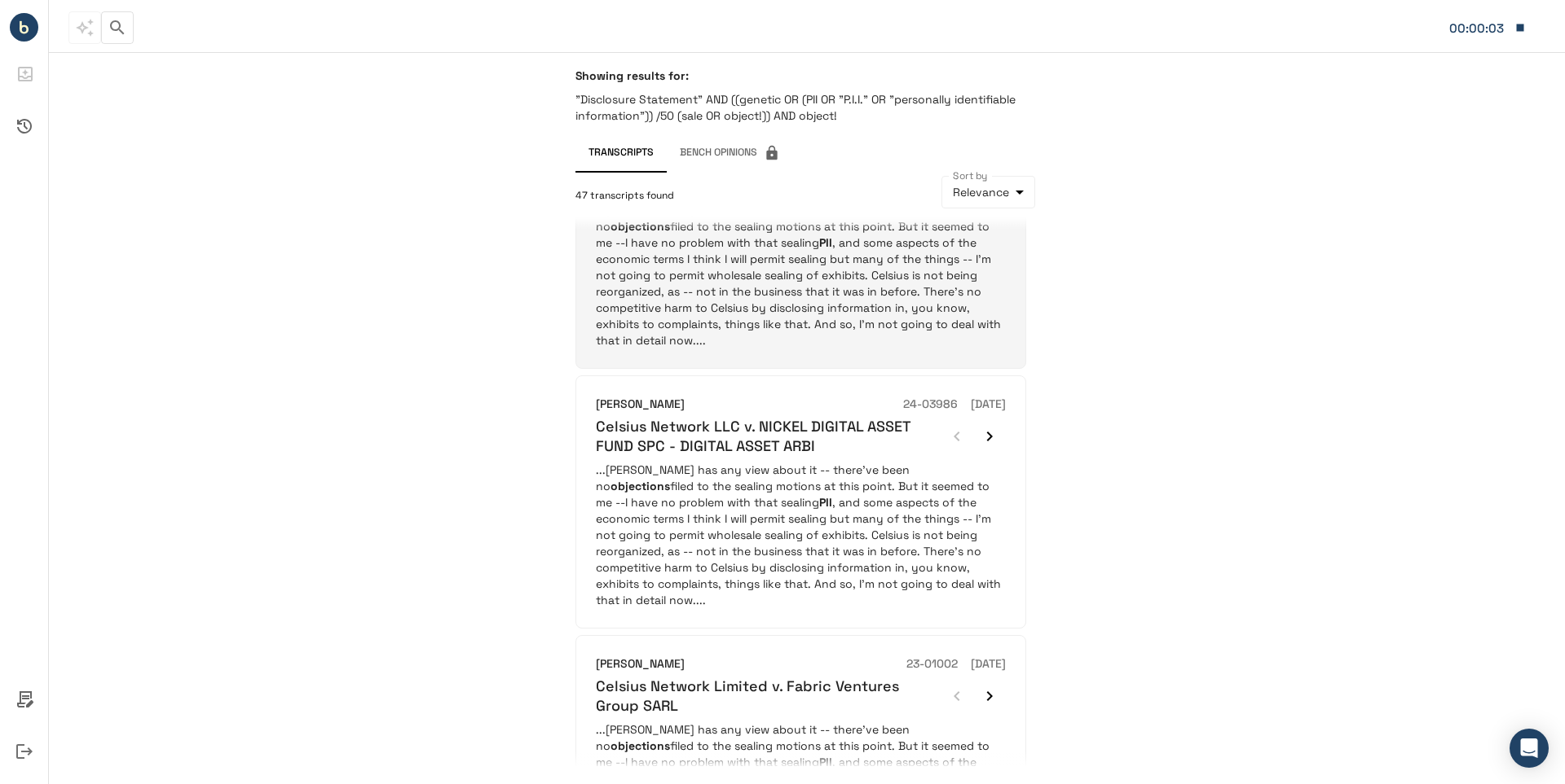
scroll to position [1872, 0]
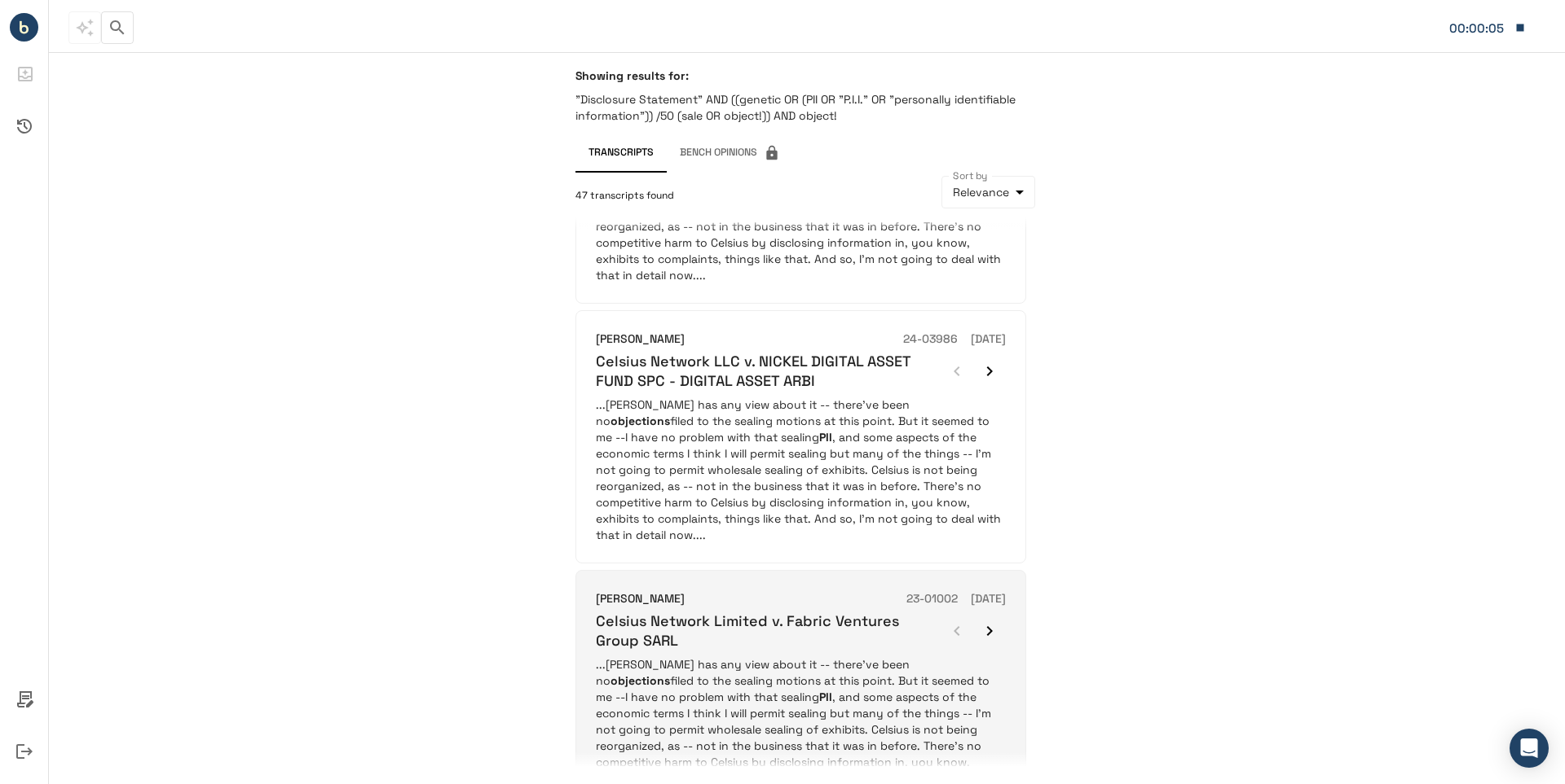
click at [775, 612] on h6 "Celsius Network Limited v. Fabric Ventures Group SARL" at bounding box center [768, 631] width 345 height 38
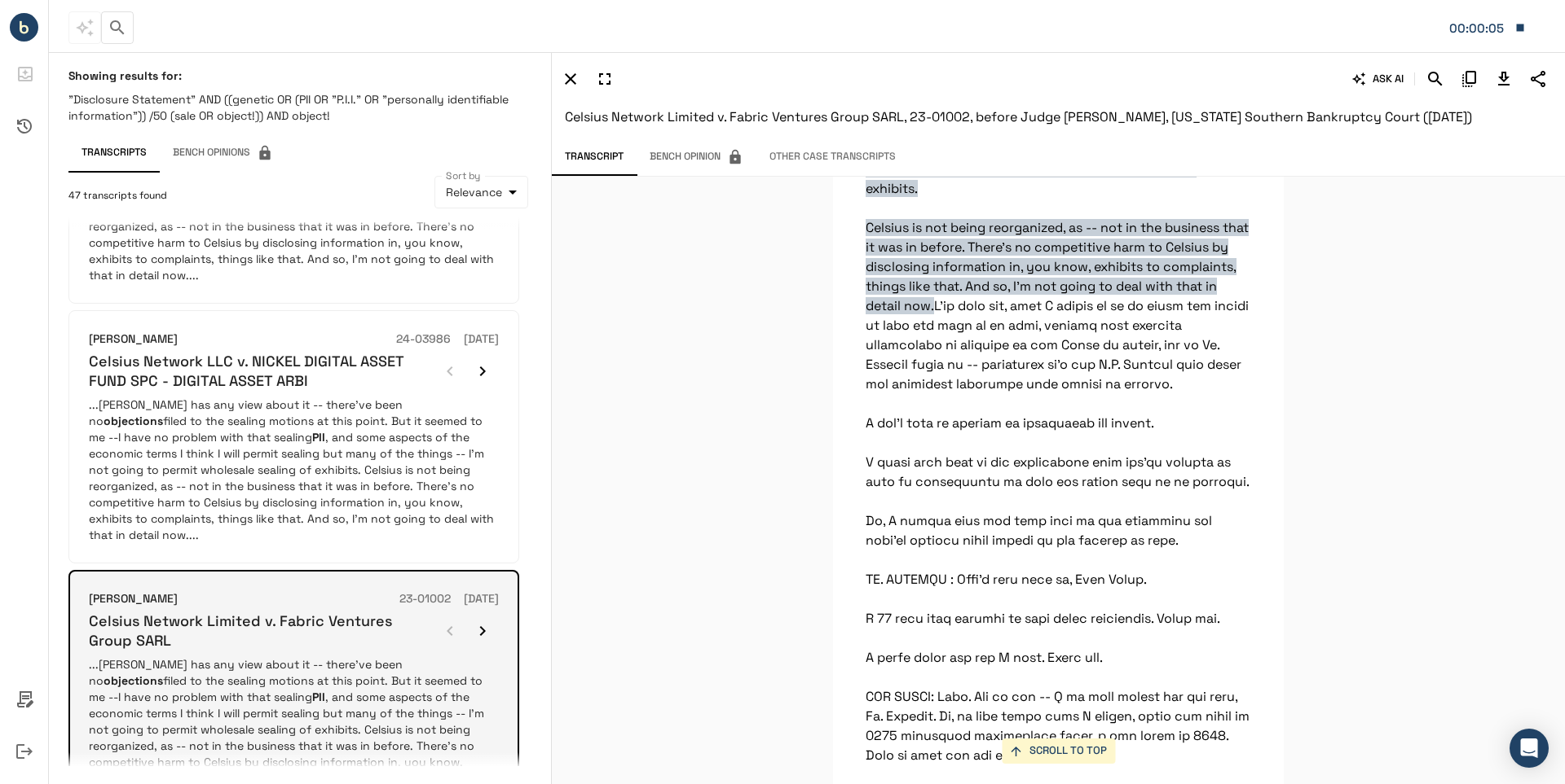
scroll to position [3687, 0]
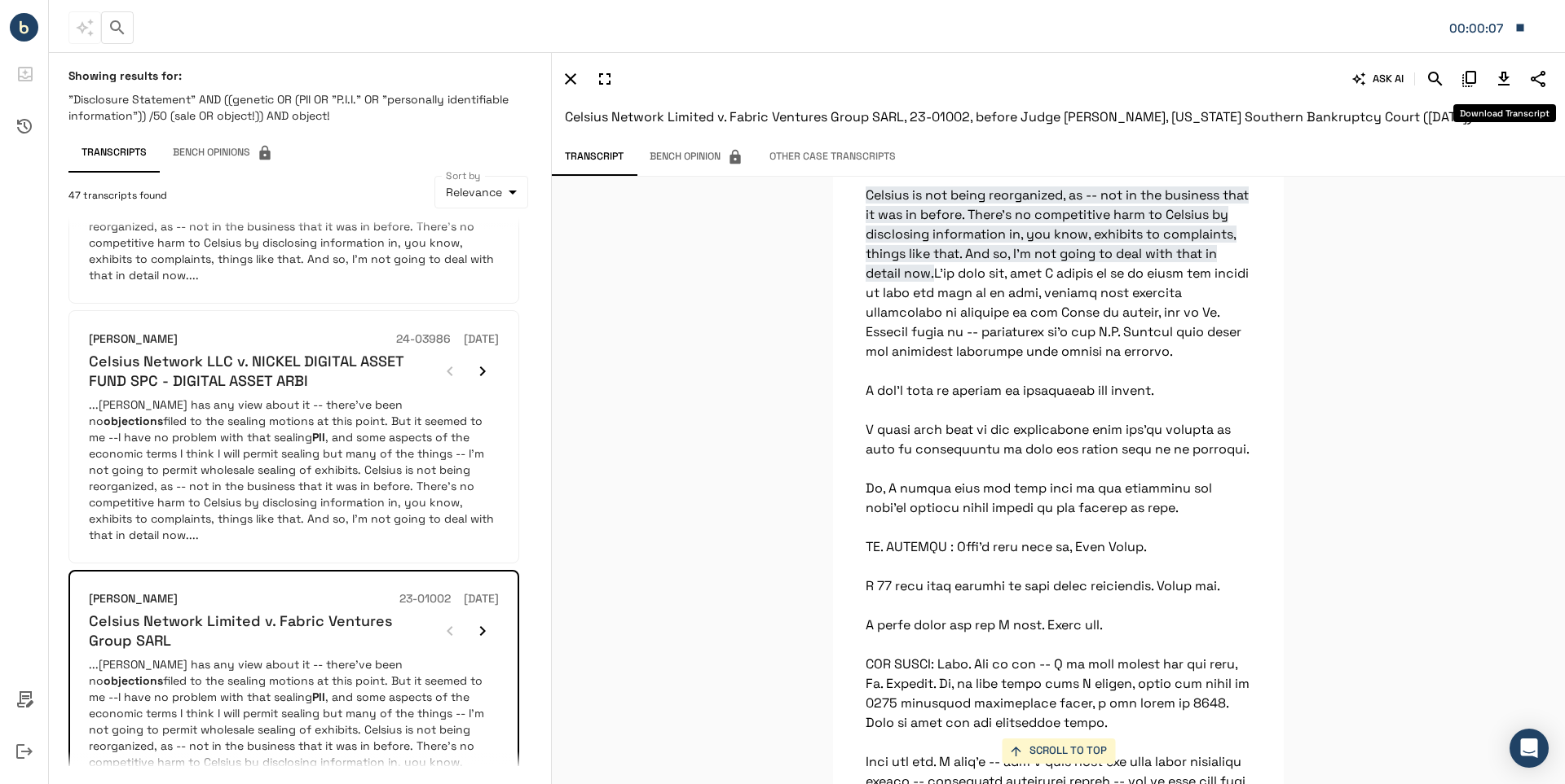
click at [1506, 77] on icon "Download Transcript" at bounding box center [1503, 79] width 12 height 13
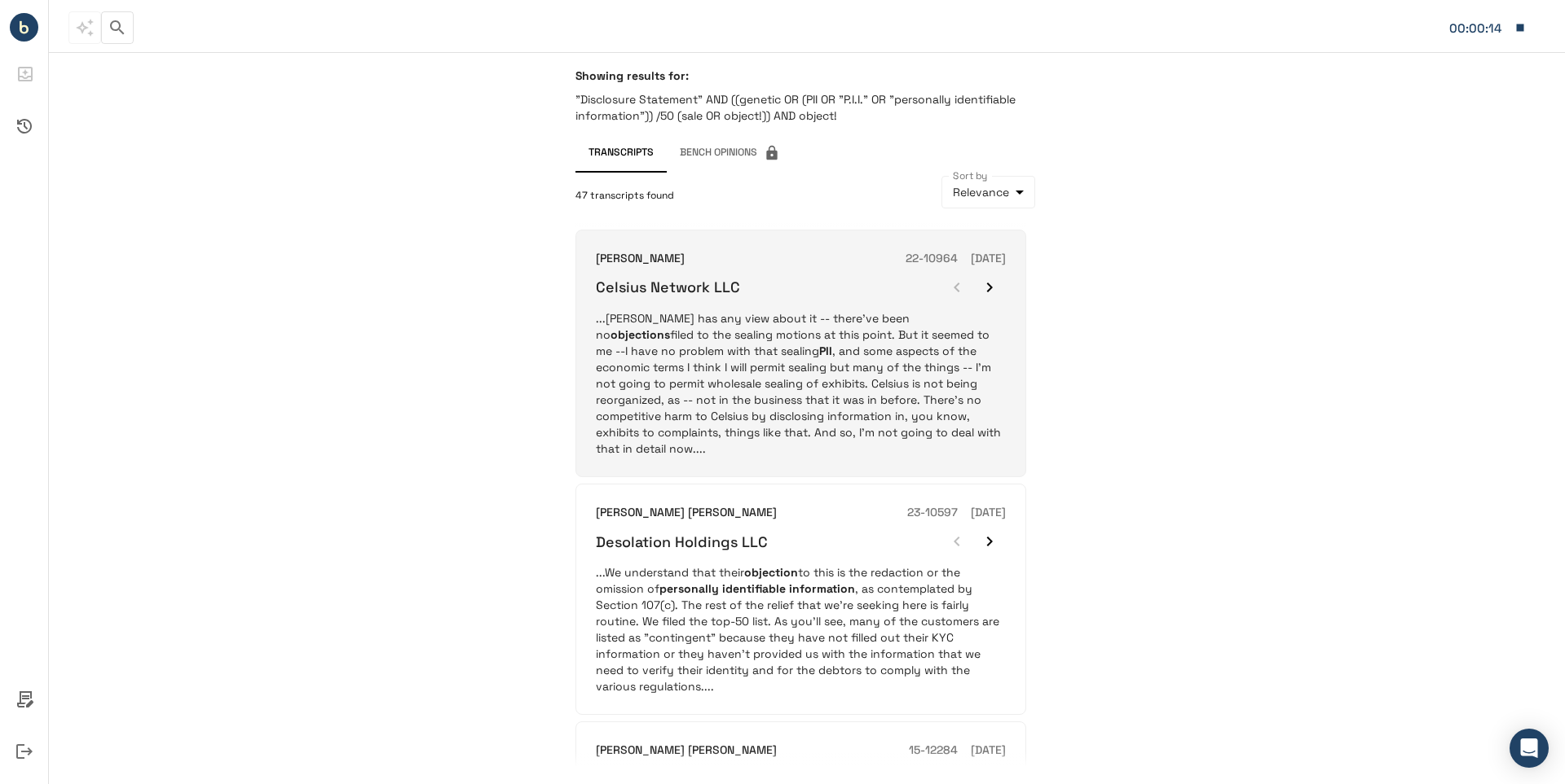
click at [708, 289] on h6 "Celsius Network LLC" at bounding box center [668, 287] width 144 height 18
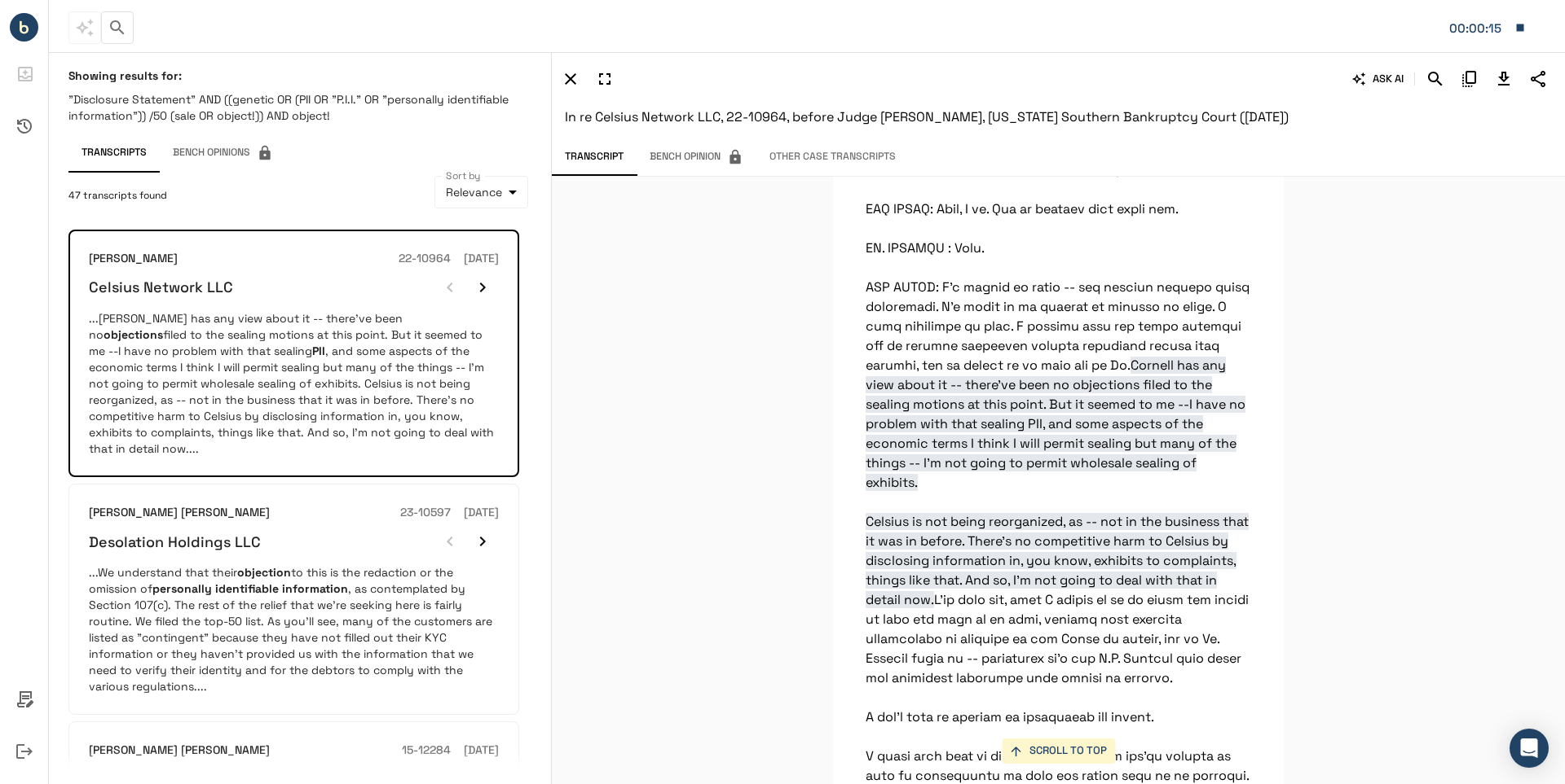
scroll to position [3412, 0]
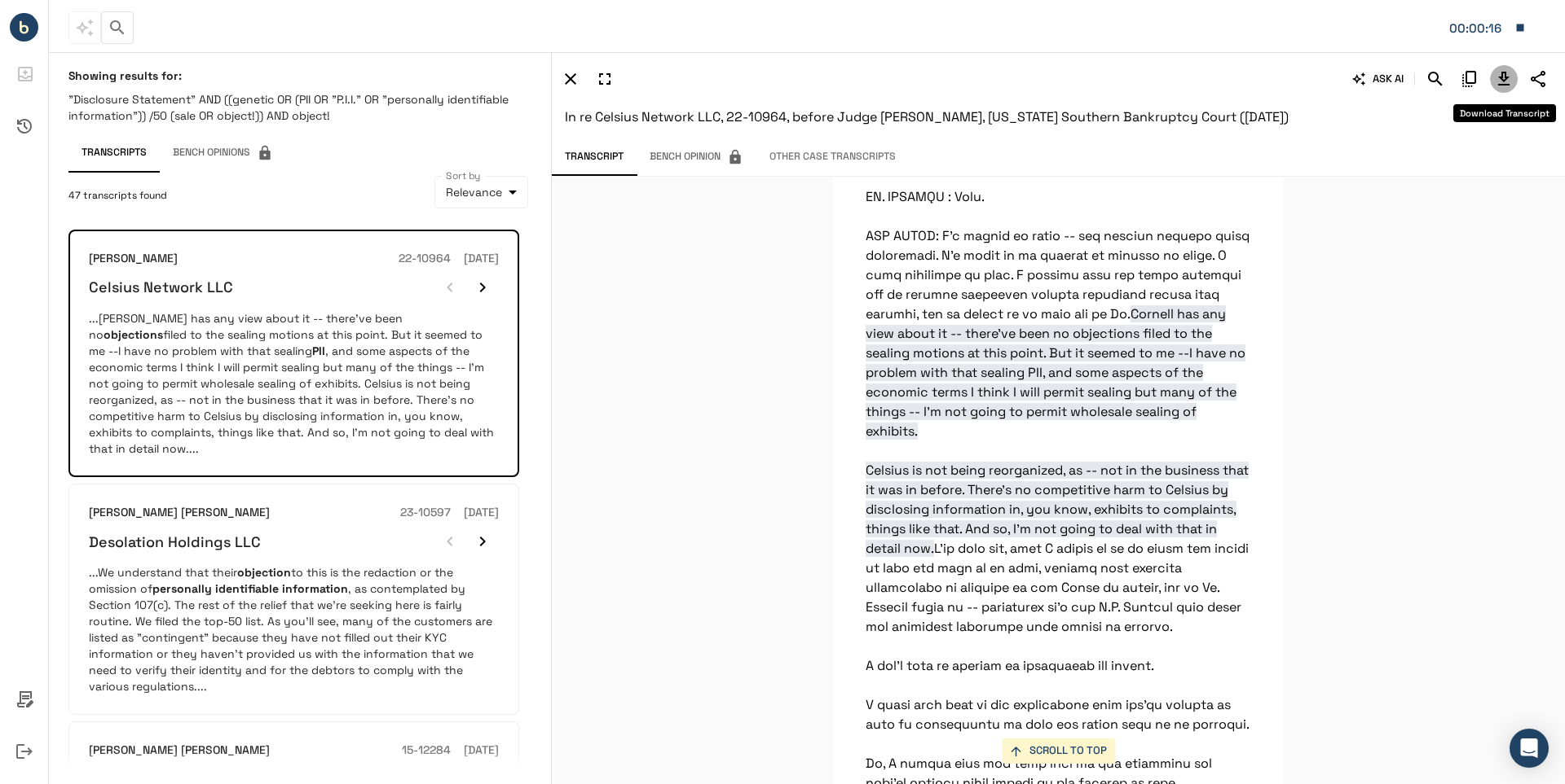
click at [1499, 77] on icon "Download Transcript" at bounding box center [1503, 79] width 12 height 13
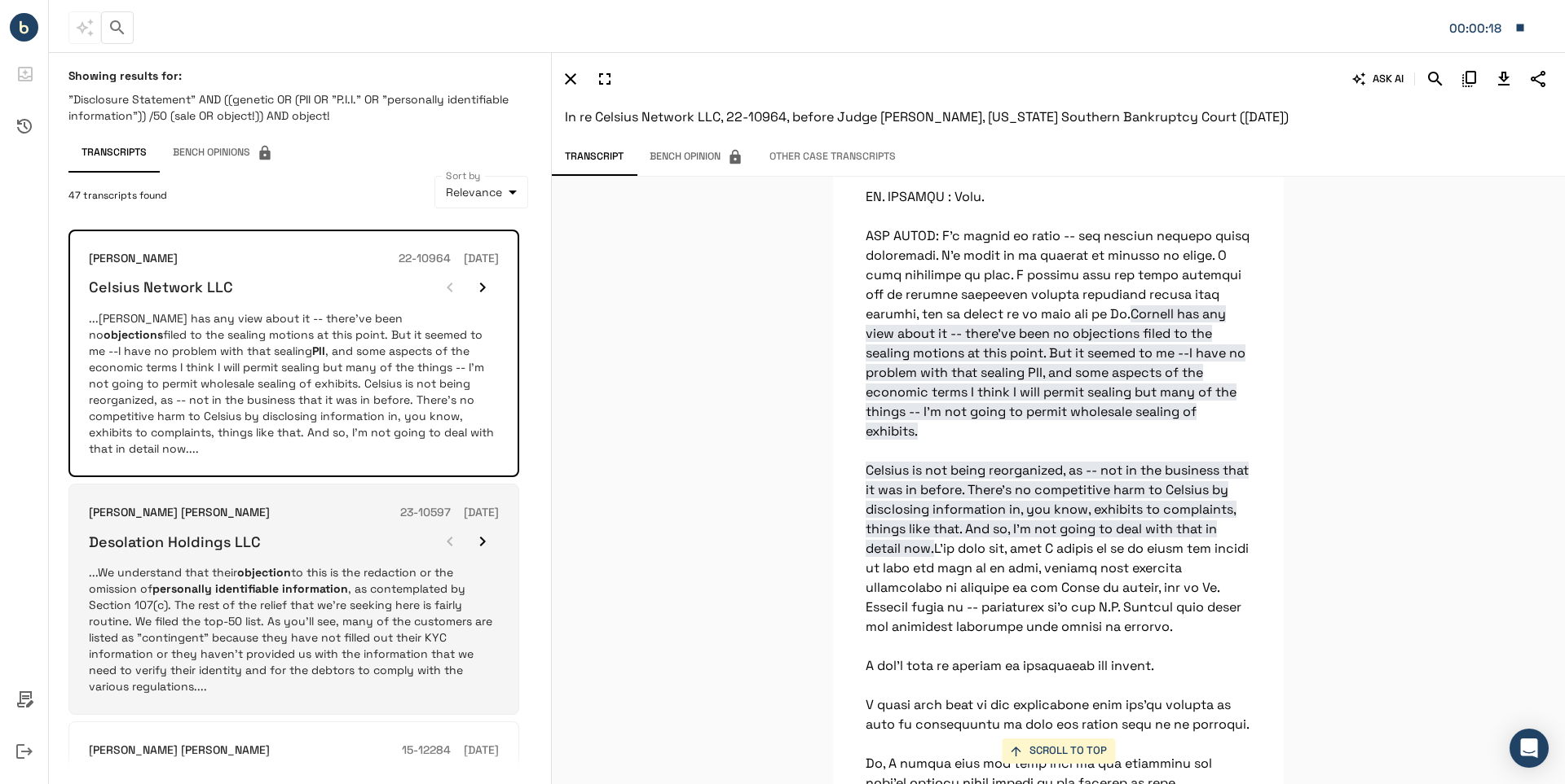
click at [152, 533] on h6 "Desolation Holdings LLC" at bounding box center [174, 542] width 172 height 18
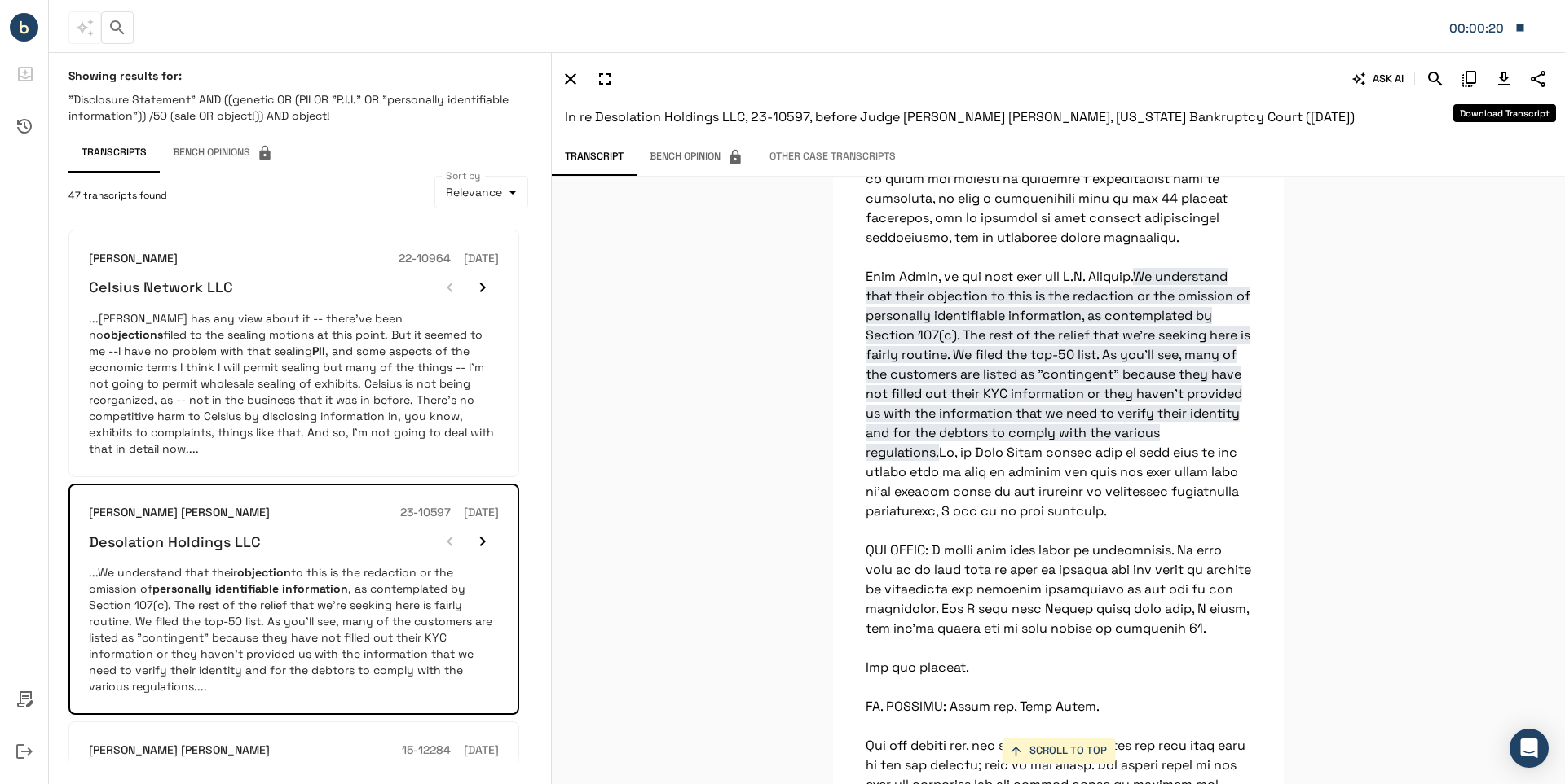
scroll to position [37112, 0]
click at [1501, 75] on icon "Download Transcript" at bounding box center [1503, 79] width 12 height 13
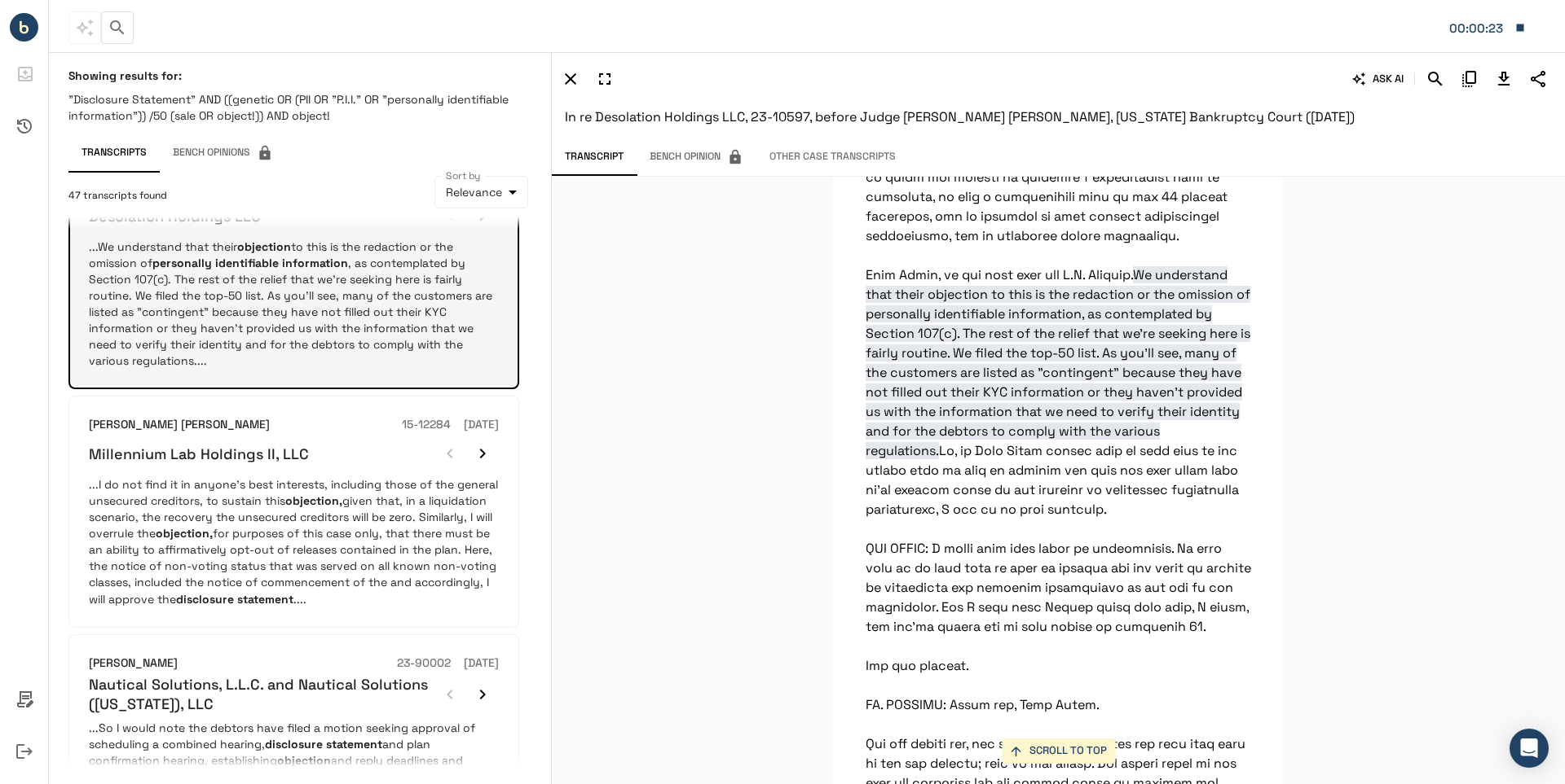
scroll to position [407, 0]
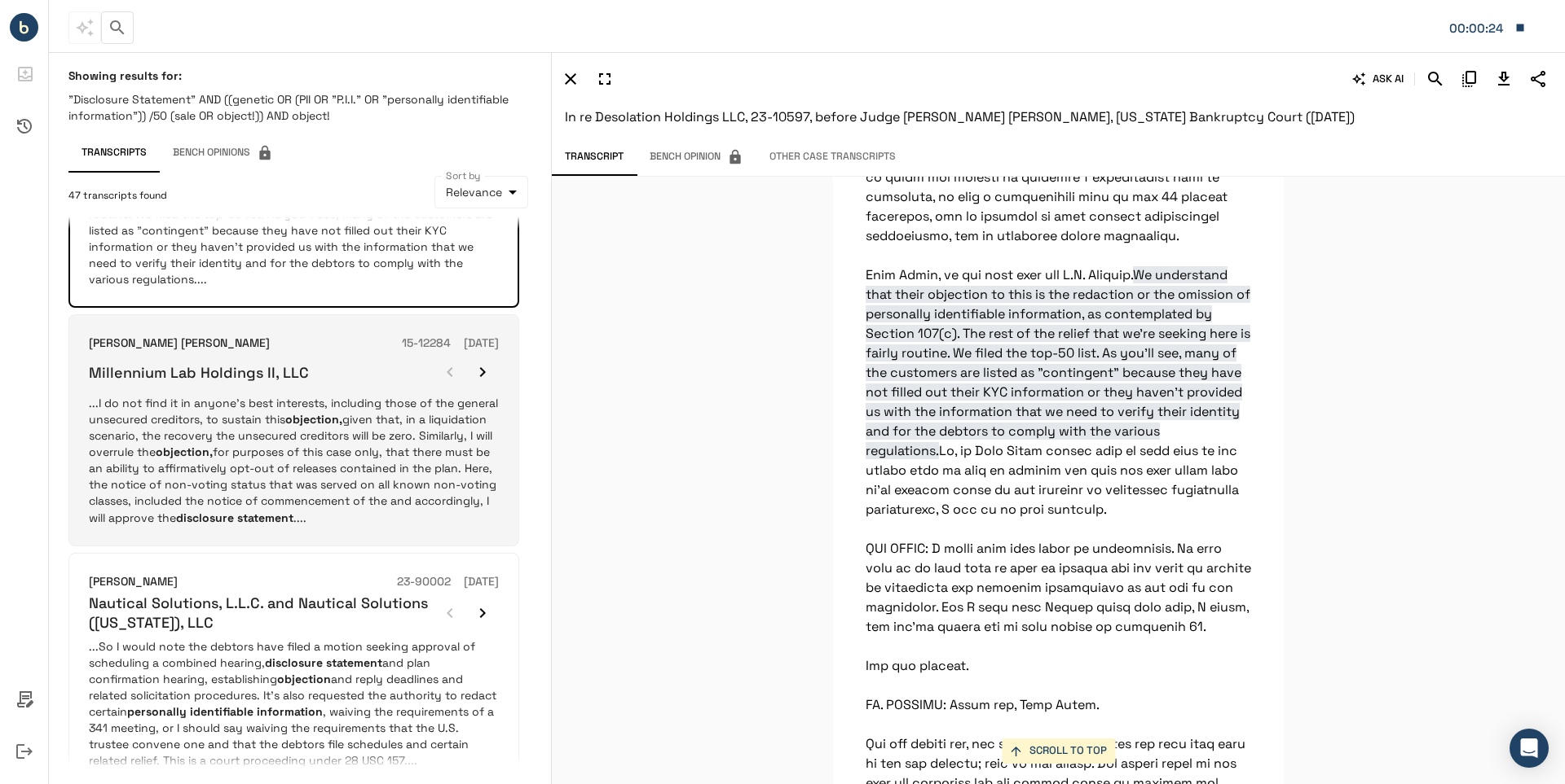
click at [204, 364] on h6 "Millennium Lab Holdings II, LLC" at bounding box center [198, 372] width 220 height 18
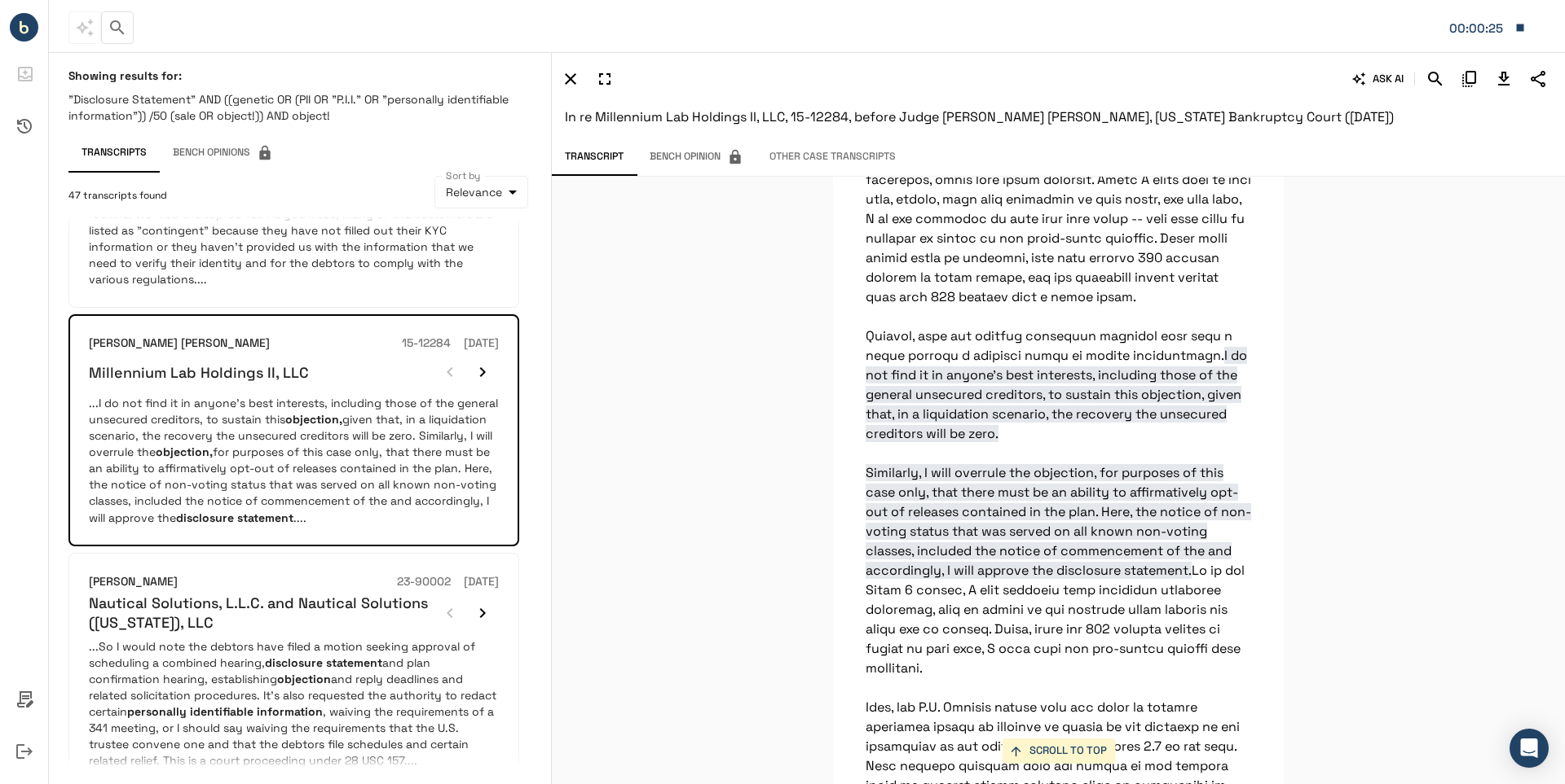
scroll to position [14201, 0]
click at [1501, 81] on icon "Download Transcript" at bounding box center [1503, 79] width 19 height 19
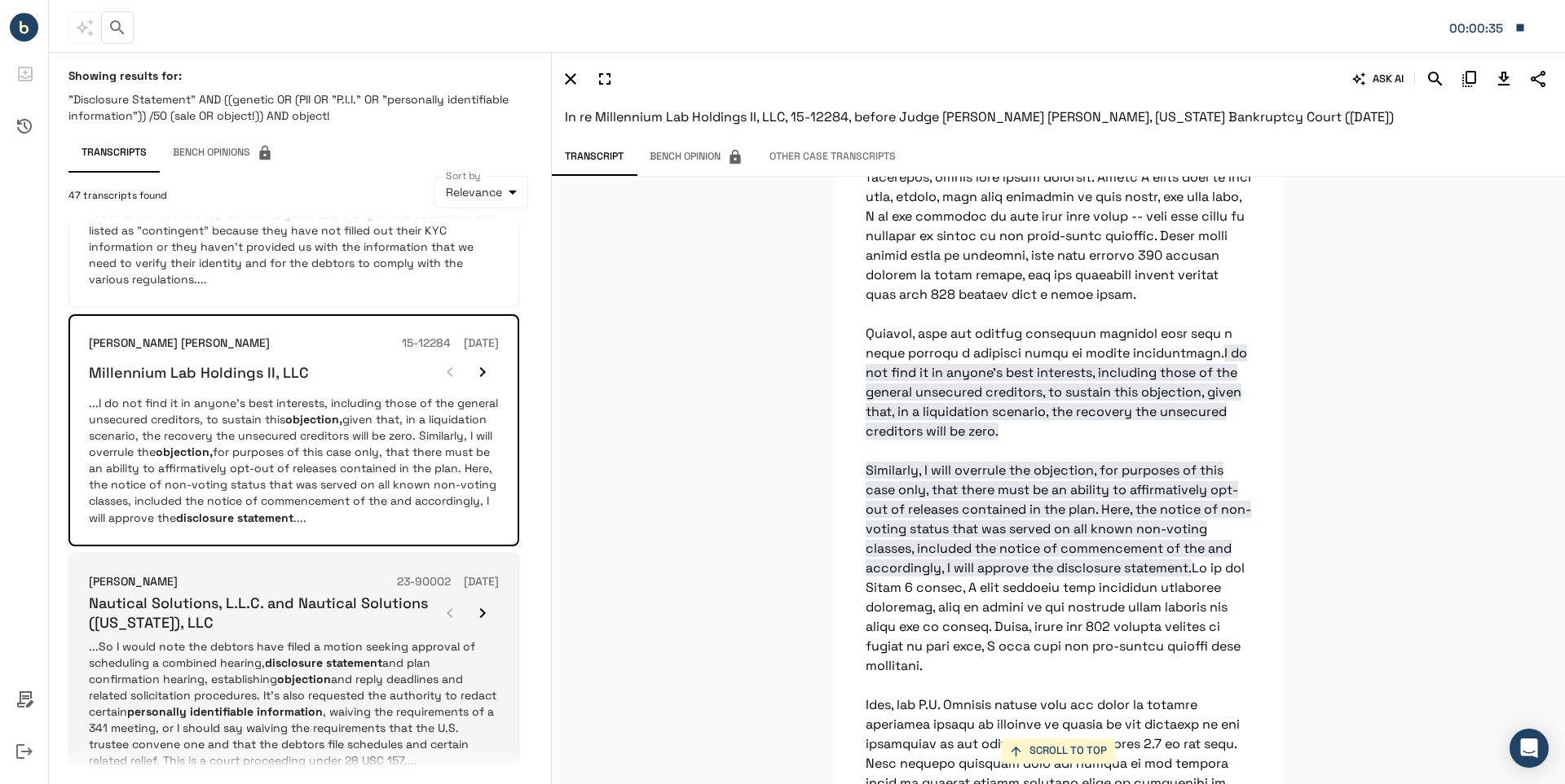
click at [182, 594] on h6 "Nautical Solutions, L.L.C. and Nautical Solutions (Texas), LLC" at bounding box center [261, 613] width 345 height 38
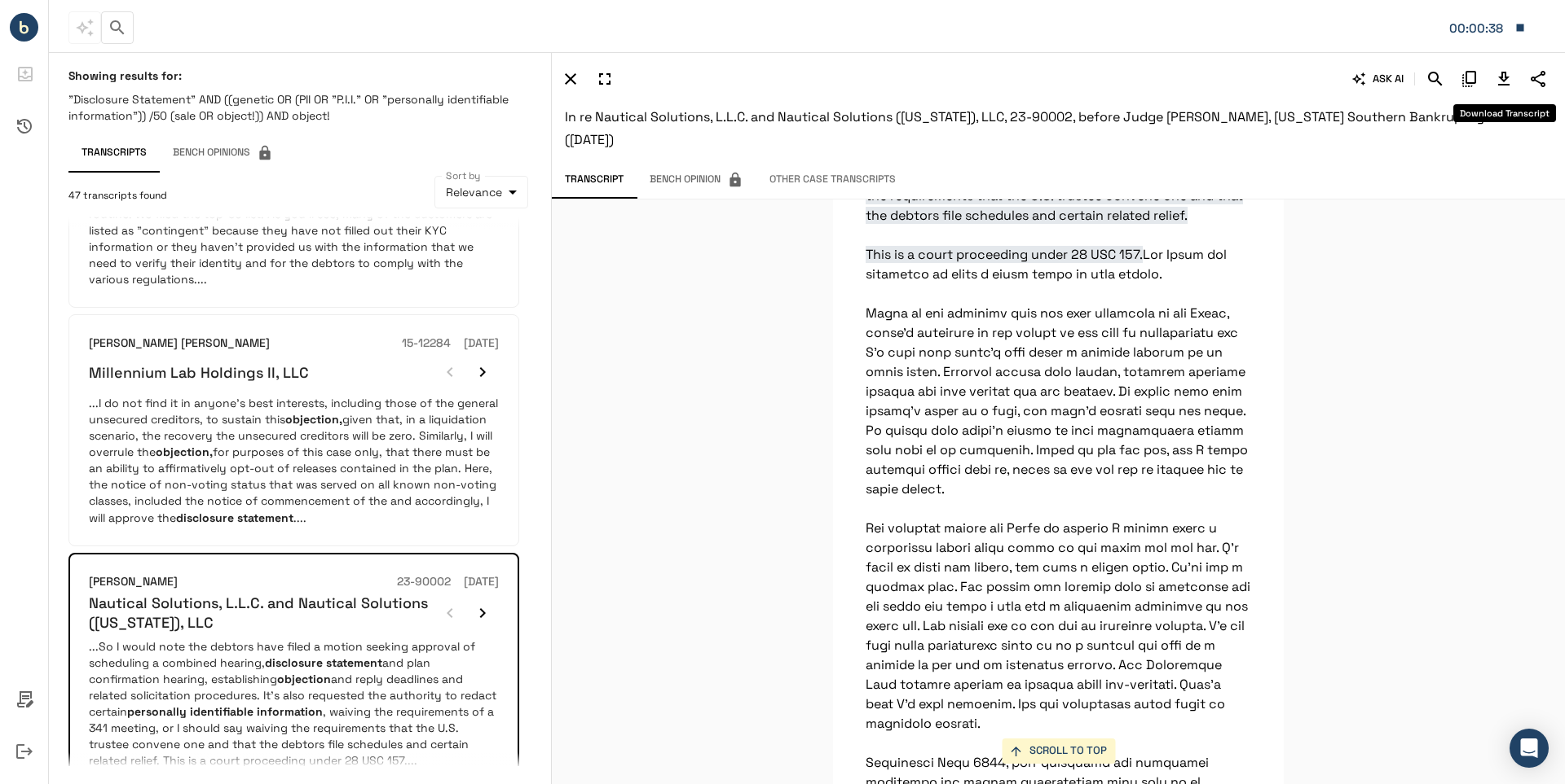
scroll to position [52868, 0]
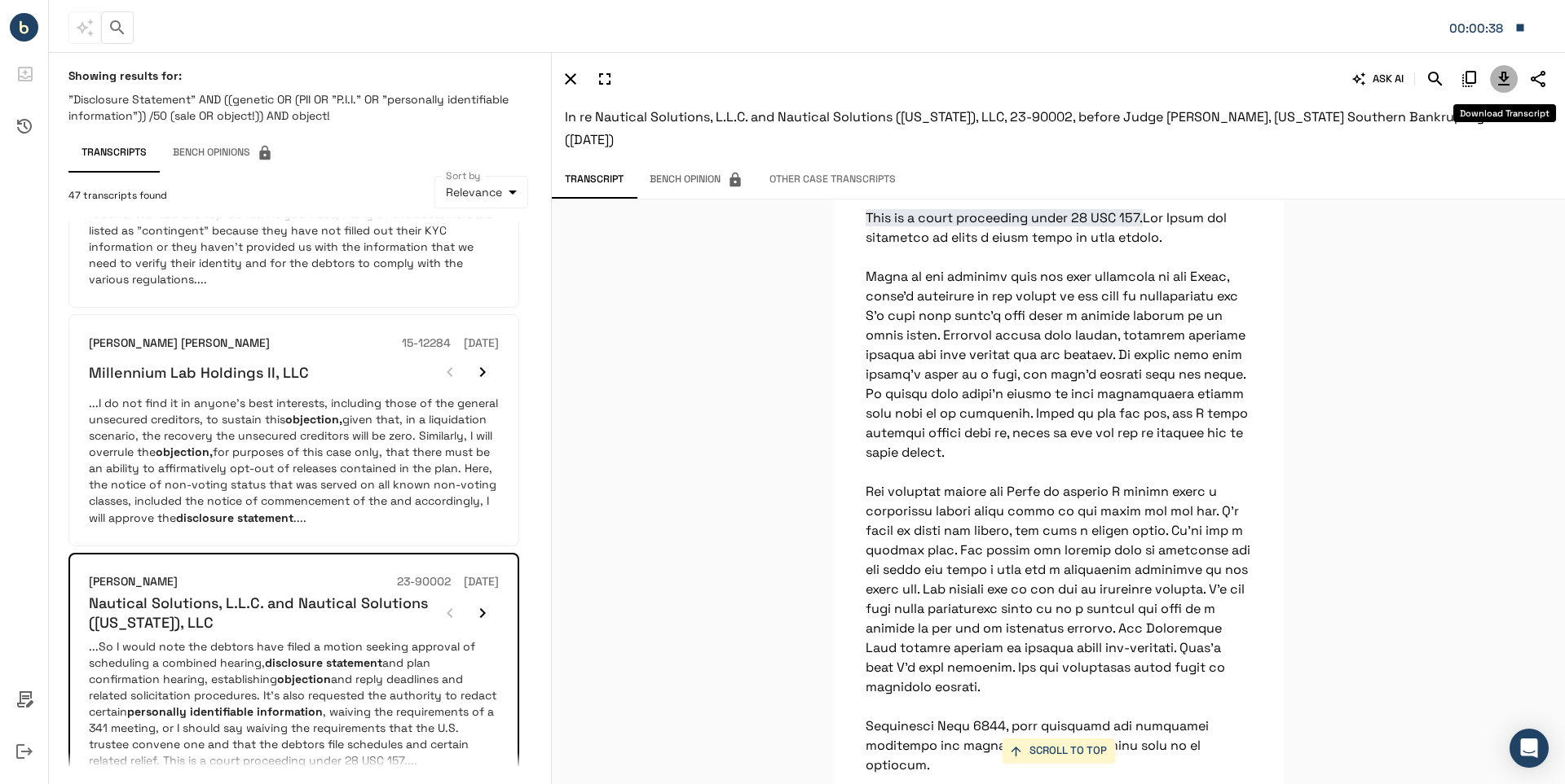
click at [1502, 76] on icon "Download Transcript" at bounding box center [1503, 79] width 12 height 13
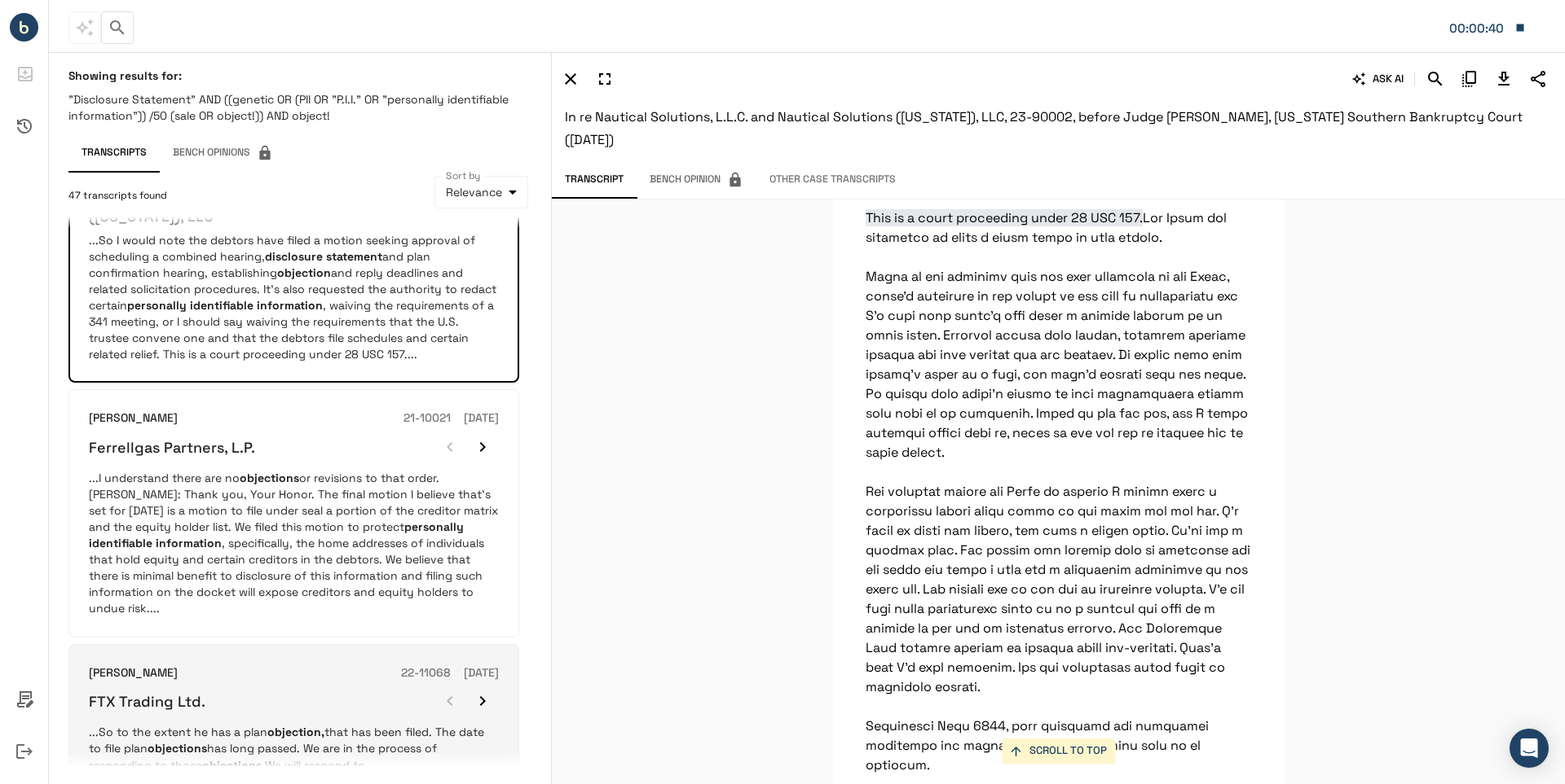
scroll to position [815, 0]
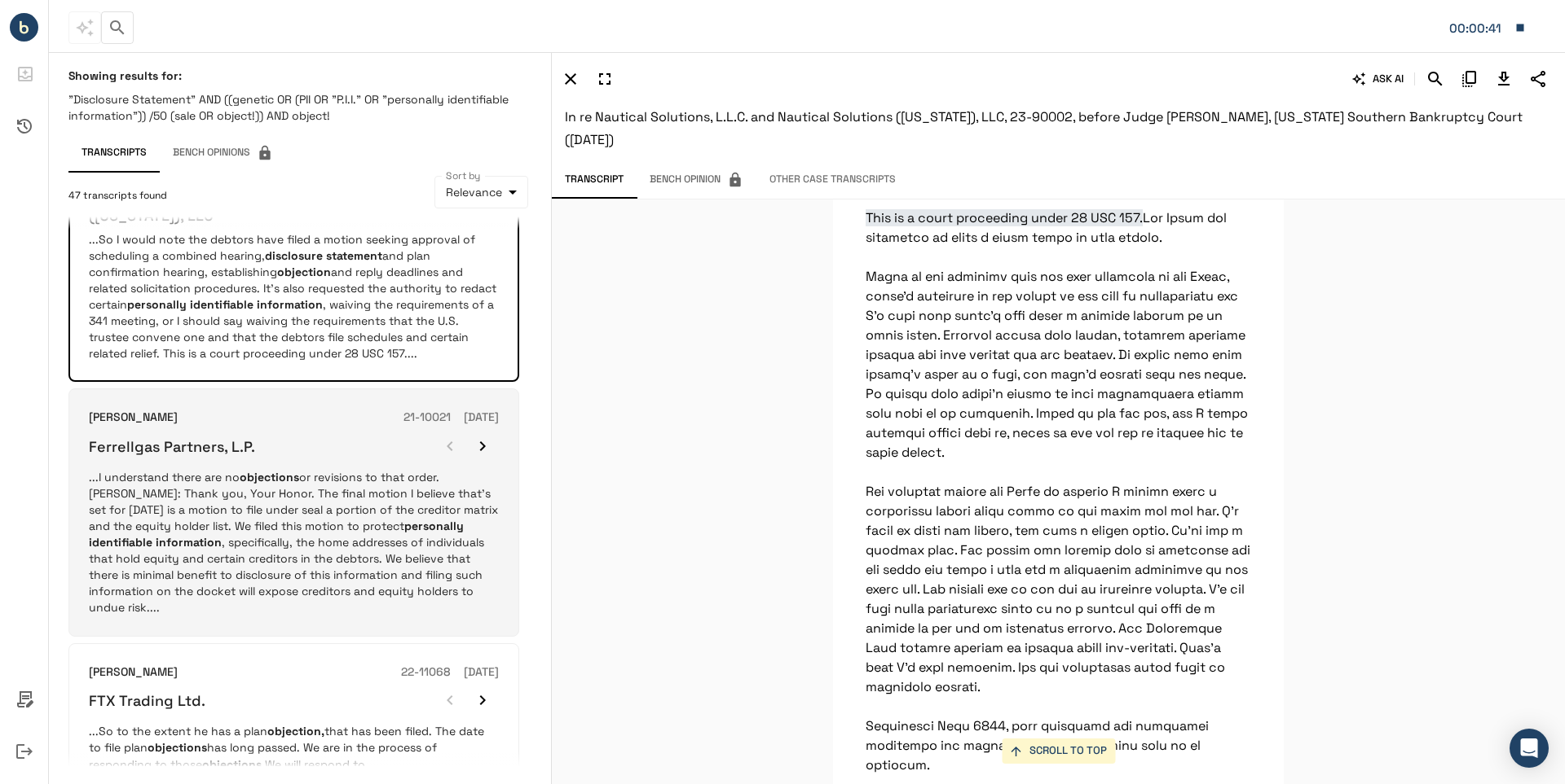
click at [171, 438] on h6 "Ferrellgas Partners, L.P." at bounding box center [171, 446] width 167 height 18
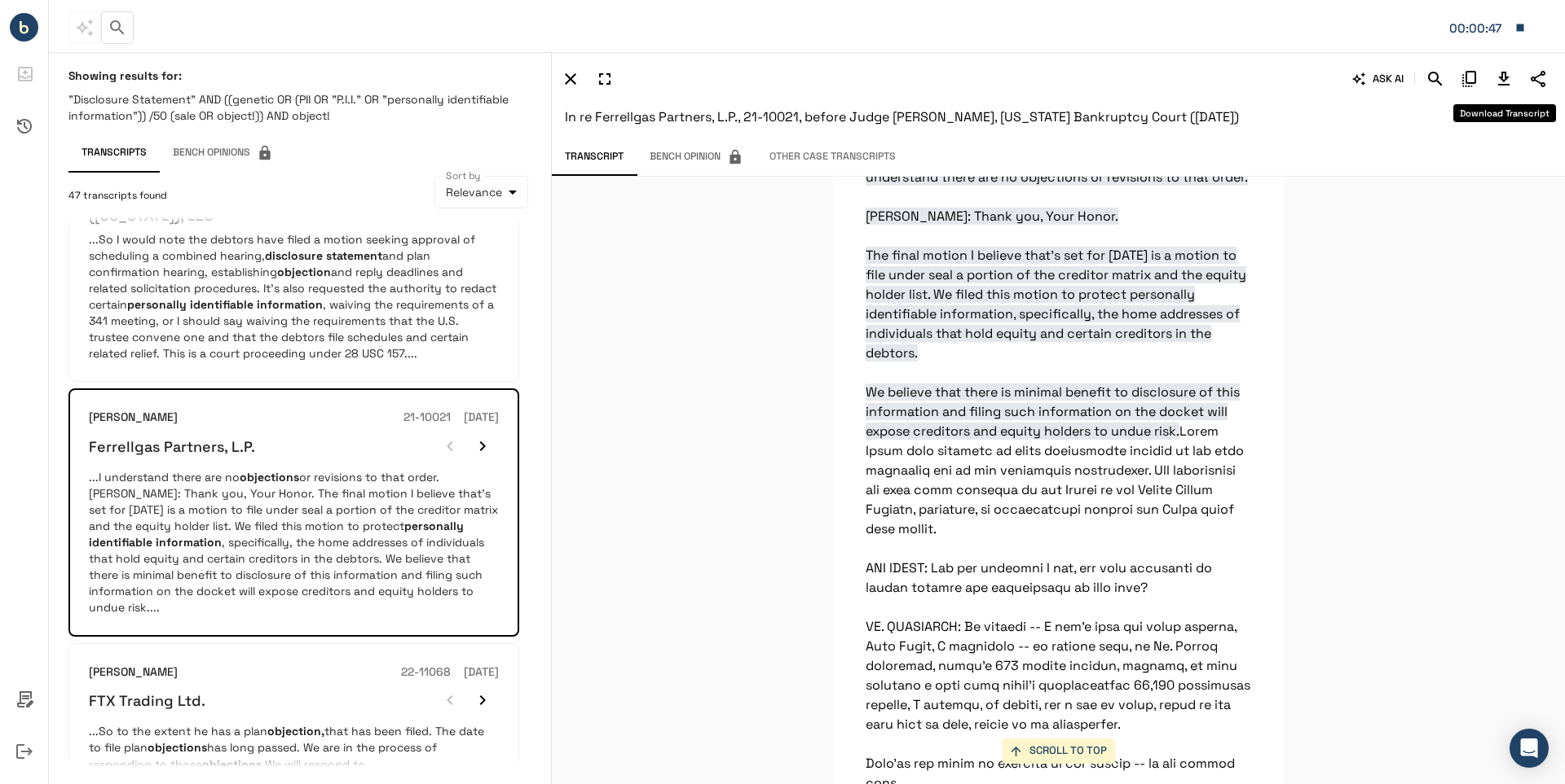
click at [1498, 78] on icon "Download Transcript" at bounding box center [1503, 79] width 19 height 19
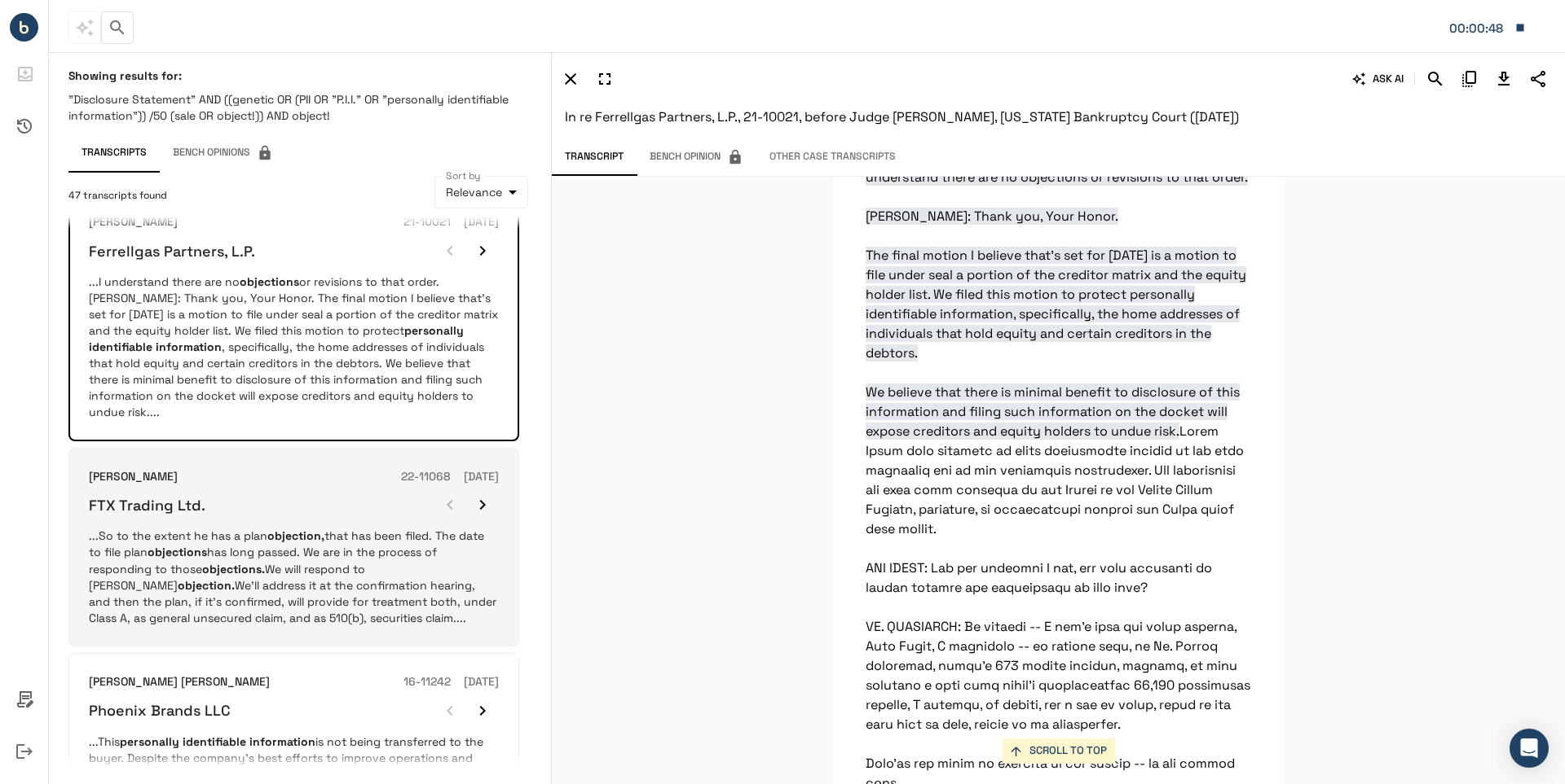
scroll to position [1059, 0]
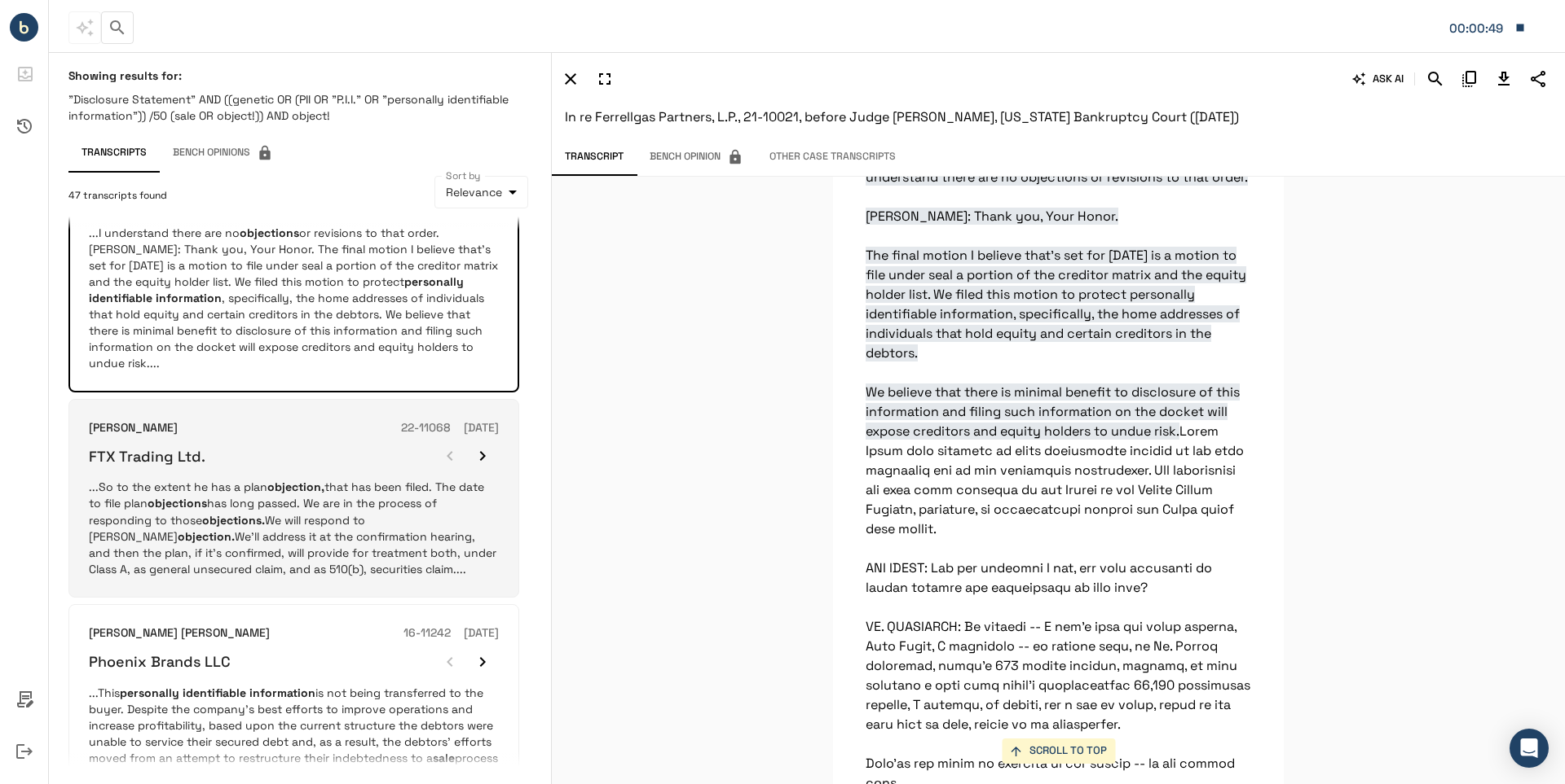
click at [138, 447] on h6 "FTX Trading Ltd." at bounding box center [146, 456] width 116 height 18
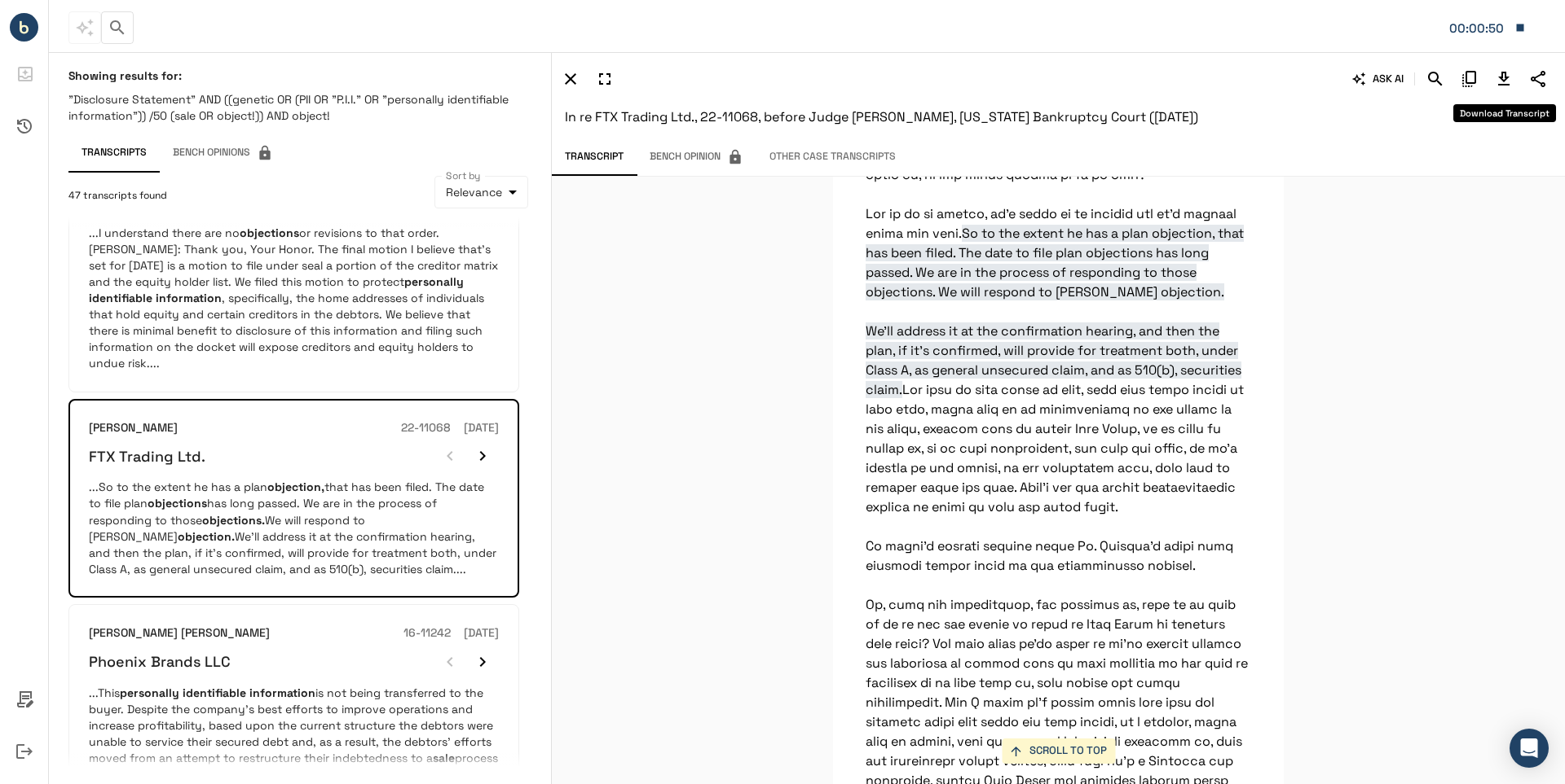
scroll to position [45761, 0]
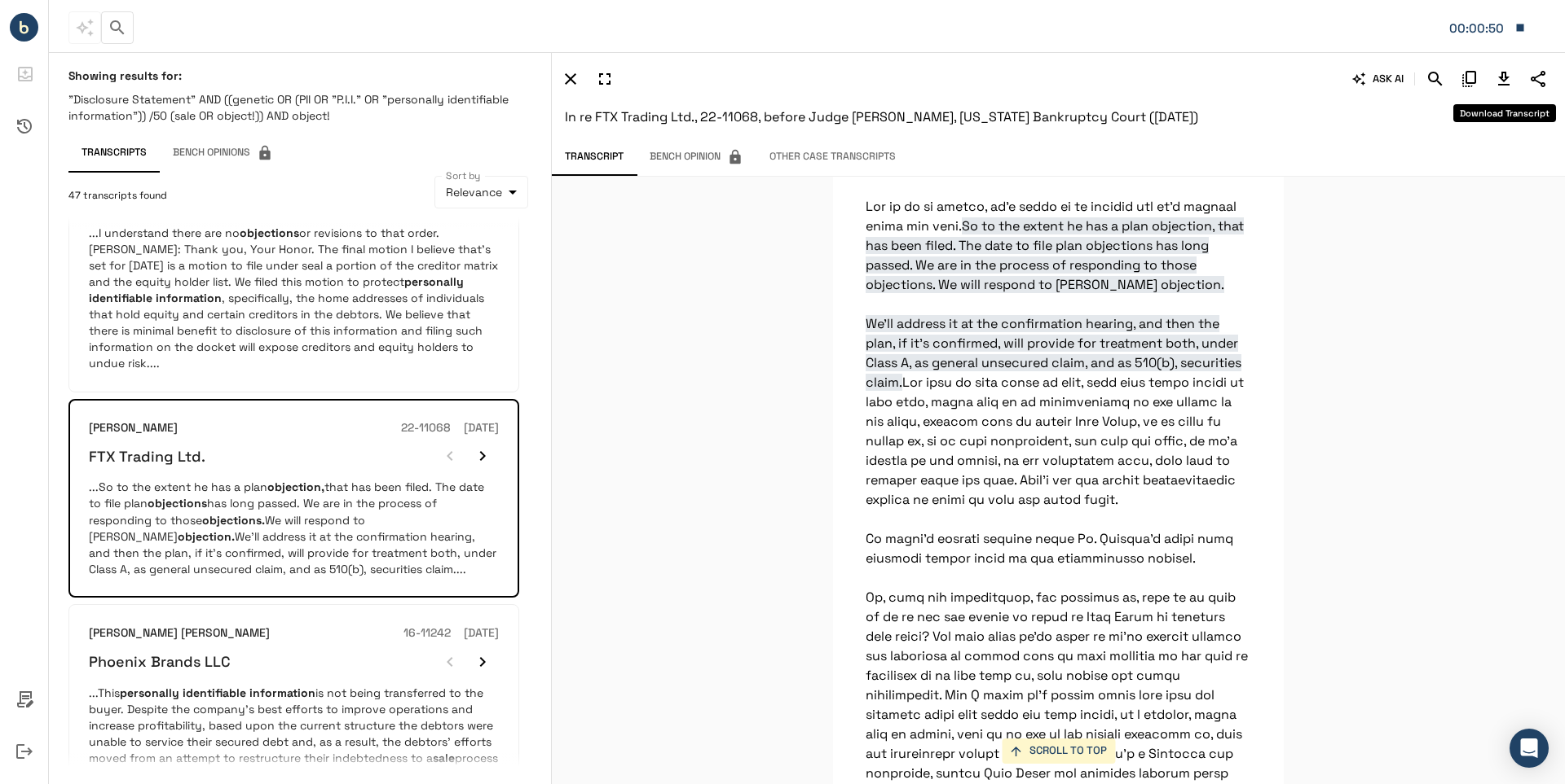
click at [1503, 77] on icon "Download Transcript" at bounding box center [1503, 79] width 19 height 19
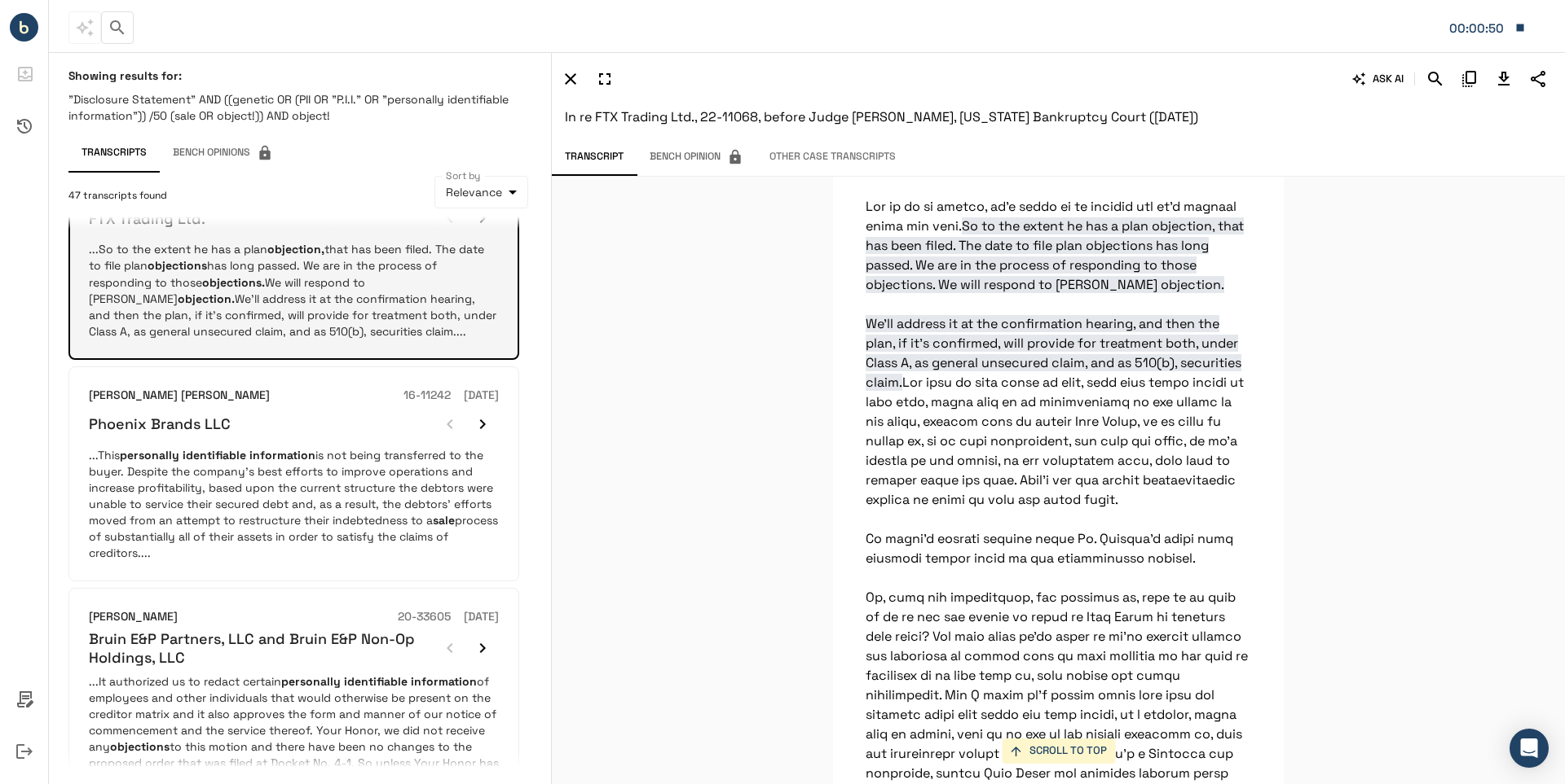
scroll to position [1303, 0]
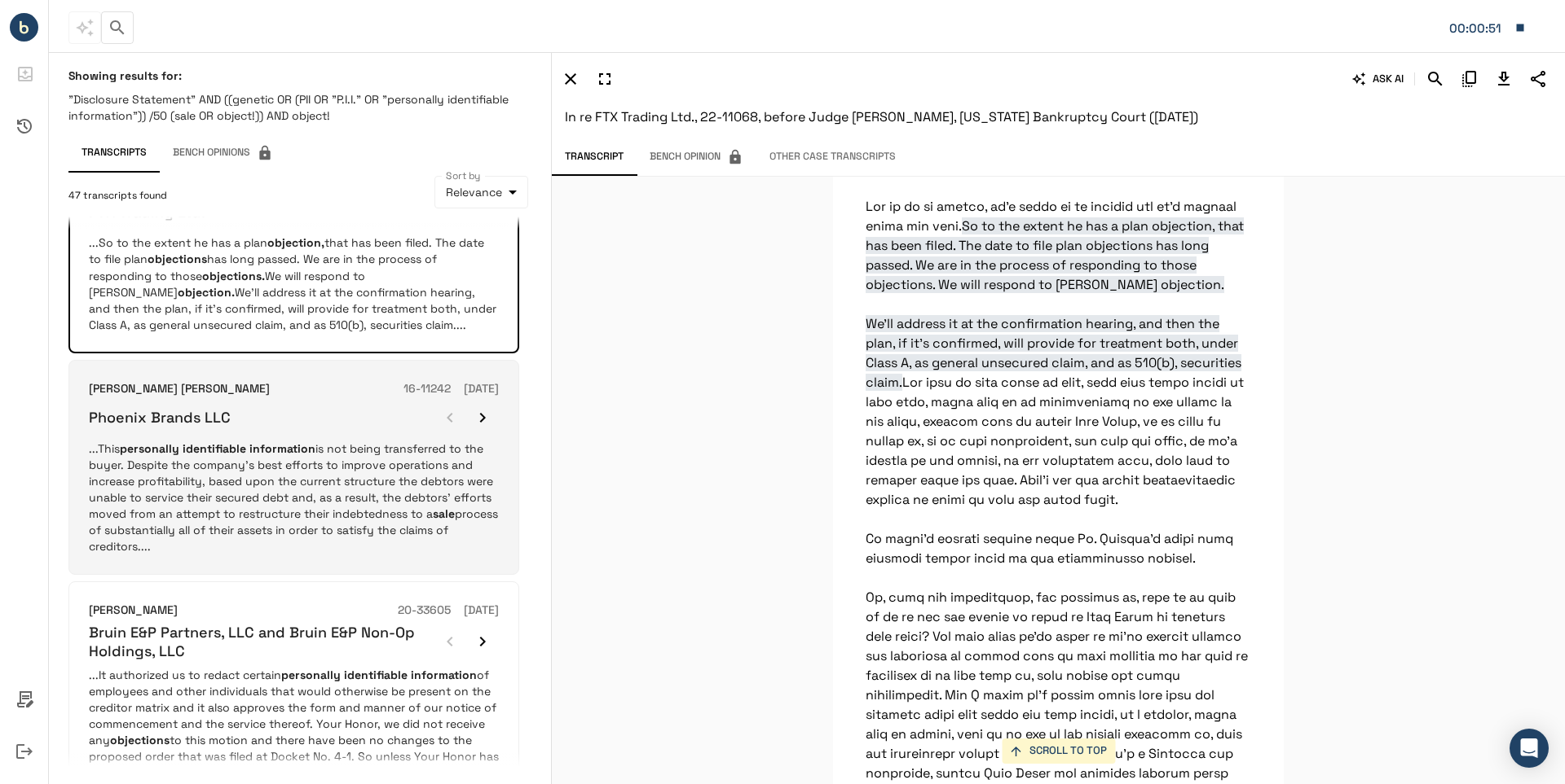
click at [156, 408] on h6 "Phoenix Brands LLC" at bounding box center [159, 417] width 141 height 18
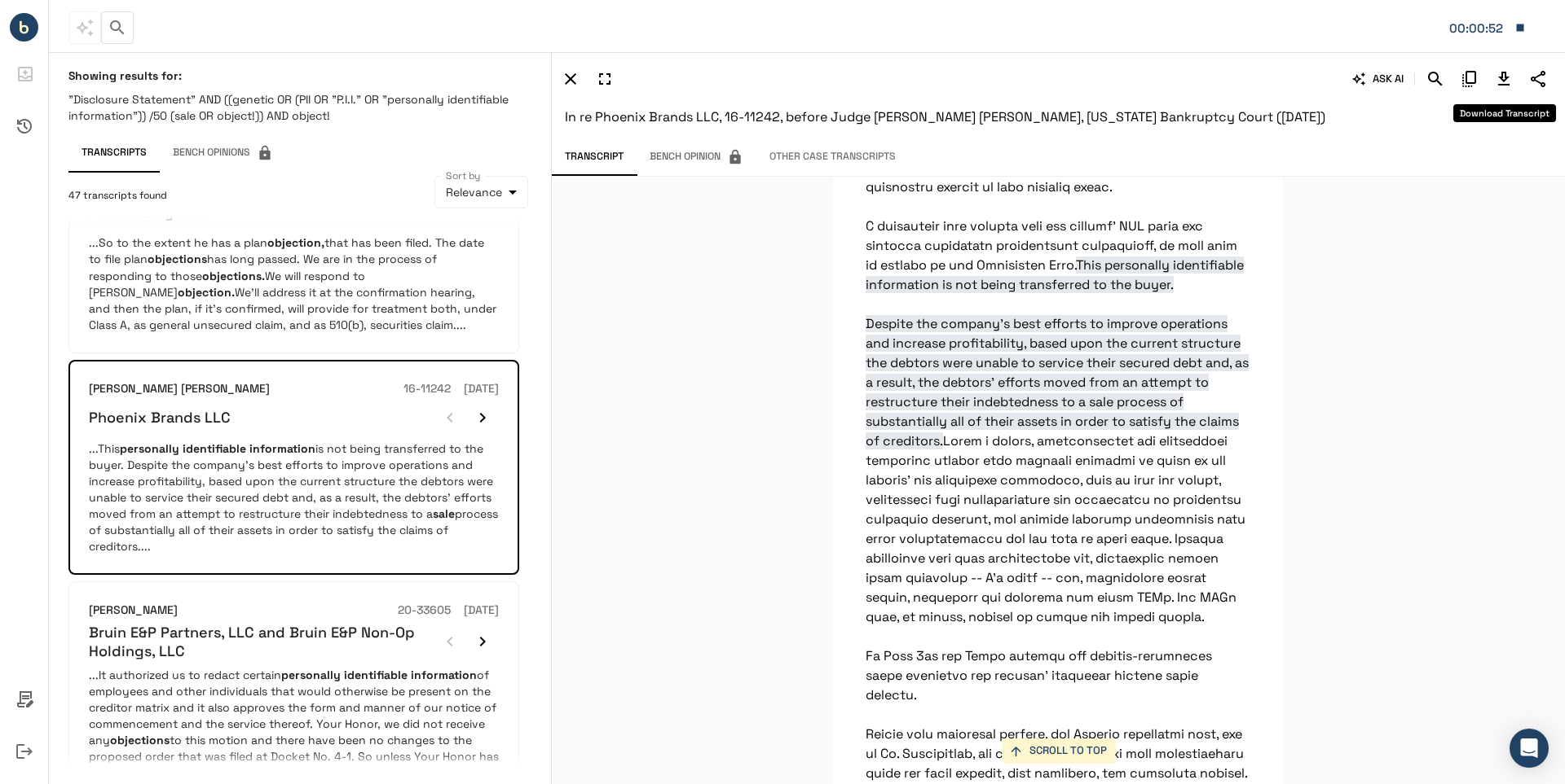
click at [1506, 77] on icon "Download Transcript" at bounding box center [1503, 79] width 12 height 13
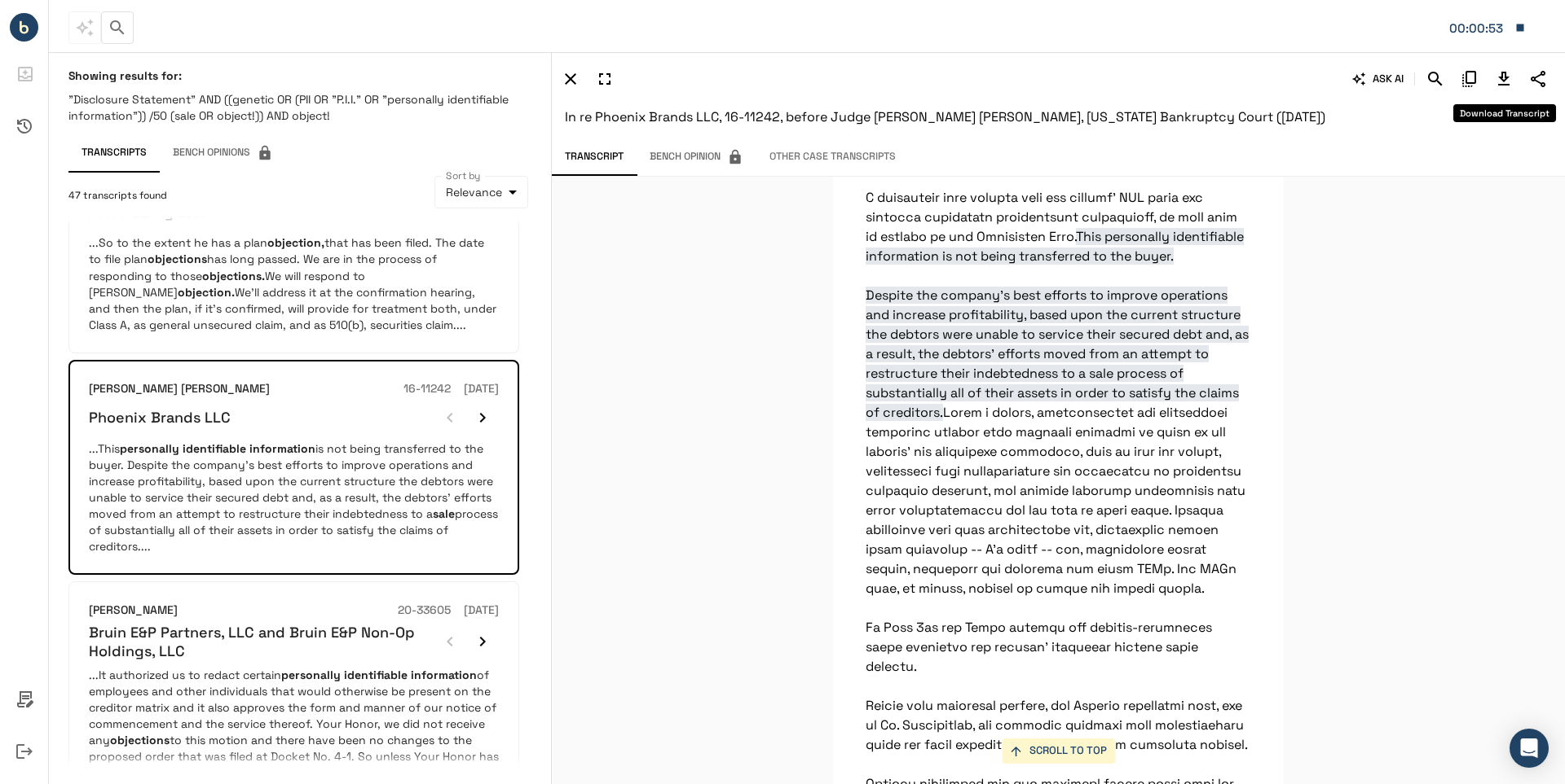
scroll to position [10195, 0]
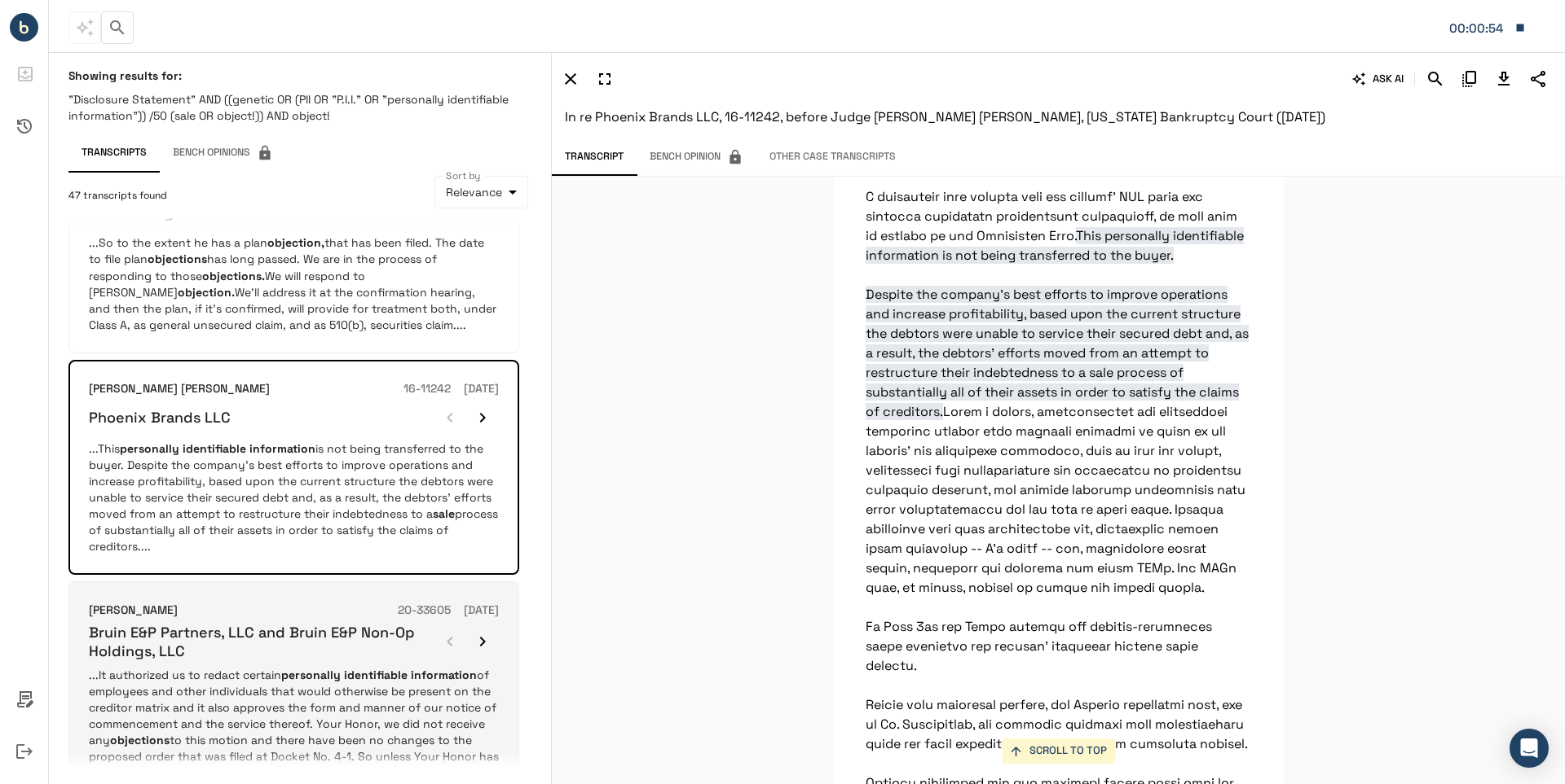
click at [169, 623] on h6 "Bruin E&P Partners, LLC and Bruin E&P Non-Op Holdings, LLC" at bounding box center [261, 643] width 345 height 38
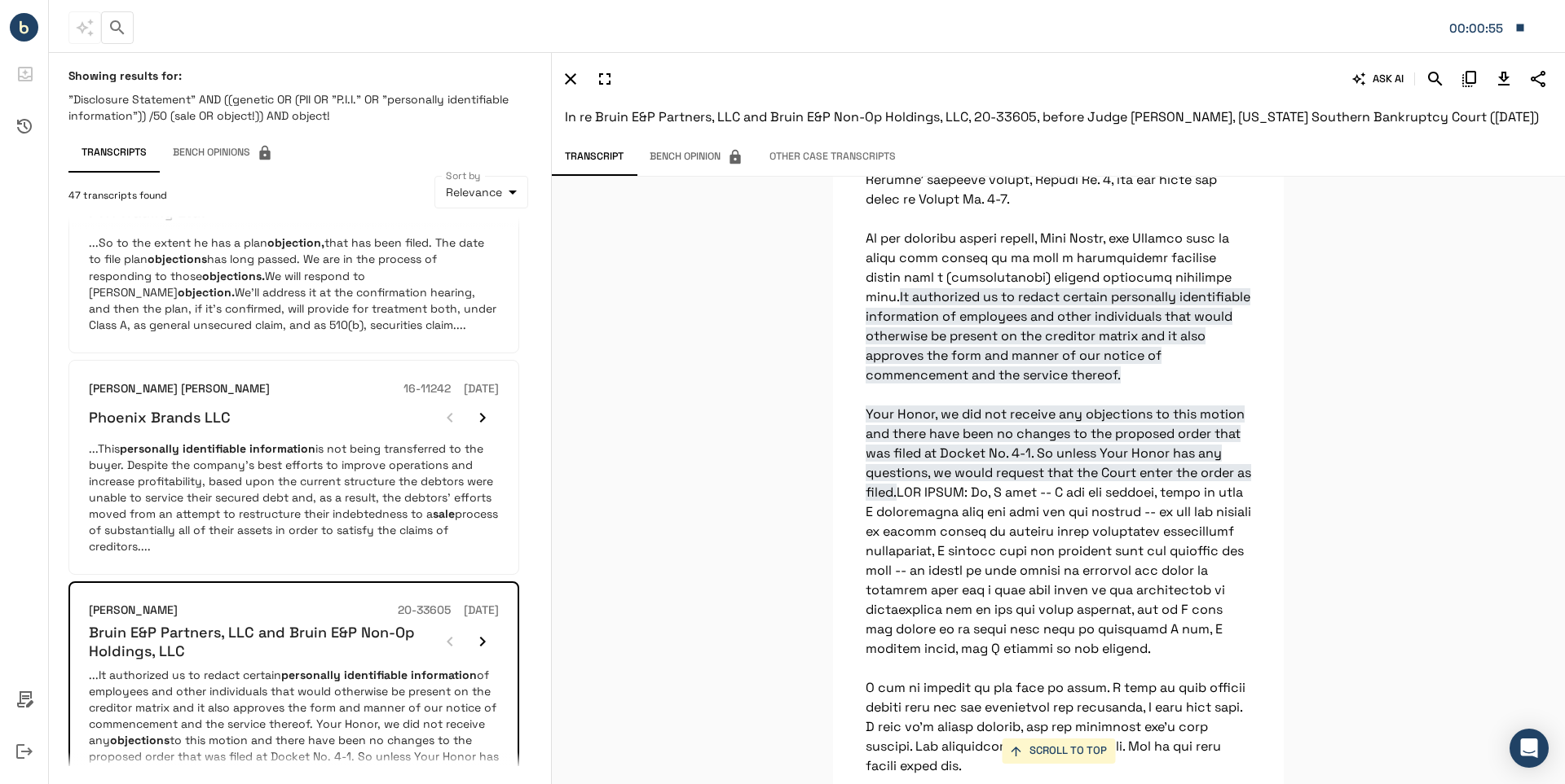
scroll to position [12970, 0]
click at [1505, 77] on icon "Download Transcript" at bounding box center [1503, 79] width 12 height 13
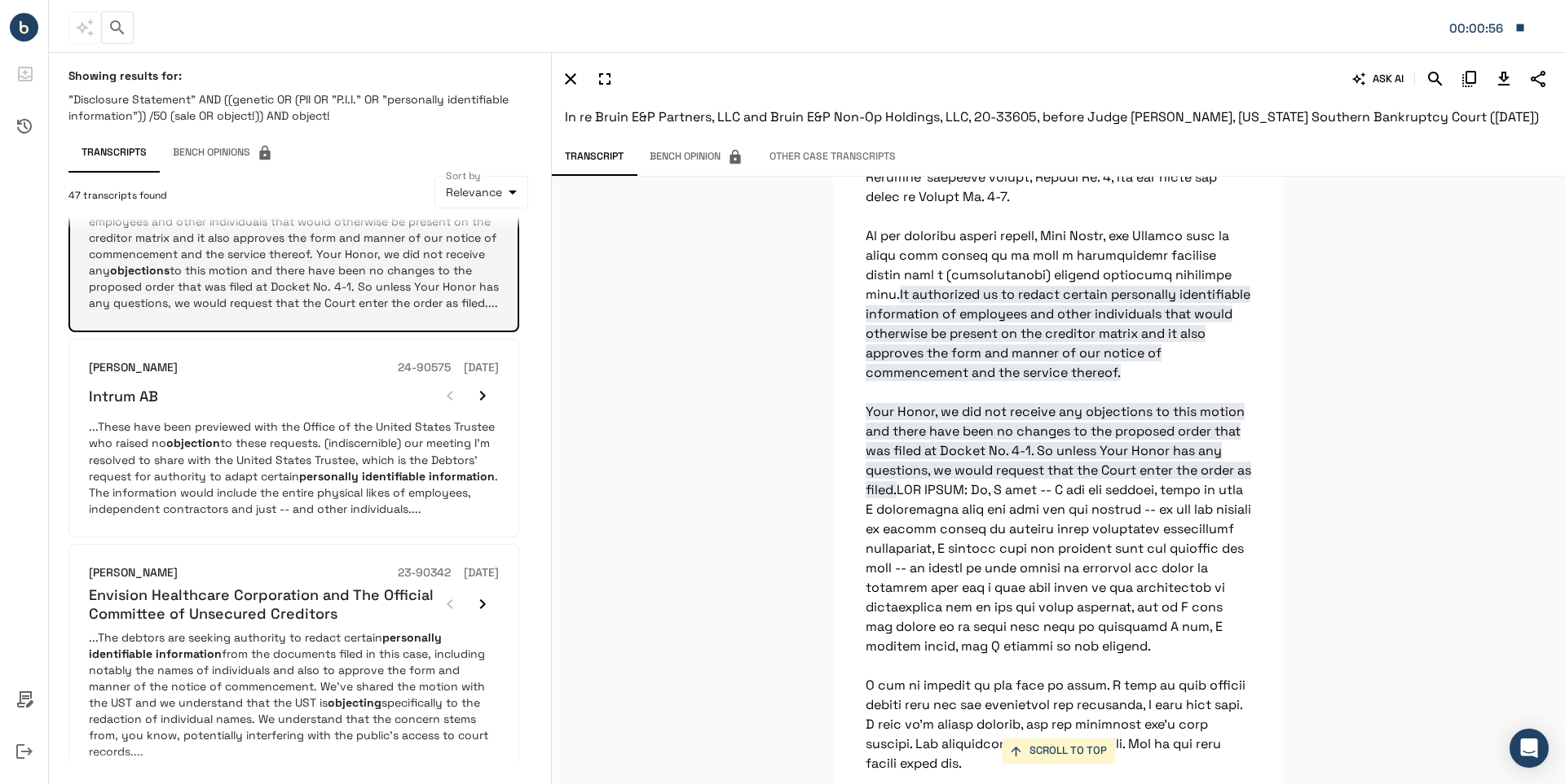
scroll to position [1792, 0]
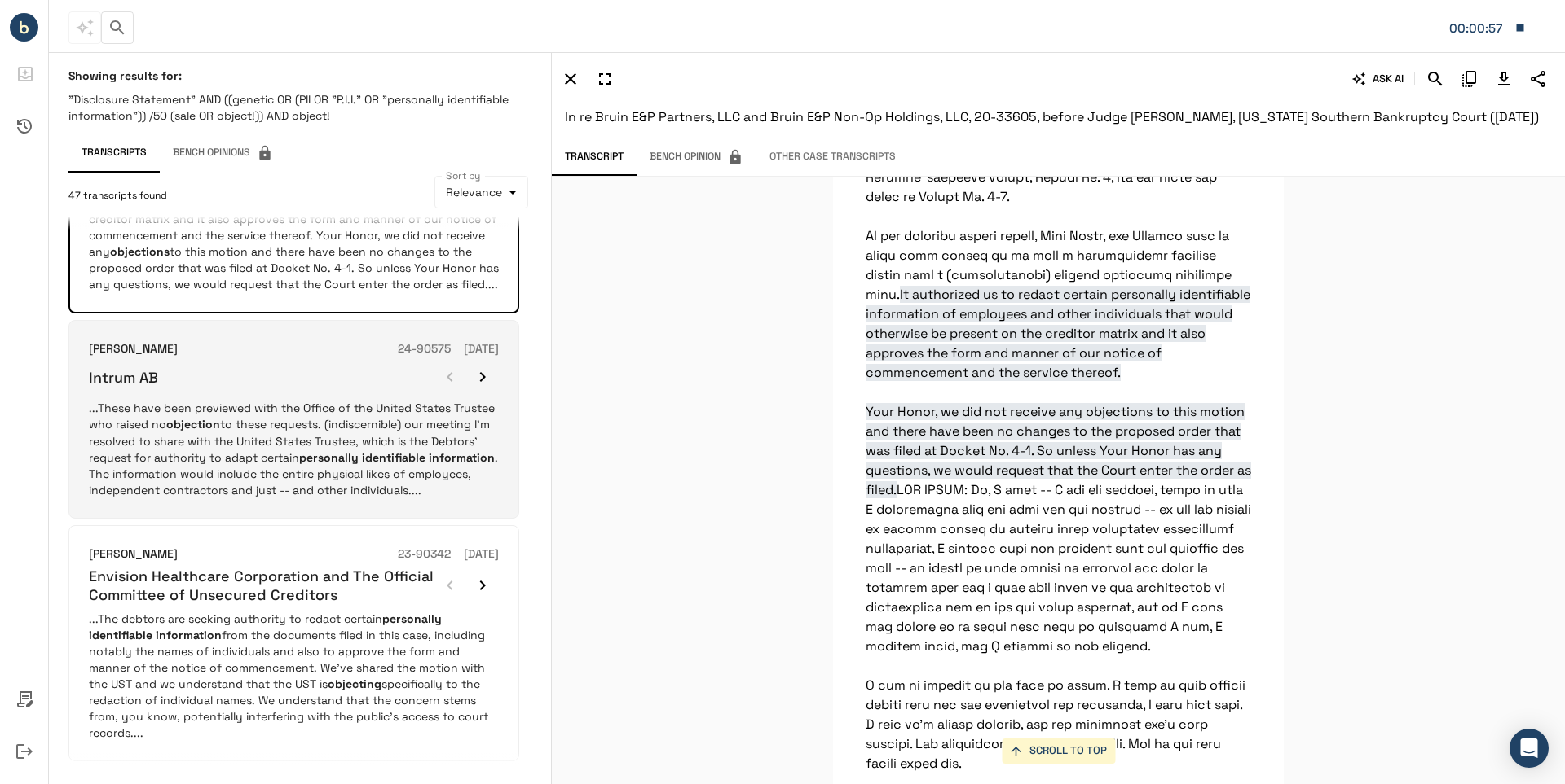
click at [128, 368] on h6 "Intrum AB" at bounding box center [123, 377] width 69 height 18
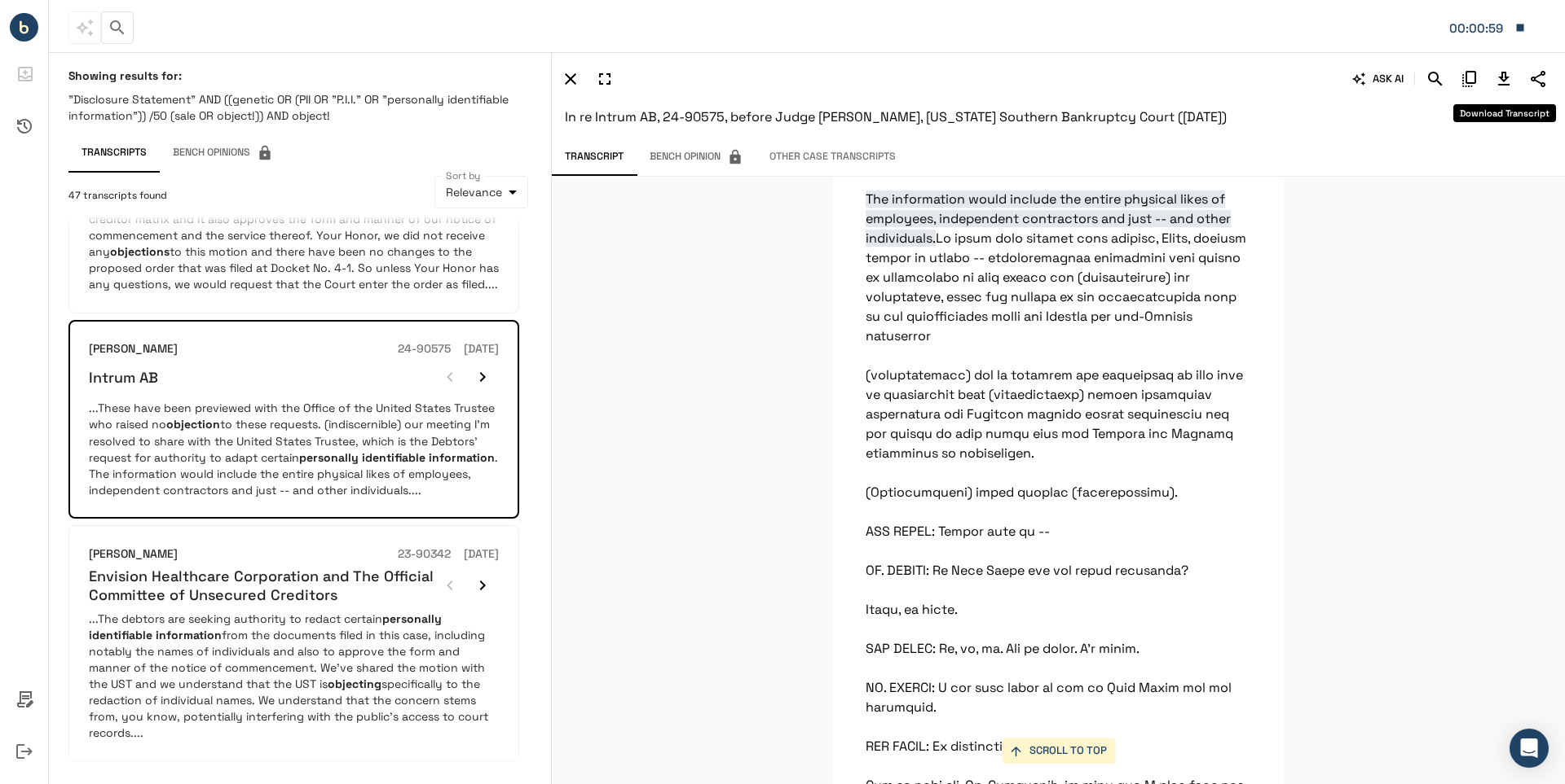
scroll to position [66647, 0]
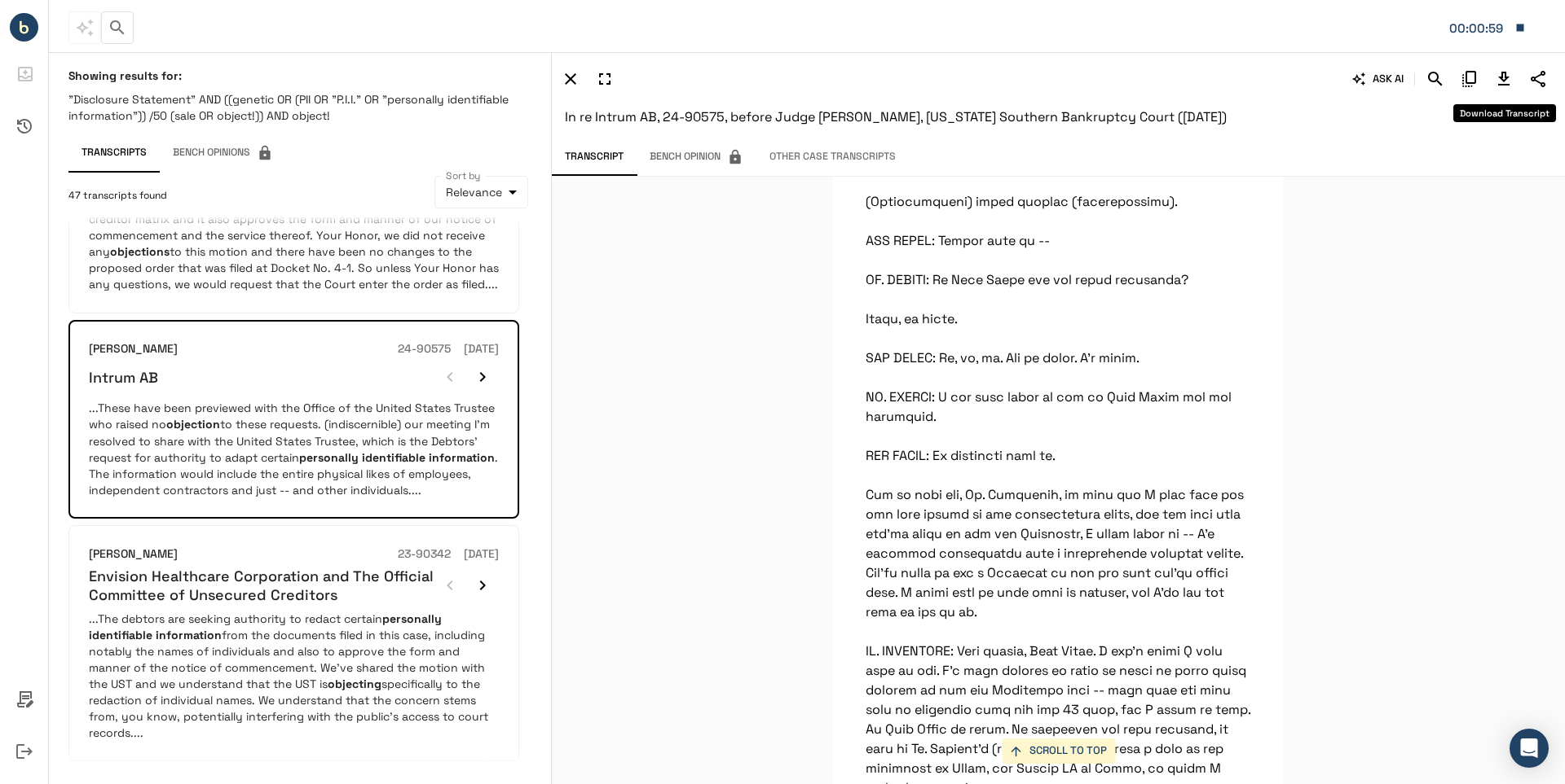
click at [1498, 75] on icon "Download Transcript" at bounding box center [1503, 79] width 19 height 19
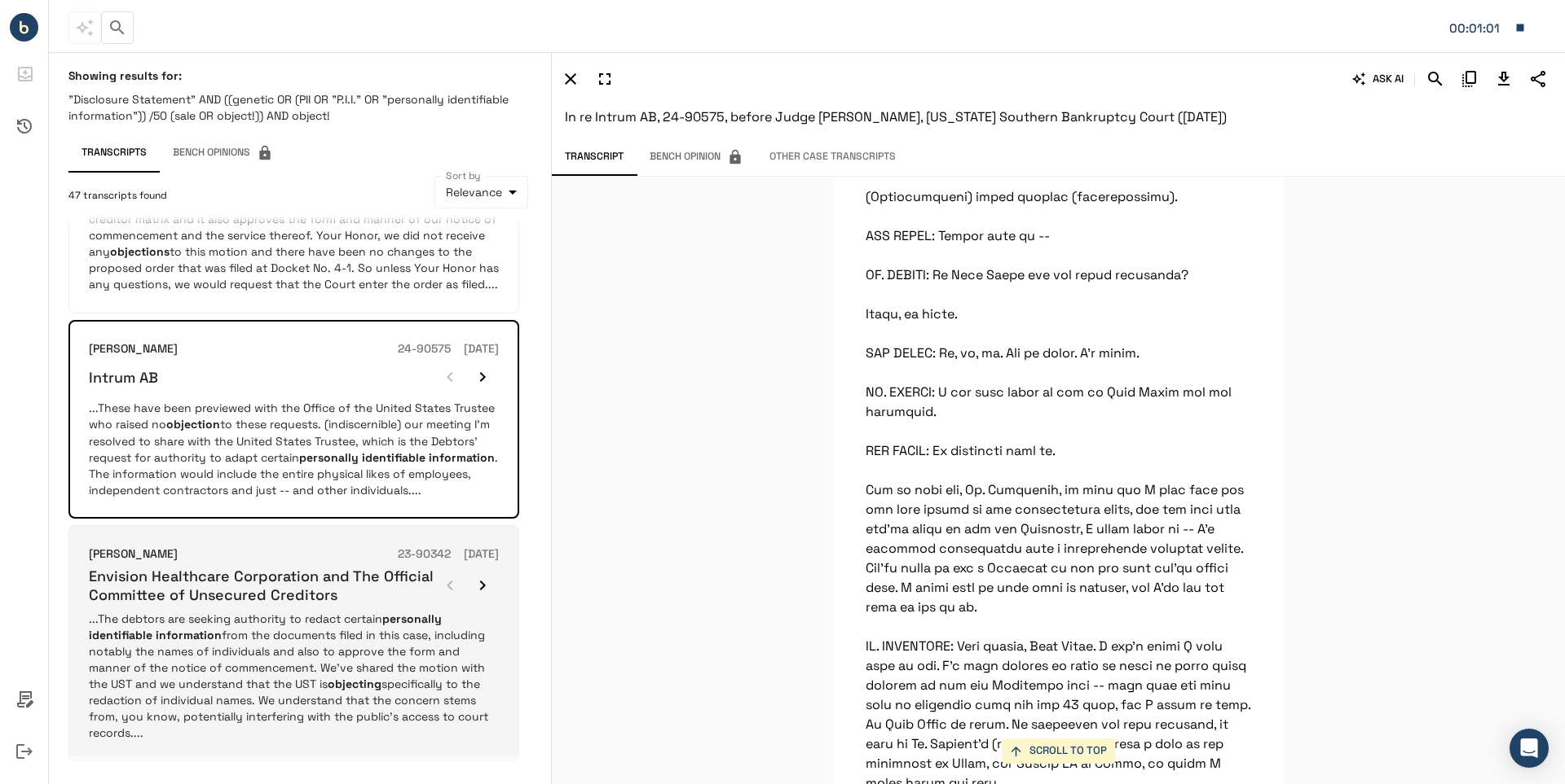
click at [167, 567] on h6 "Envision Healthcare Corporation and The Official Committee of Unsecured Credito…" at bounding box center [261, 586] width 345 height 38
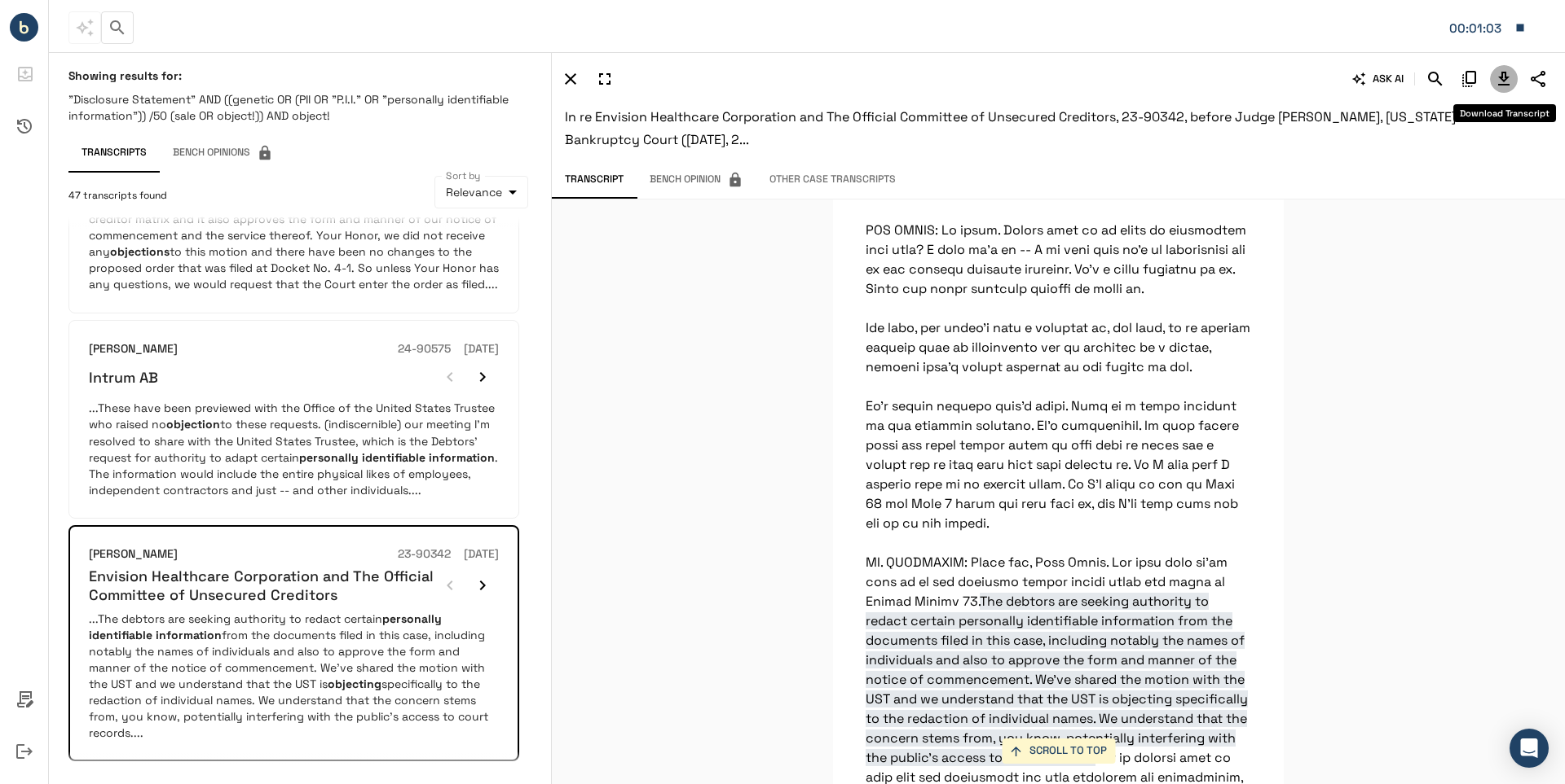
click at [1501, 76] on icon "Download Transcript" at bounding box center [1503, 79] width 12 height 13
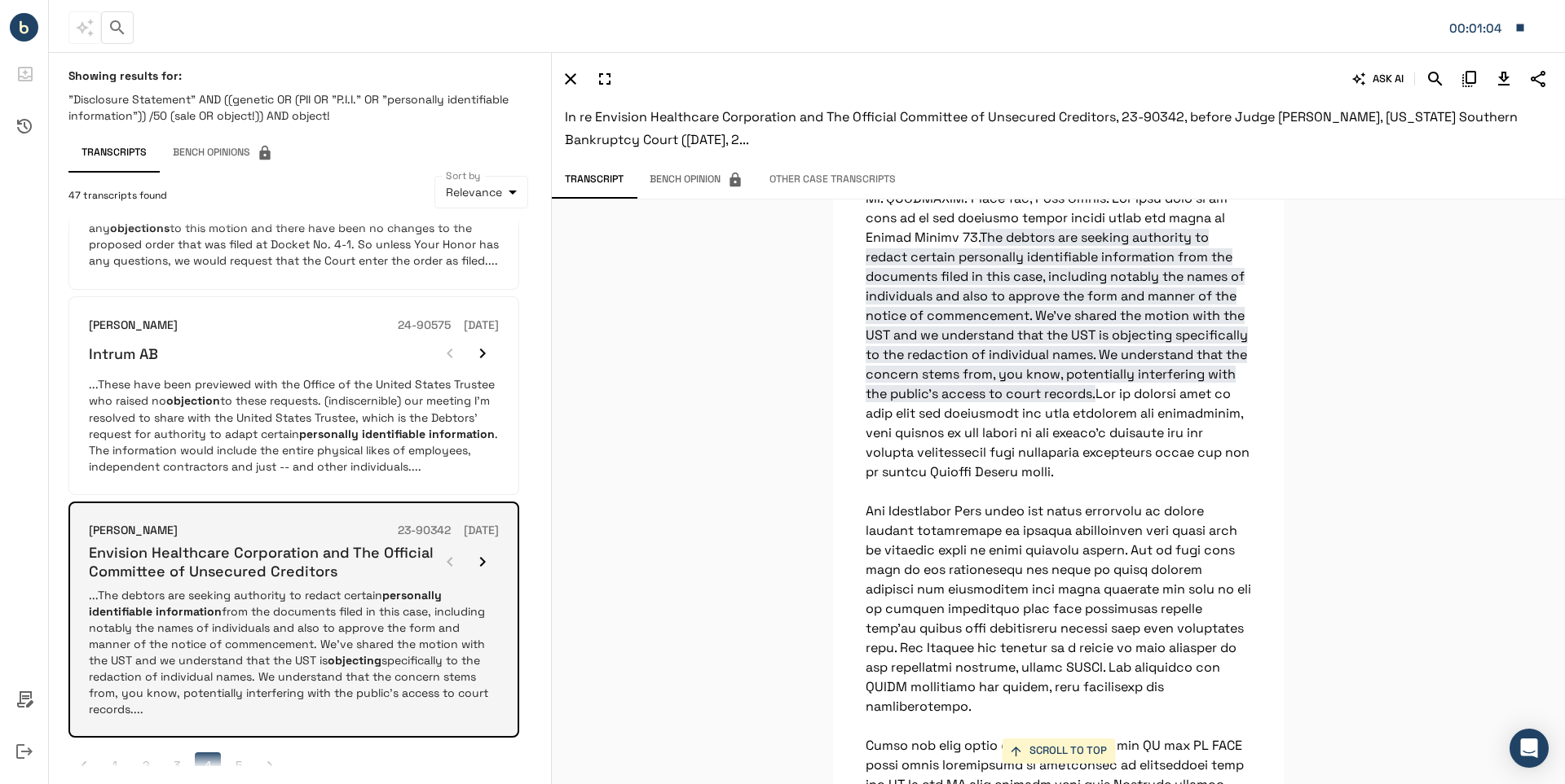
scroll to position [1828, 0]
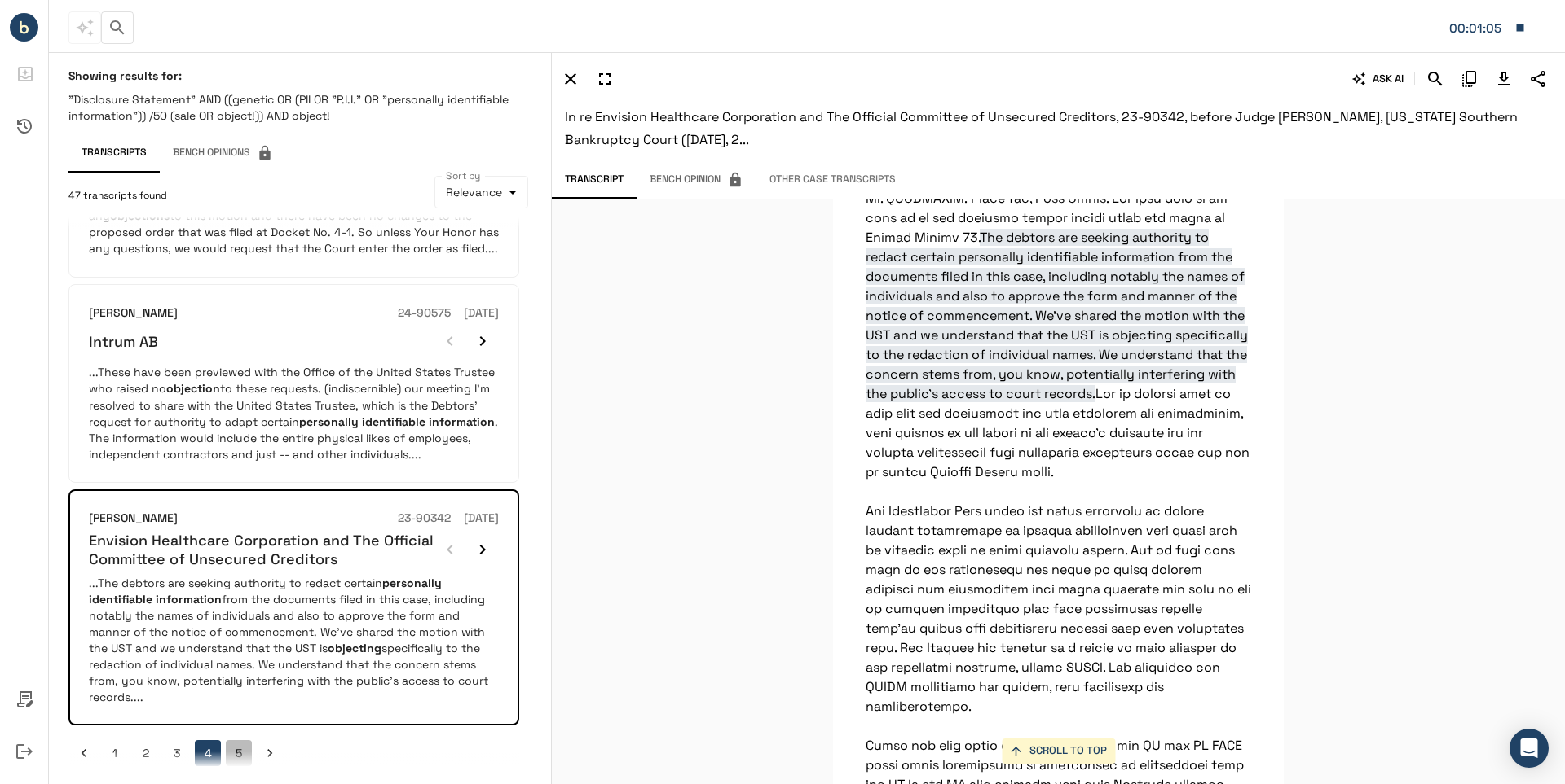
click at [238, 741] on button "5" at bounding box center [239, 753] width 26 height 26
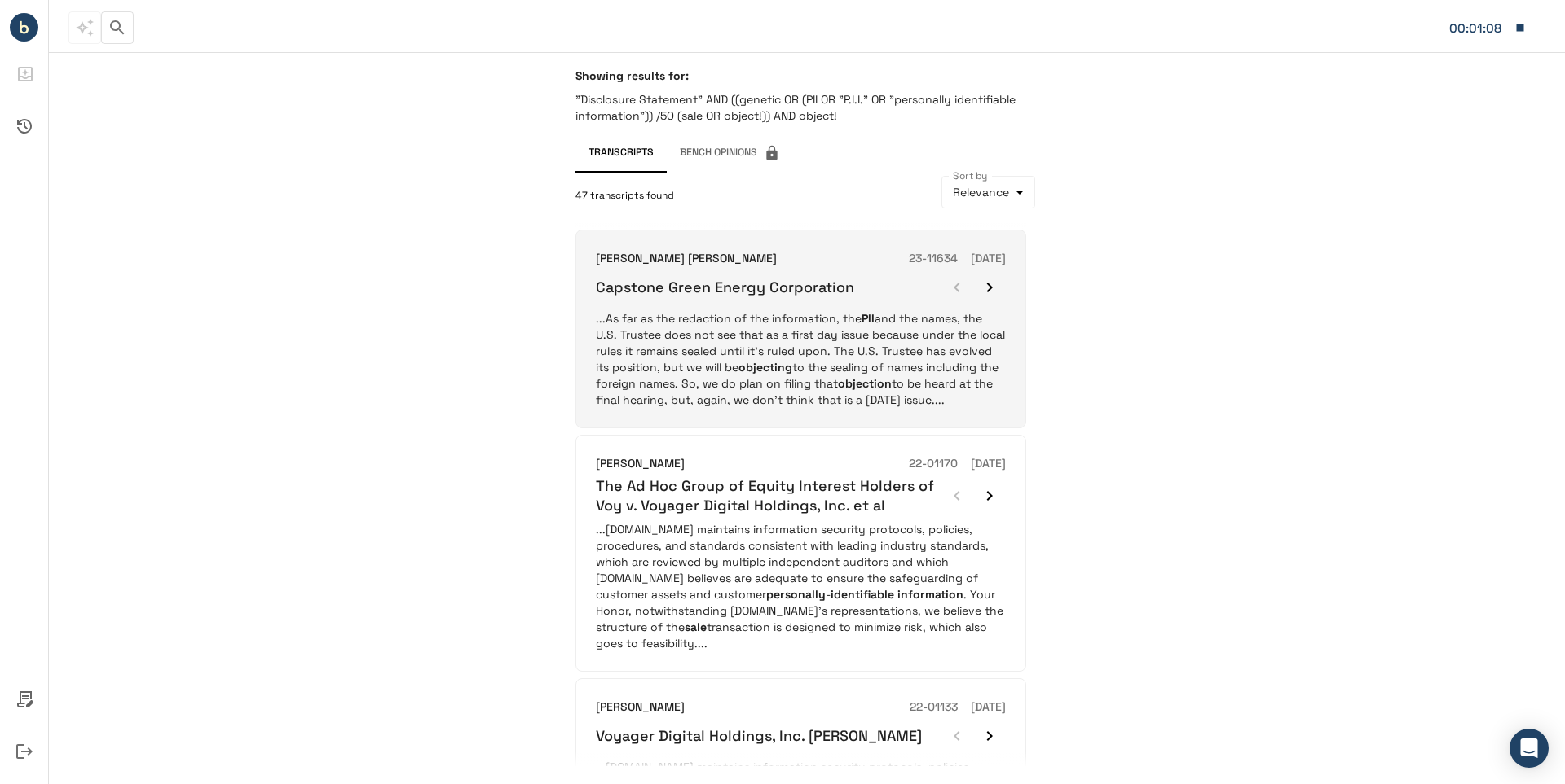
click at [782, 281] on h6 "Capstone Green Energy Corporation" at bounding box center [725, 287] width 258 height 18
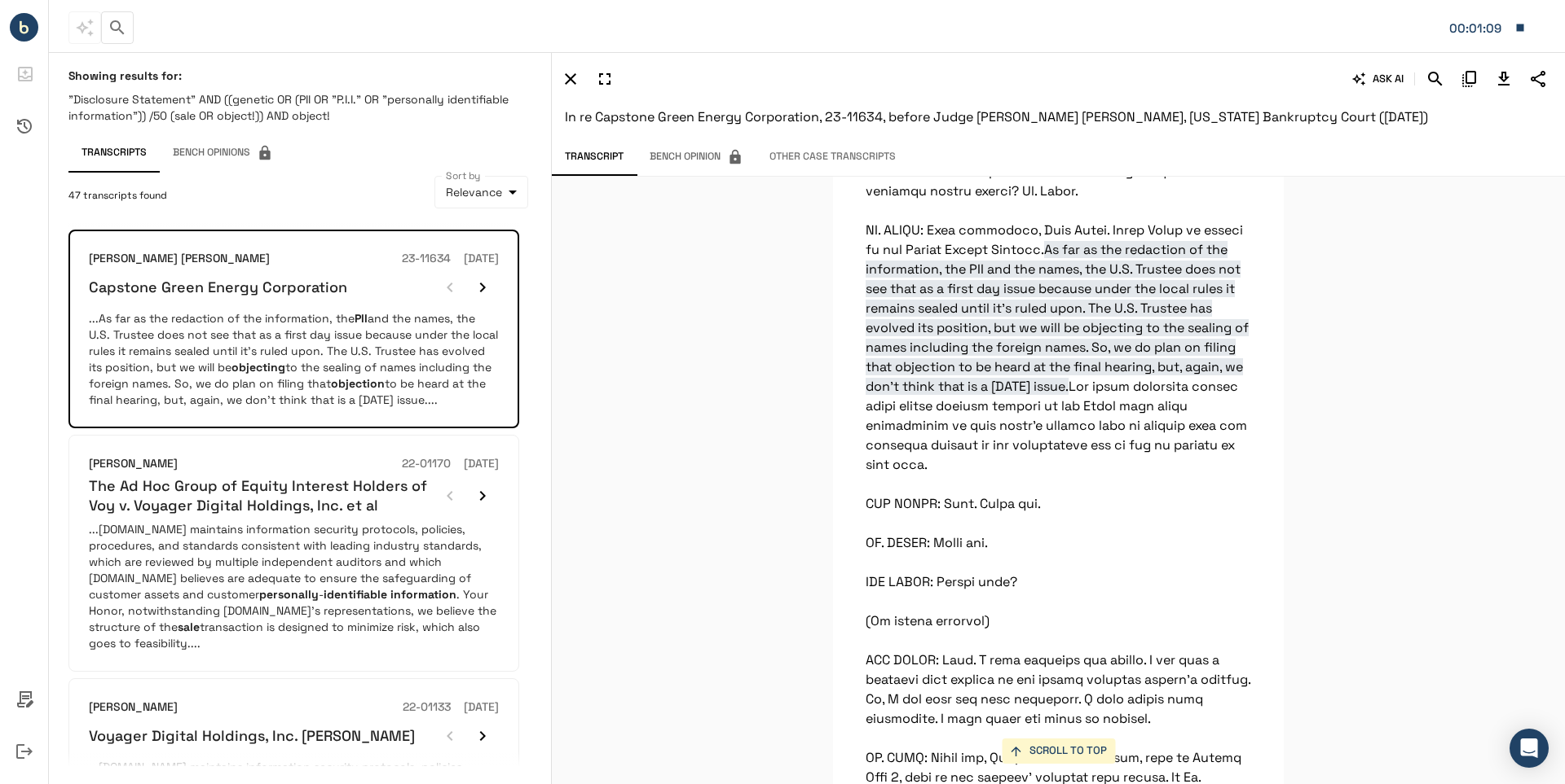
scroll to position [9394, 0]
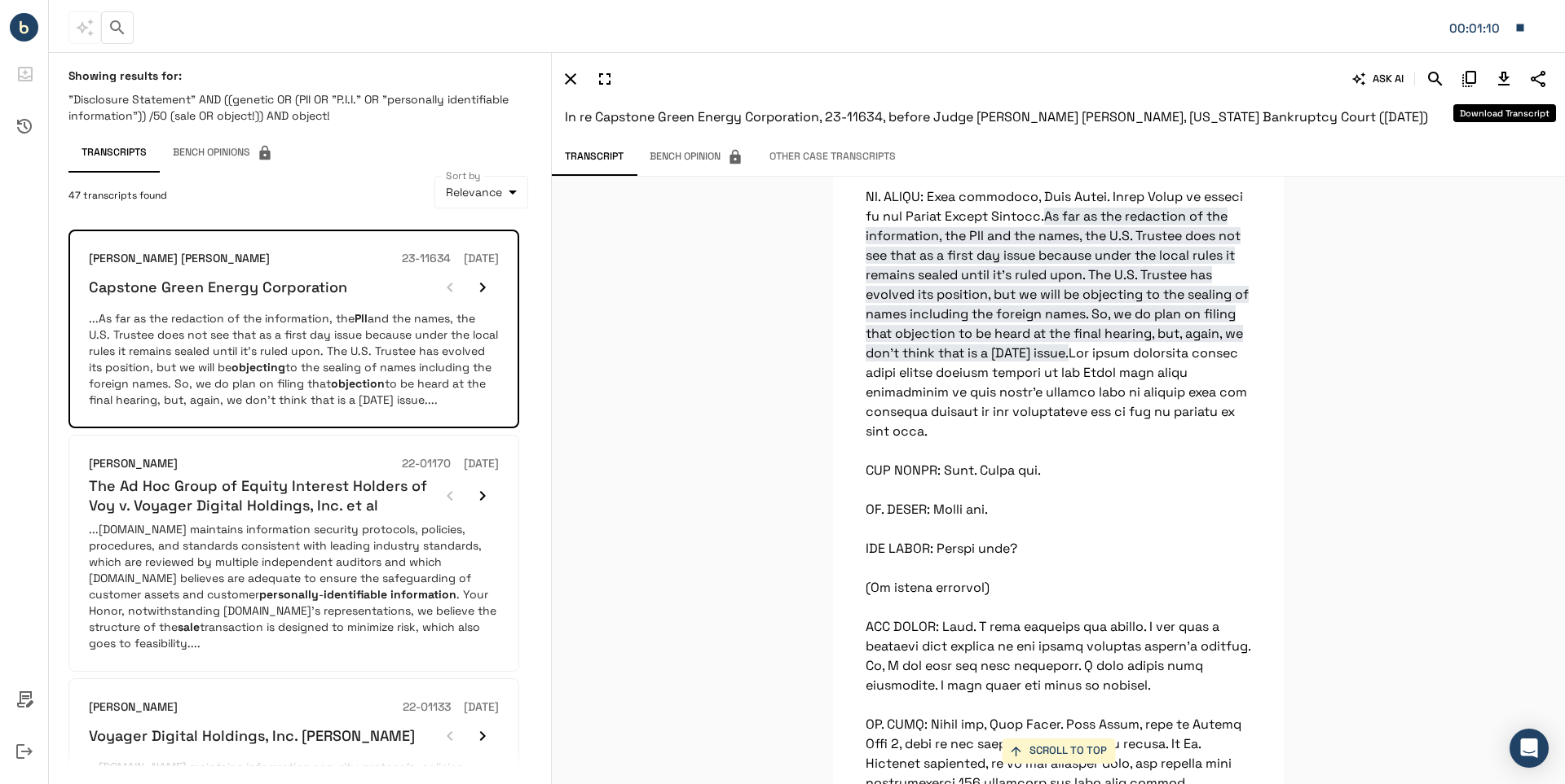
click at [1506, 75] on icon "Download Transcript" at bounding box center [1503, 79] width 12 height 13
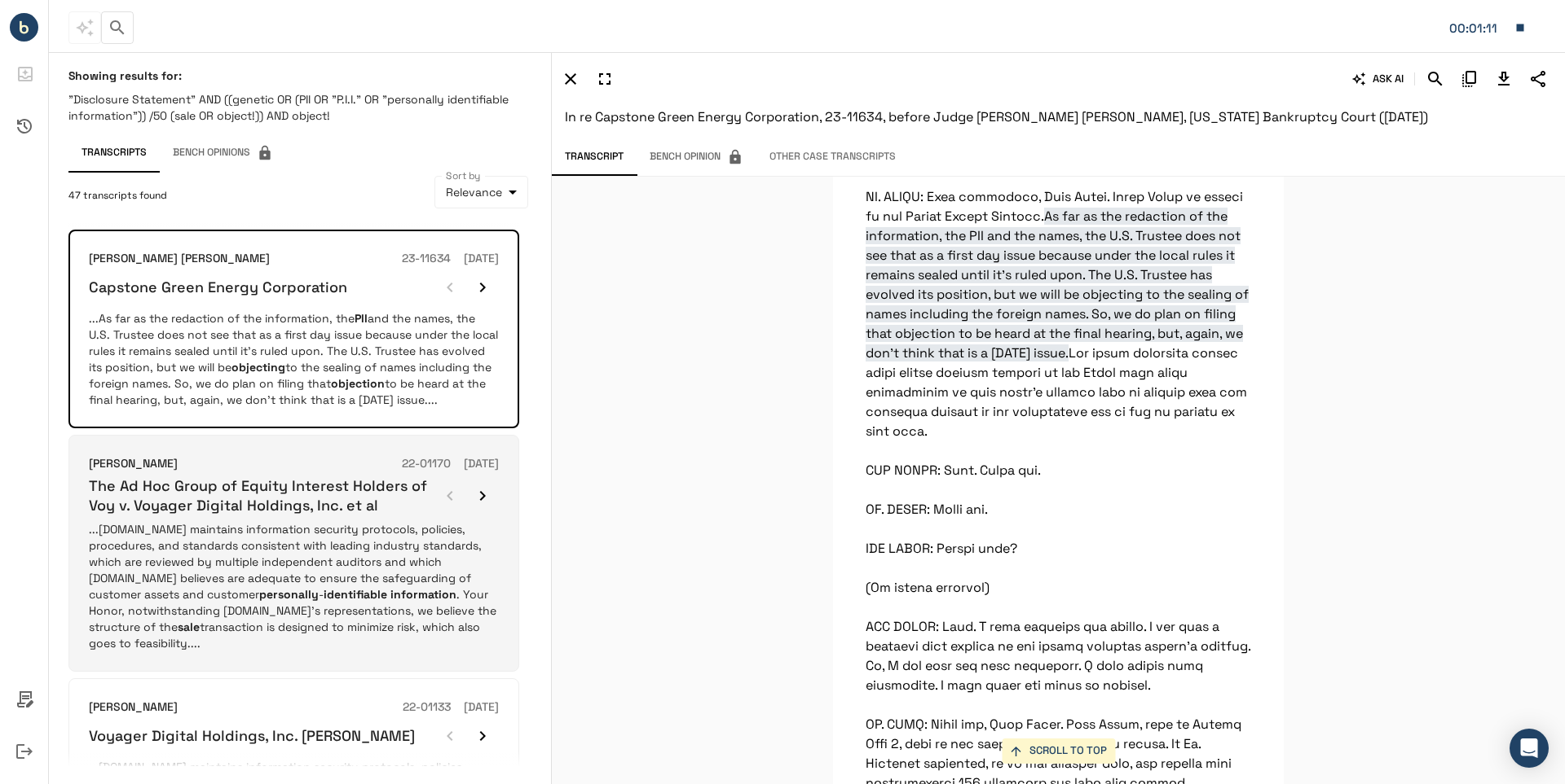
click at [205, 502] on h6 "The Ad Hoc Group of Equity Interest Holders of Voy v. Voyager Digital Holdings,…" at bounding box center [261, 495] width 345 height 38
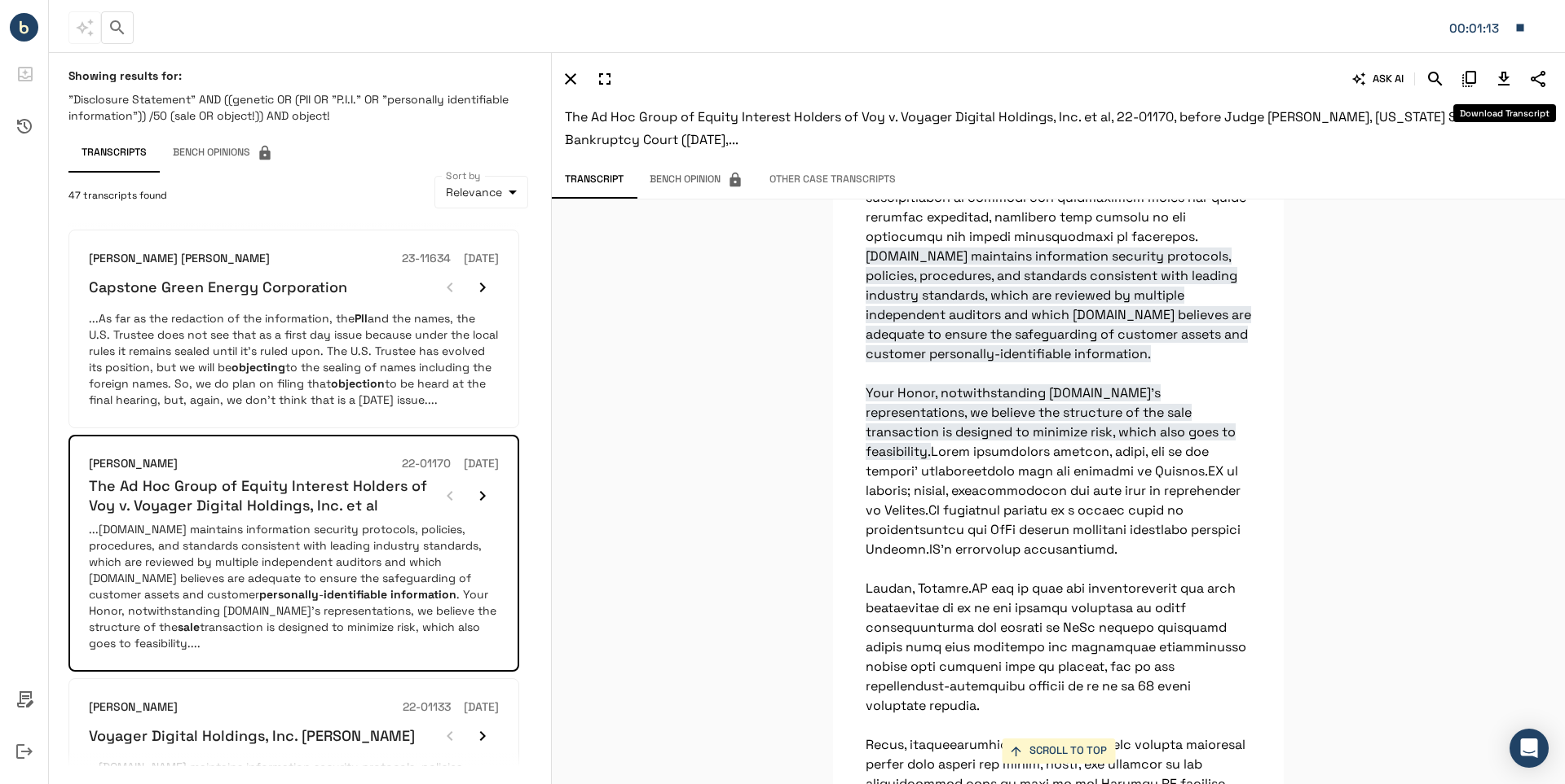
scroll to position [23772, 0]
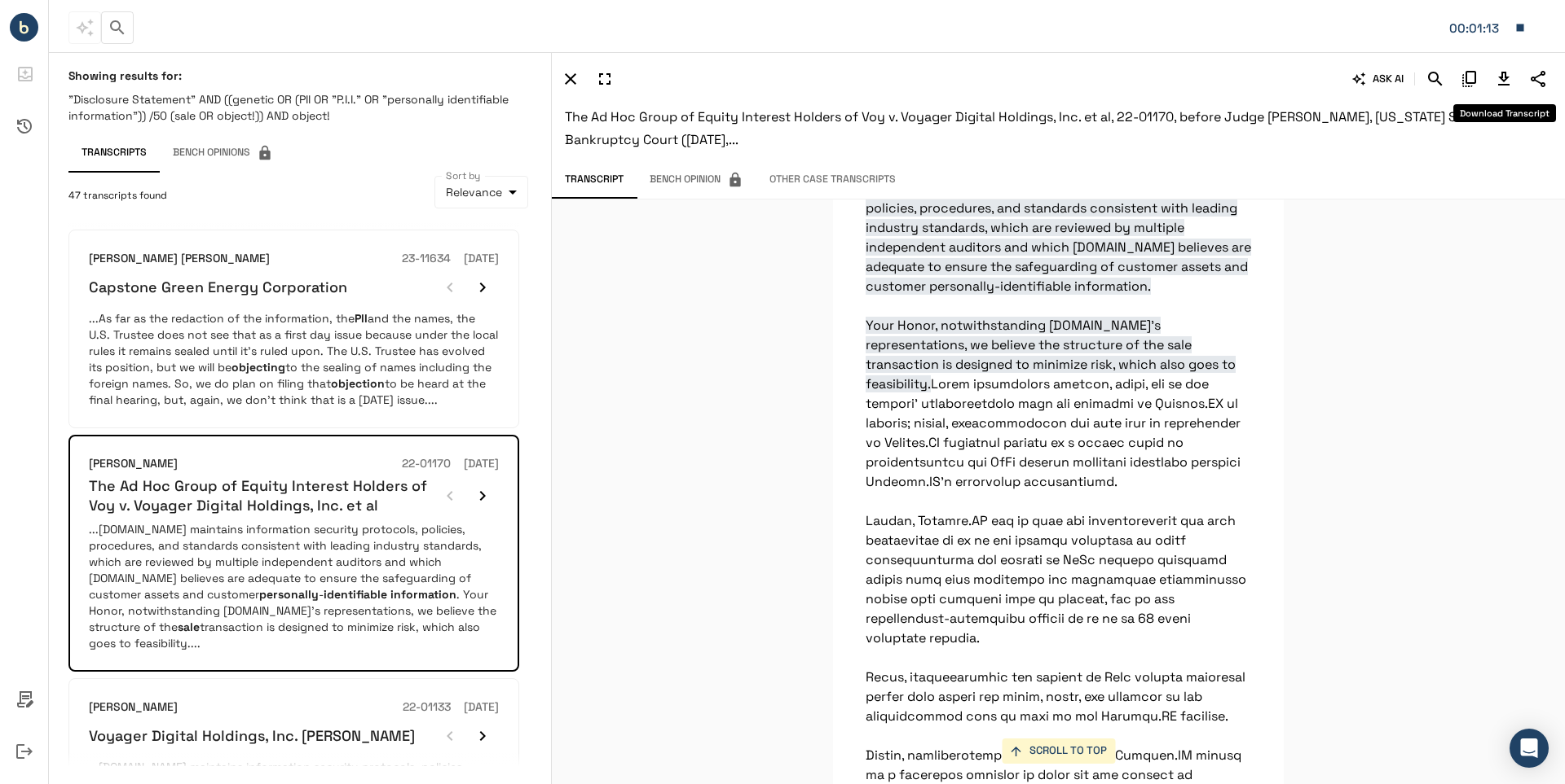
click at [1506, 75] on icon "Download Transcript" at bounding box center [1503, 79] width 12 height 13
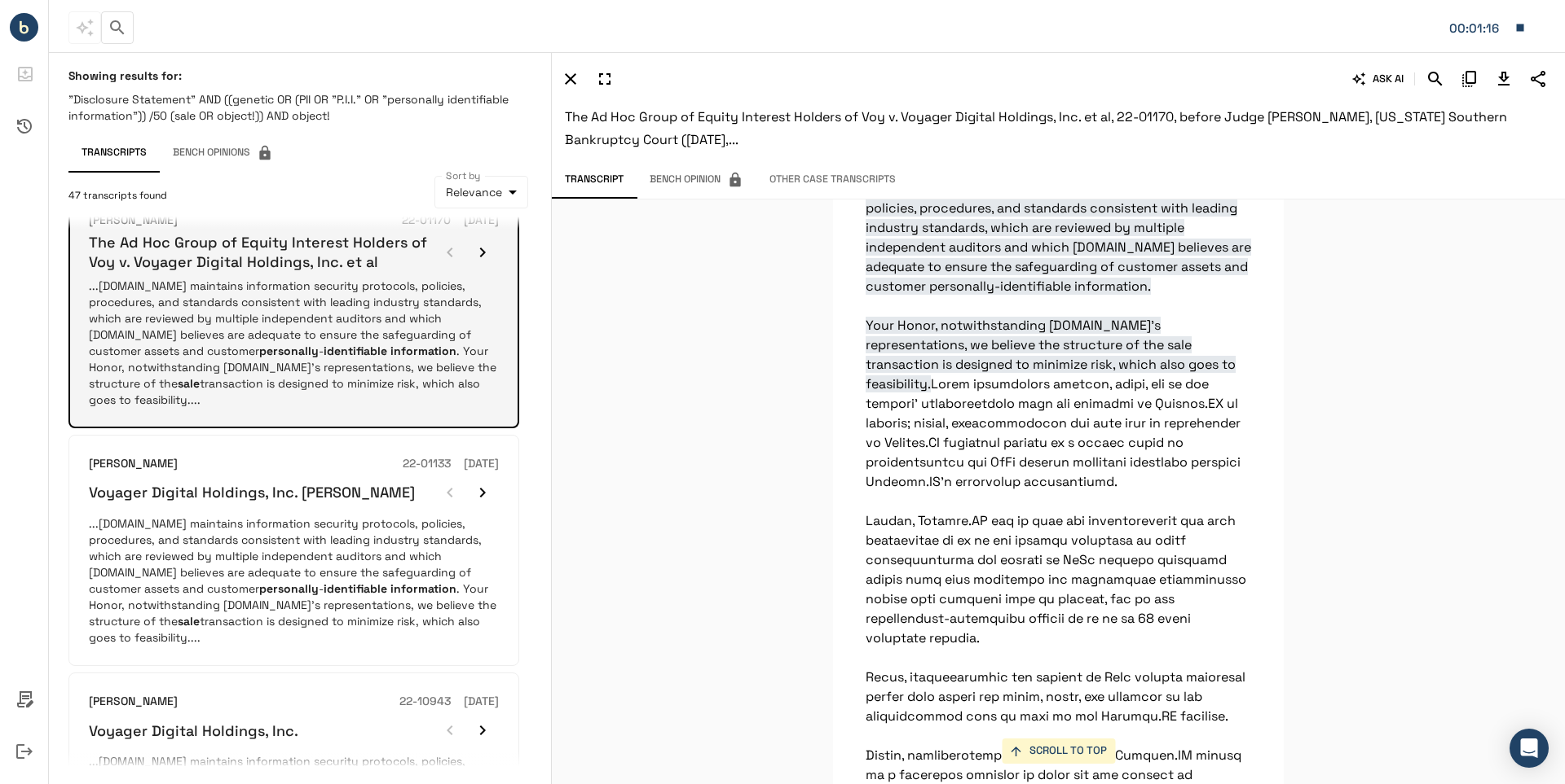
scroll to position [244, 0]
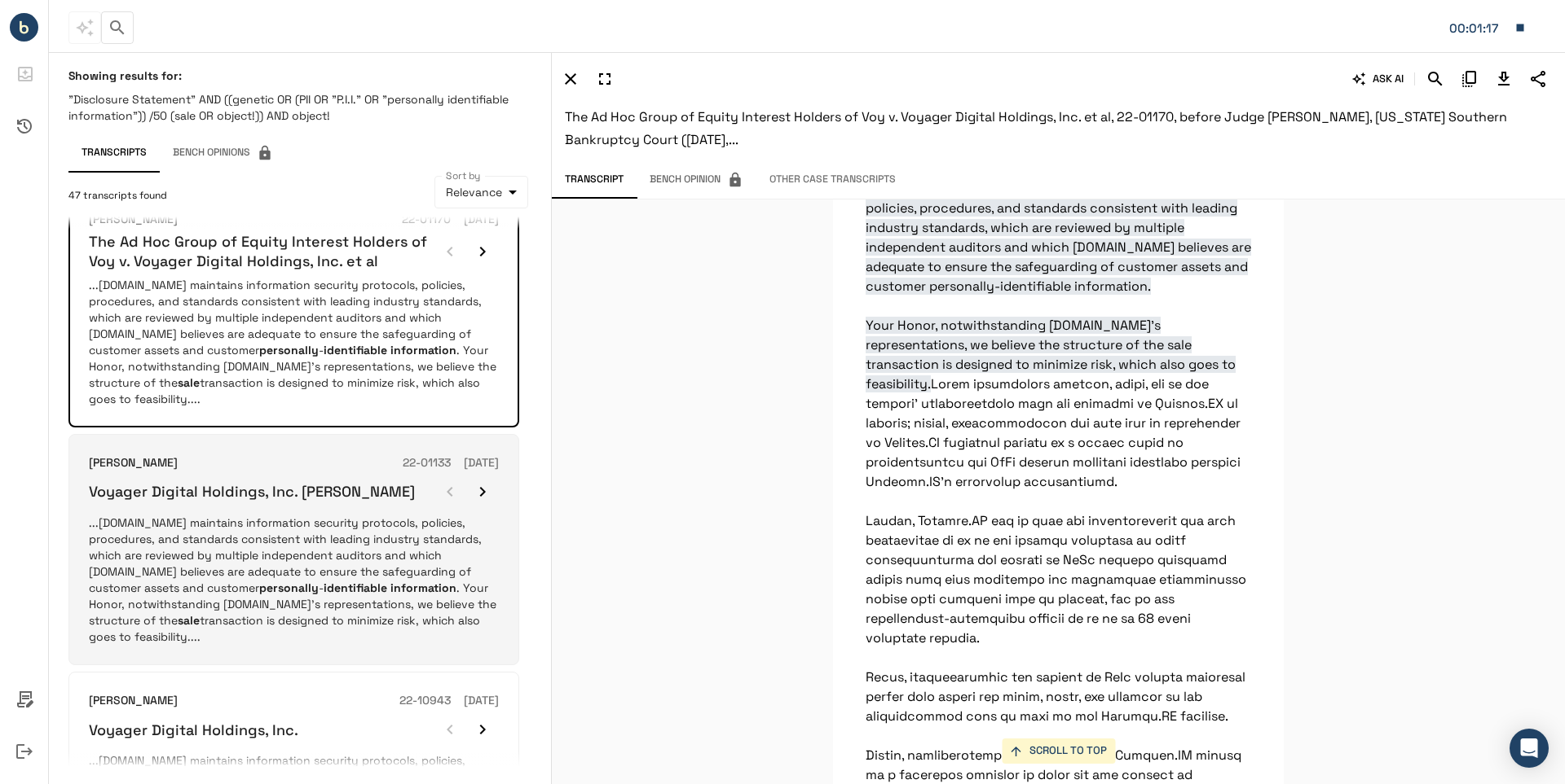
click at [211, 496] on h6 "Voyager Digital Holdings, Inc. v. De Sousa" at bounding box center [251, 491] width 326 height 18
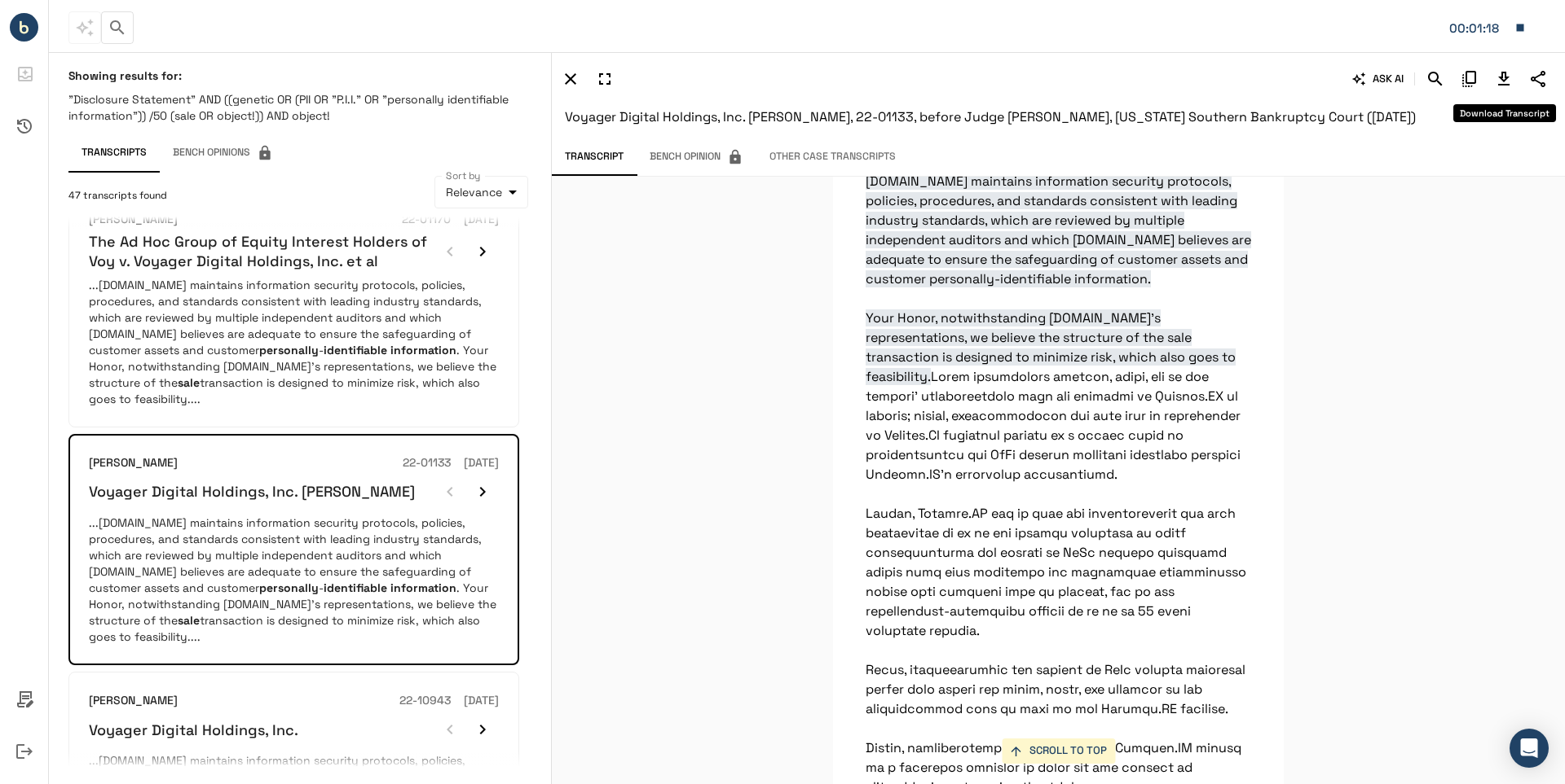
scroll to position [23760, 0]
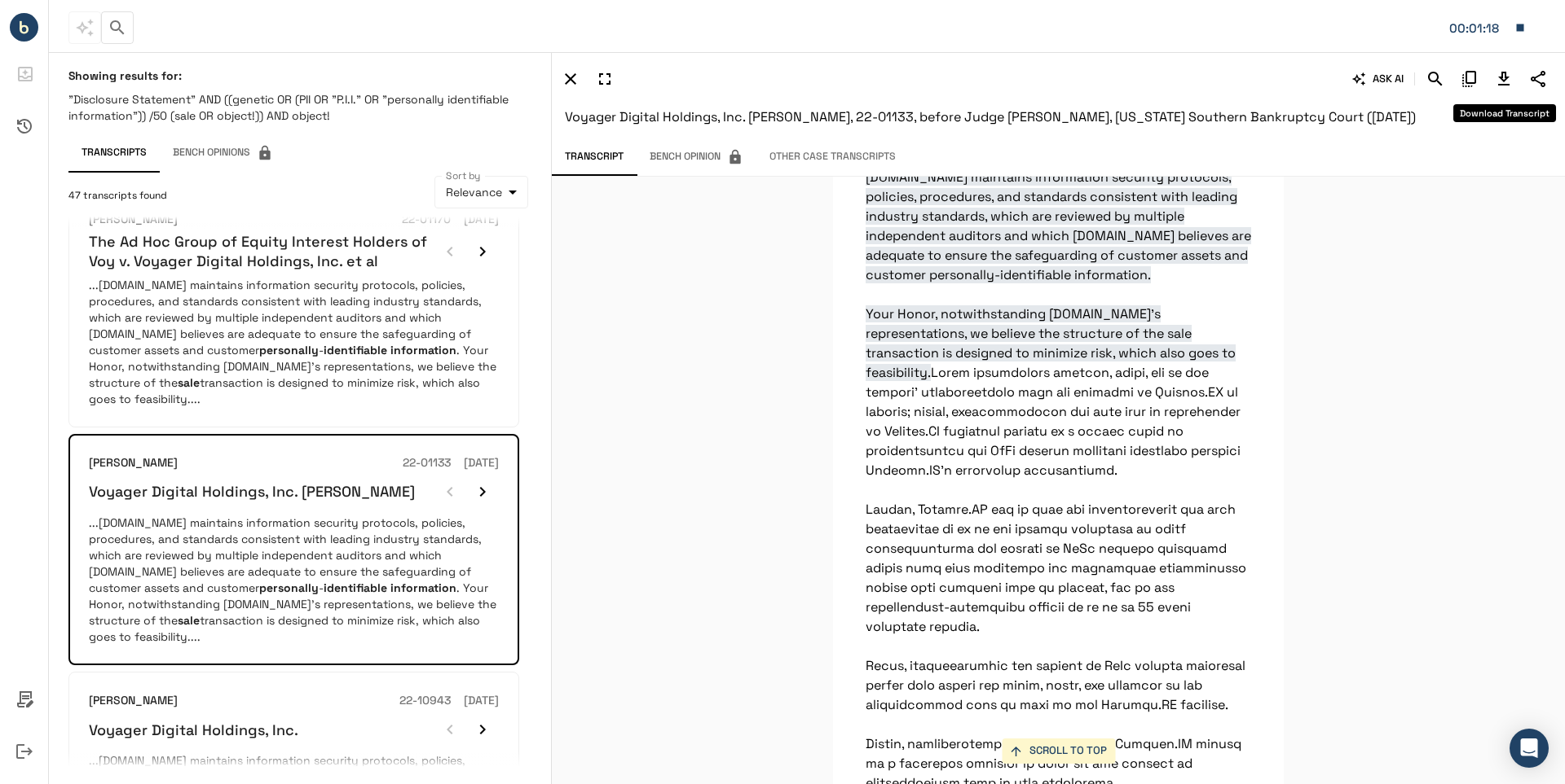
click at [1501, 82] on icon "Download Transcript" at bounding box center [1503, 79] width 19 height 19
click at [1502, 80] on icon "Download Transcript" at bounding box center [1503, 79] width 12 height 13
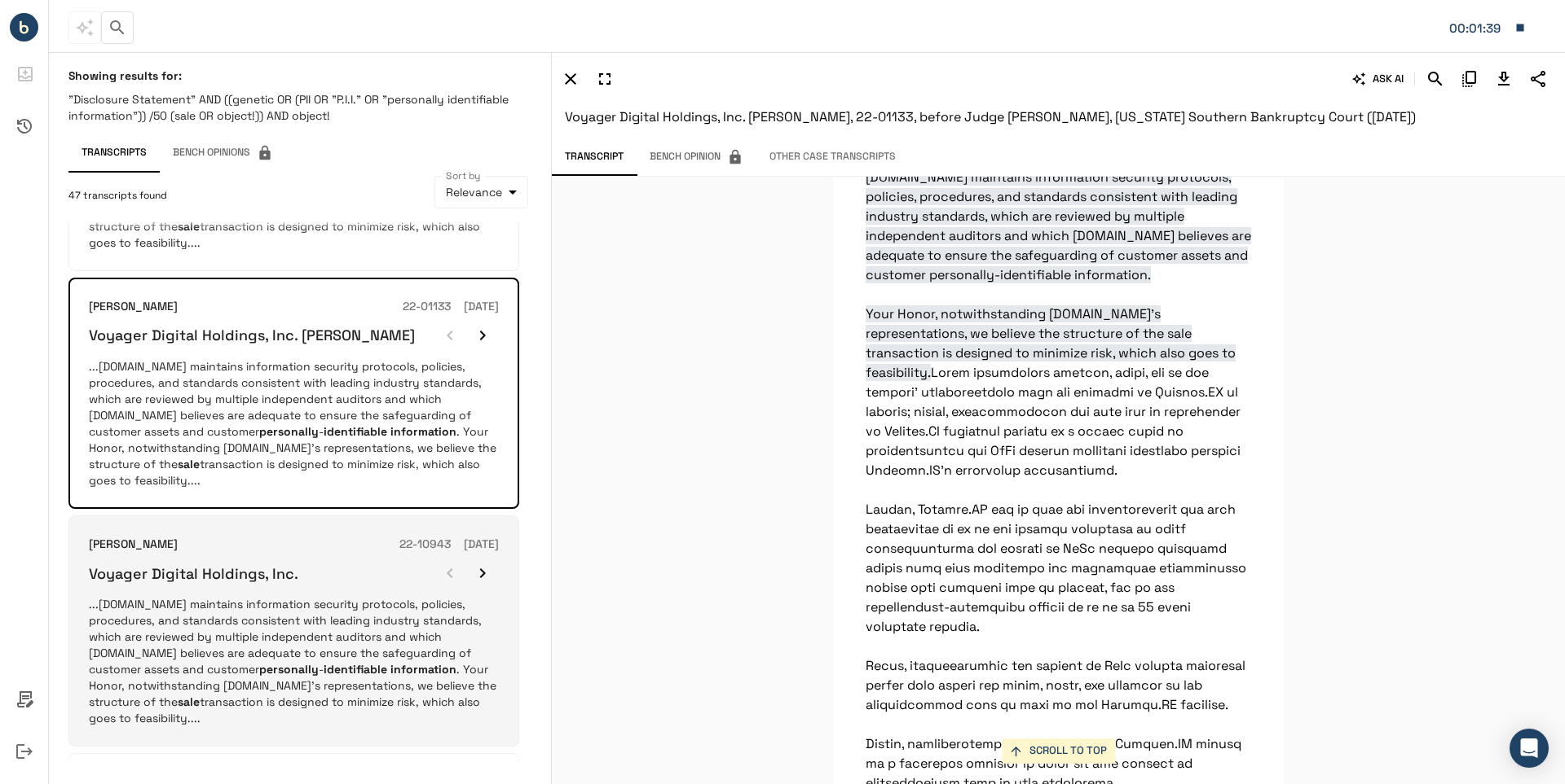
scroll to position [407, 0]
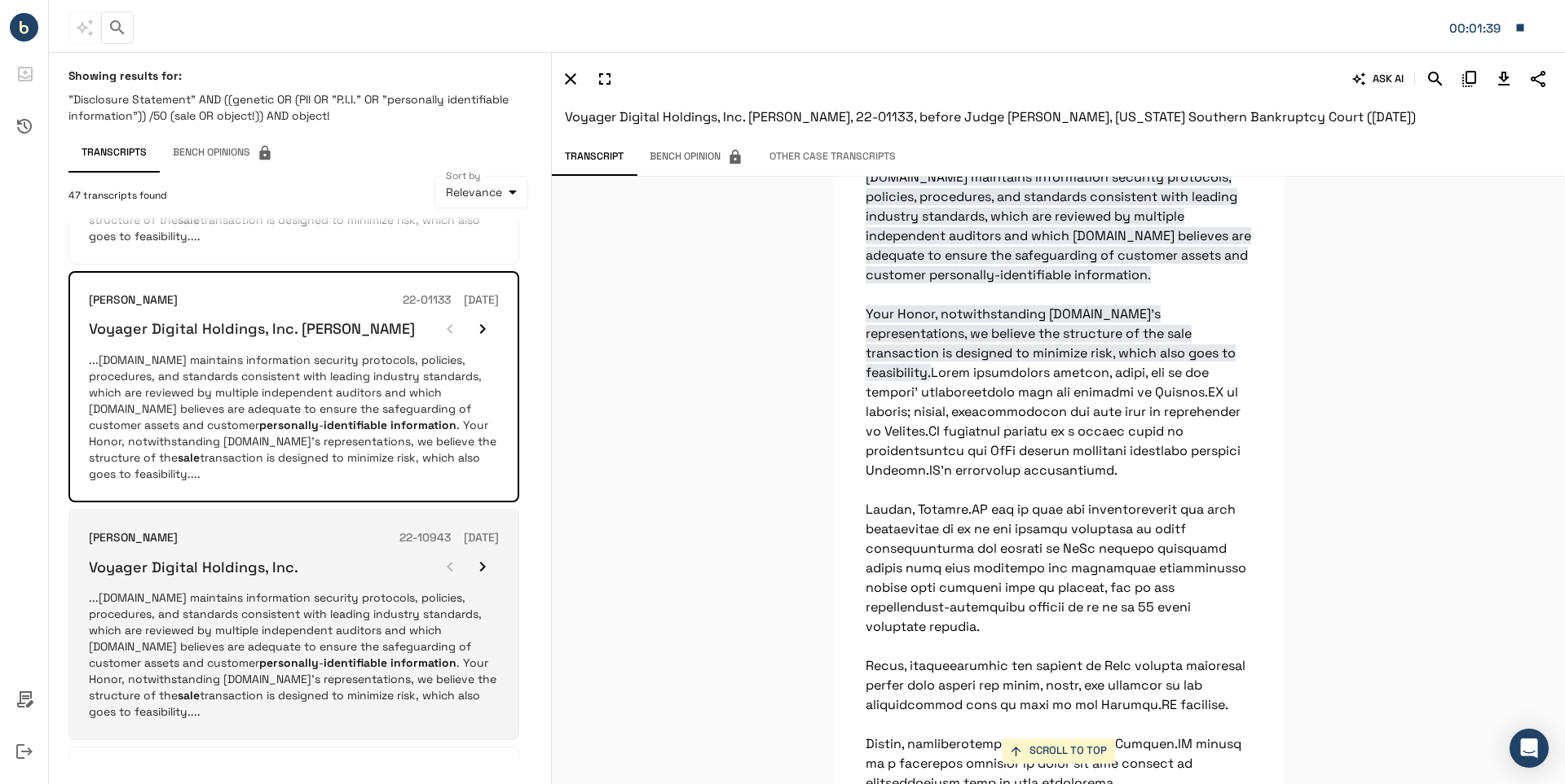
click at [215, 569] on h6 "Voyager Digital Holdings, Inc." at bounding box center [193, 567] width 210 height 18
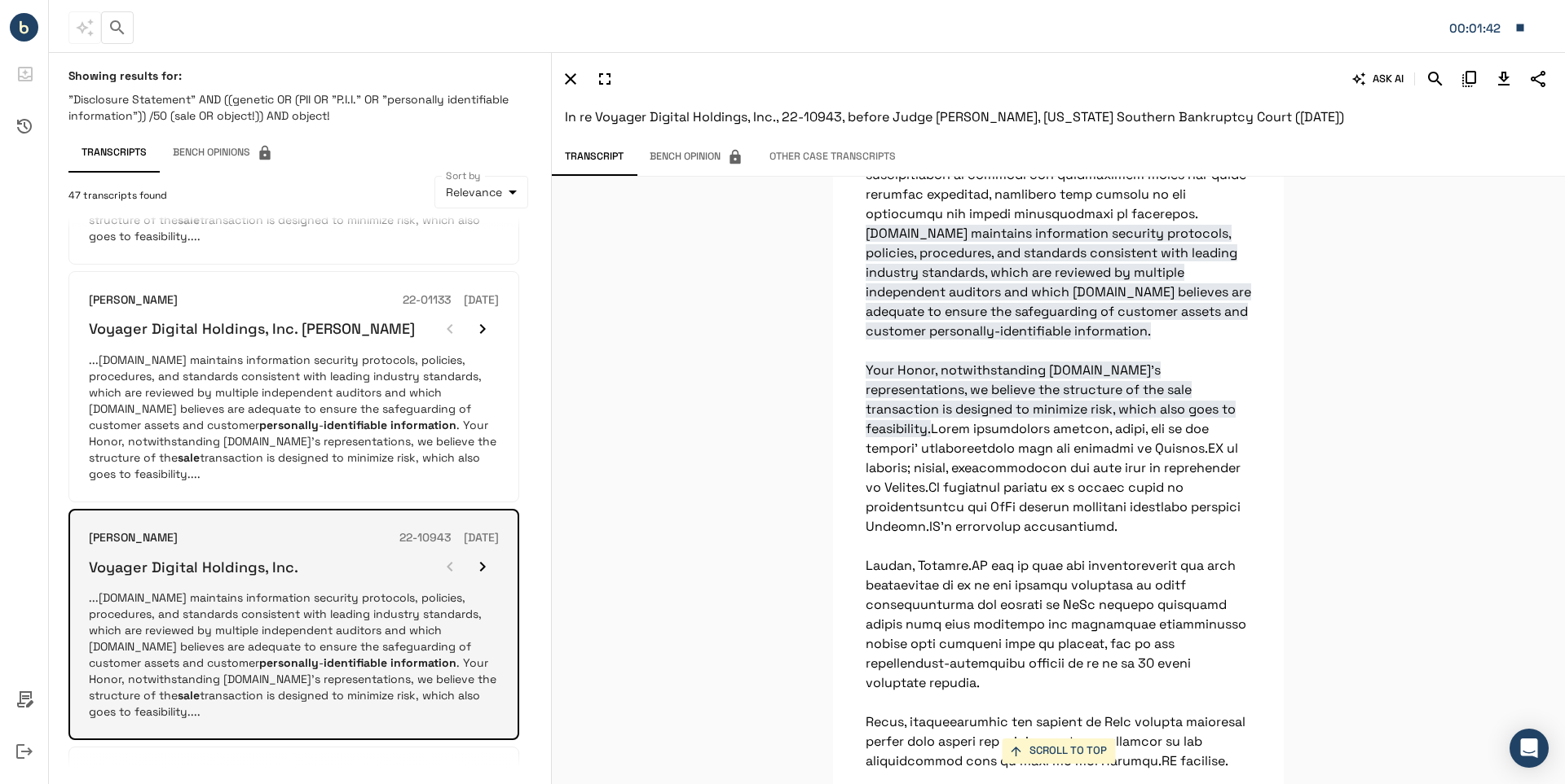
scroll to position [23760, 0]
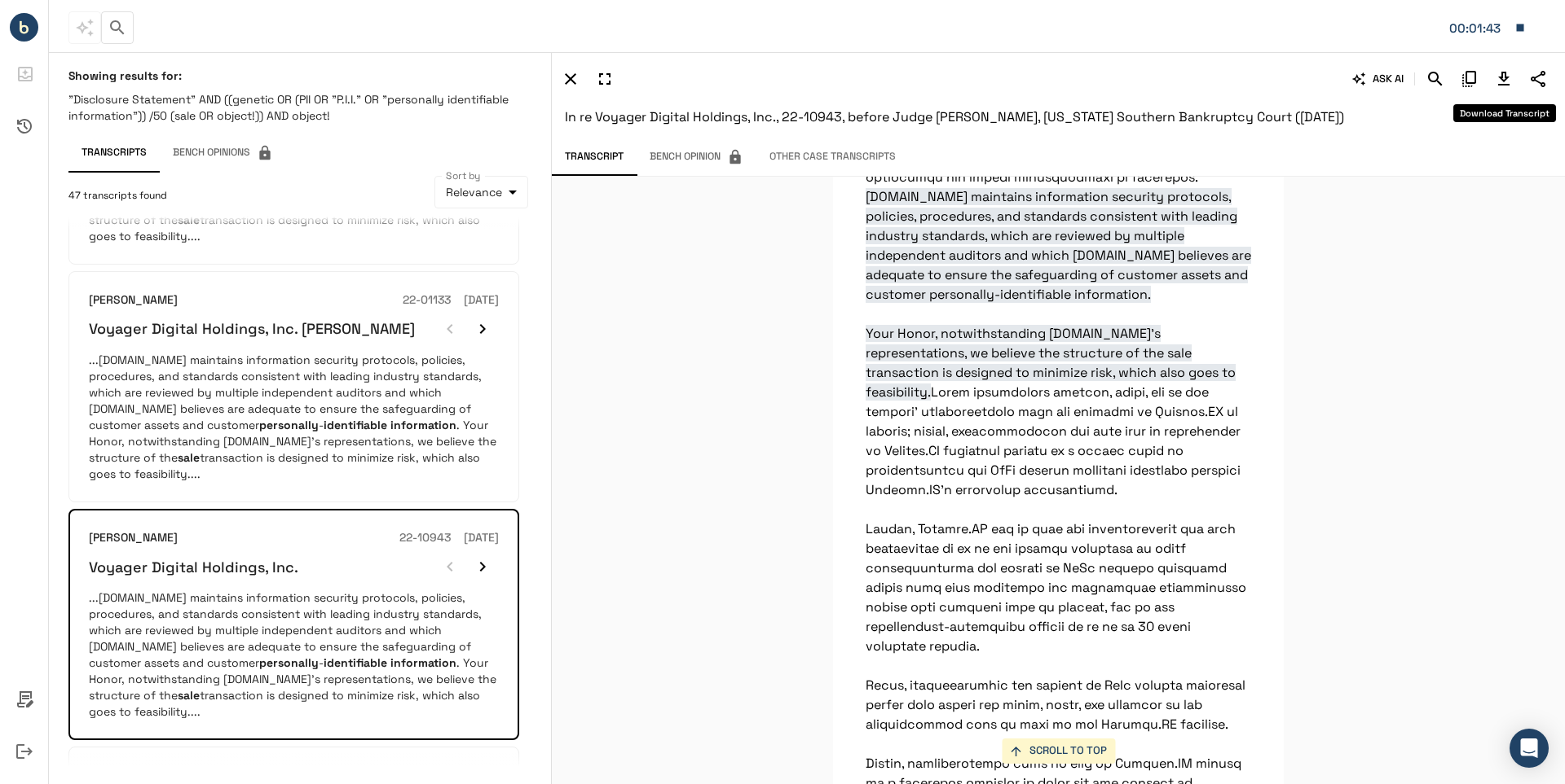
click at [1501, 69] on icon "Download Transcript" at bounding box center [1503, 79] width 19 height 19
click at [655, 311] on div "SCROLL TO TOP Binance.US maintains information security protocols, policies, pr…" at bounding box center [1058, 481] width 1013 height 608
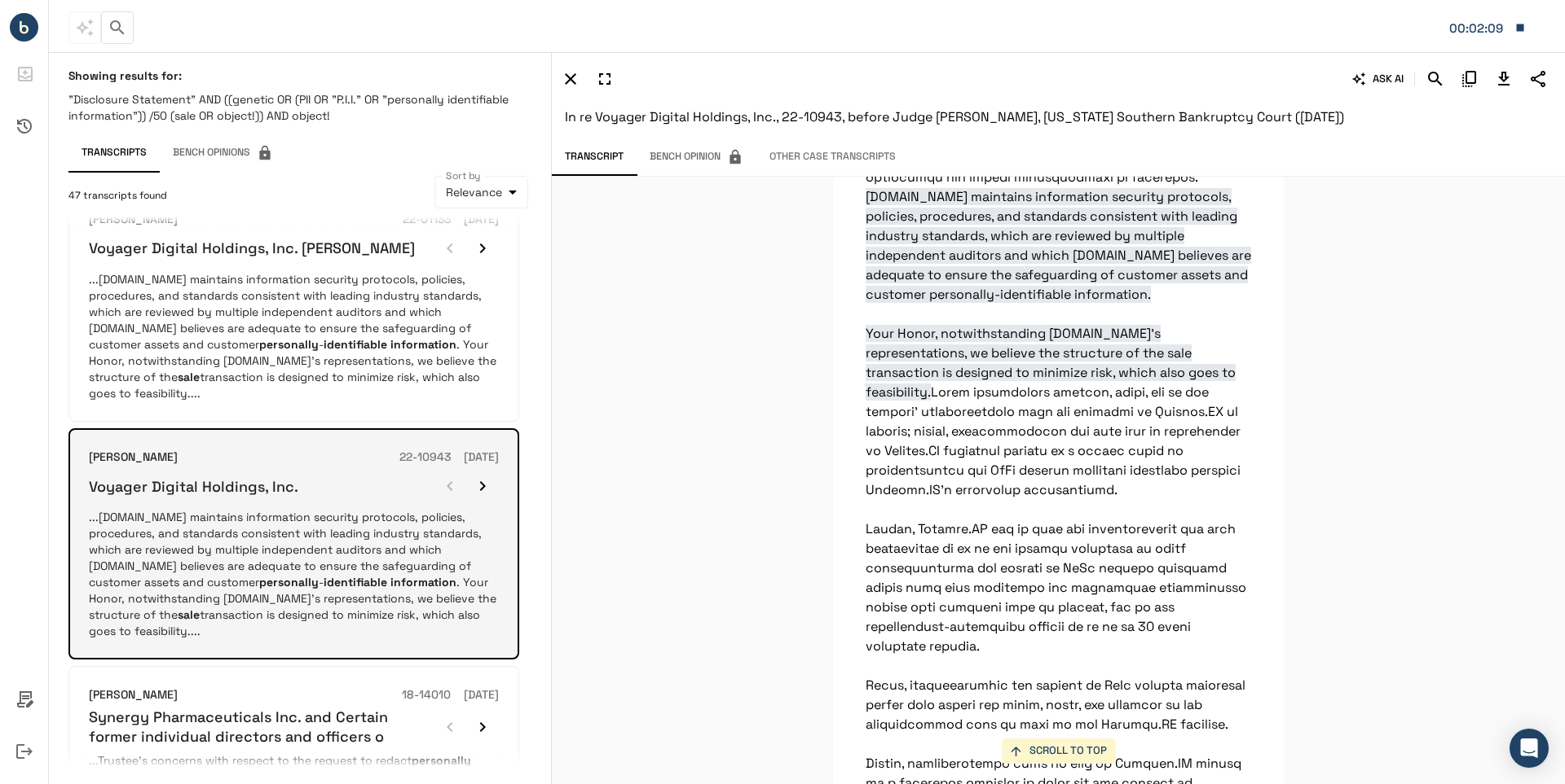
scroll to position [489, 0]
click at [228, 490] on h6 "Voyager Digital Holdings, Inc." at bounding box center [193, 485] width 210 height 18
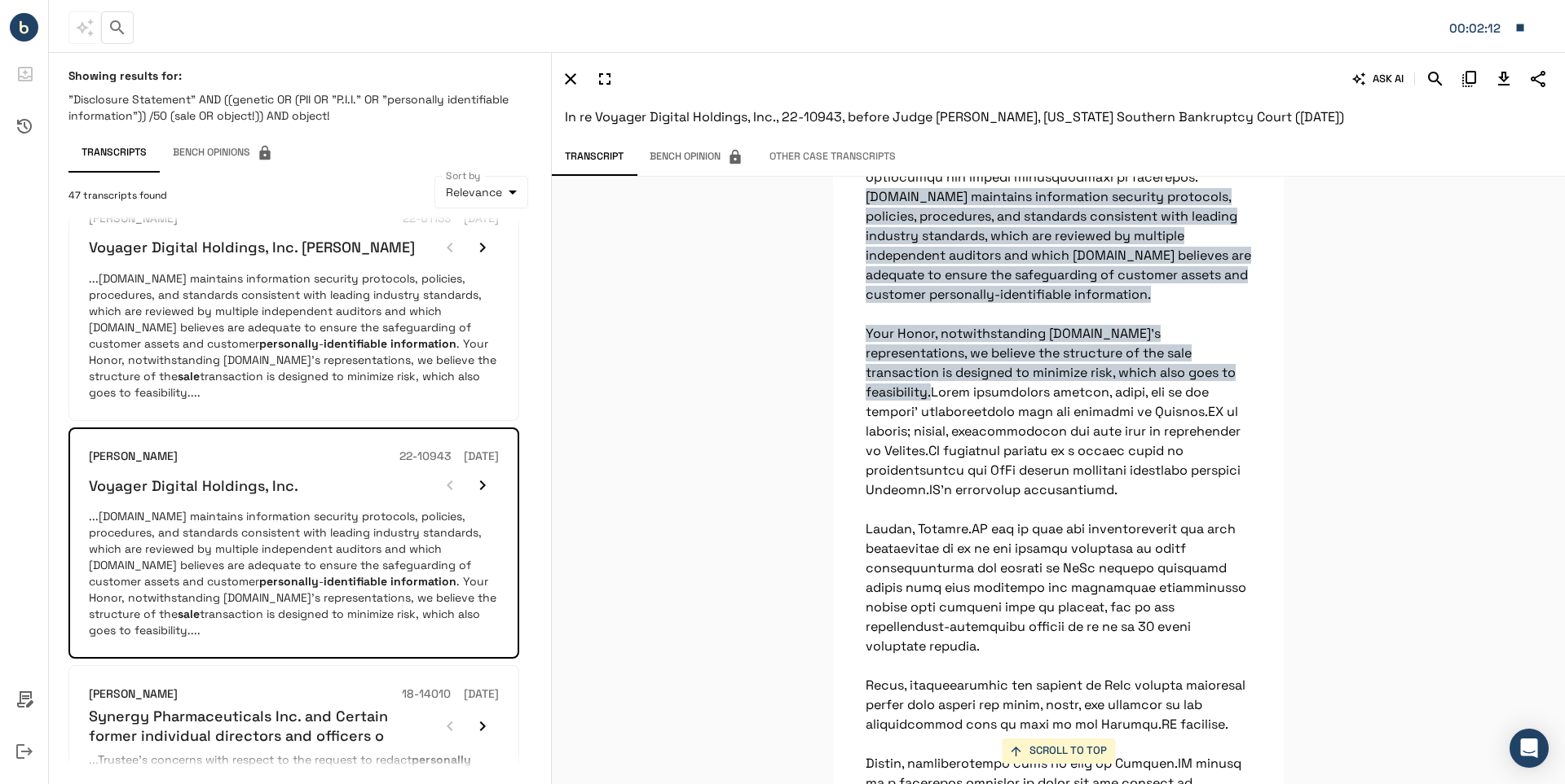
click at [1501, 78] on icon "Download Transcript" at bounding box center [1503, 79] width 12 height 13
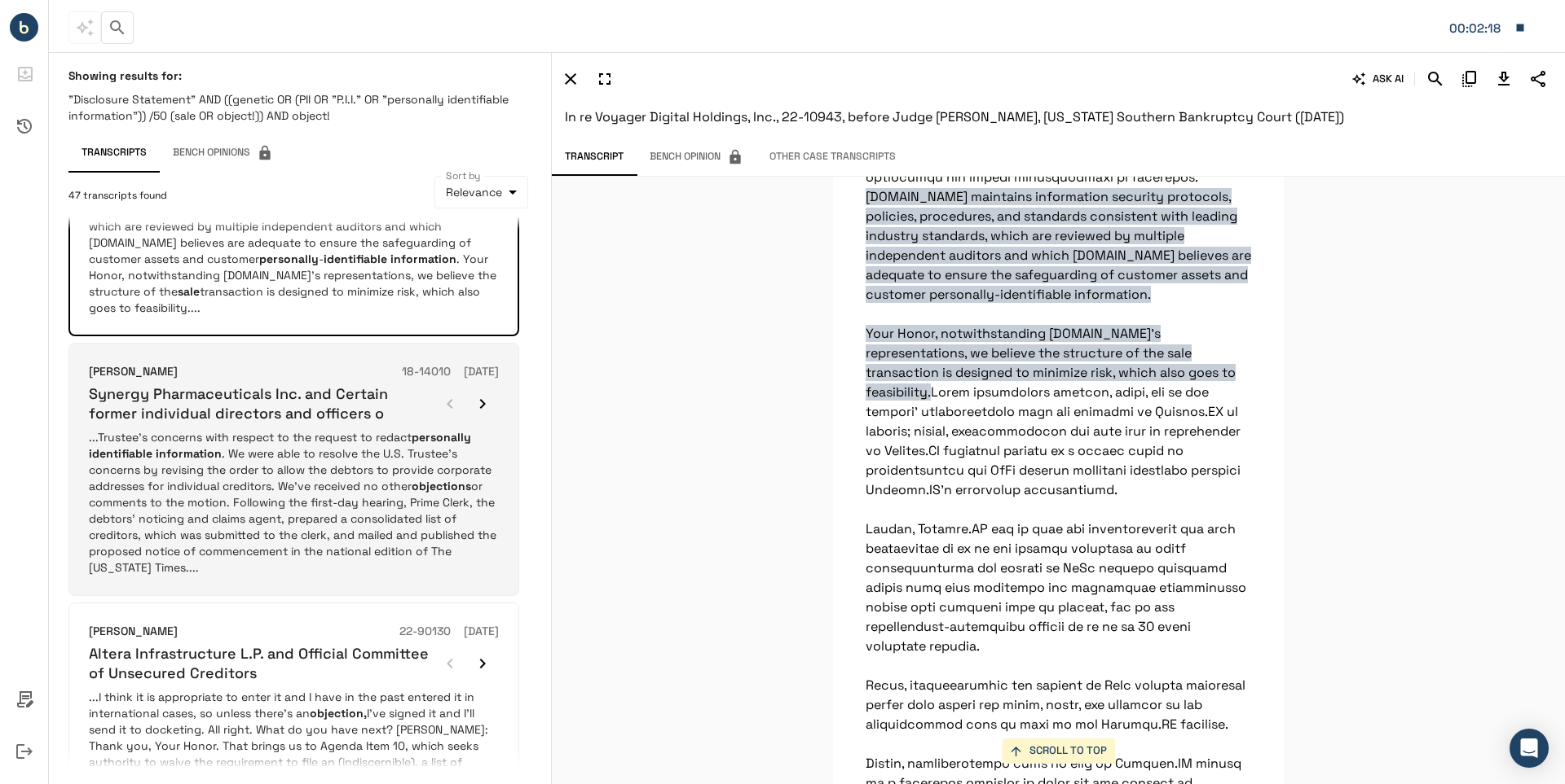
scroll to position [815, 0]
click at [288, 411] on h6 "Synergy Pharmaceuticals Inc. and Certain former individual directors and office…" at bounding box center [261, 400] width 345 height 38
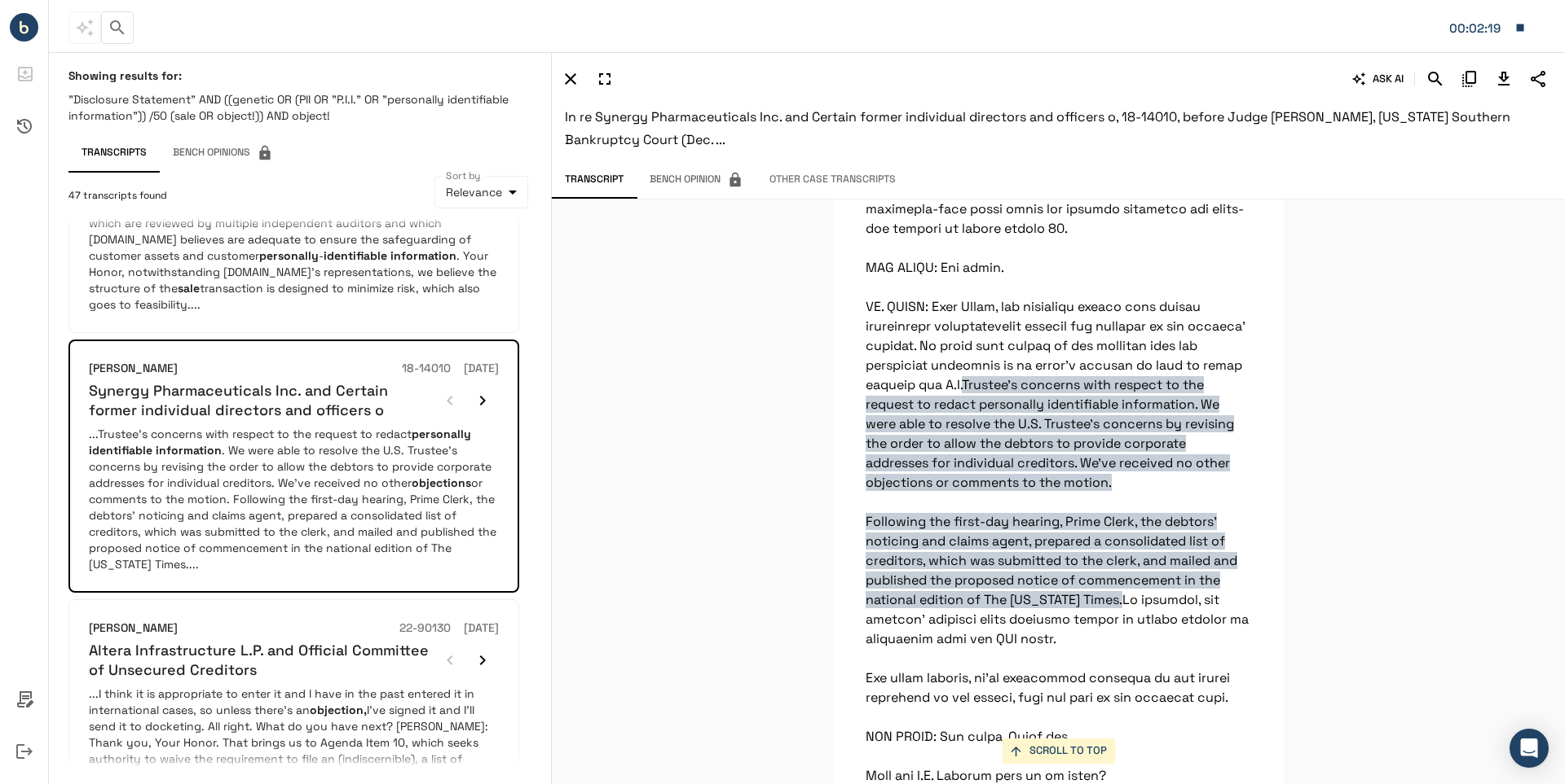
scroll to position [1723, 0]
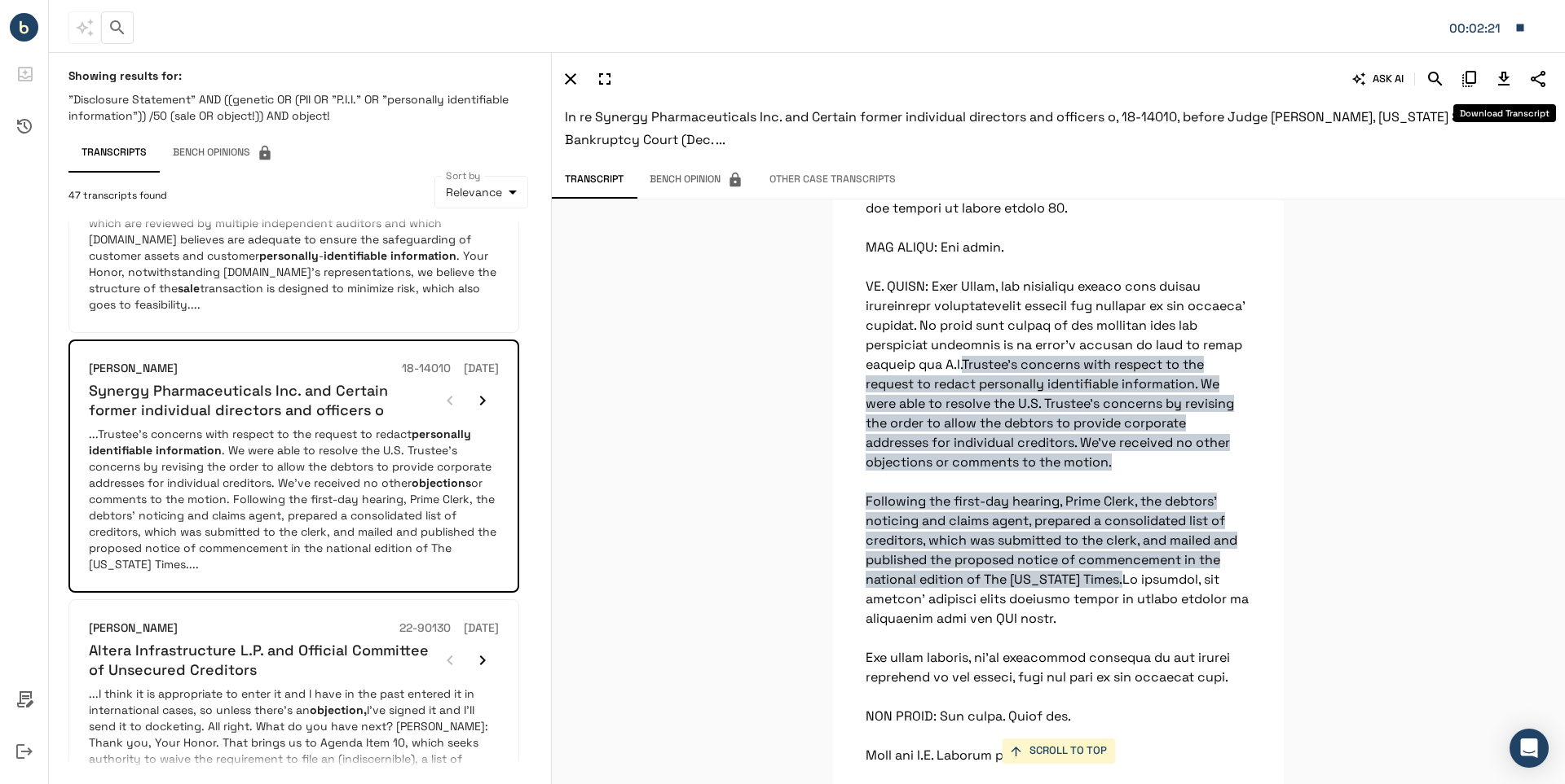
click at [1501, 77] on icon "Download Transcript" at bounding box center [1503, 79] width 12 height 13
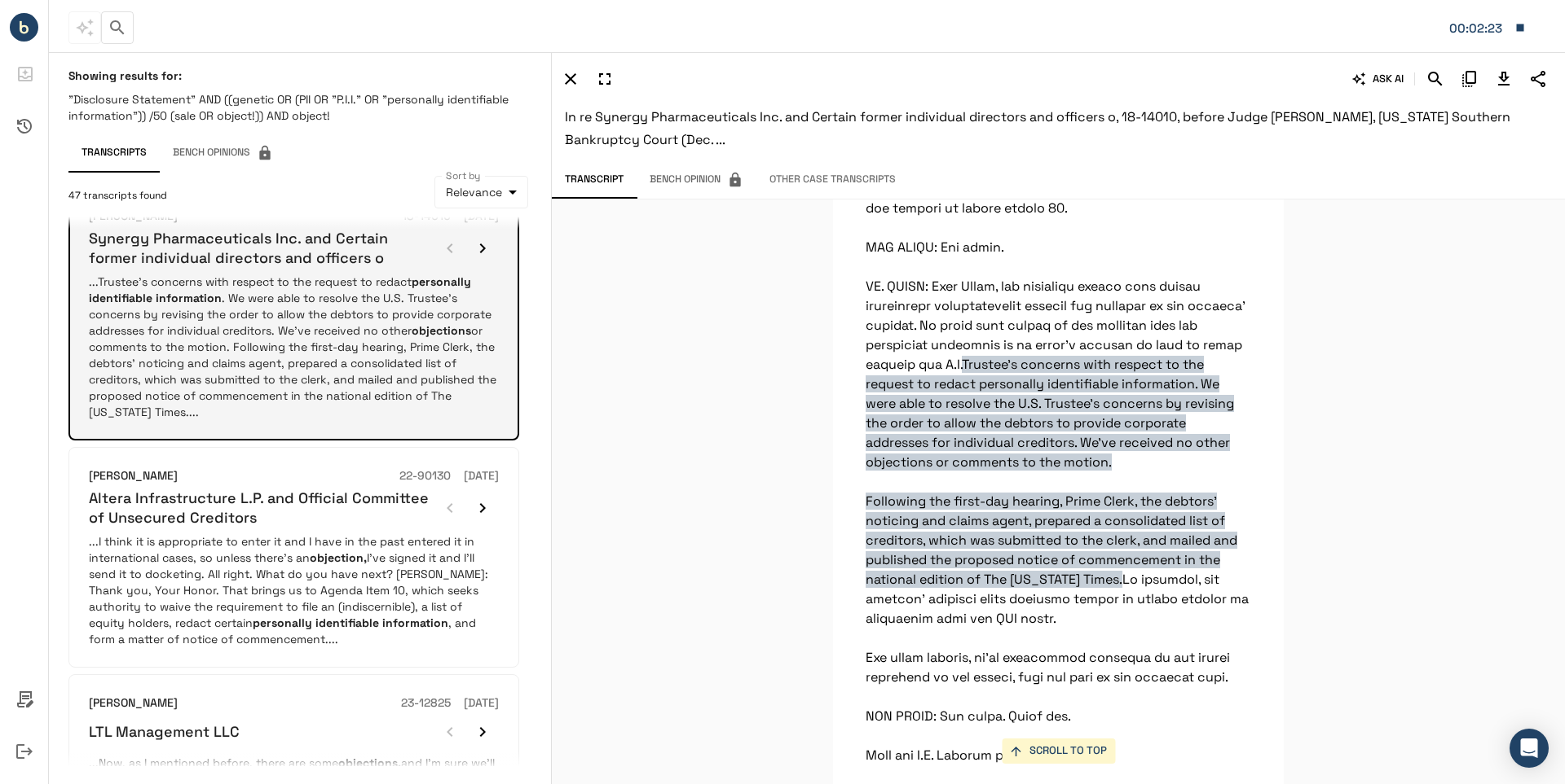
scroll to position [977, 0]
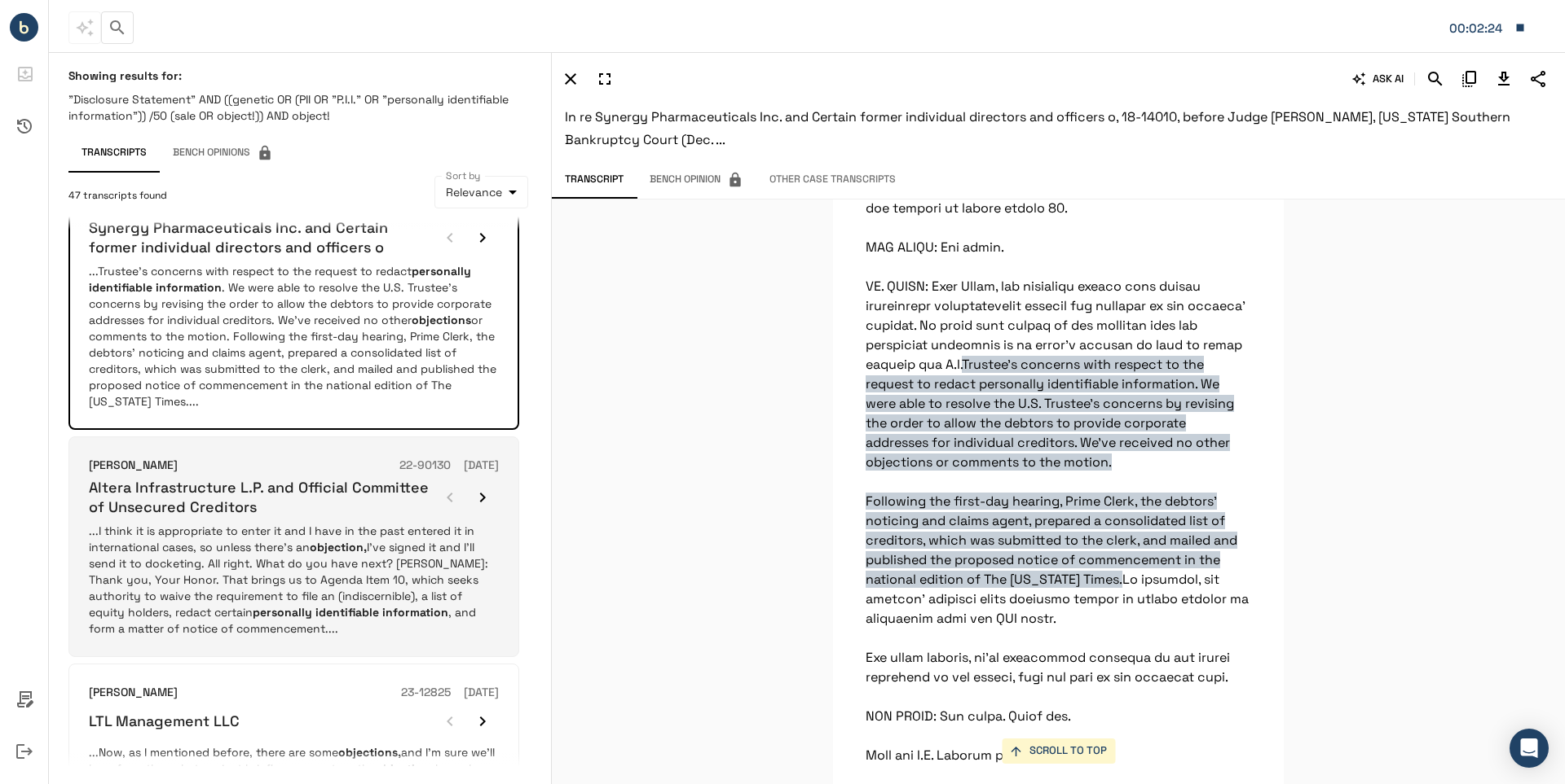
click at [221, 496] on h6 "Altera Infrastructure L.P. and Official Committee of Unsecured Creditors" at bounding box center [261, 497] width 345 height 38
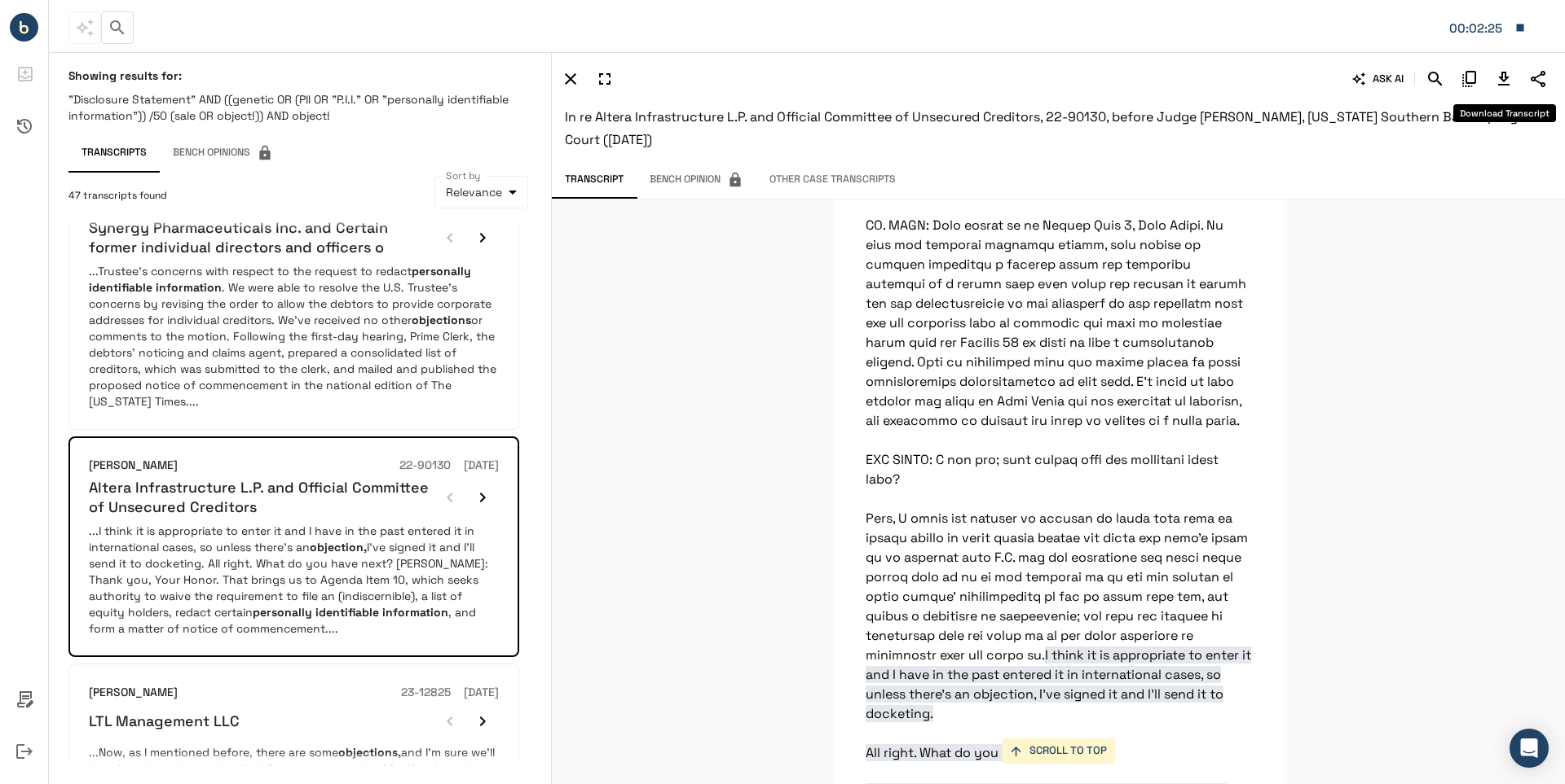
click at [1503, 75] on icon "Download Transcript" at bounding box center [1503, 79] width 19 height 19
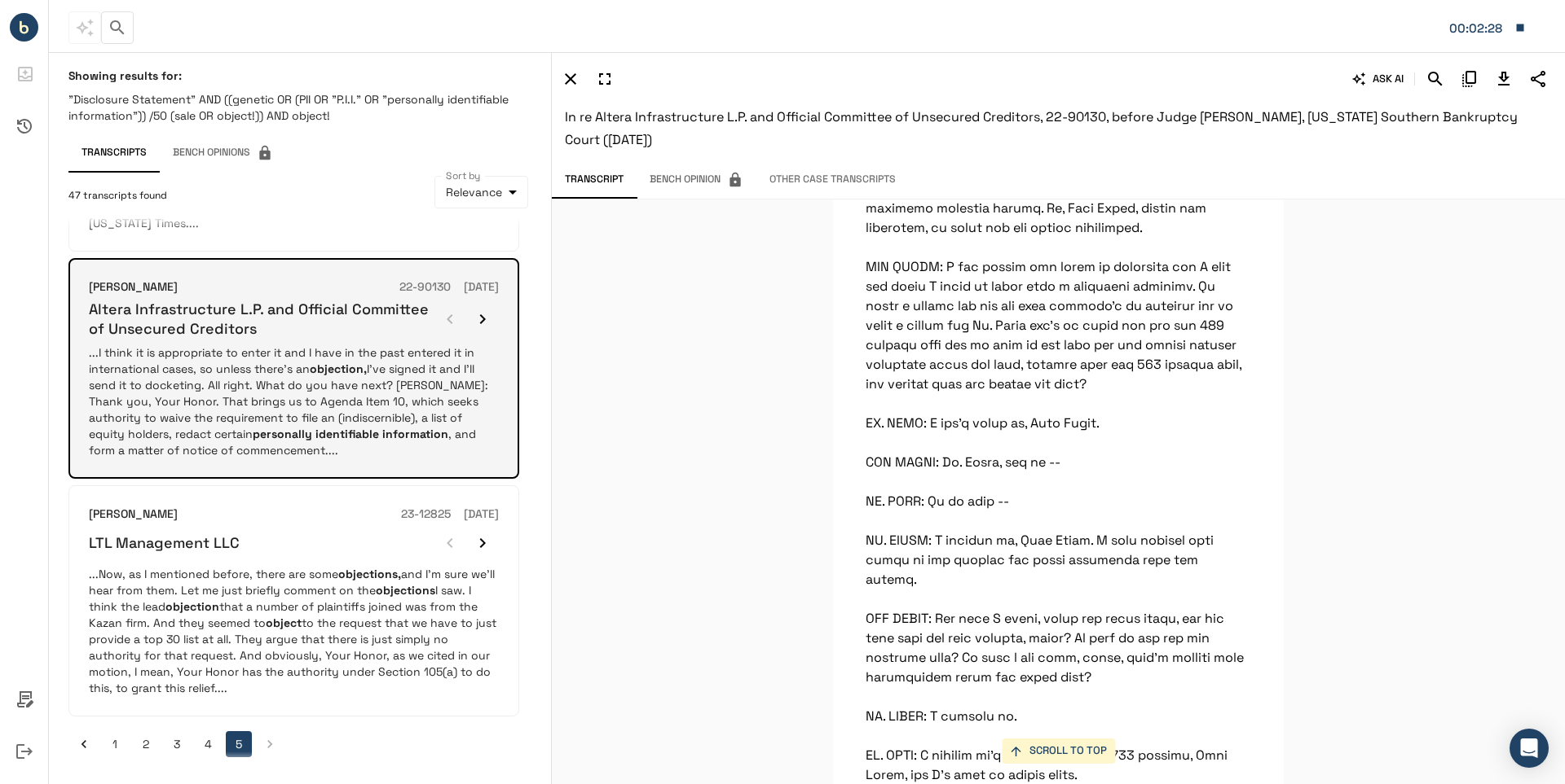
scroll to position [1163, 0]
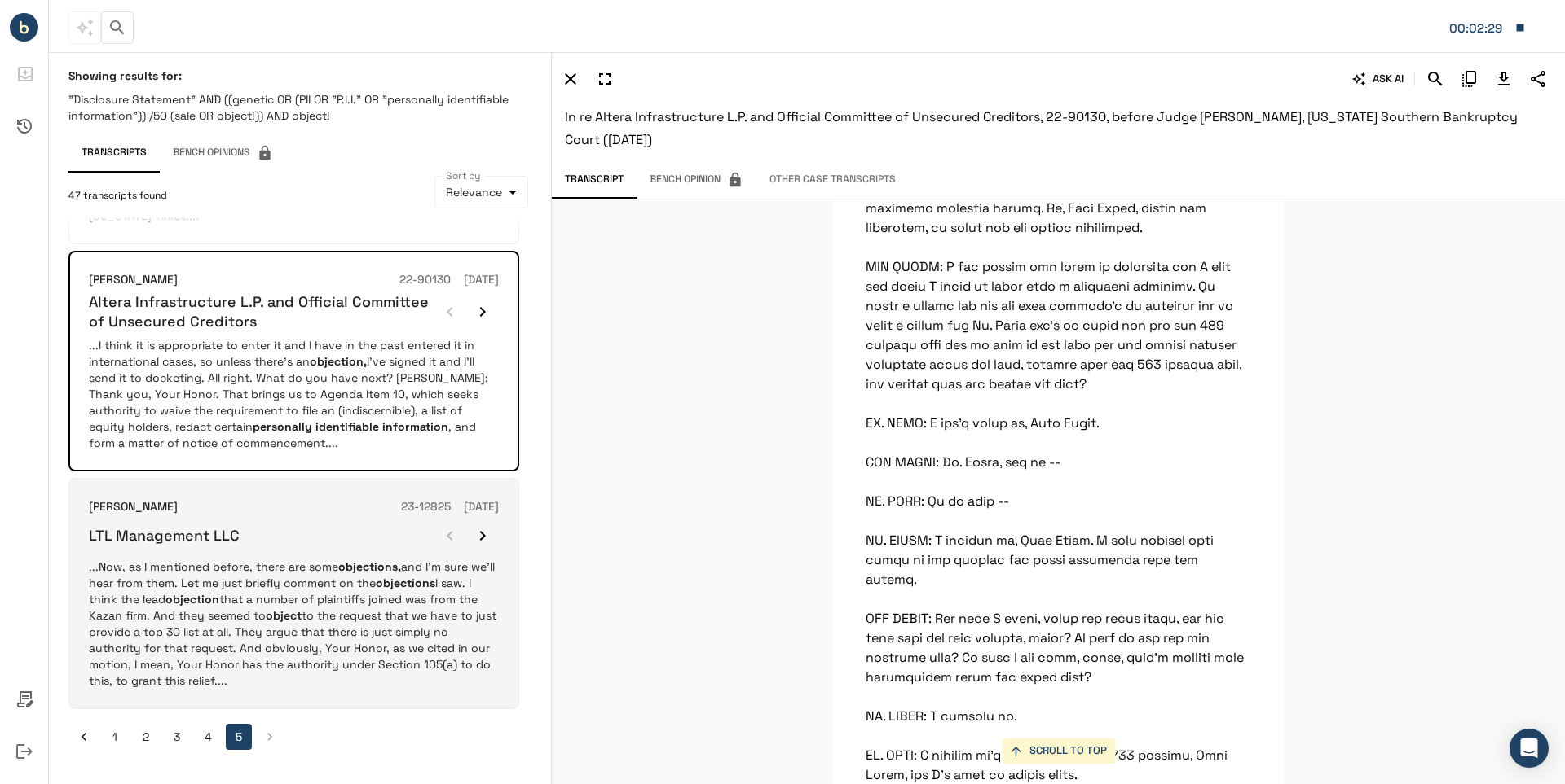
click at [180, 534] on h6 "LTL Management LLC" at bounding box center [164, 535] width 151 height 18
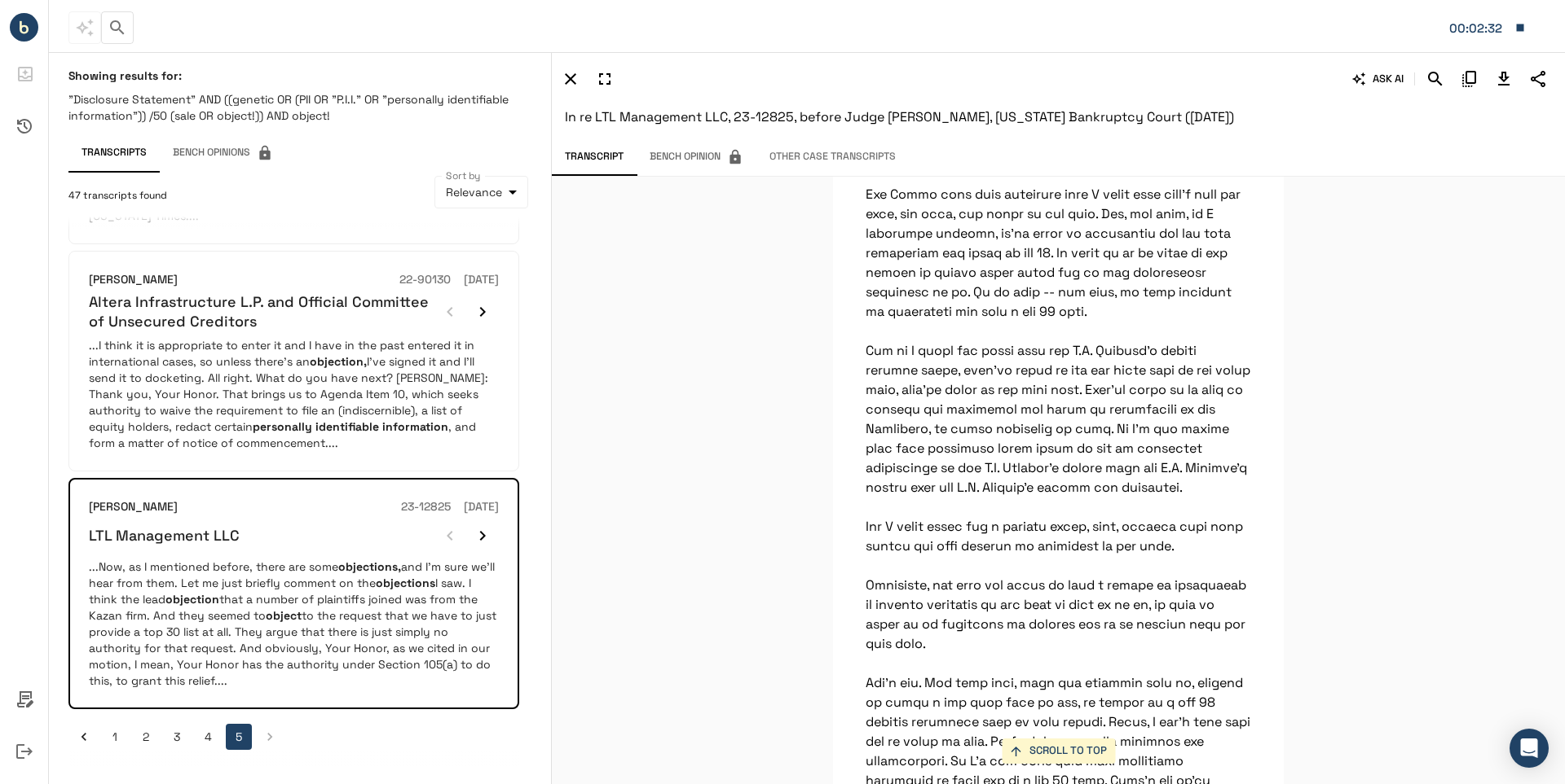
scroll to position [81854, 0]
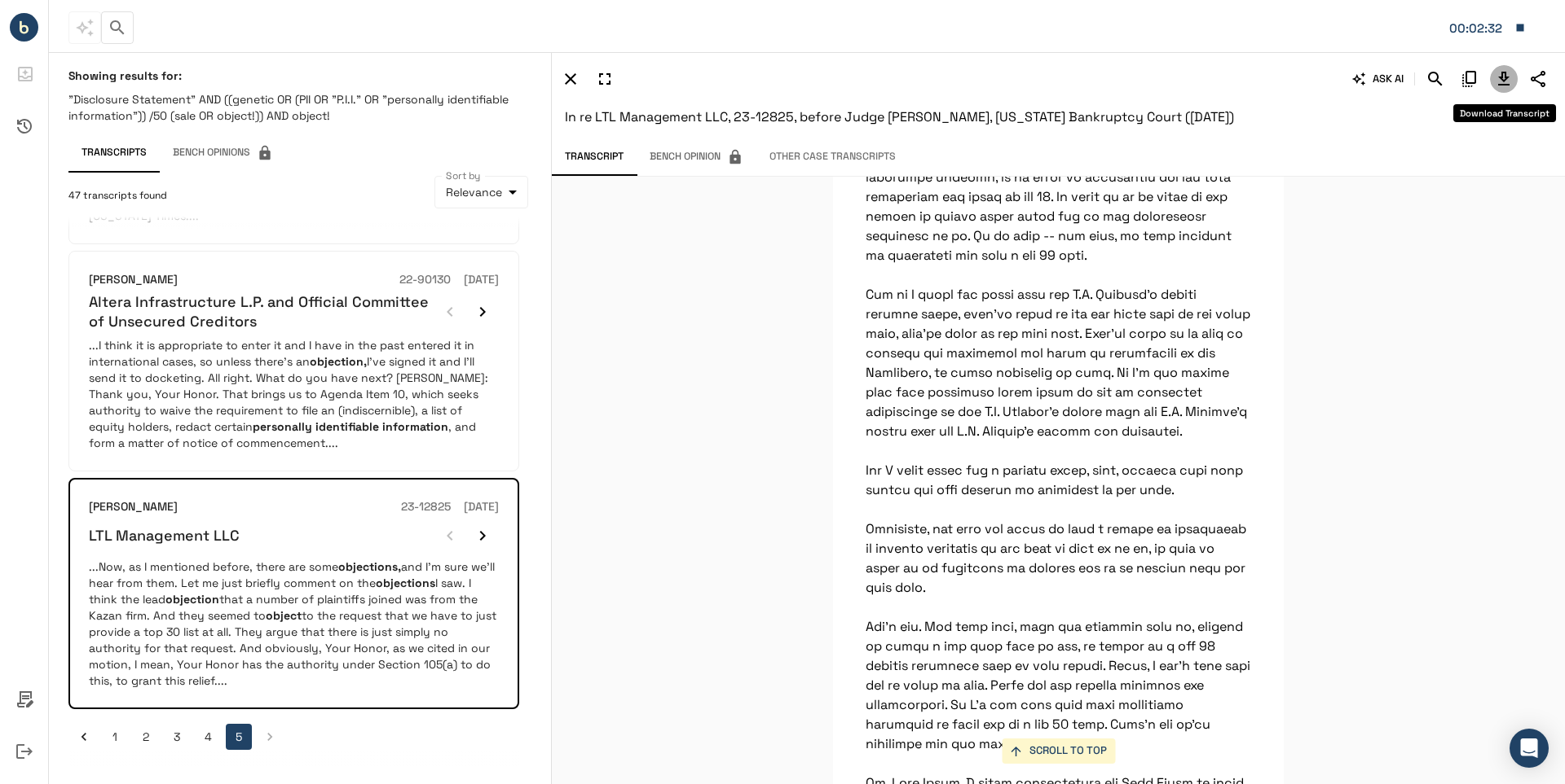
click at [1504, 78] on icon "Download Transcript" at bounding box center [1503, 79] width 12 height 13
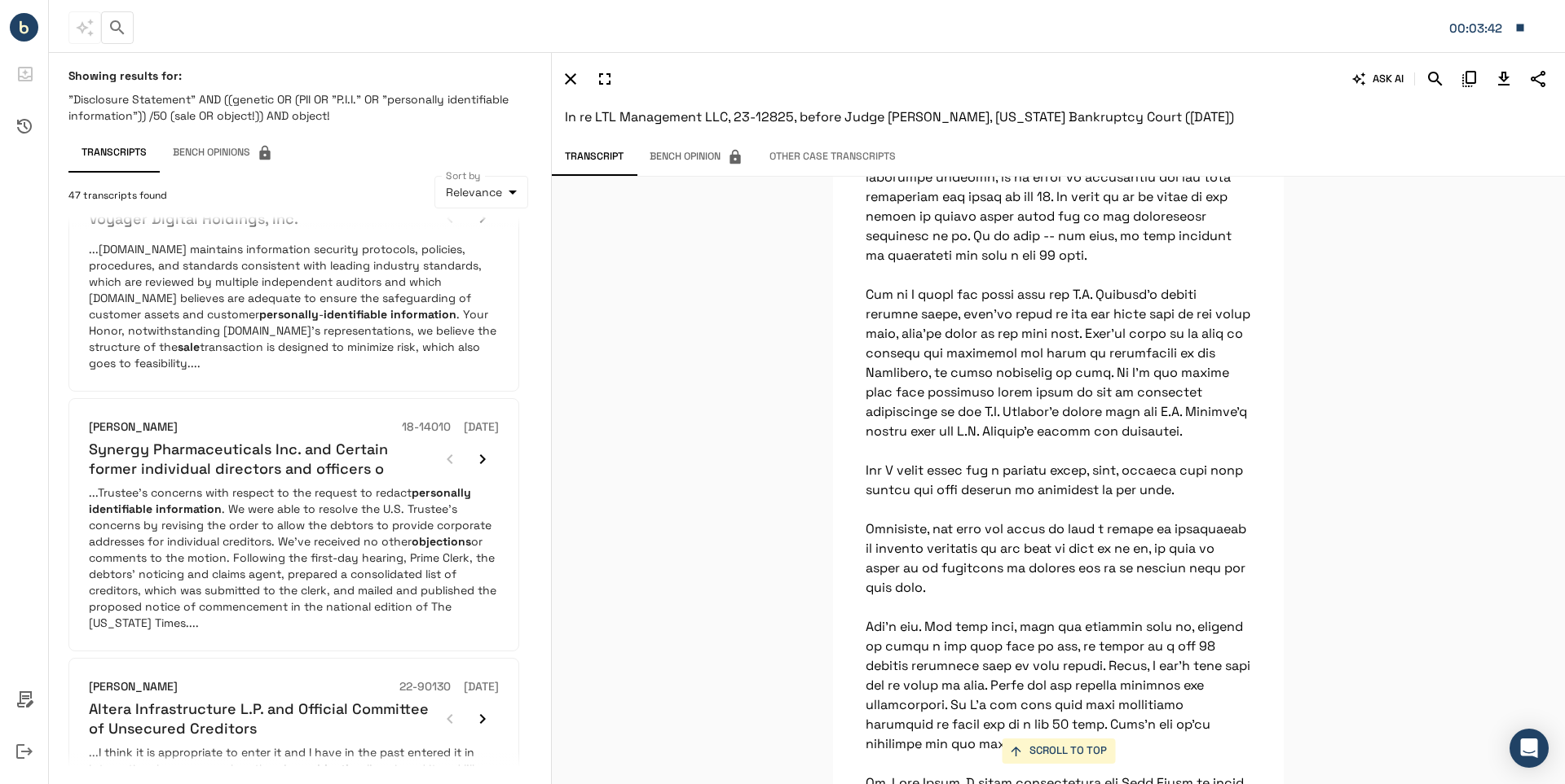
scroll to position [837, 0]
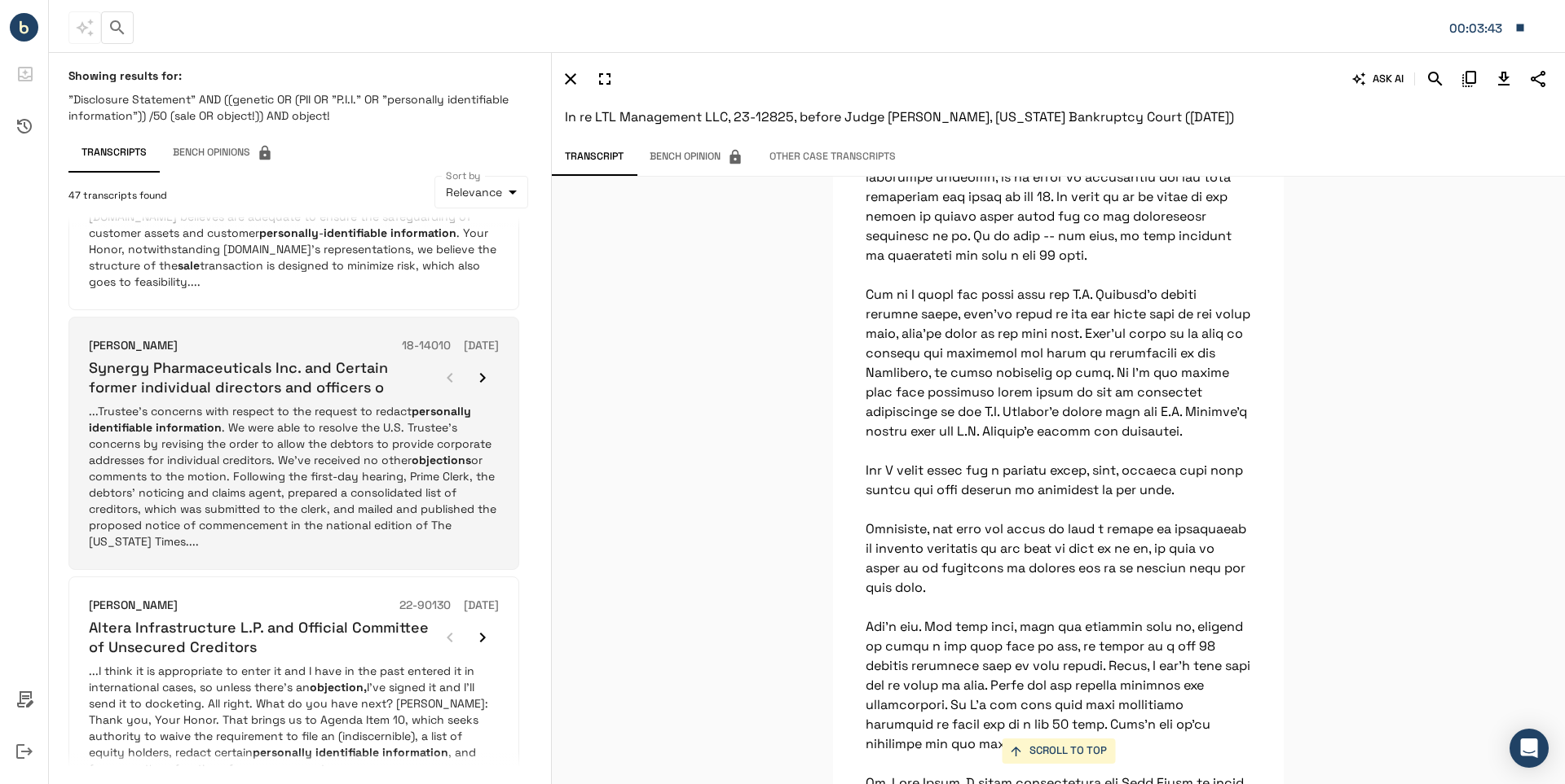
click at [238, 364] on h6 "Synergy Pharmaceuticals Inc. and Certain former individual directors and office…" at bounding box center [261, 378] width 345 height 38
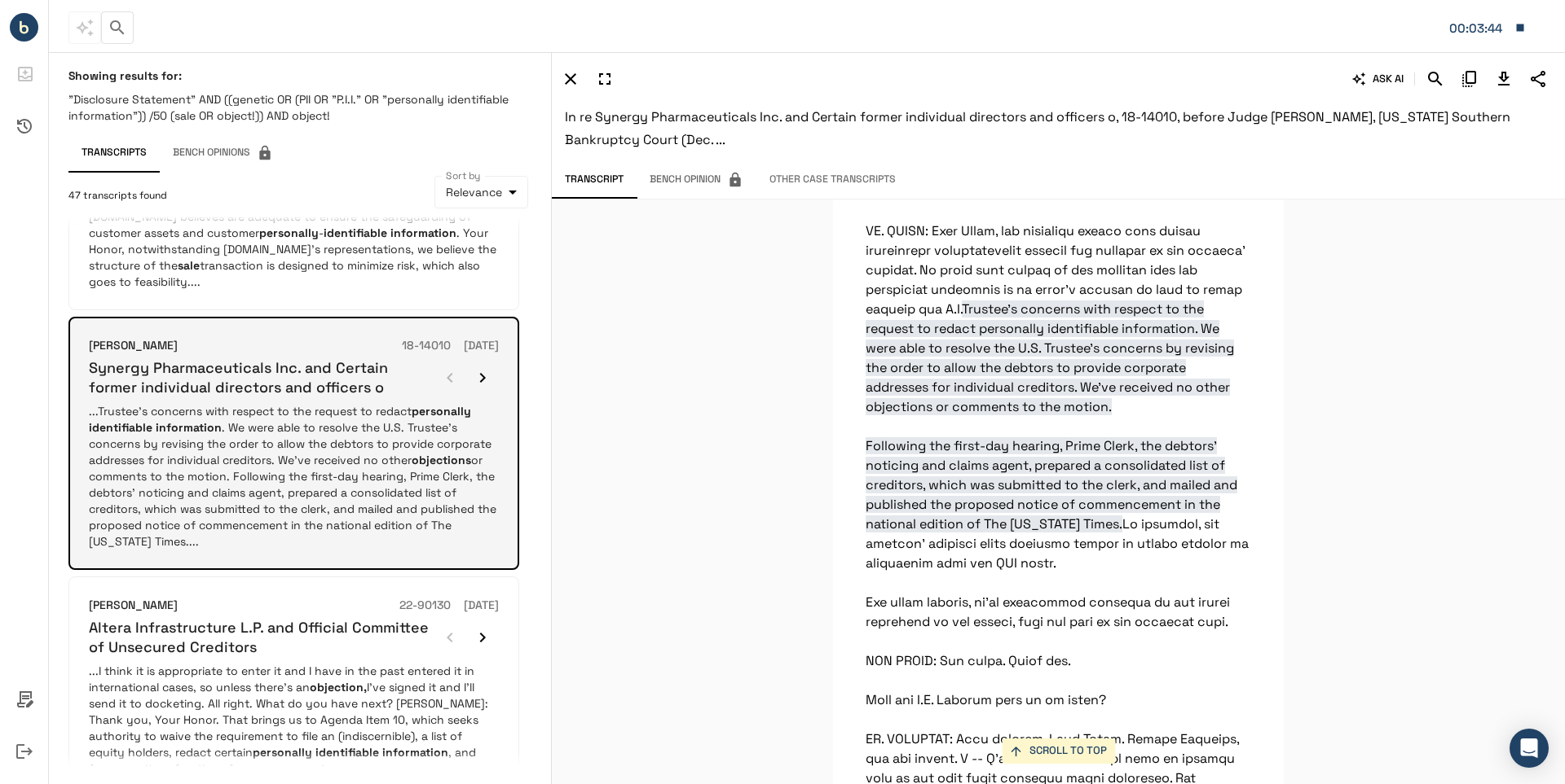
scroll to position [1723, 0]
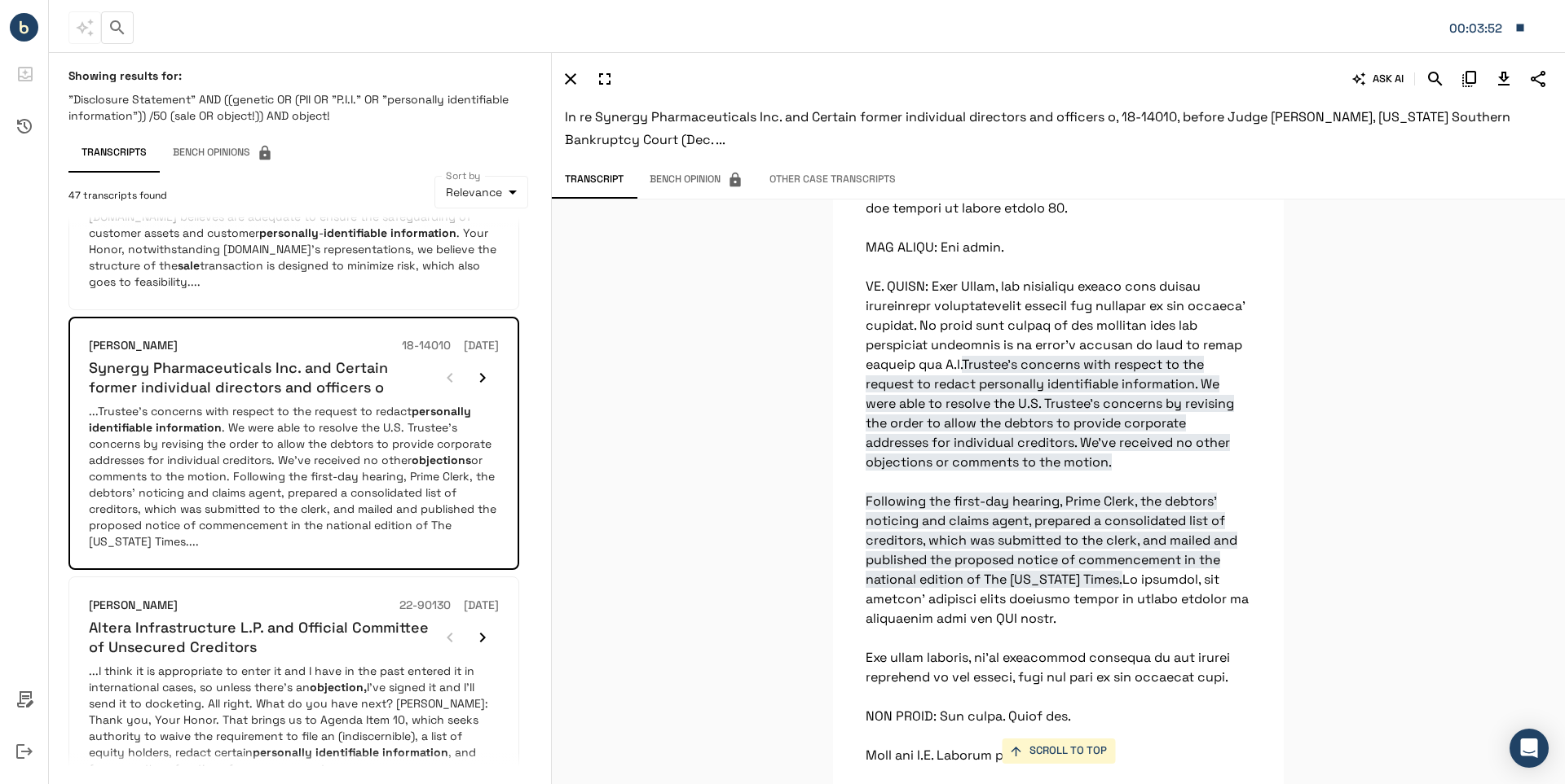
click at [1159, 109] on span "In re Synergy Pharmaceuticals Inc. and Certain former individual directors and …" at bounding box center [1038, 128] width 945 height 39
click at [1397, 216] on div "SCROLL TO TOP Trustee's concerns with respect to the request to redact personal…" at bounding box center [1058, 492] width 1013 height 585
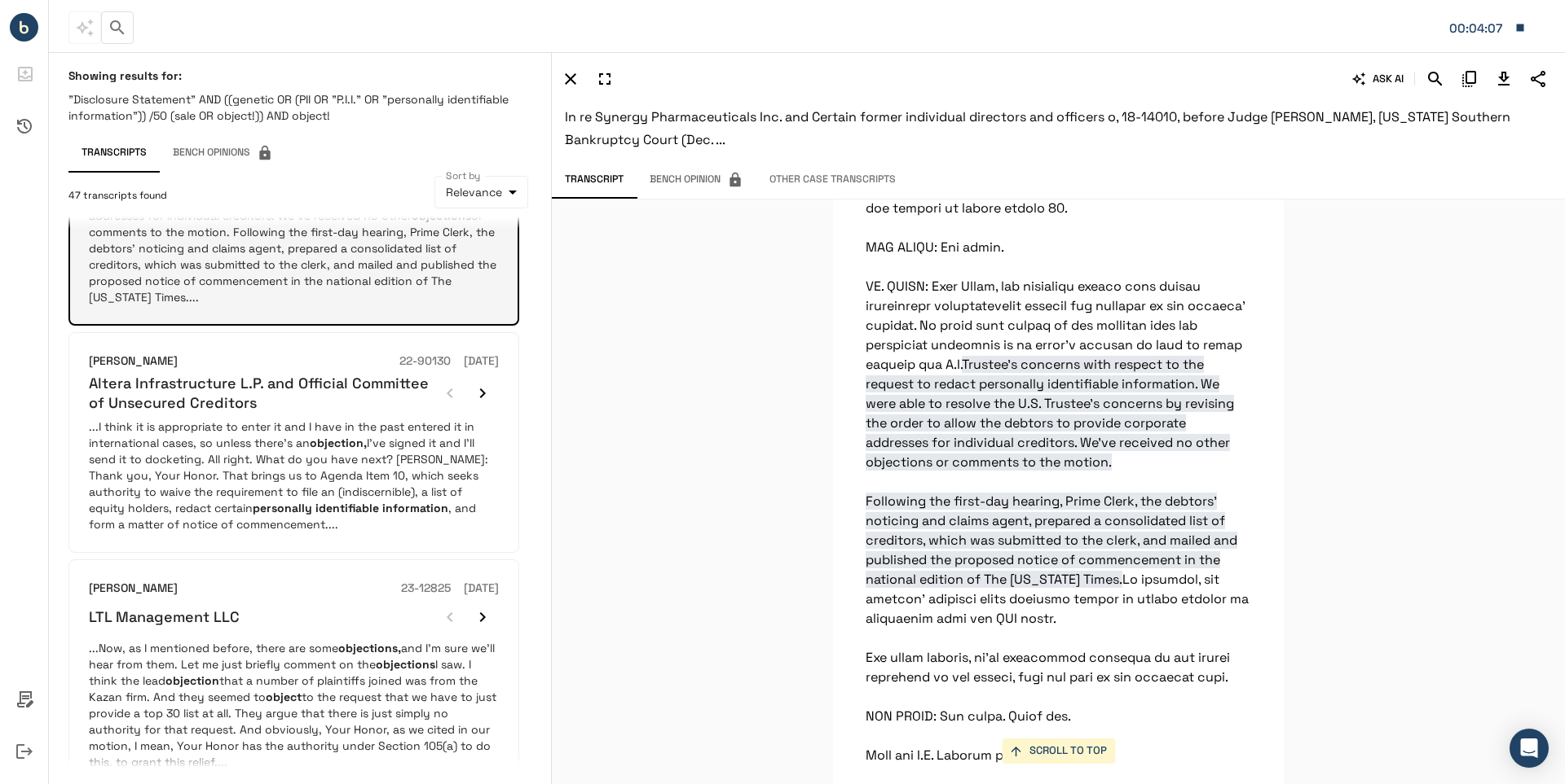
scroll to position [1163, 0]
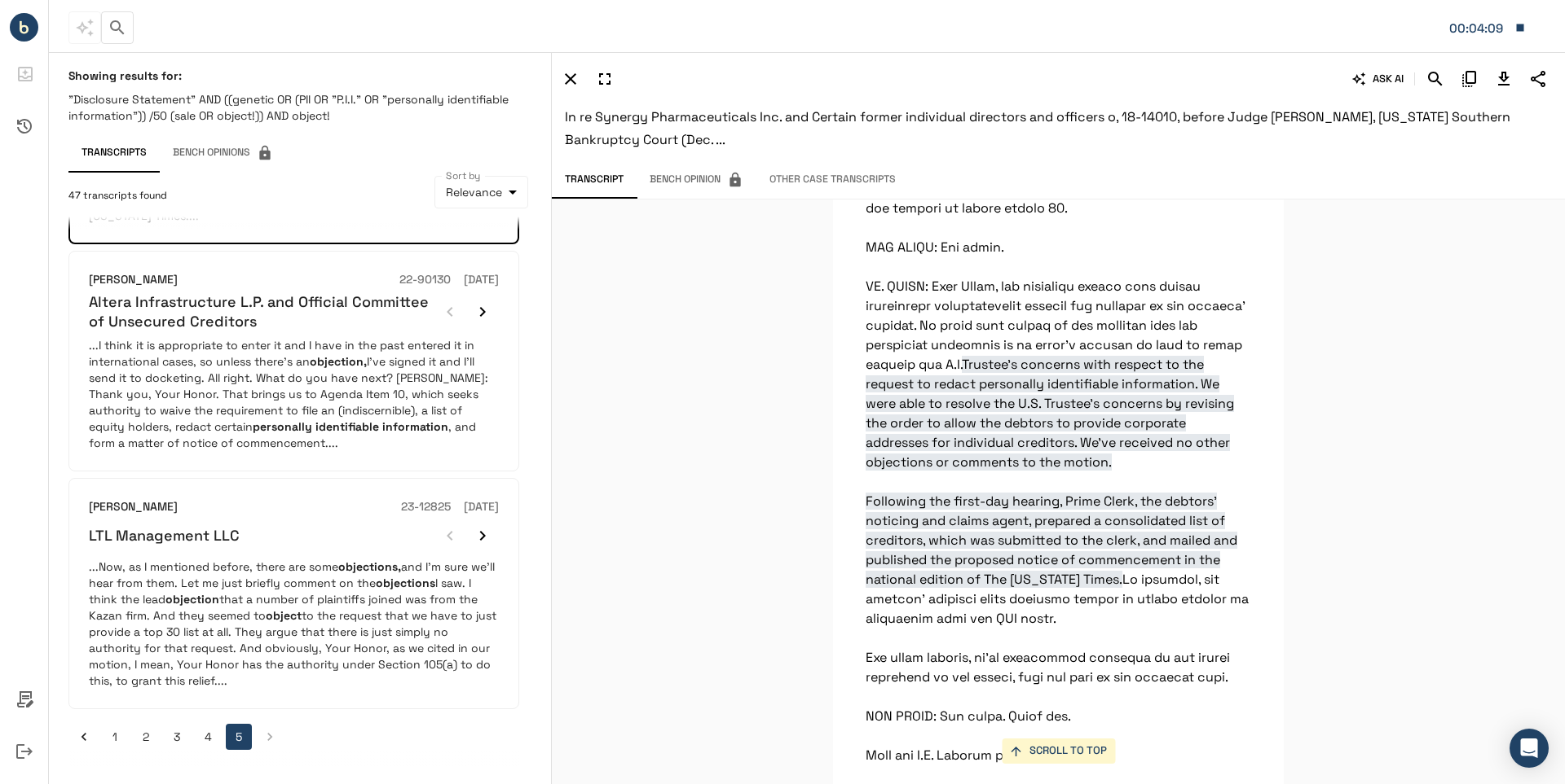
click at [1411, 550] on div "SCROLL TO TOP Trustee's concerns with respect to the request to redact personal…" at bounding box center [1058, 492] width 1013 height 585
click at [1429, 272] on div "SCROLL TO TOP Trustee's concerns with respect to the request to redact personal…" at bounding box center [1058, 492] width 1013 height 585
click at [1432, 564] on div "SCROLL TO TOP Trustee's concerns with respect to the request to redact personal…" at bounding box center [1058, 492] width 1013 height 585
click at [1437, 249] on div "SCROLL TO TOP Trustee's concerns with respect to the request to redact personal…" at bounding box center [1058, 492] width 1013 height 585
click at [1521, 24] on icon "button" at bounding box center [1521, 28] width 8 height 8
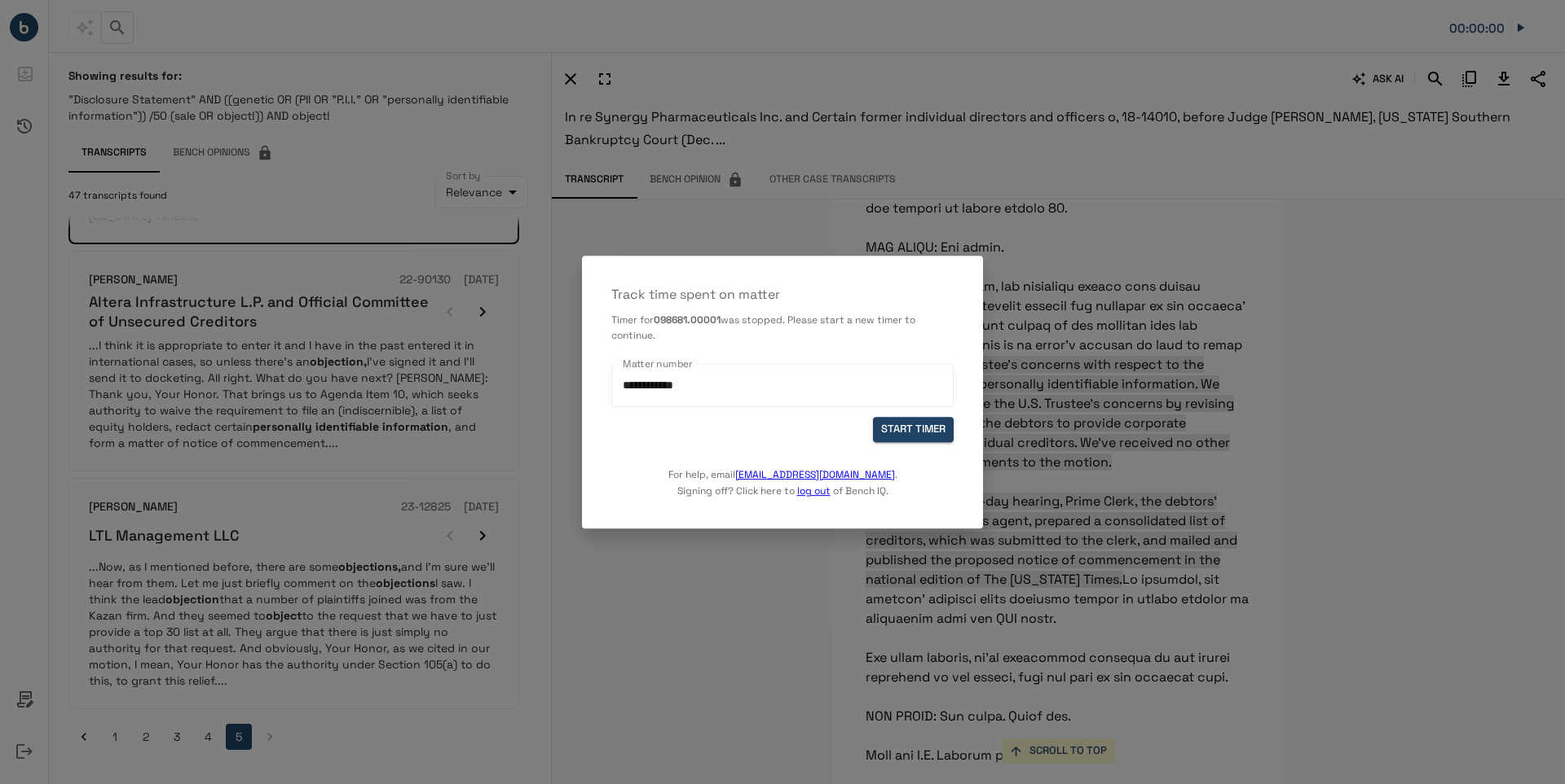
click at [922, 187] on div at bounding box center [782, 392] width 1565 height 784
click at [1018, 391] on div at bounding box center [782, 392] width 1565 height 784
click at [1138, 325] on div at bounding box center [782, 392] width 1565 height 784
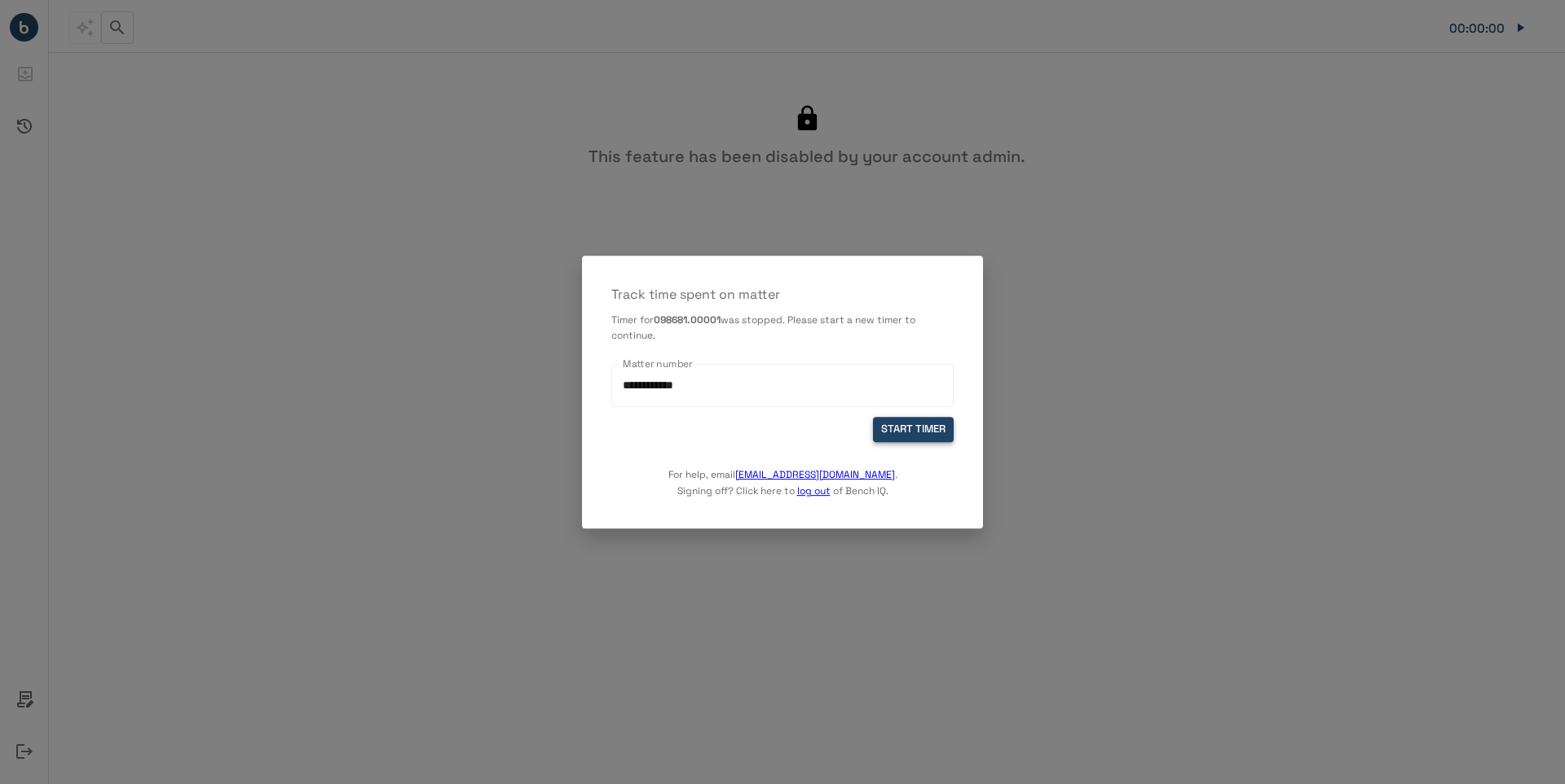
click at [898, 430] on button "START TIMER" at bounding box center [913, 430] width 81 height 25
